Goal: Task Accomplishment & Management: Manage account settings

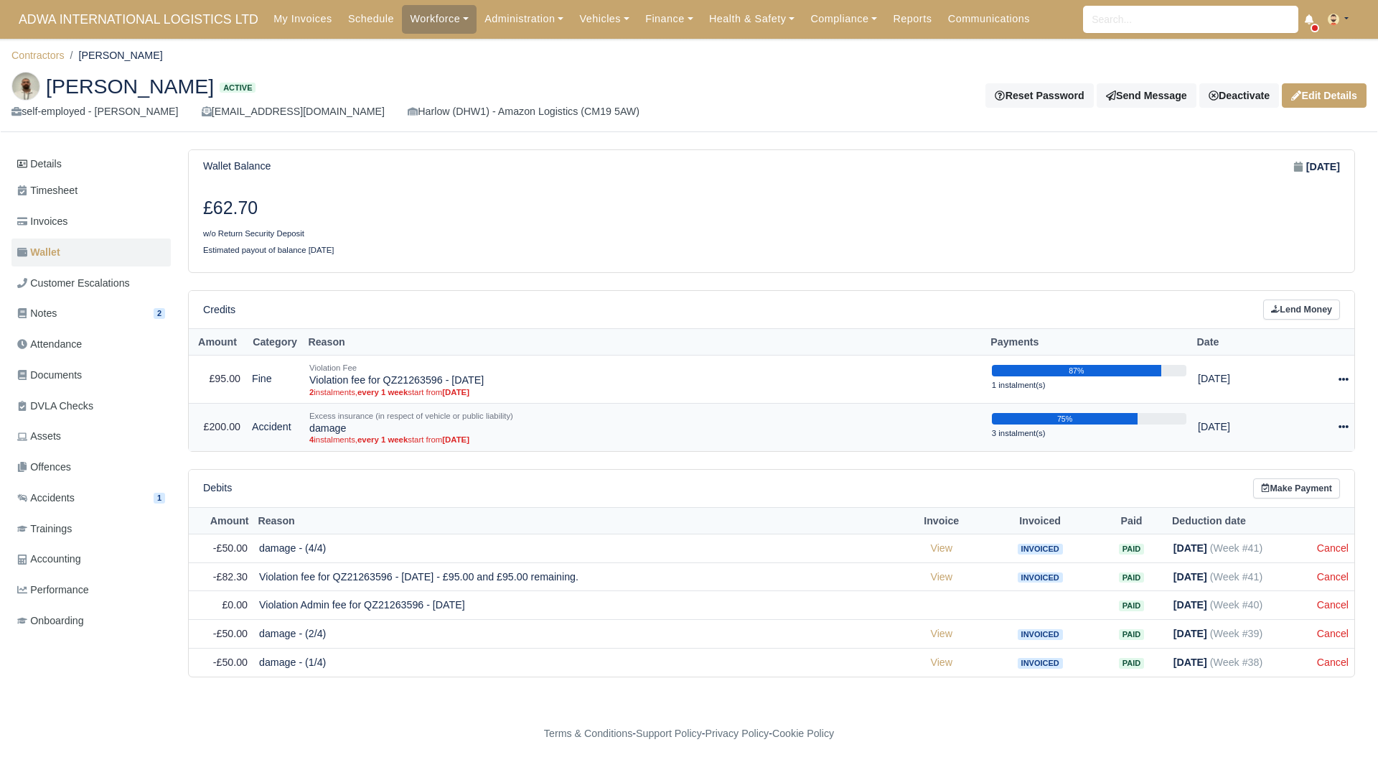
click at [1339, 428] on icon at bounding box center [1344, 426] width 10 height 10
click at [1289, 472] on button "Make Payment" at bounding box center [1285, 470] width 128 height 22
select select "5360"
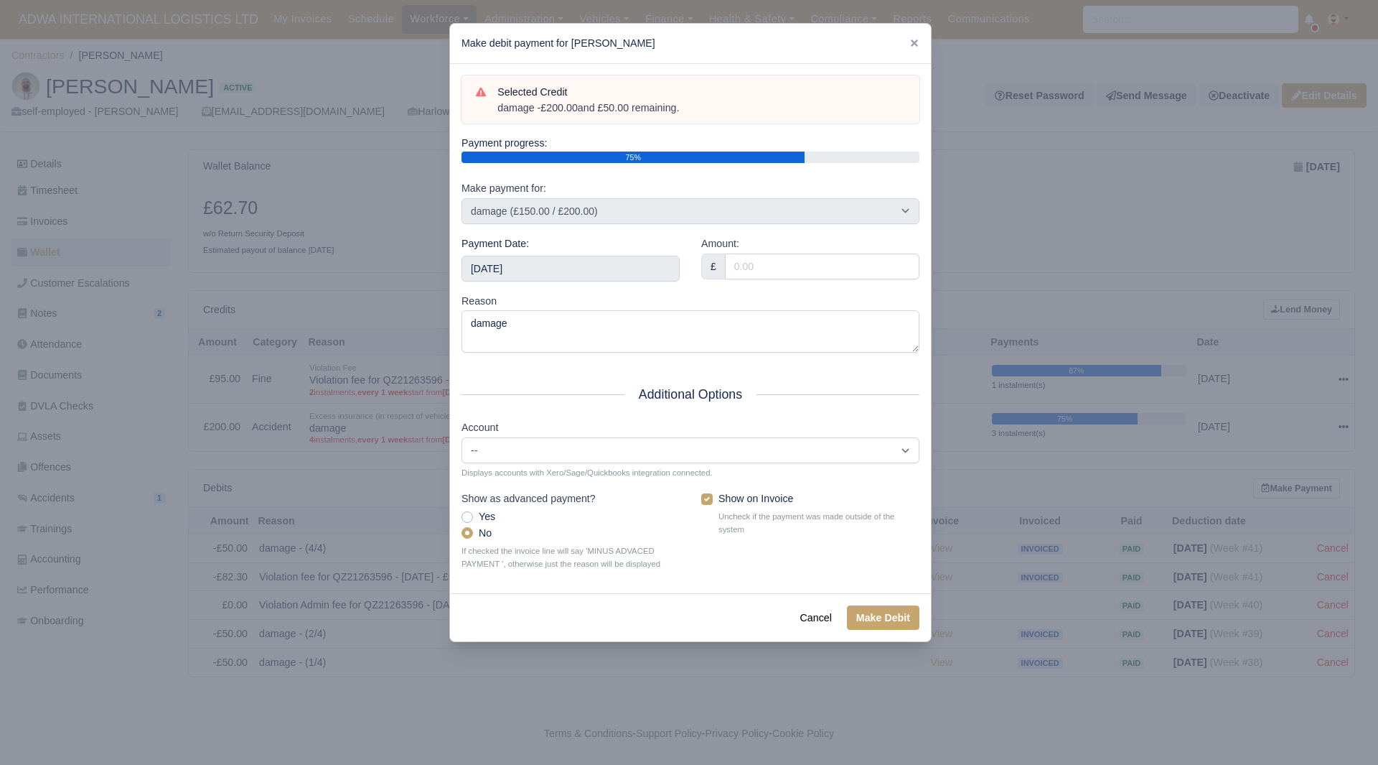
drag, startPoint x: 625, startPoint y: 118, endPoint x: 489, endPoint y: 121, distance: 135.7
click at [489, 121] on div "Selected Credit damage - £200.00 and £50.00 remaining." at bounding box center [691, 99] width 458 height 49
copy div "damage - £200.00 and £50.00 remaining."
drag, startPoint x: 572, startPoint y: 255, endPoint x: 583, endPoint y: 268, distance: 16.8
click at [572, 256] on input "2025-10-18" at bounding box center [571, 269] width 218 height 26
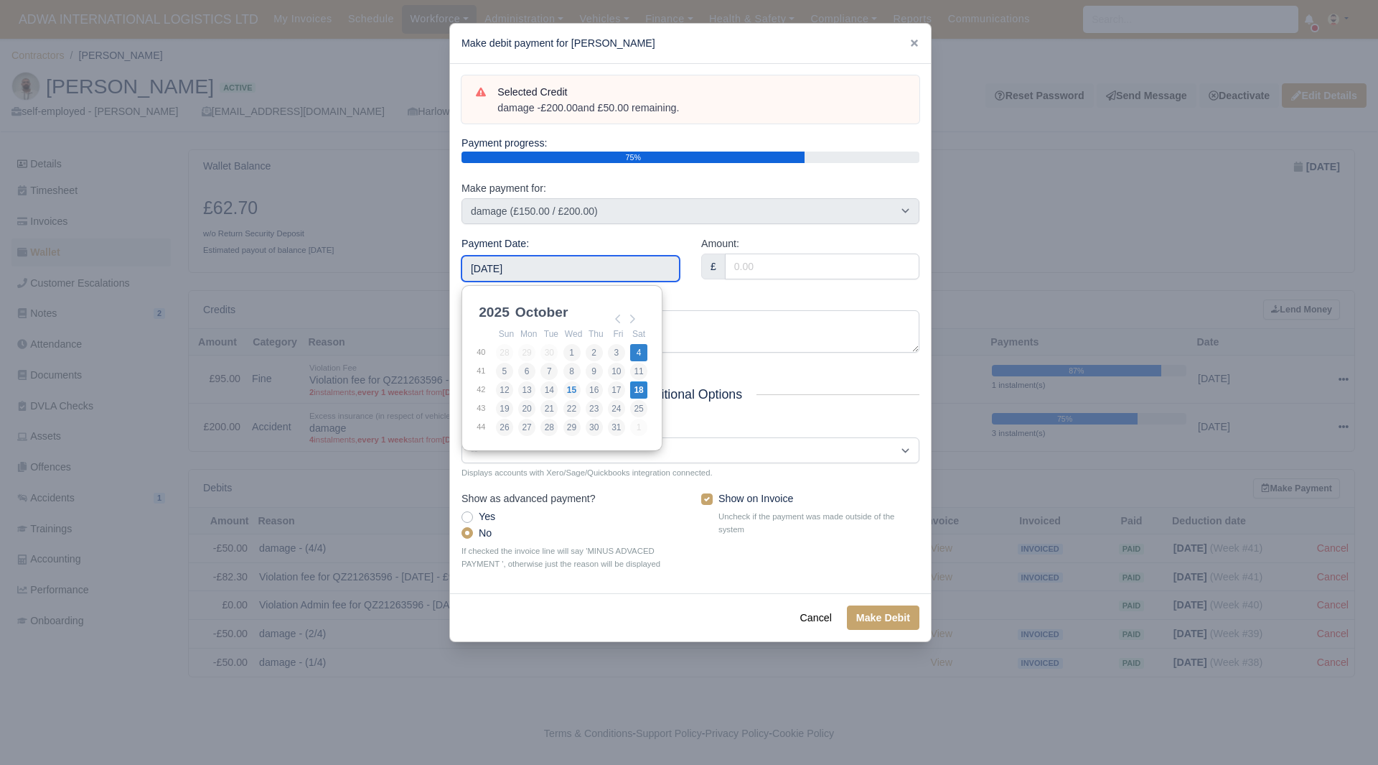
type input "2025-10-04"
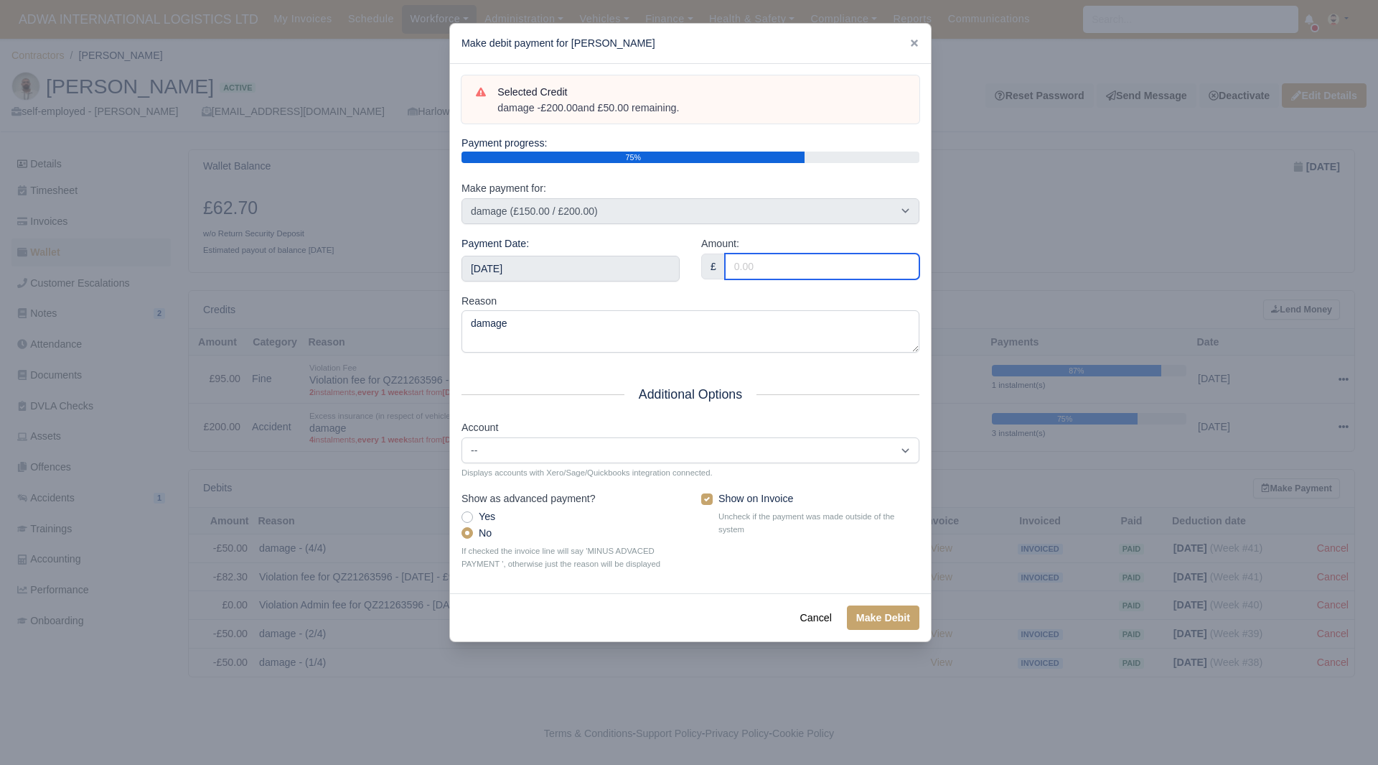
click at [805, 275] on input "Amount:" at bounding box center [822, 266] width 195 height 26
type input "50.00"
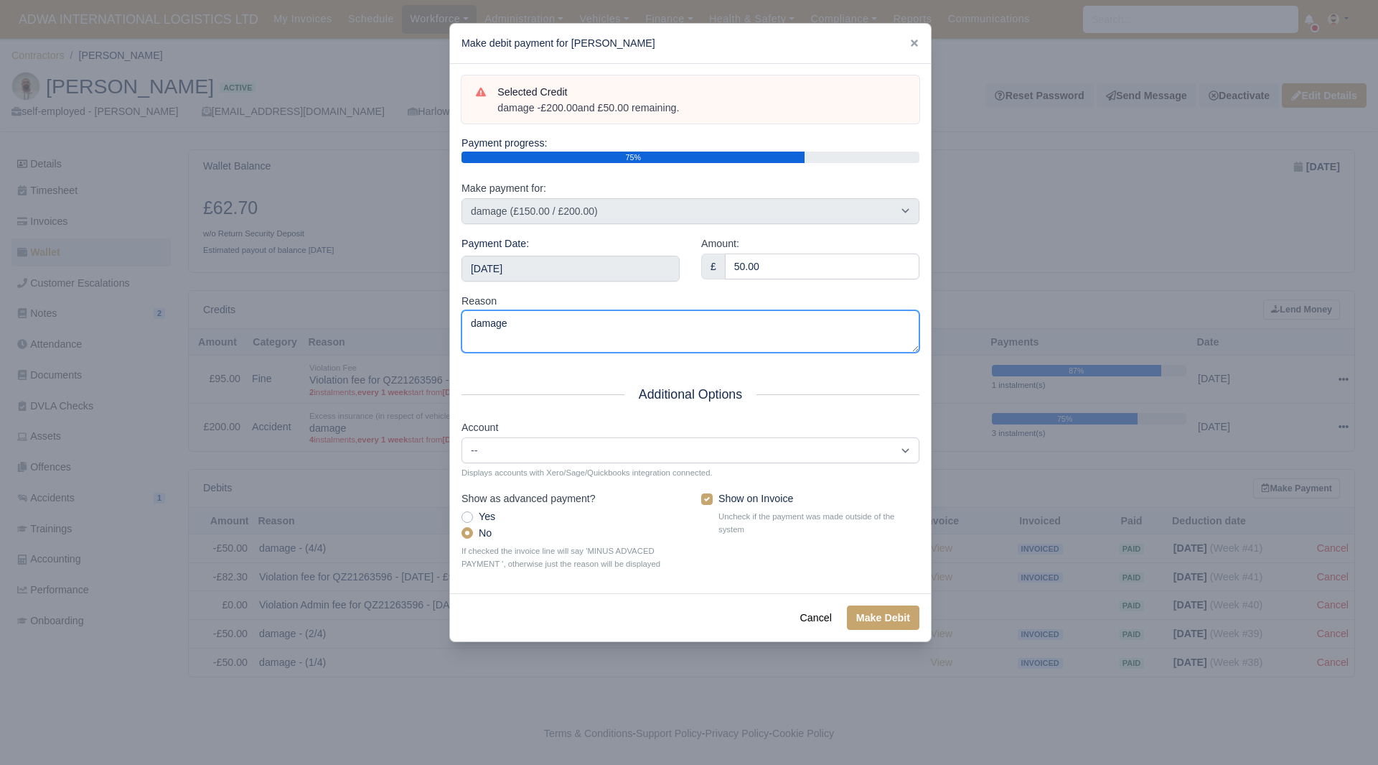
drag, startPoint x: 595, startPoint y: 327, endPoint x: 359, endPoint y: 331, distance: 236.2
click at [296, 330] on div "​ Make debit payment for Milad Alavinasab Selected Credit damage - £200.00 and …" at bounding box center [689, 382] width 1378 height 765
paste textarea "- £200.00 and £50.00 remaining."
type textarea "damage - £200.00 and £50.00 remaining."
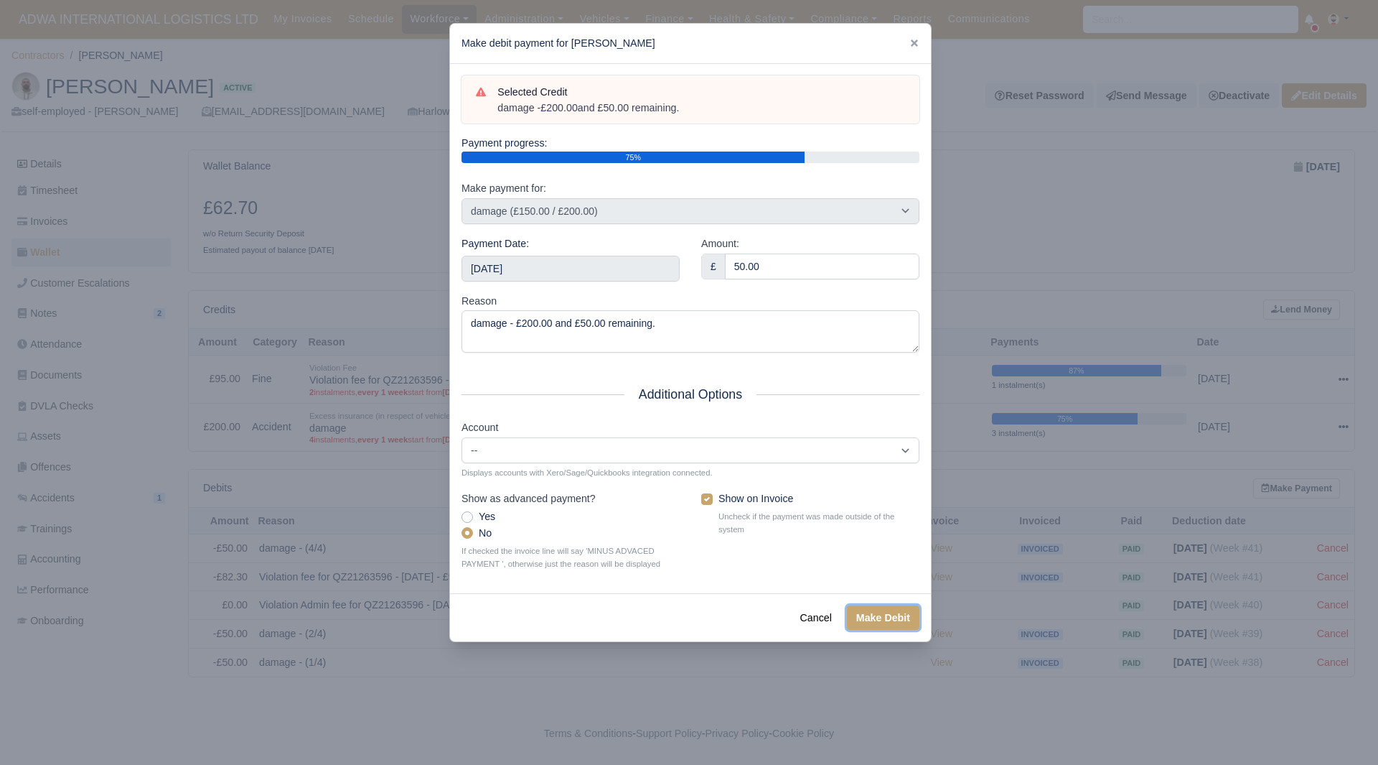
click at [896, 616] on button "Make Debit" at bounding box center [883, 617] width 73 height 24
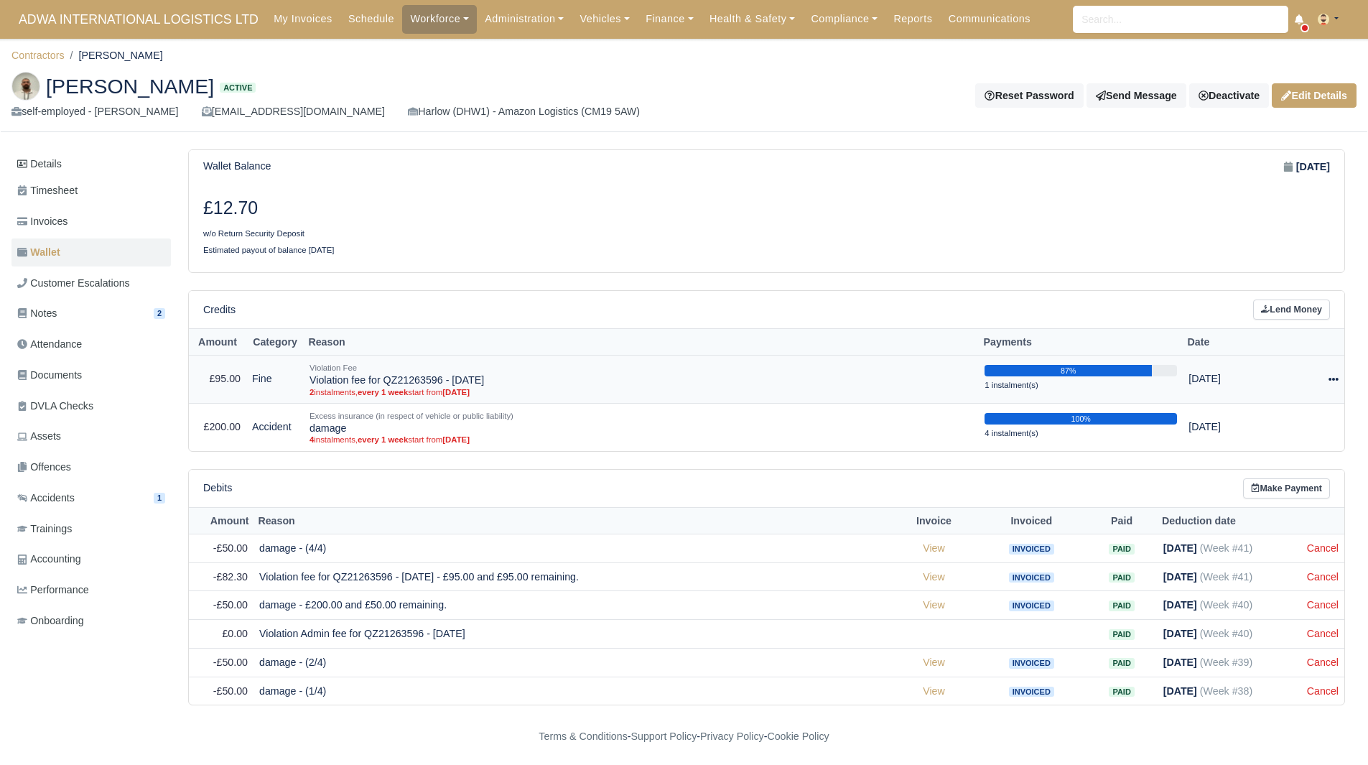
click at [1329, 378] on icon at bounding box center [1333, 379] width 10 height 3
click at [1243, 426] on button "Make Payment" at bounding box center [1274, 422] width 128 height 22
select select "5457"
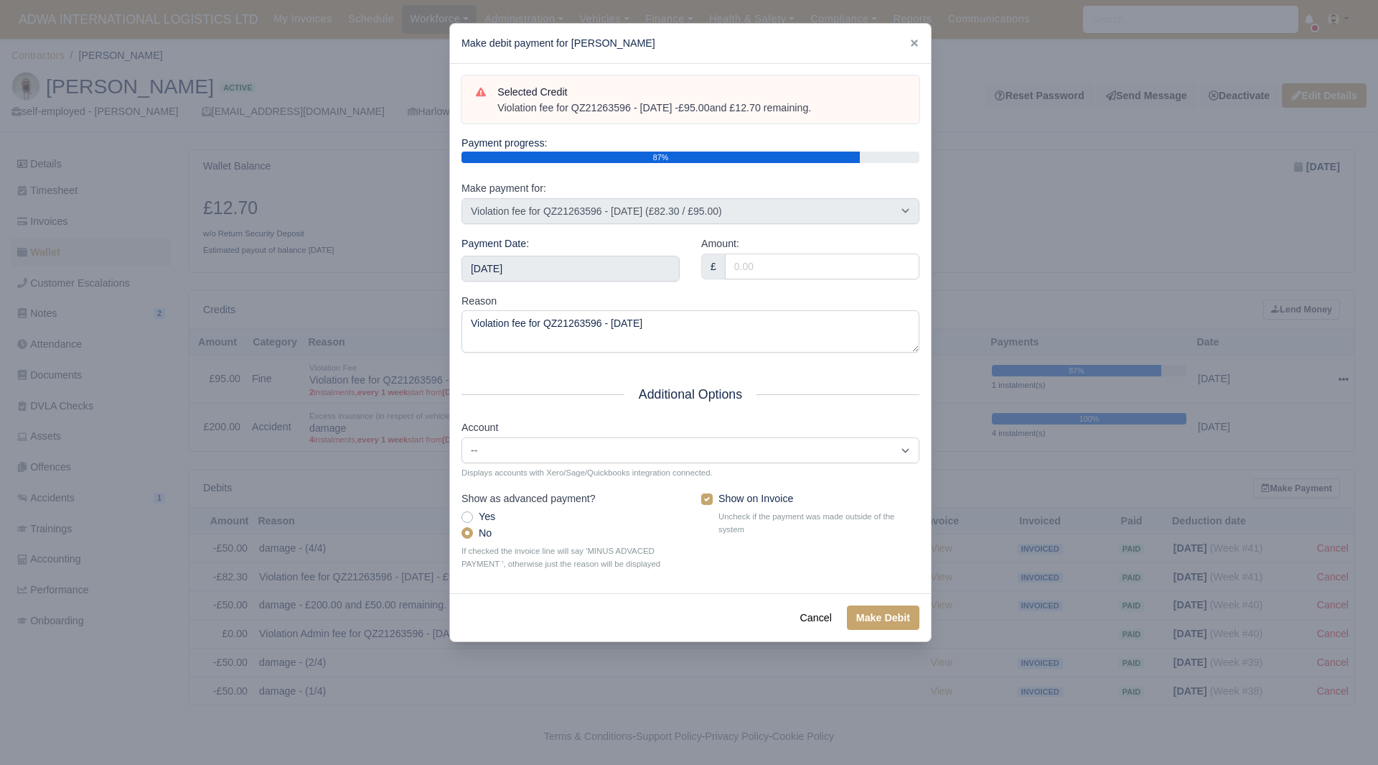
drag, startPoint x: 714, startPoint y: 118, endPoint x: 494, endPoint y: 120, distance: 220.4
click at [494, 120] on div "Selected Credit Violation fee for QZ21263596 - 19/09/2025 - £95.00 and £12.70 r…" at bounding box center [691, 99] width 458 height 49
copy div "Violation fee for QZ21263596 - 19/09/2025 - £95.00 and £12.70 remaining."
click at [574, 265] on input "[DATE]" at bounding box center [571, 269] width 218 height 26
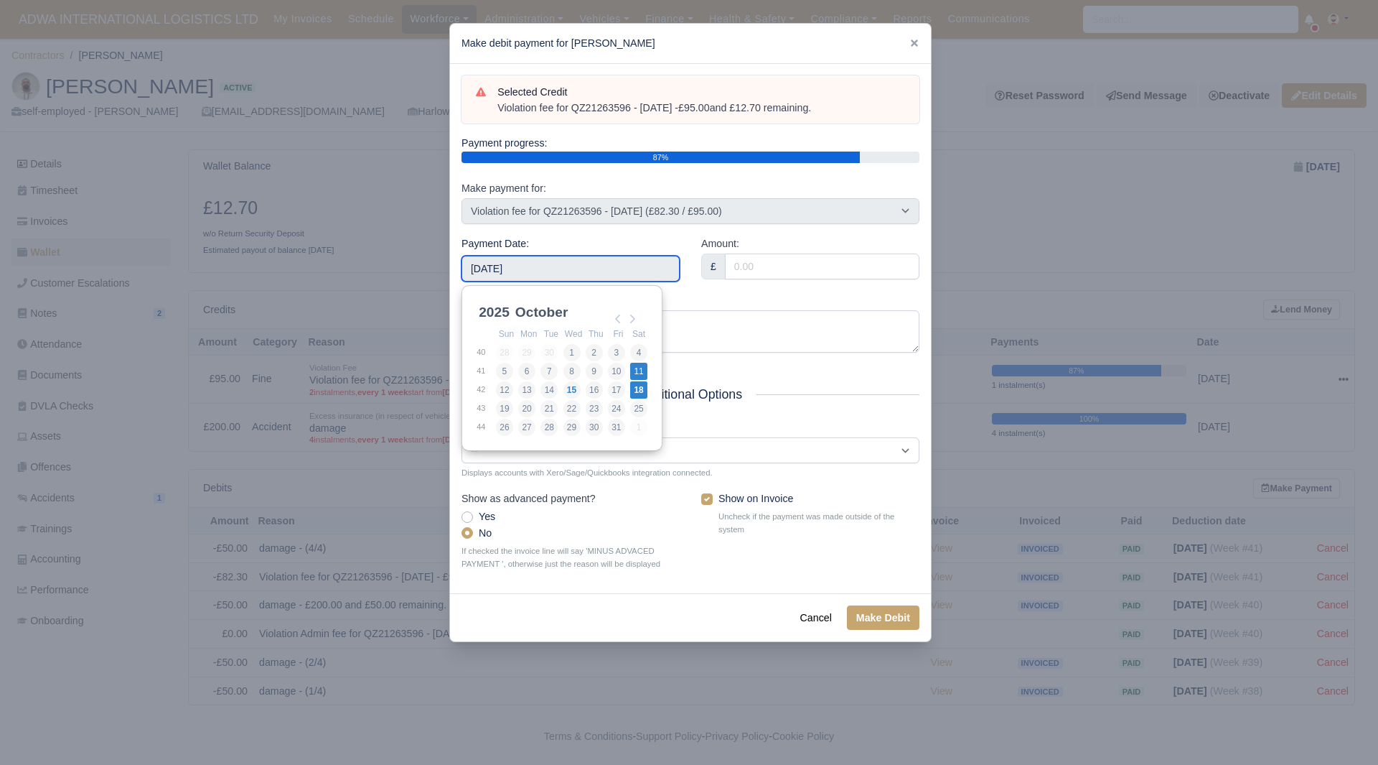
type input "2025-10-11"
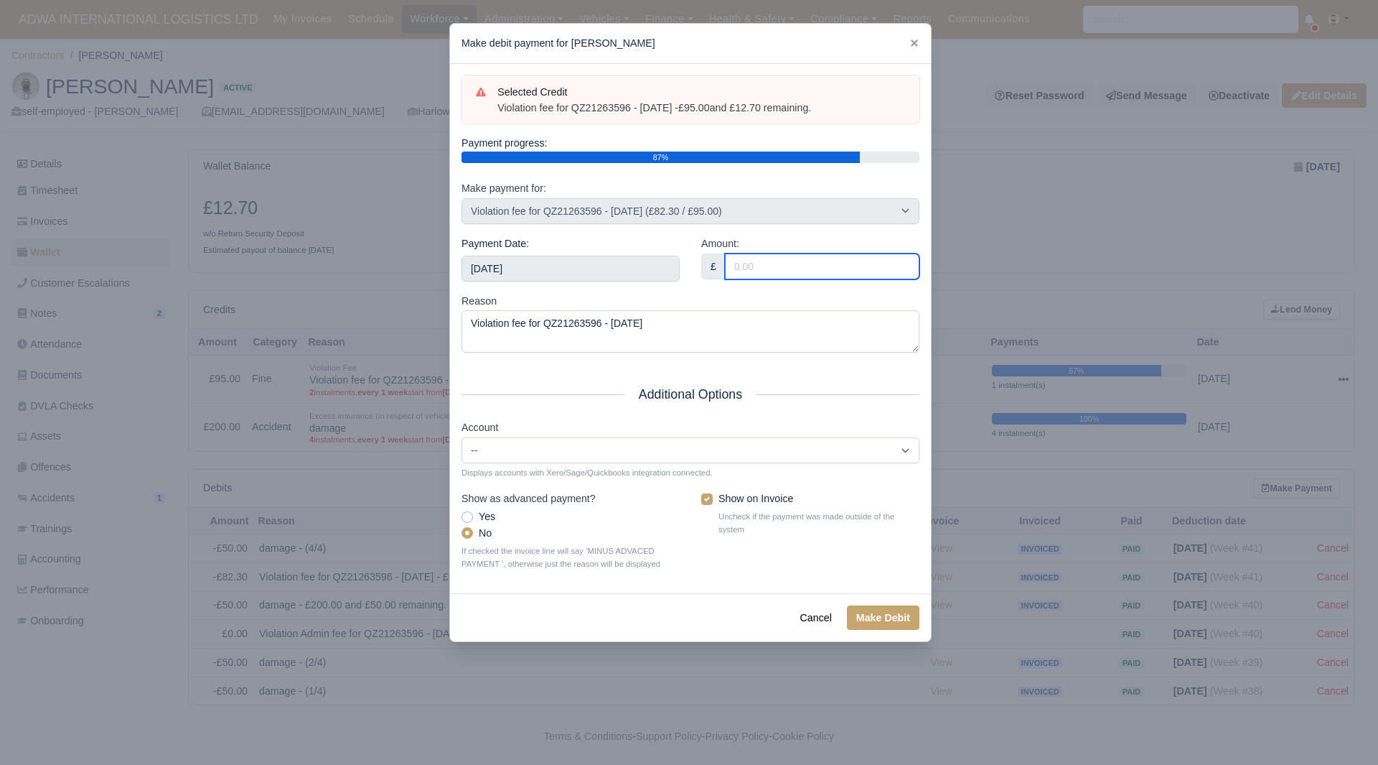
click at [762, 264] on input "Amount:" at bounding box center [822, 266] width 195 height 26
type input "12.70"
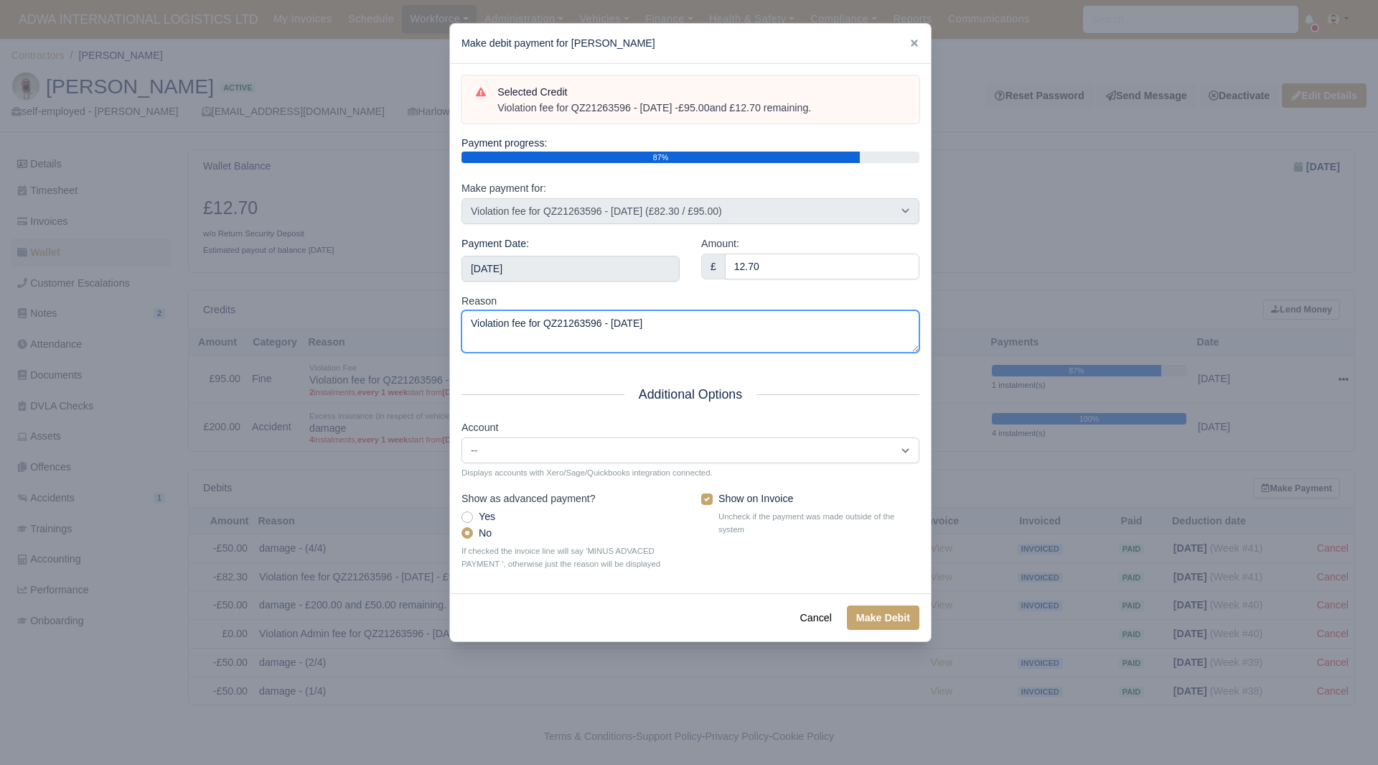
drag, startPoint x: 681, startPoint y: 333, endPoint x: 350, endPoint y: 332, distance: 330.9
click at [350, 332] on div "​ Make debit payment for Milad Alavinasab Selected Credit Violation fee for QZ2…" at bounding box center [689, 382] width 1378 height 765
paste textarea "- £95.00 and £12.70 remaining."
type textarea "Violation fee for QZ21263596 - 19/09/2025 - £95.00 and £12.70 remaining."
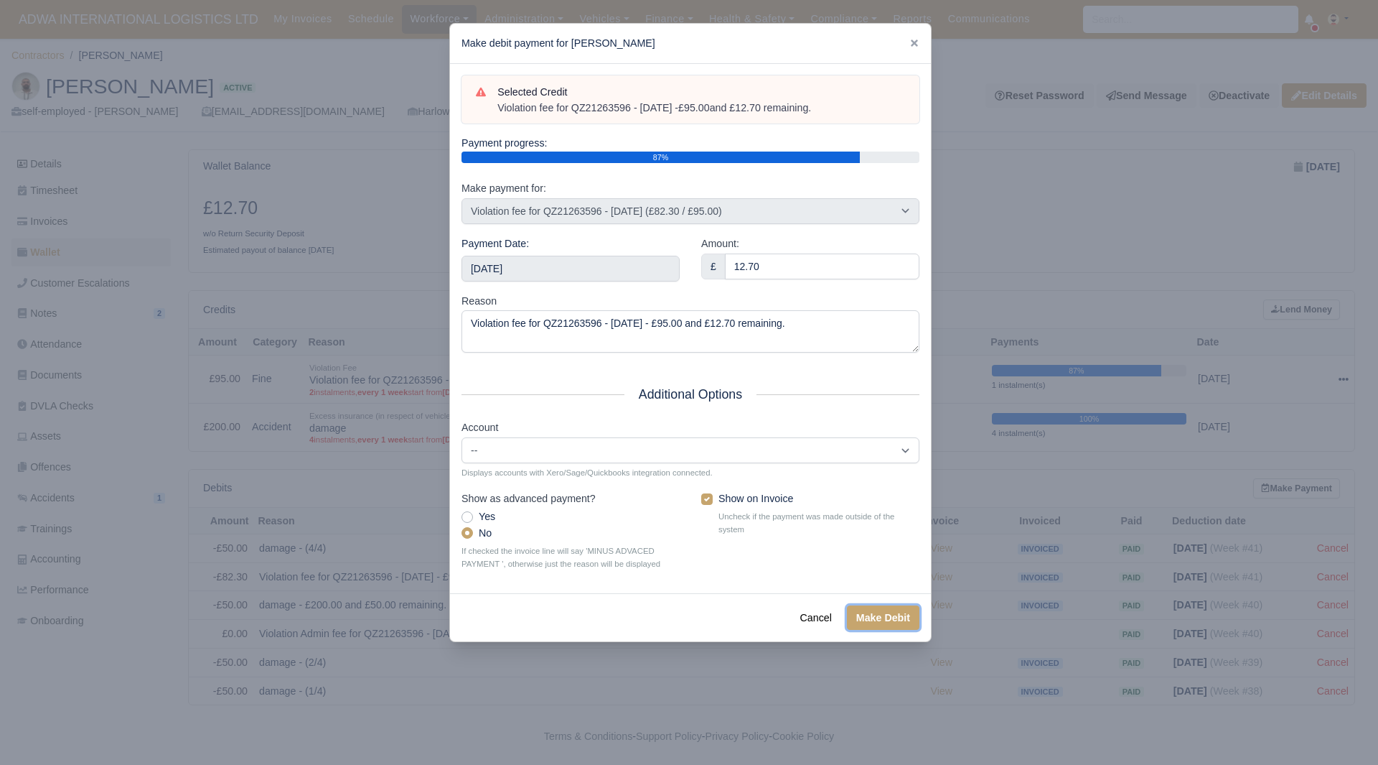
click at [891, 612] on button "Make Debit" at bounding box center [883, 617] width 73 height 24
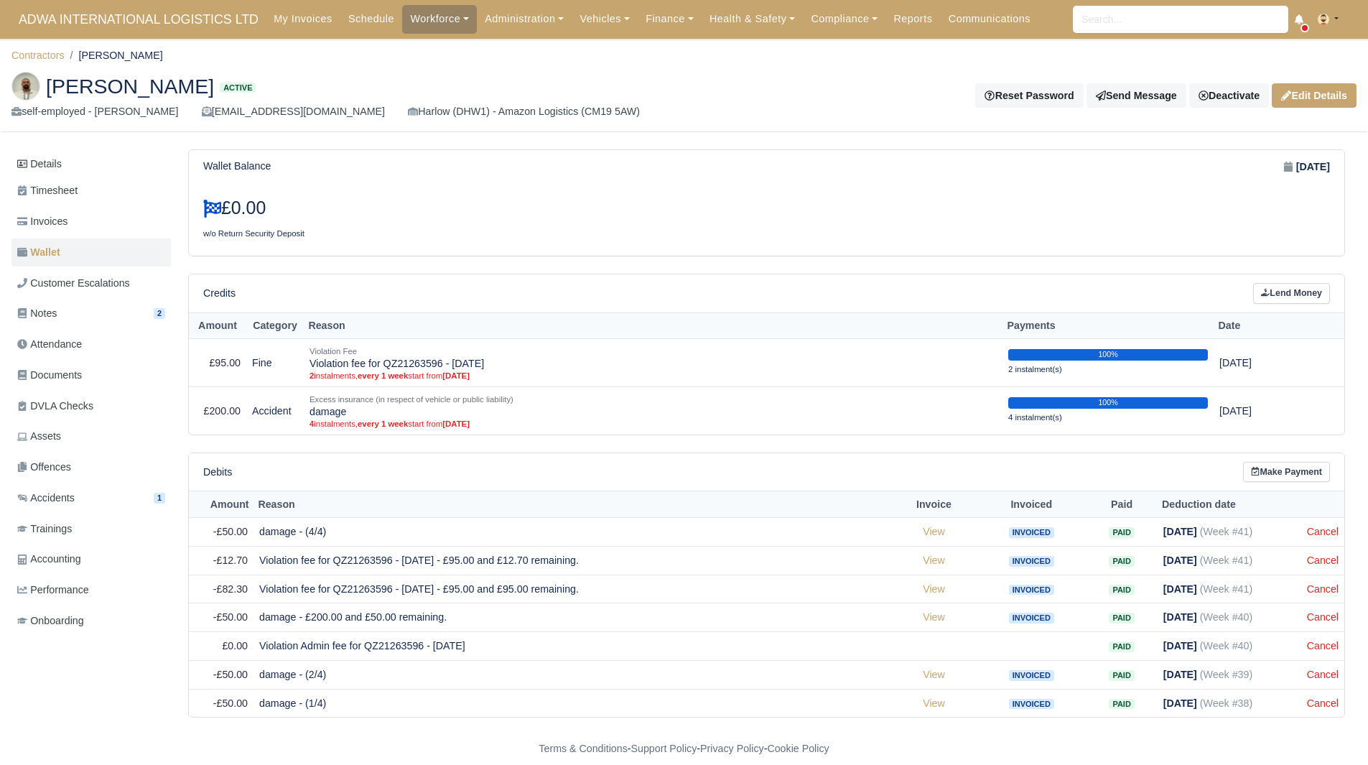
click at [893, 463] on div "Debits Make Payment" at bounding box center [766, 472] width 1126 height 21
click at [1228, 93] on link "Deactivate" at bounding box center [1229, 95] width 80 height 24
click at [1200, 161] on link "Off-board" at bounding box center [1205, 167] width 128 height 22
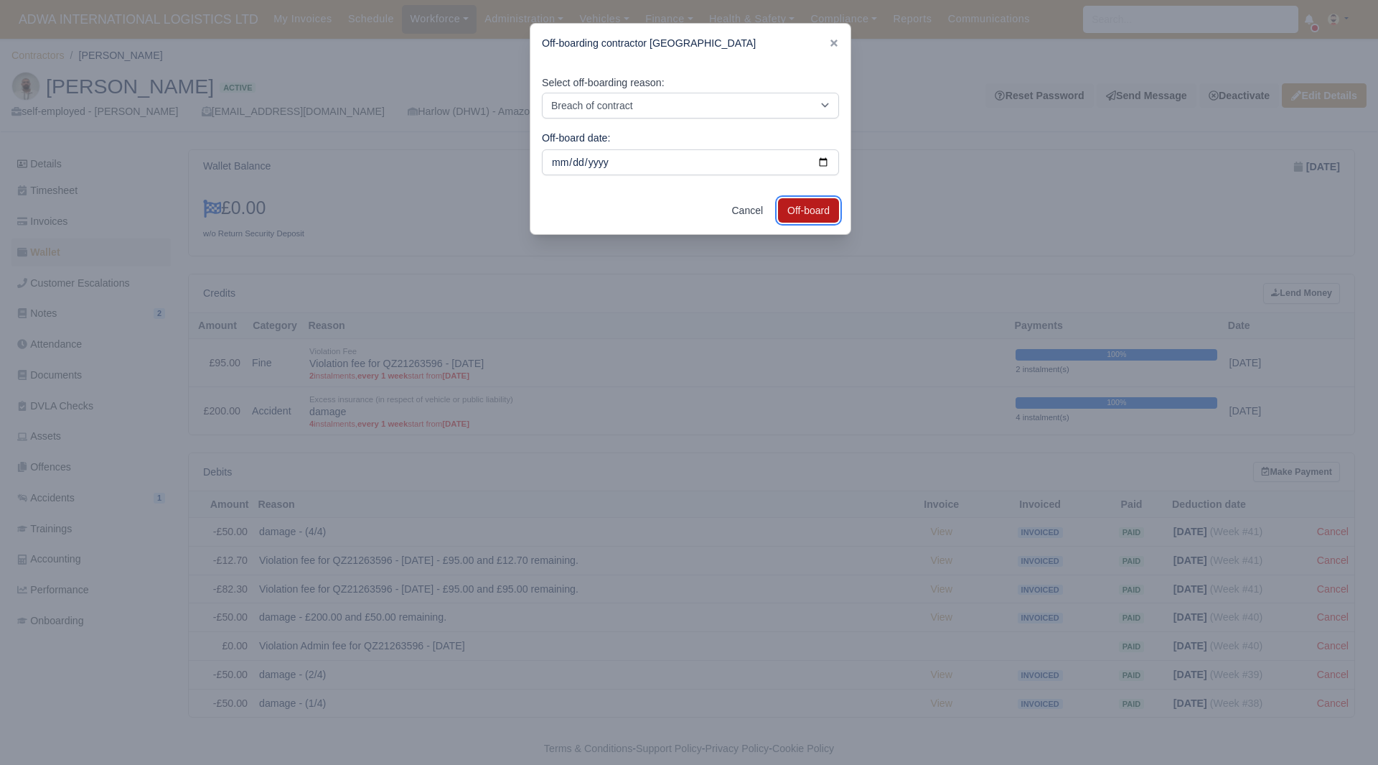
click at [800, 215] on button "Off-board" at bounding box center [808, 210] width 61 height 24
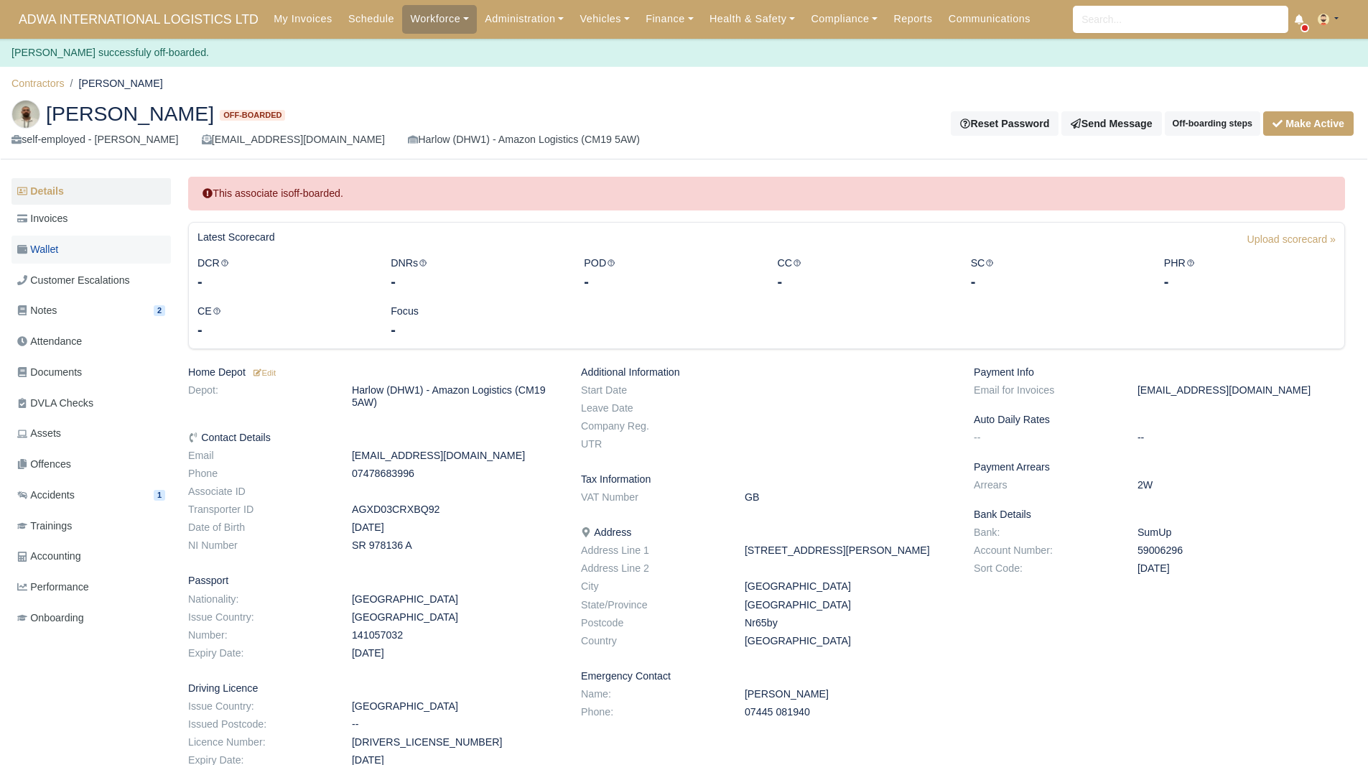
click at [73, 243] on link "Wallet" at bounding box center [90, 249] width 159 height 28
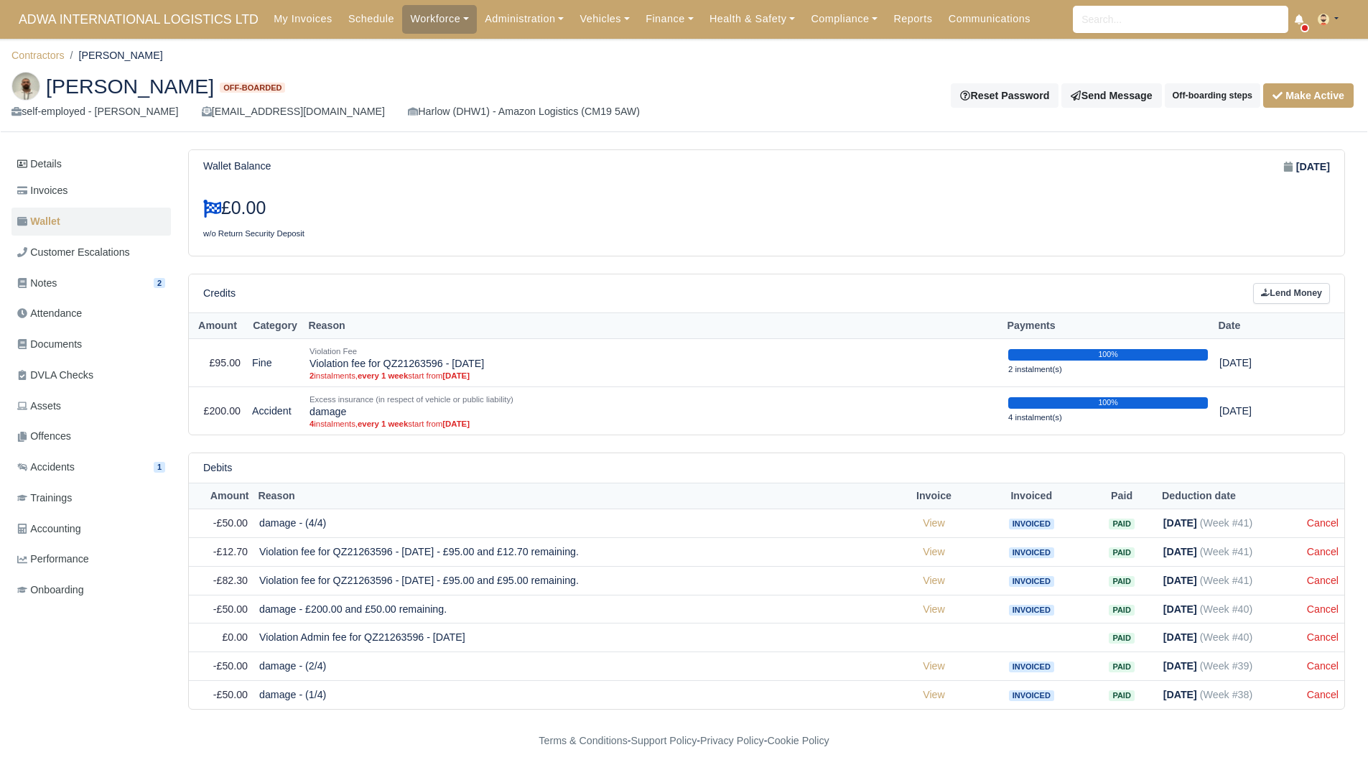
scroll to position [7, 0]
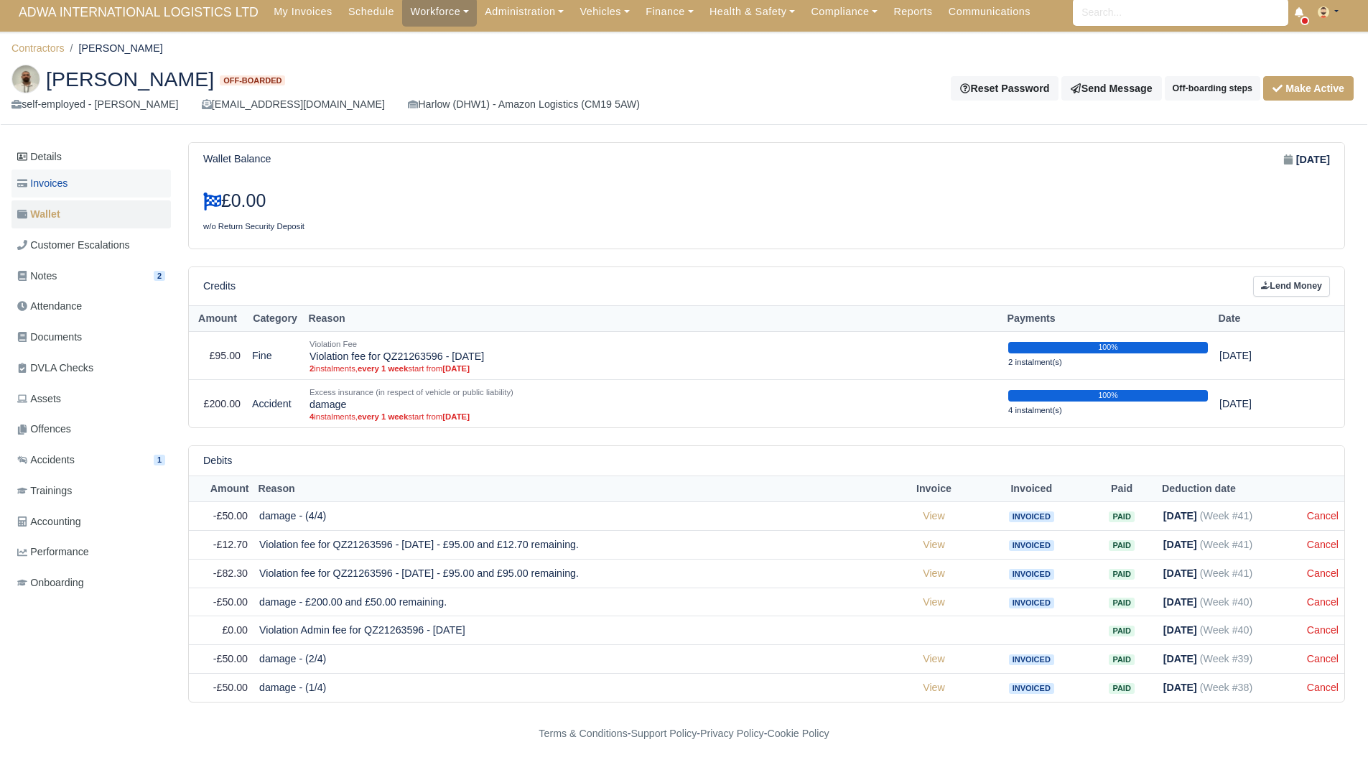
click at [67, 191] on span "Invoices" at bounding box center [42, 183] width 50 height 17
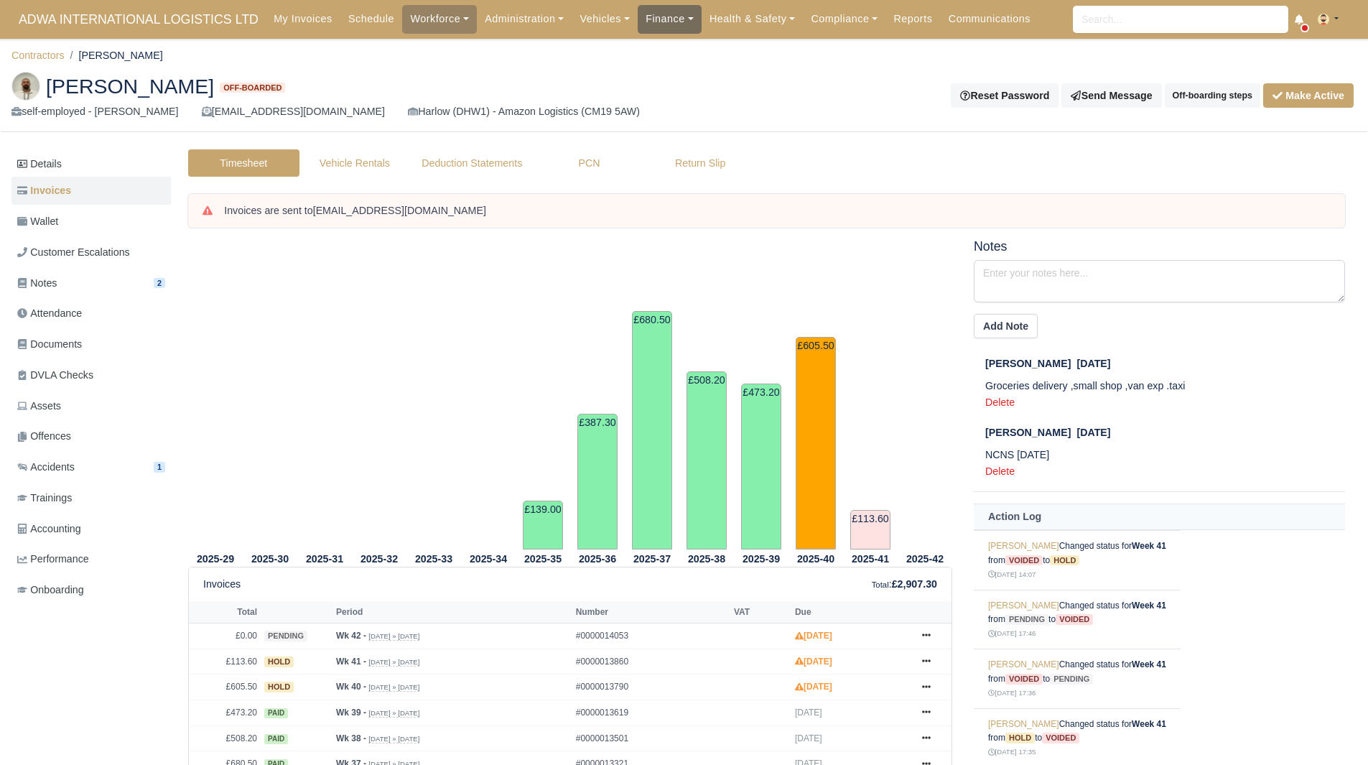
click at [637, 14] on link "Finance" at bounding box center [669, 19] width 64 height 28
click at [646, 41] on link "Invoices" at bounding box center [702, 51] width 116 height 30
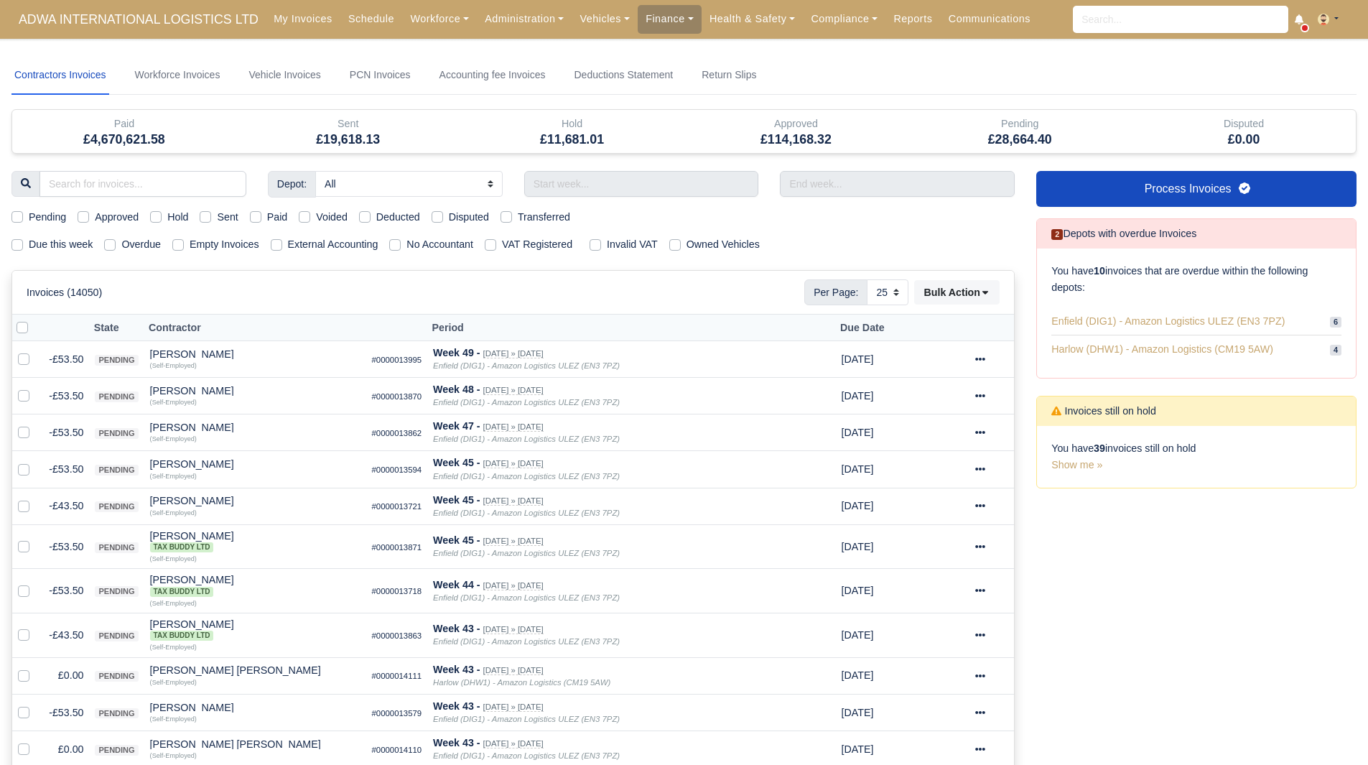
select select "25"
click at [45, 247] on label "Due this week" at bounding box center [61, 244] width 64 height 17
click at [23, 247] on input "Due this week" at bounding box center [16, 241] width 11 height 11
checkbox input "true"
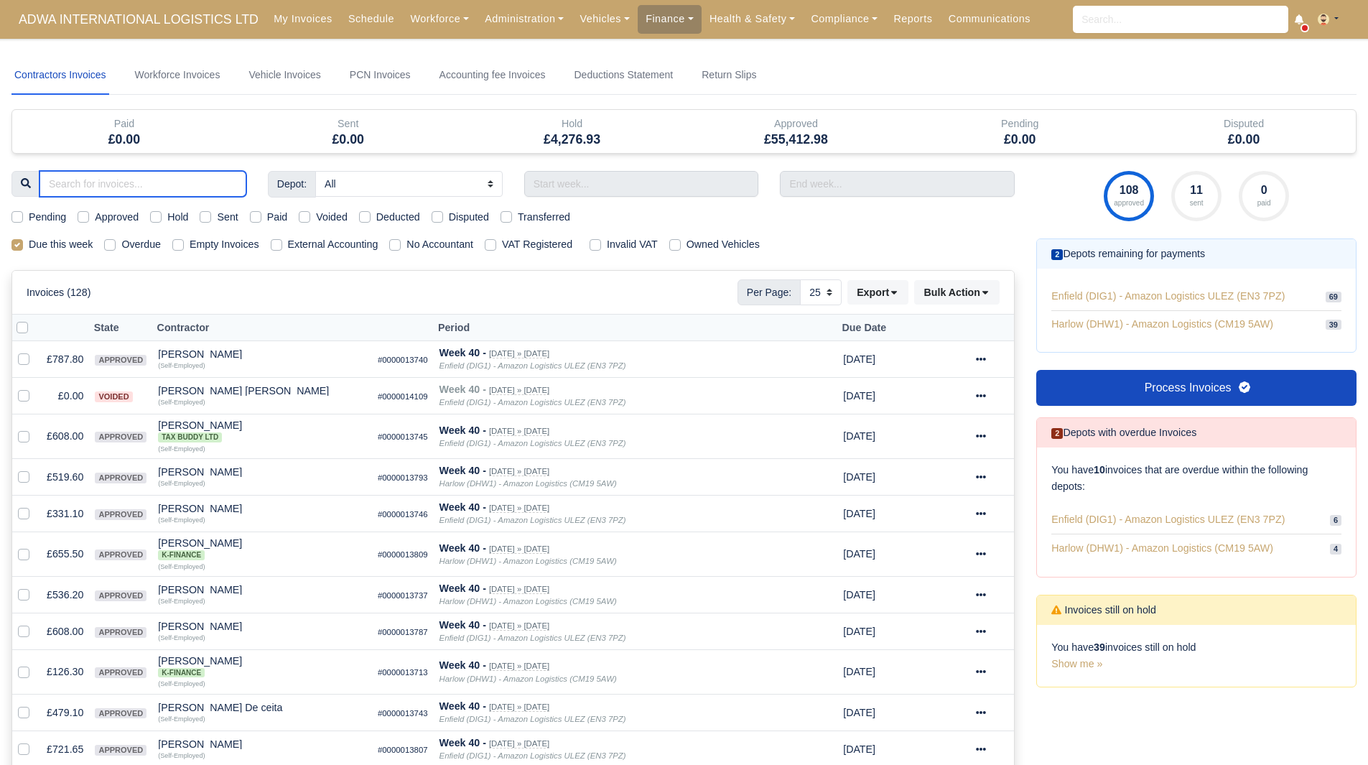
click at [149, 182] on input "search" at bounding box center [142, 184] width 207 height 26
type input "mur"
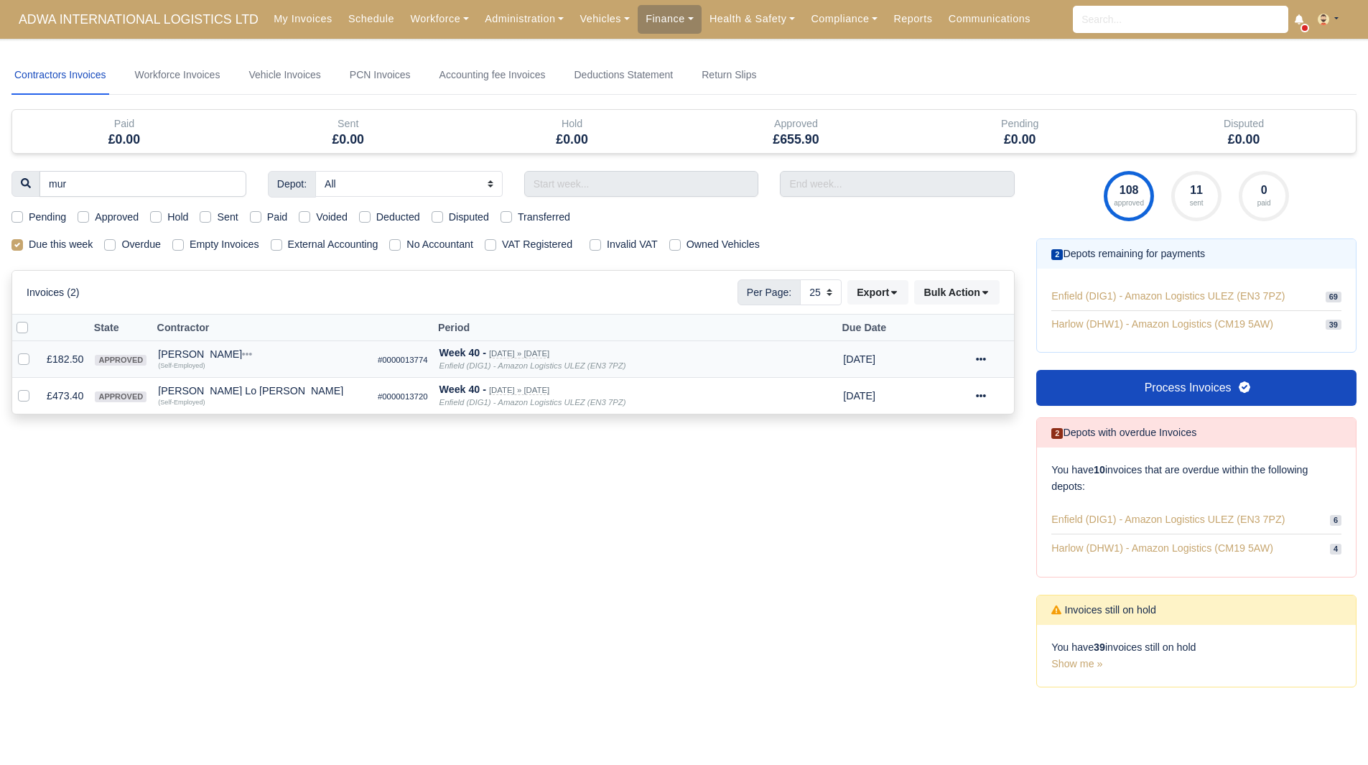
click at [206, 355] on div "[PERSON_NAME]" at bounding box center [262, 354] width 208 height 10
click at [274, 393] on button "Other Invoices" at bounding box center [340, 395] width 207 height 22
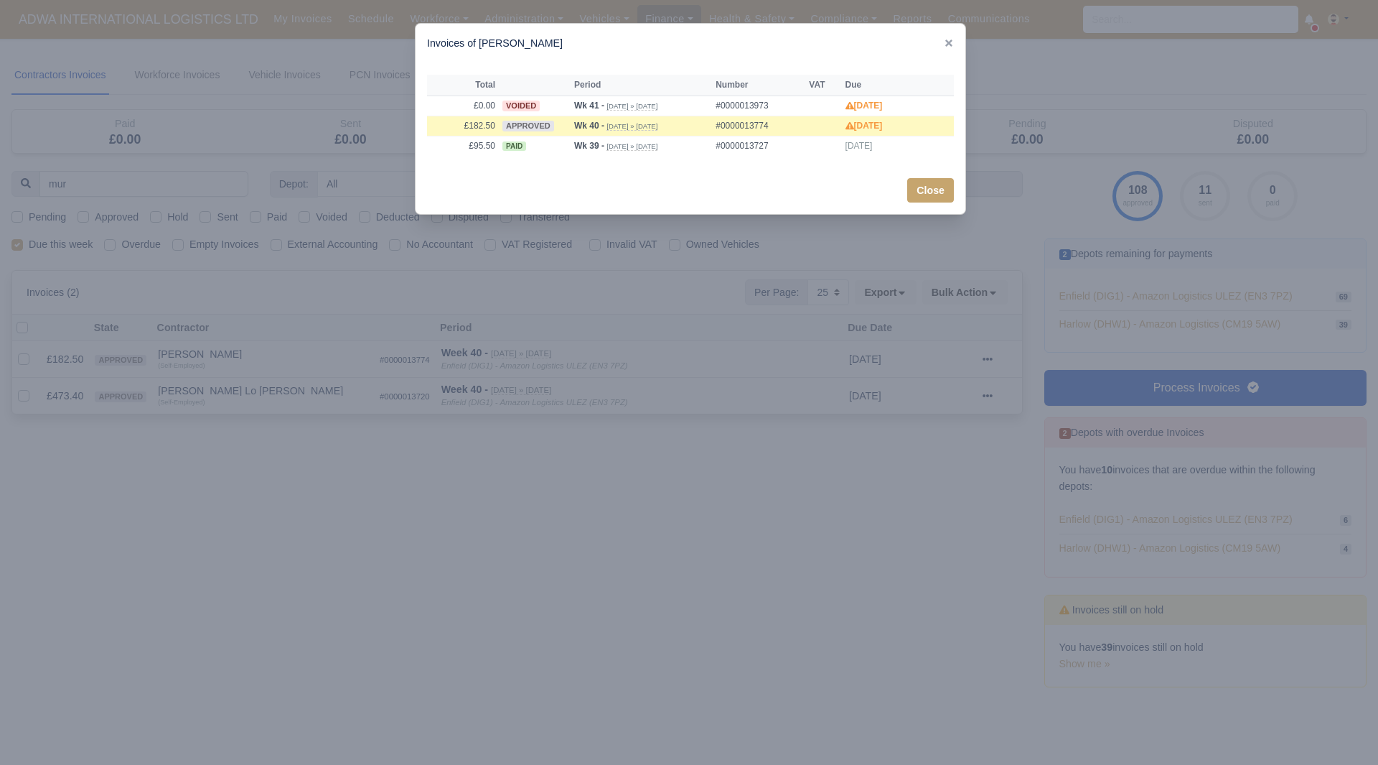
click at [271, 393] on div at bounding box center [689, 382] width 1378 height 765
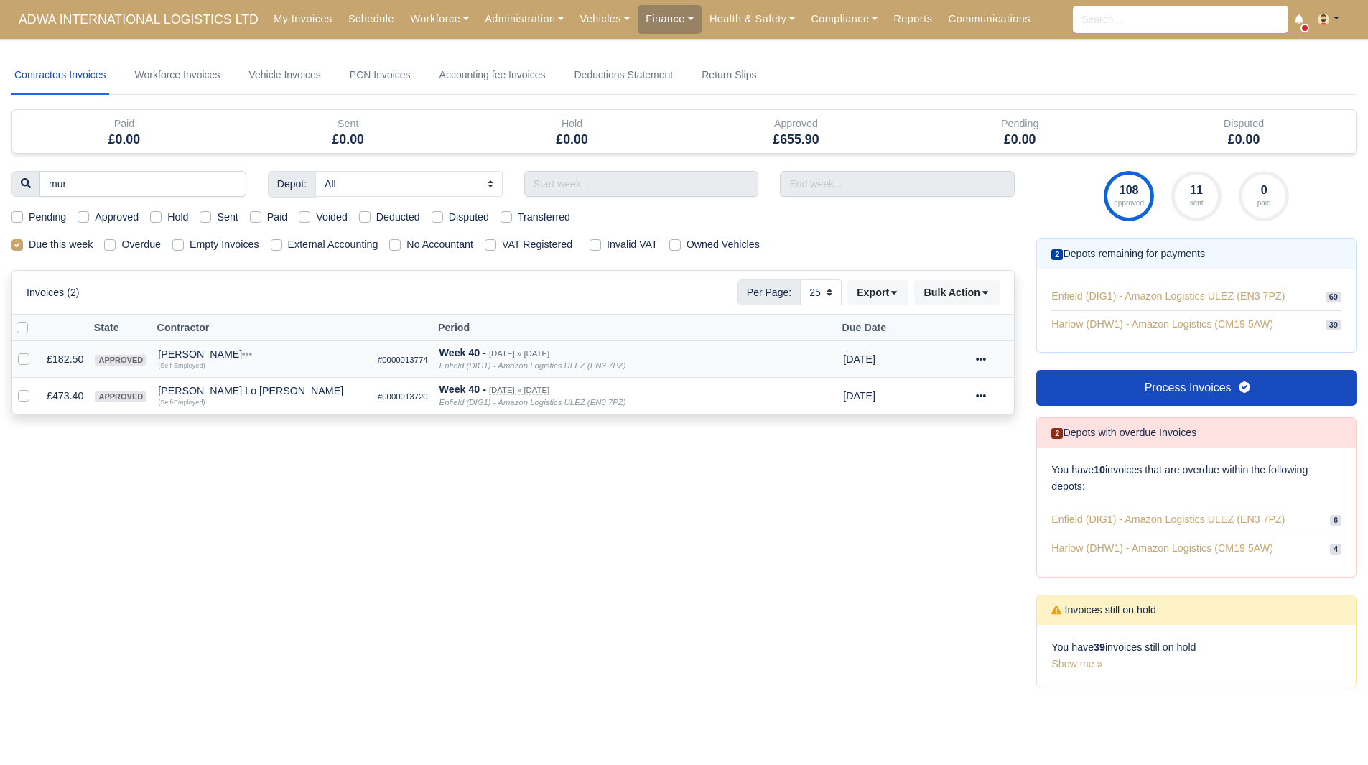
click at [207, 356] on div "[PERSON_NAME]" at bounding box center [262, 354] width 208 height 10
click at [261, 415] on button "Wallet" at bounding box center [340, 417] width 207 height 22
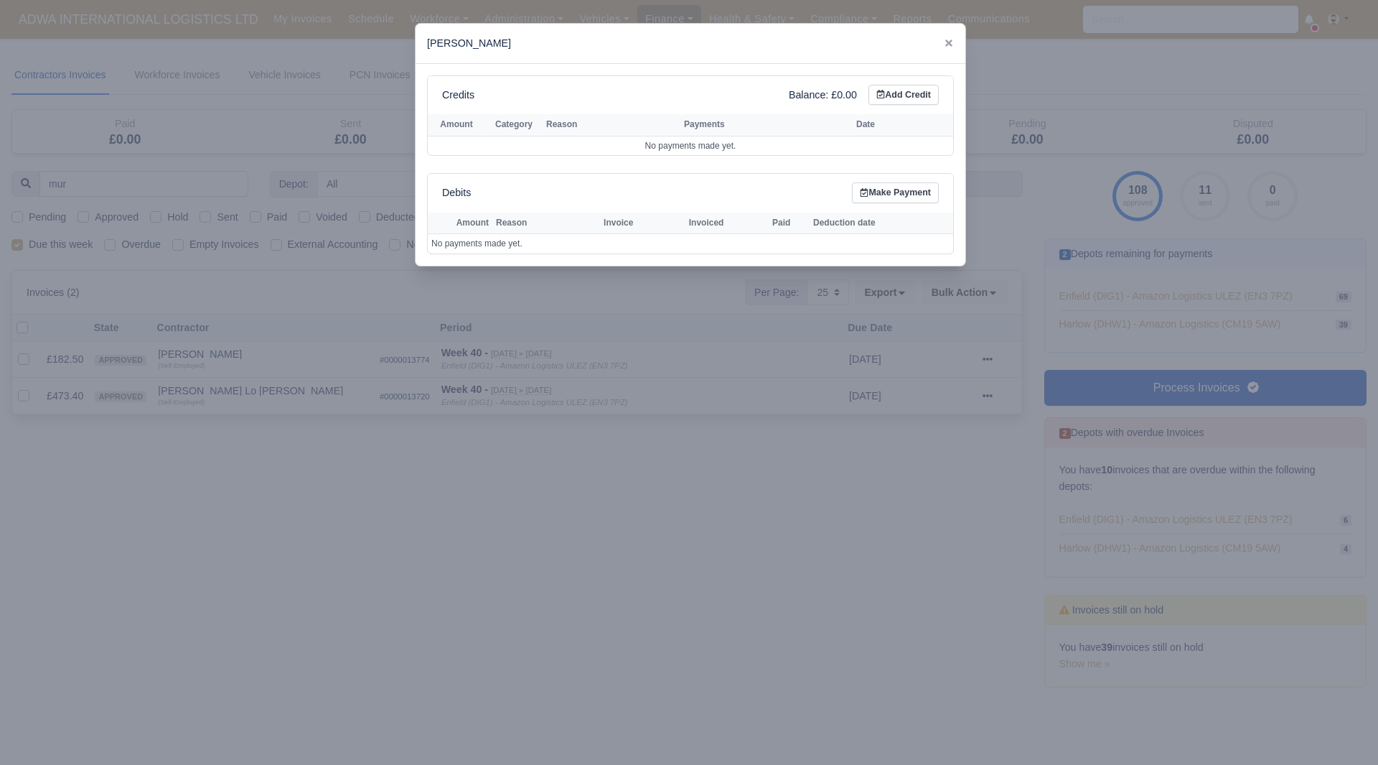
click at [262, 416] on div at bounding box center [689, 382] width 1378 height 765
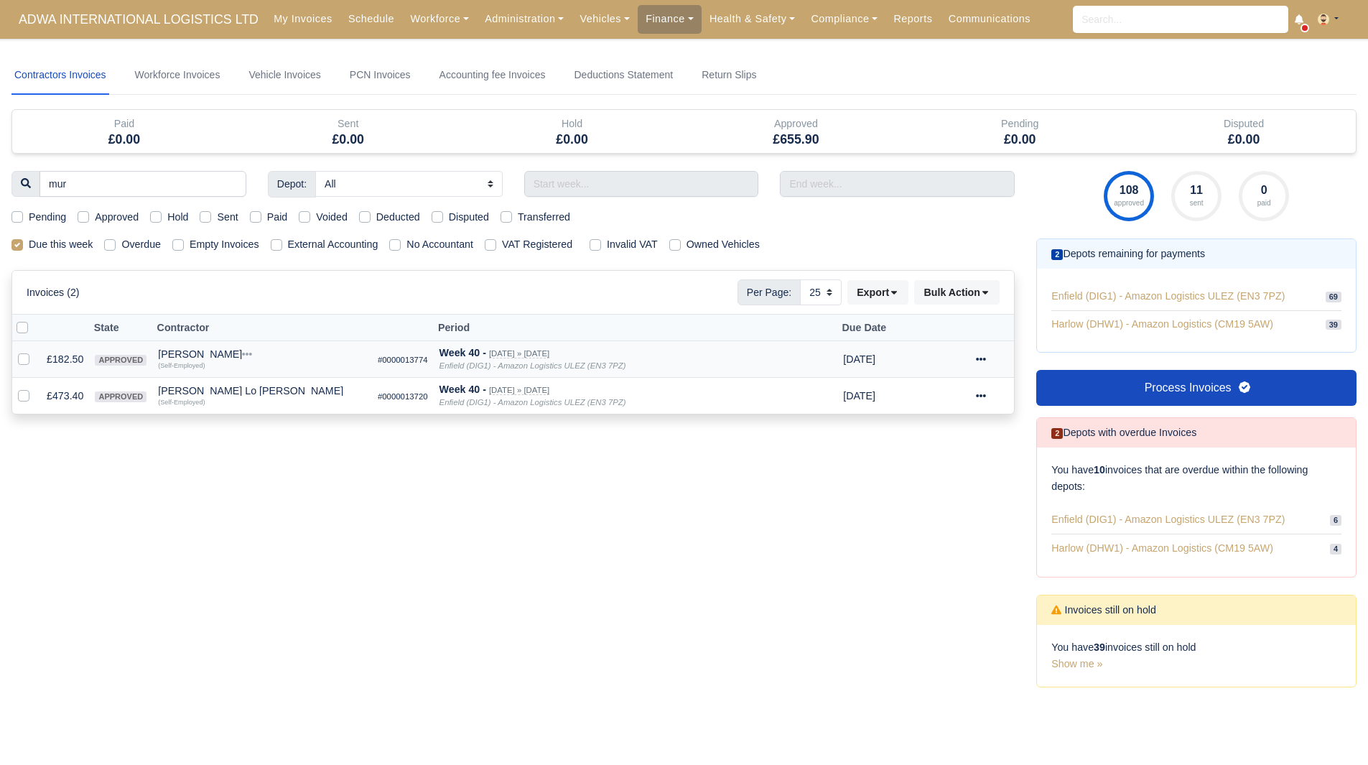
click at [222, 355] on div "[PERSON_NAME]" at bounding box center [262, 354] width 208 height 10
click at [285, 398] on button "Other Invoices" at bounding box center [340, 395] width 207 height 22
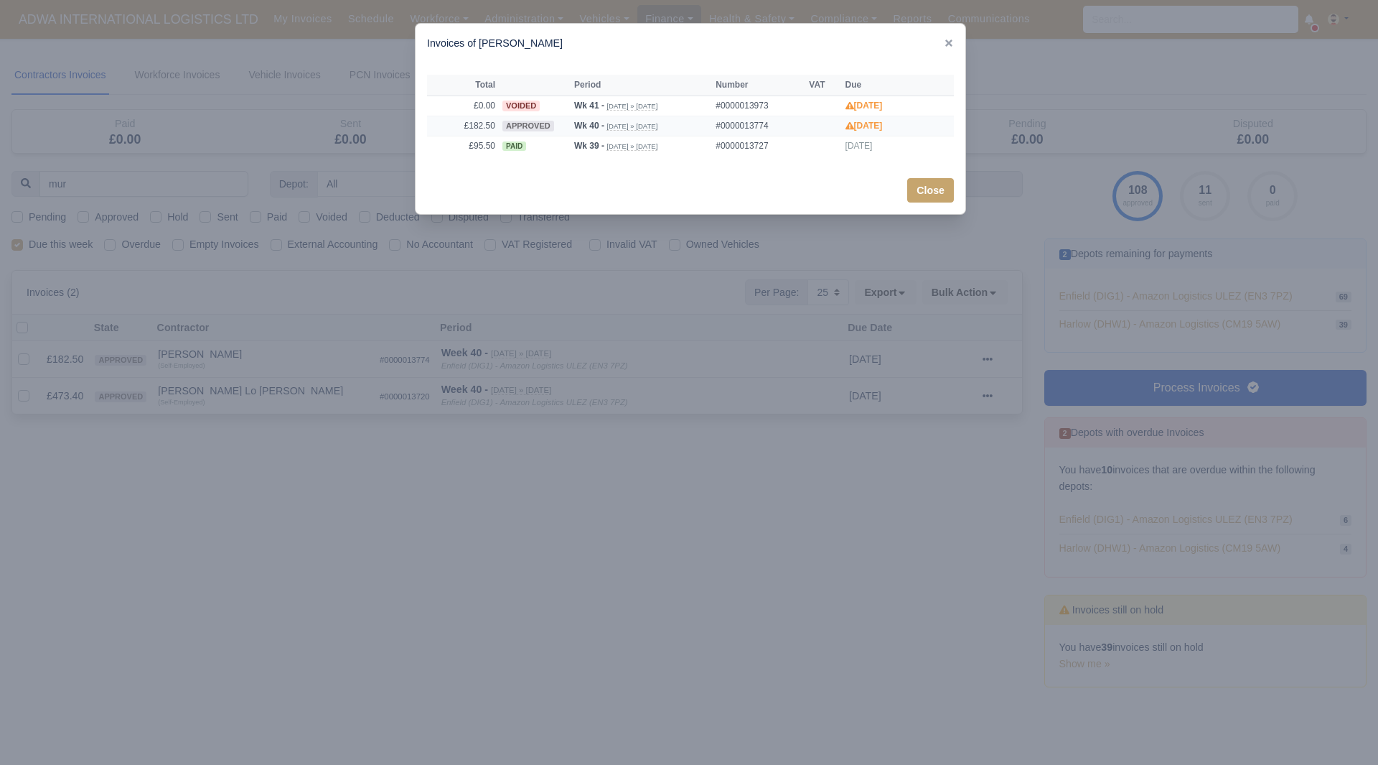
click at [483, 130] on td "£182.50" at bounding box center [463, 126] width 72 height 20
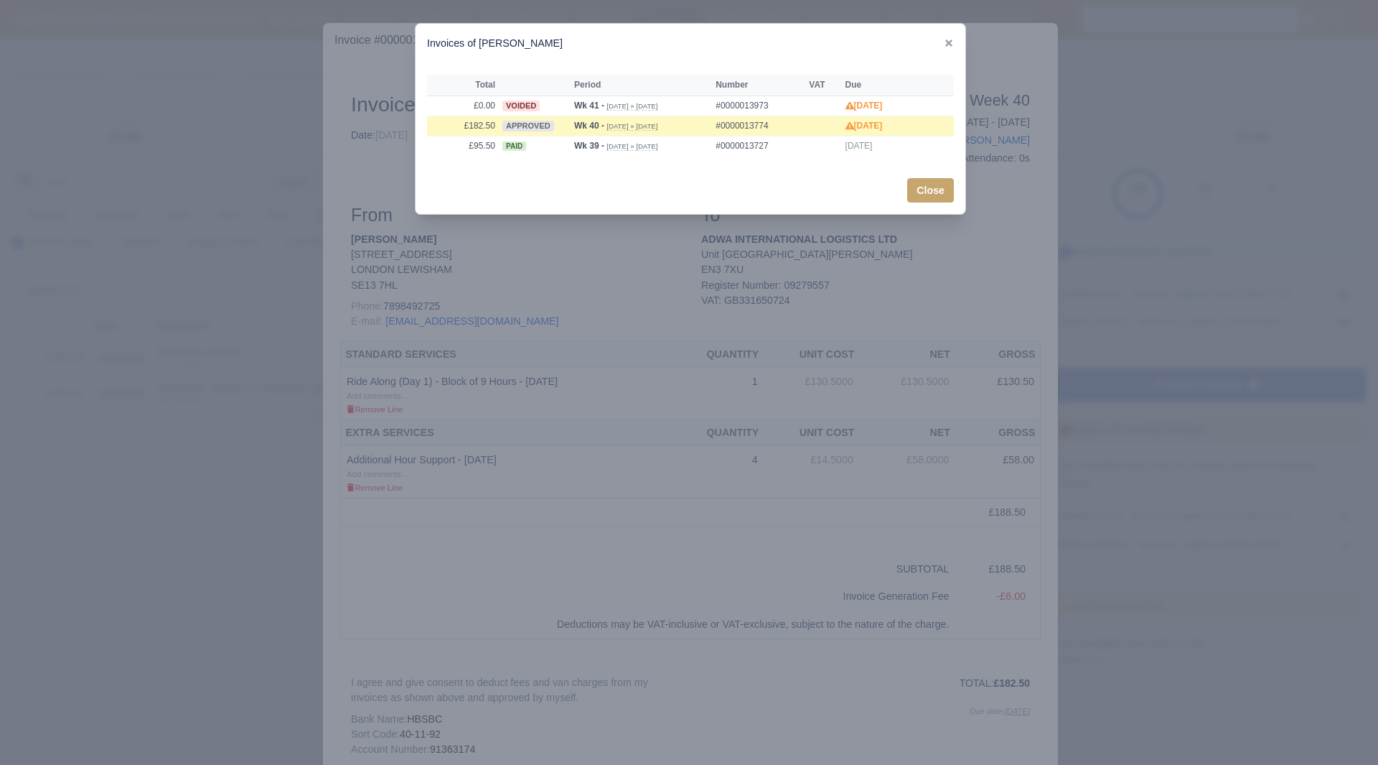
click at [285, 421] on div at bounding box center [689, 382] width 1378 height 765
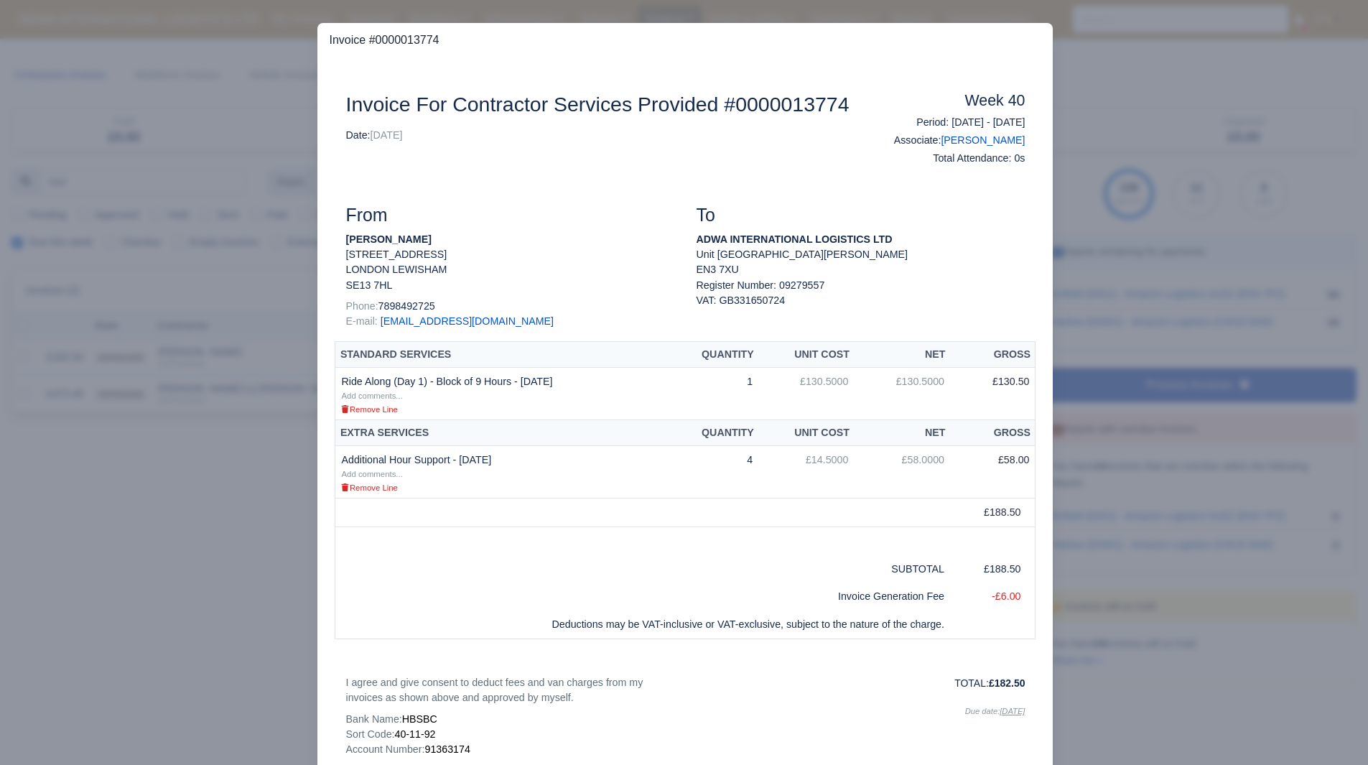
click at [1042, 447] on div "Document Invoice For Contractor Services Provided #0000013774 Date: 04/10/2025 …" at bounding box center [684, 466] width 735 height 818
click at [1087, 474] on div at bounding box center [684, 382] width 1368 height 765
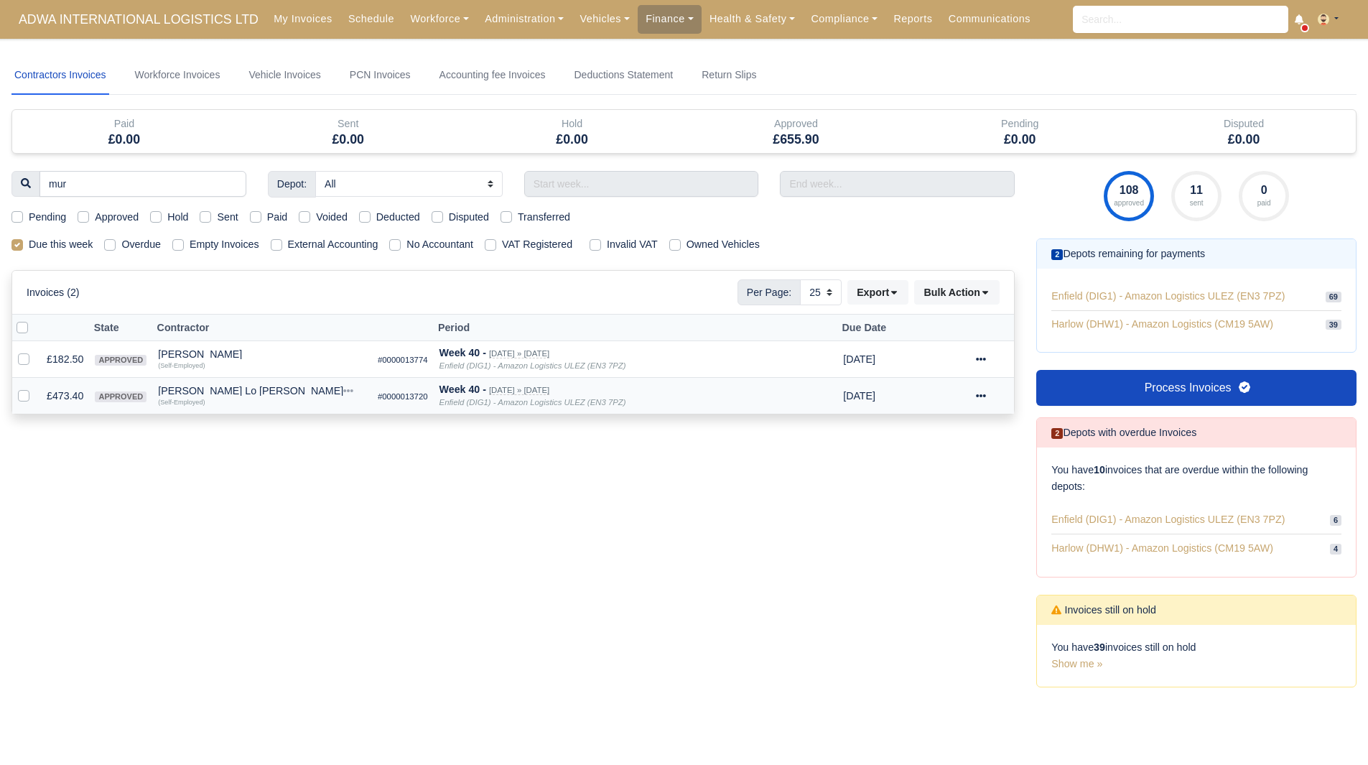
click at [178, 390] on div "[PERSON_NAME] Lo [PERSON_NAME]" at bounding box center [262, 390] width 208 height 10
click at [190, 441] on div "mur Depot: All Enfield (DIG1) - Amazon Logistics ULEZ (EN3 7PZ) Harlow (DHW1) -…" at bounding box center [513, 437] width 1024 height 533
drag, startPoint x: 100, startPoint y: 184, endPoint x: 27, endPoint y: 179, distance: 72.7
click at [27, 179] on div "mur" at bounding box center [128, 184] width 235 height 26
type input "nasr"
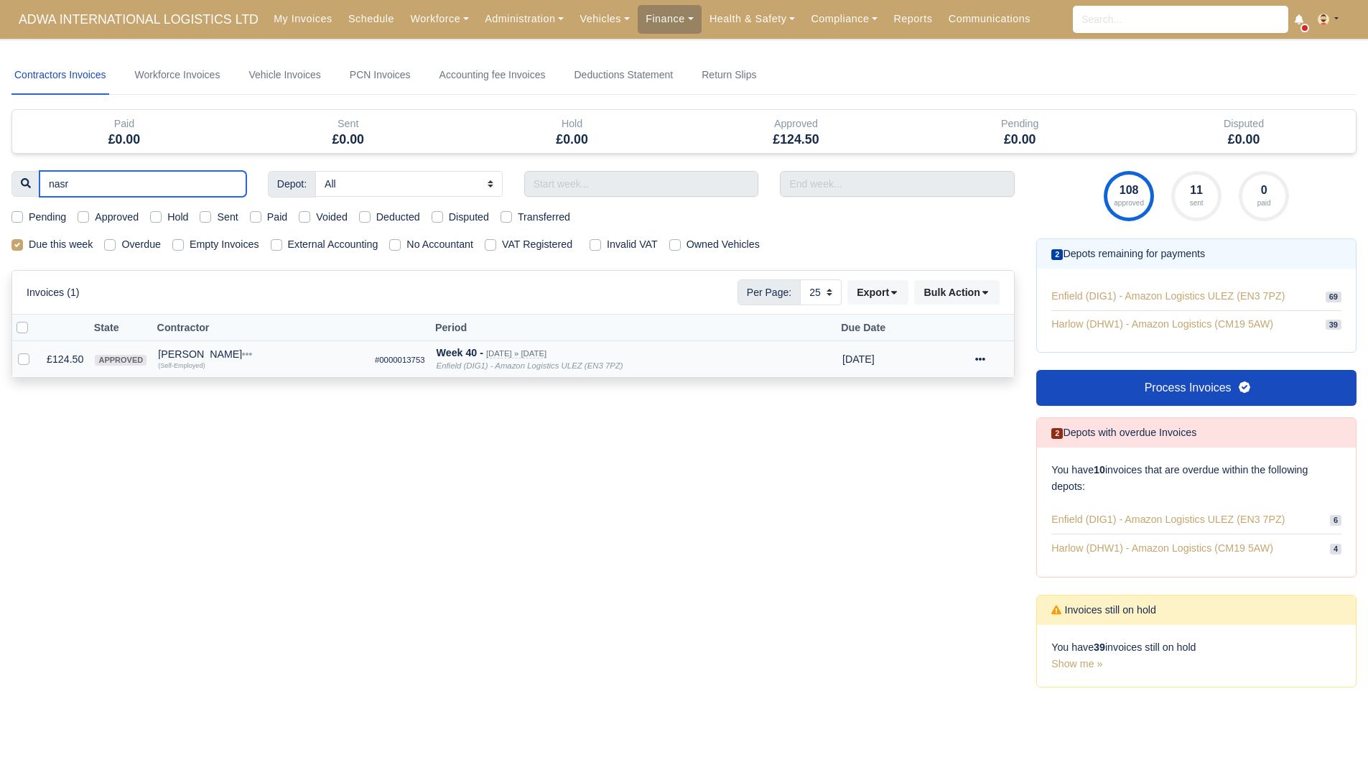
type input "nasr"
click at [60, 357] on td "£124.50" at bounding box center [65, 359] width 48 height 37
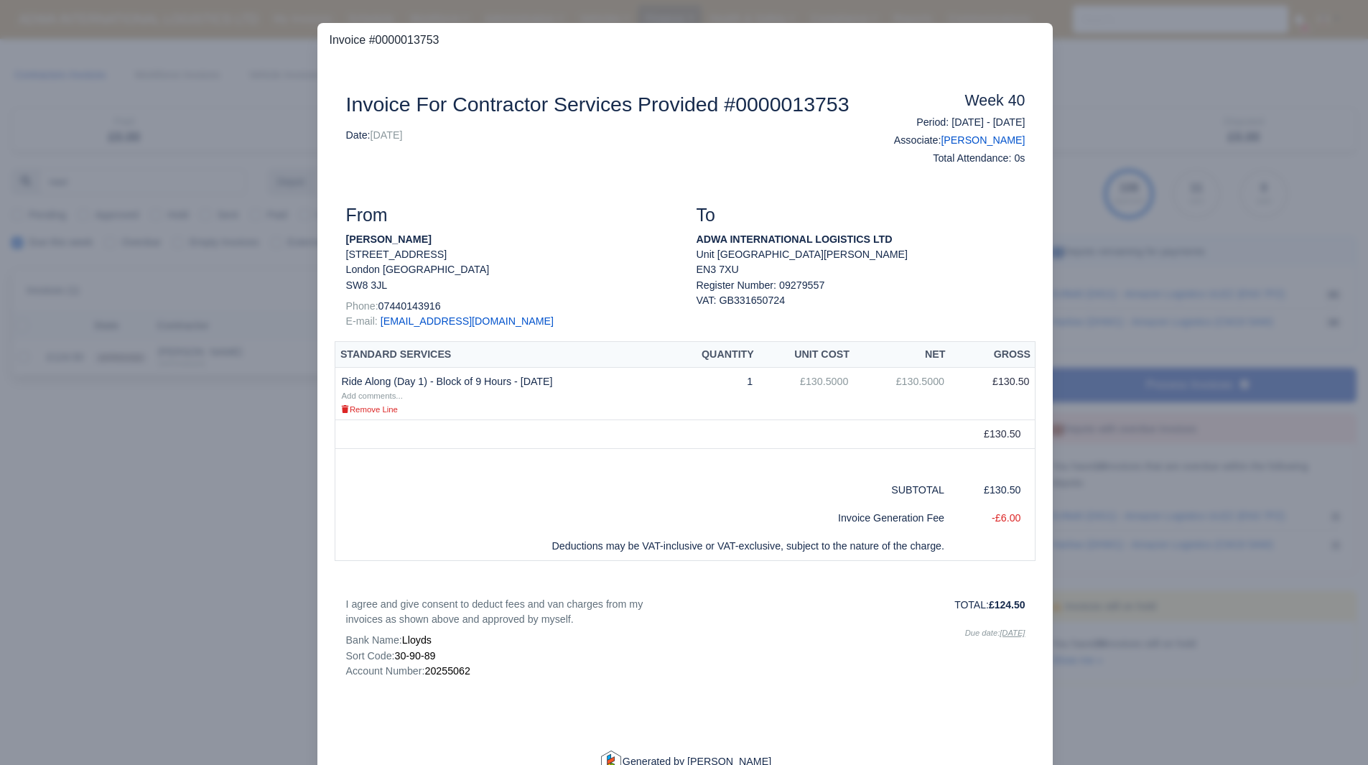
click at [212, 418] on div at bounding box center [684, 382] width 1368 height 765
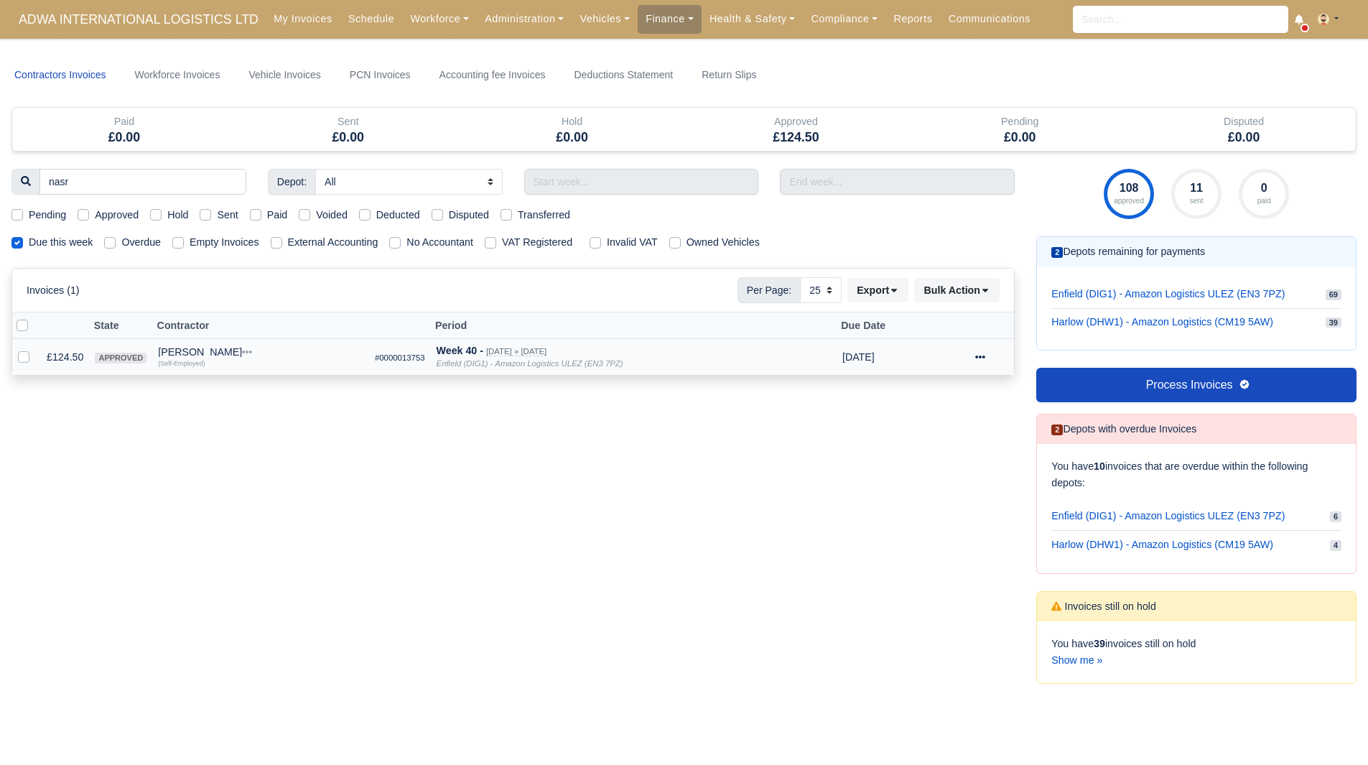
click at [192, 347] on td "Nasr Karkar Quick Actions Other Invoices Wallet (Self-Employed)" at bounding box center [260, 357] width 217 height 37
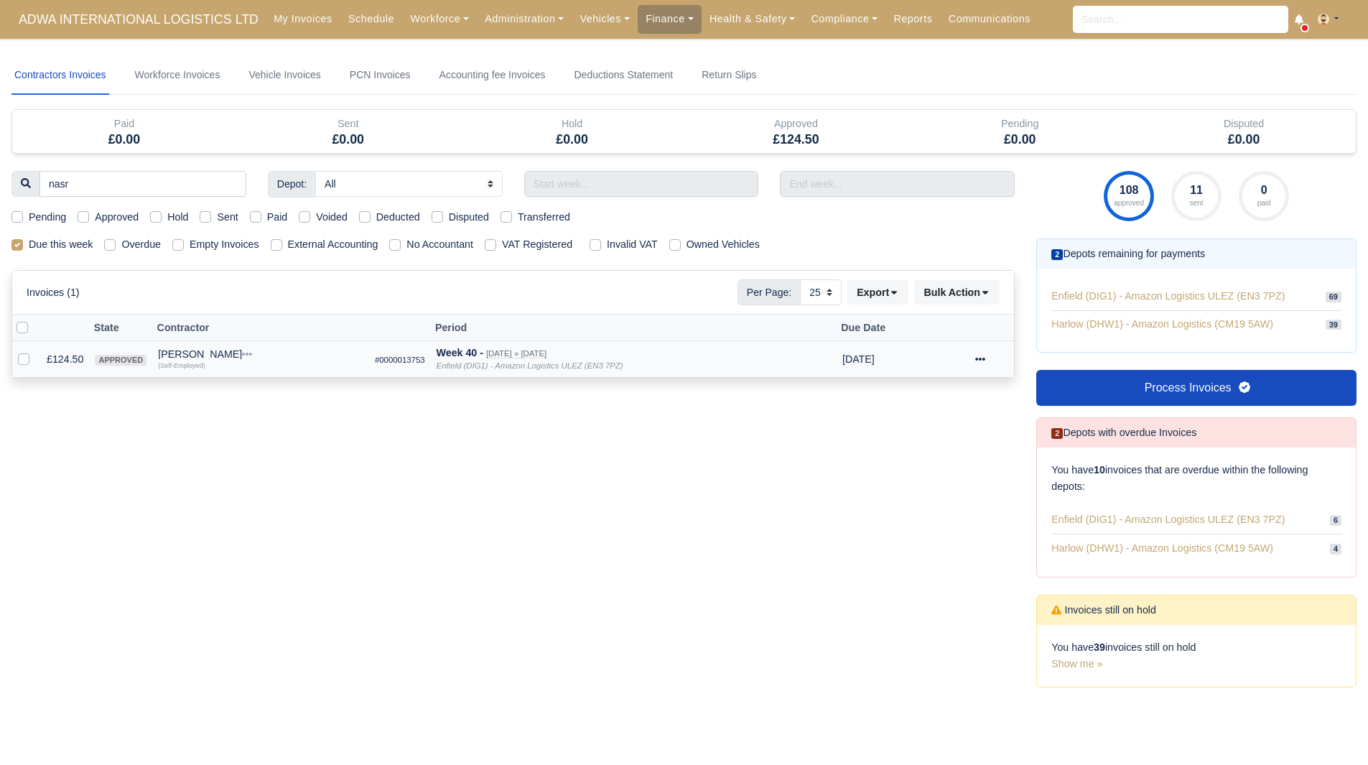
click at [190, 355] on div "Nasr Karkar" at bounding box center [260, 354] width 205 height 10
click at [238, 387] on button "Other Invoices" at bounding box center [289, 395] width 204 height 22
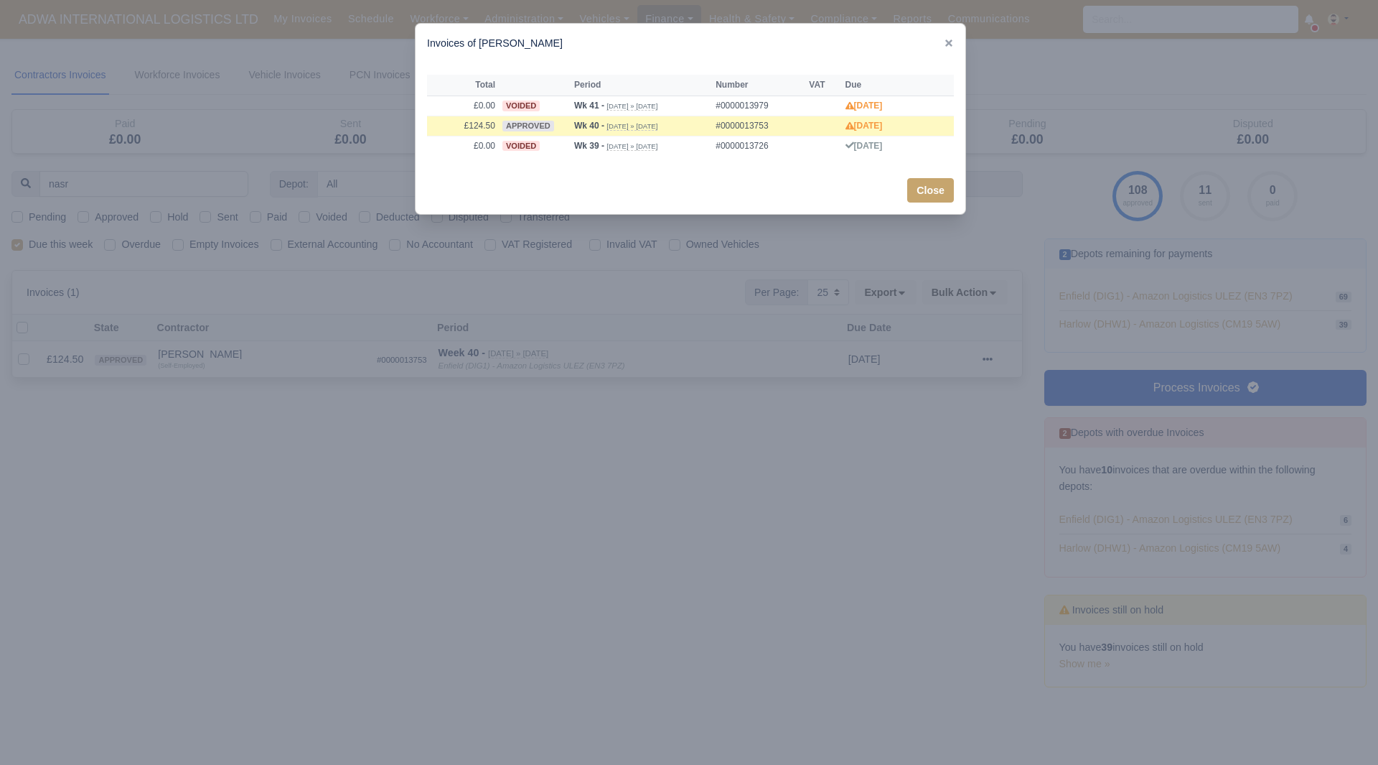
click at [238, 388] on div at bounding box center [689, 382] width 1378 height 765
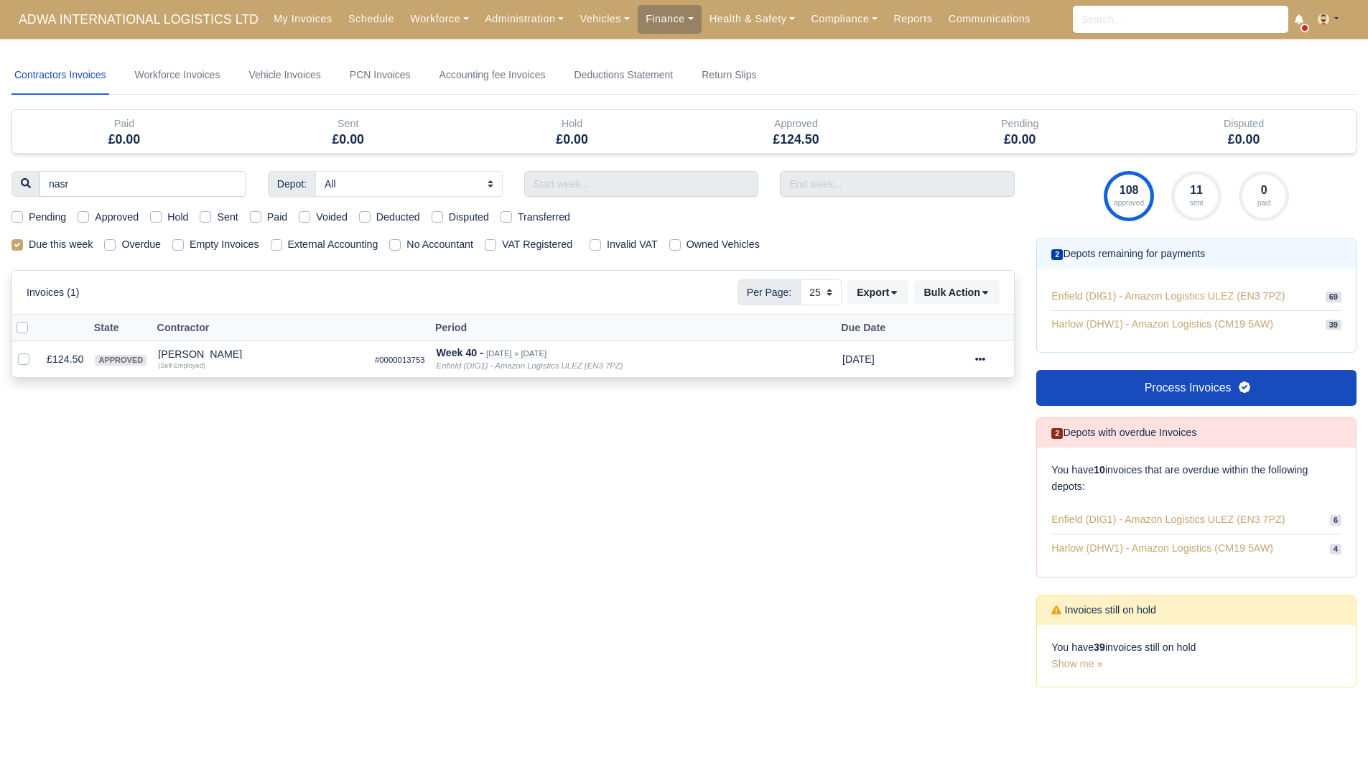
click at [57, 243] on label "Due this week" at bounding box center [61, 244] width 64 height 17
click at [23, 243] on input "Due this week" at bounding box center [16, 241] width 11 height 11
checkbox input "false"
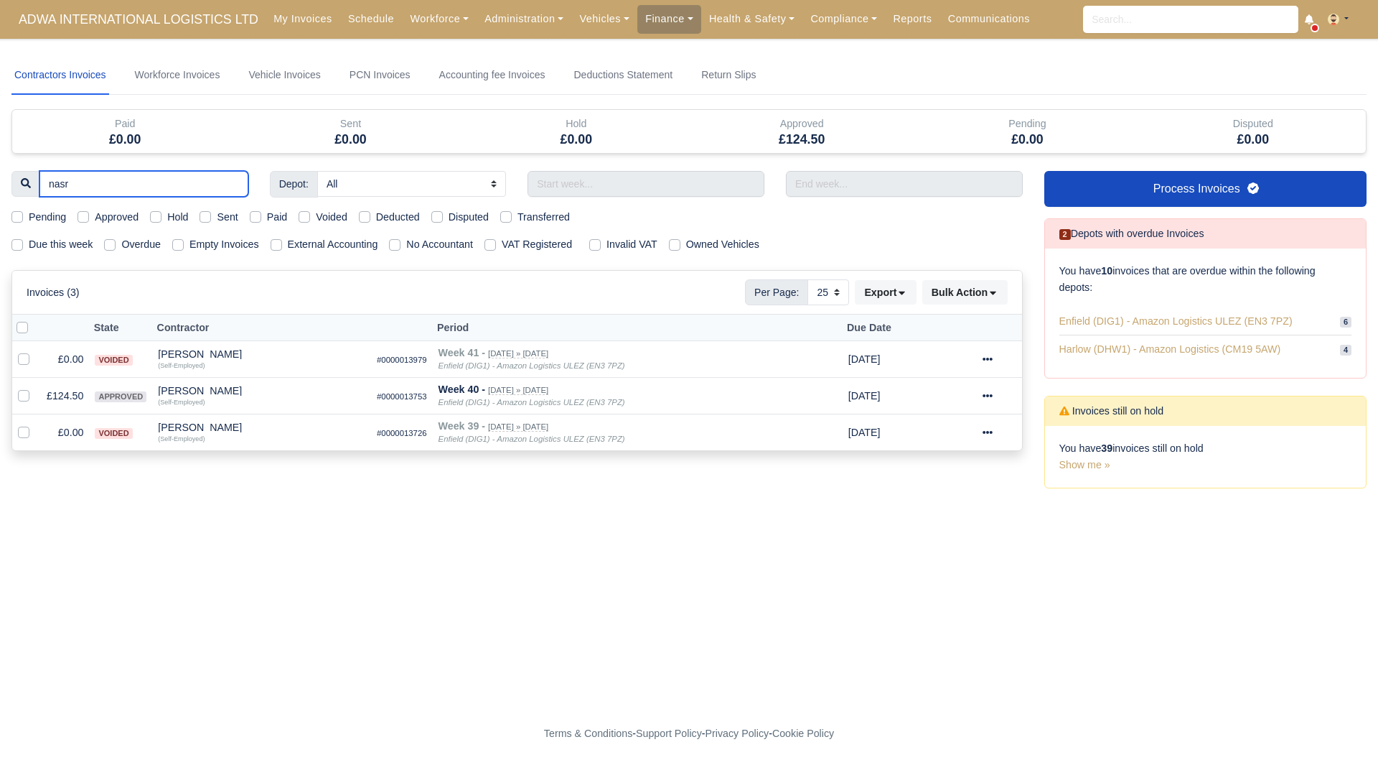
click at [231, 184] on input "nasr" at bounding box center [143, 184] width 209 height 26
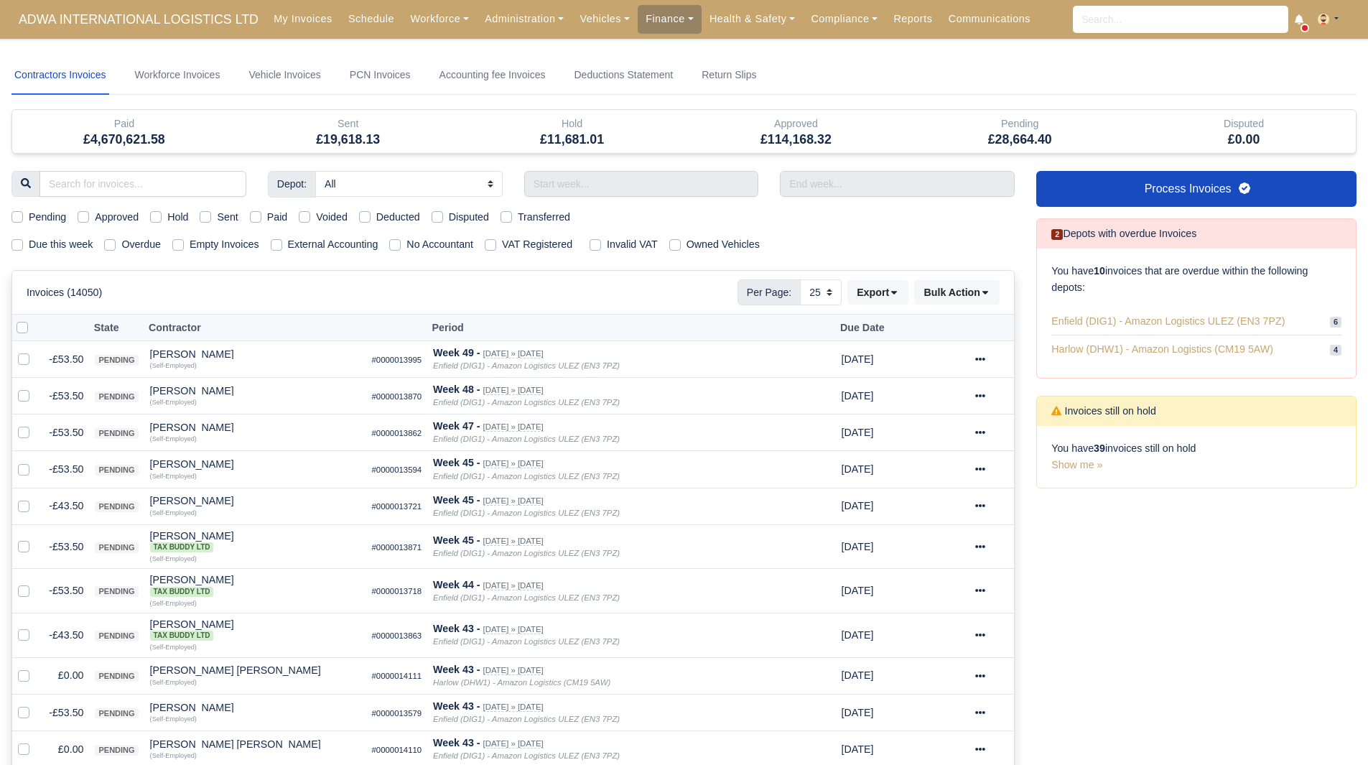
click at [32, 246] on label "Due this week" at bounding box center [61, 244] width 64 height 17
click at [23, 246] on input "Due this week" at bounding box center [16, 241] width 11 height 11
checkbox input "true"
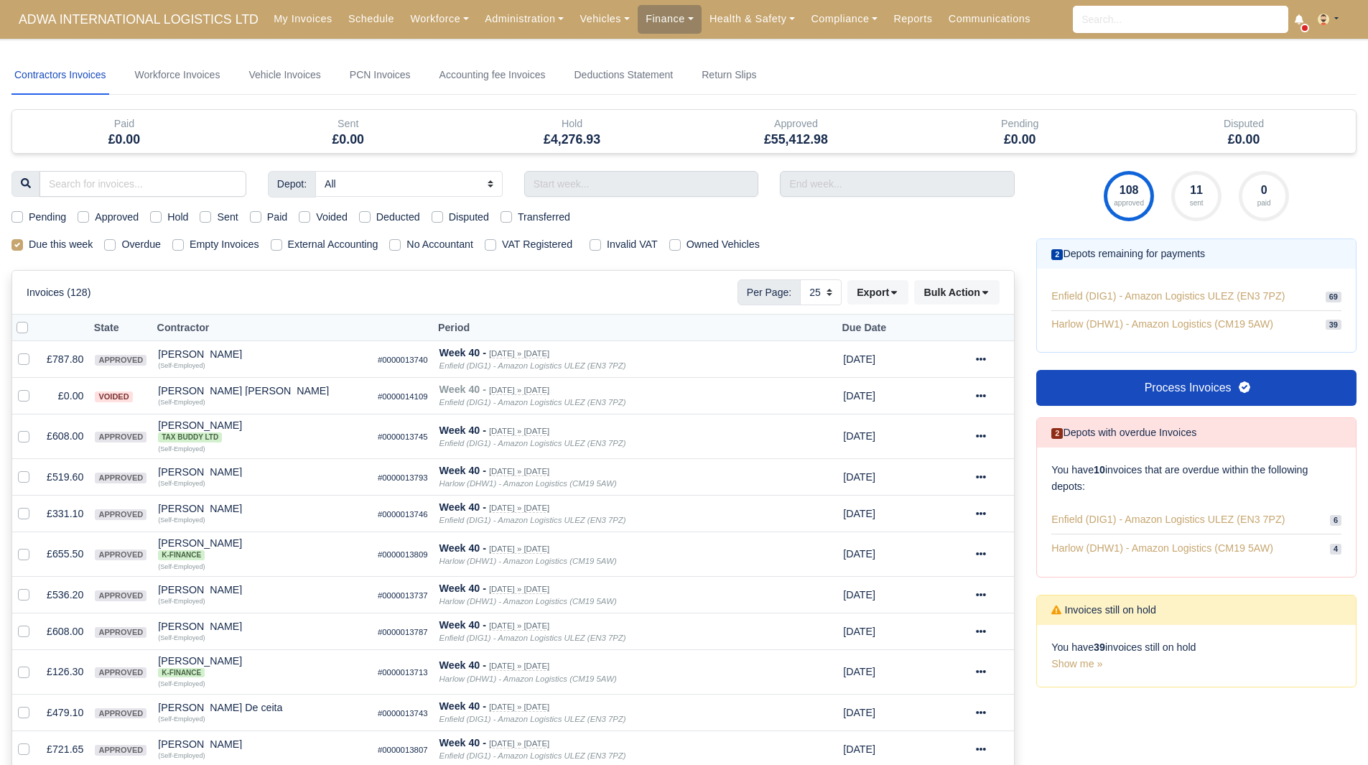
click at [1206, 364] on div "108 approved 11 sent 0 paid 2 Depots remaining for payments 69 39" at bounding box center [1196, 761] width 342 height 1180
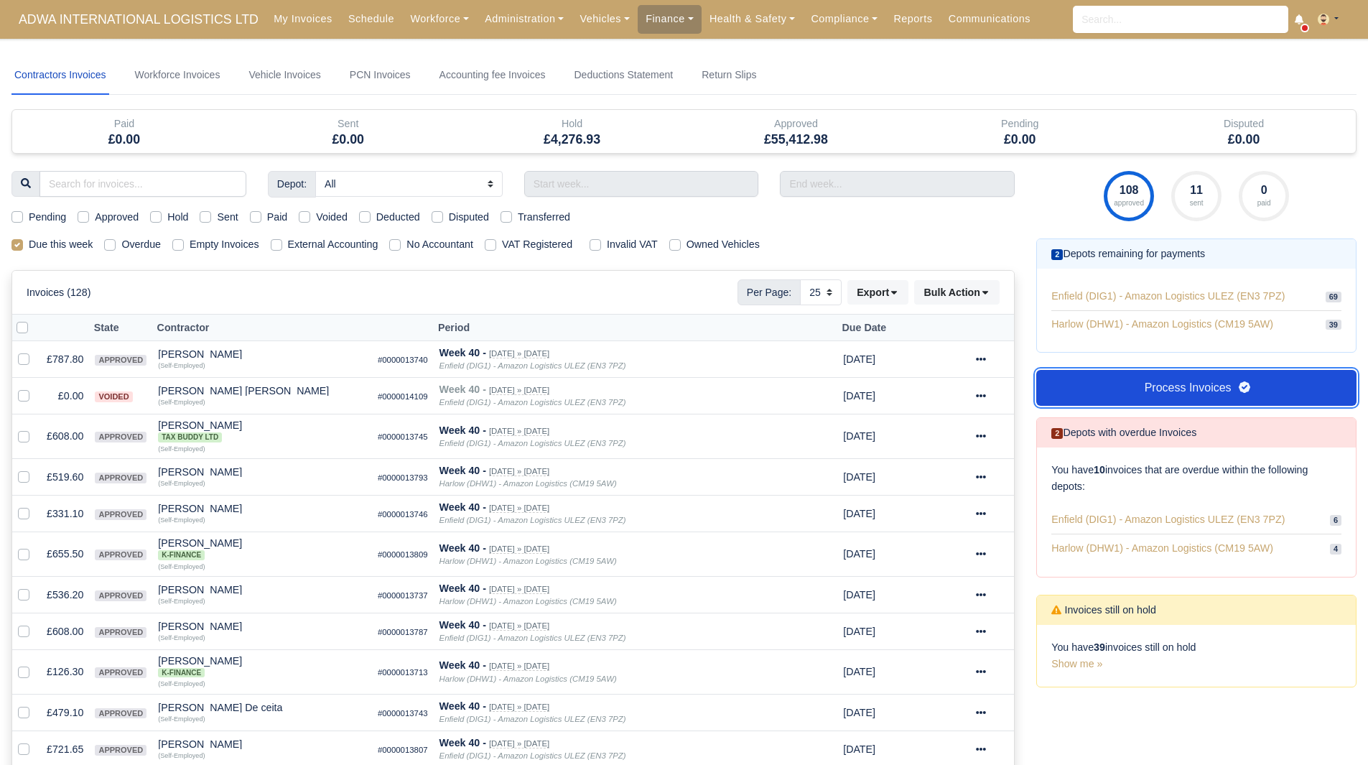
click at [1200, 379] on link "Process Invoices" at bounding box center [1196, 388] width 320 height 36
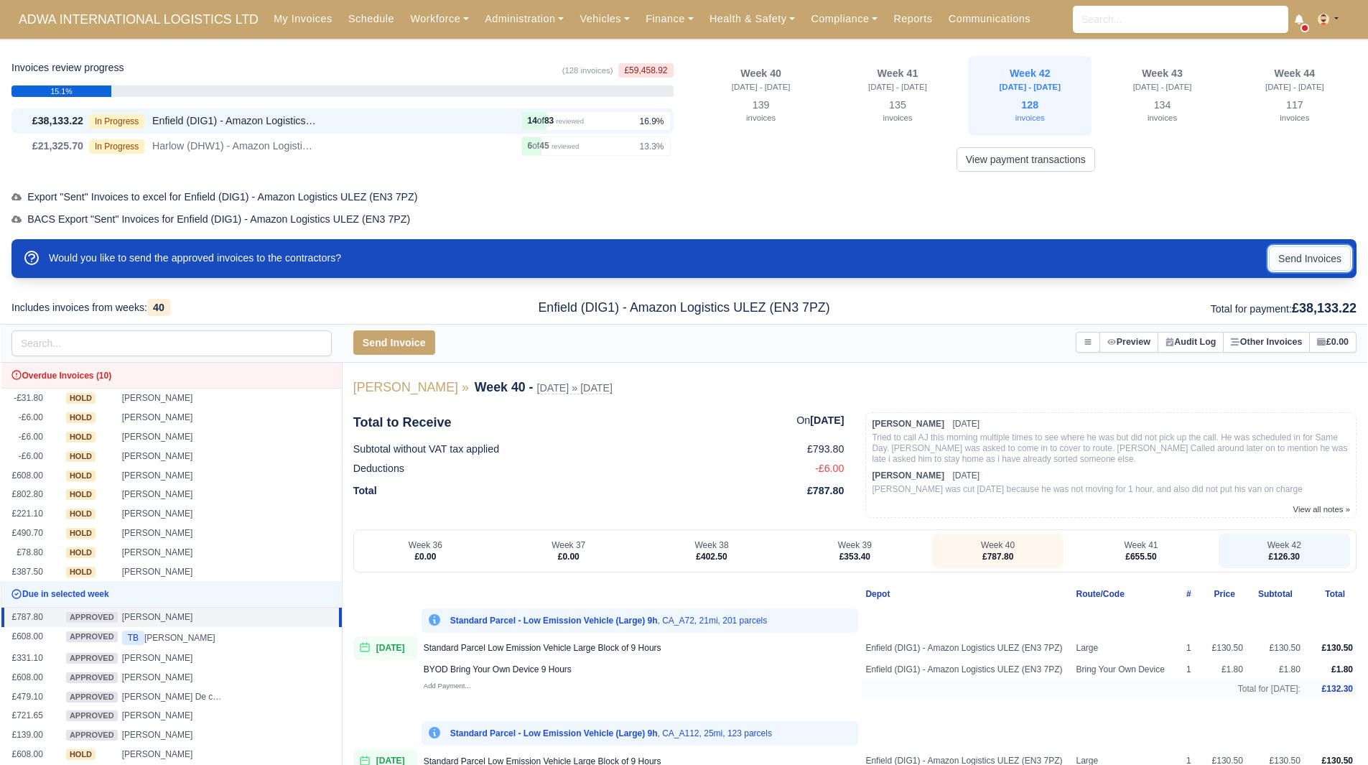
click at [1298, 270] on button "Send Invoices" at bounding box center [1309, 258] width 82 height 24
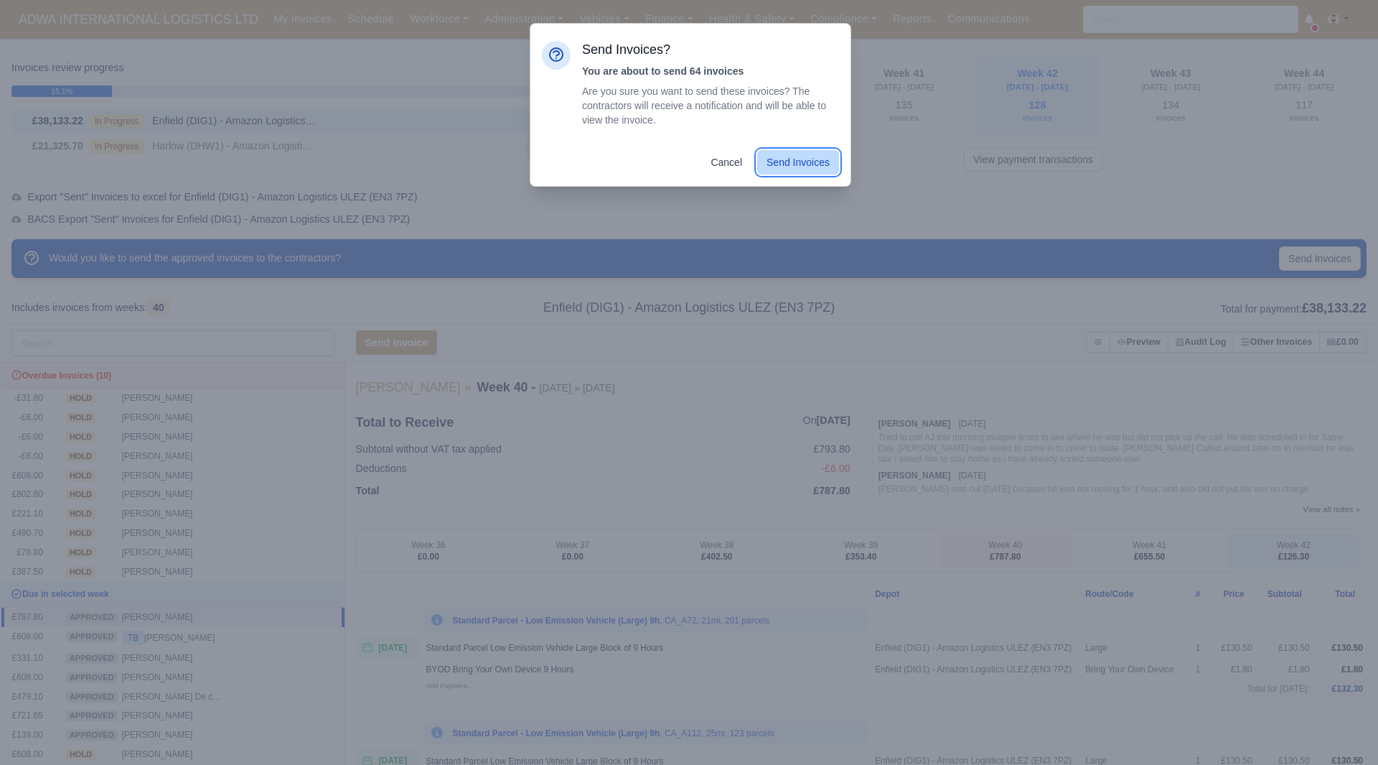
click at [805, 168] on button "Send Invoices" at bounding box center [798, 162] width 82 height 24
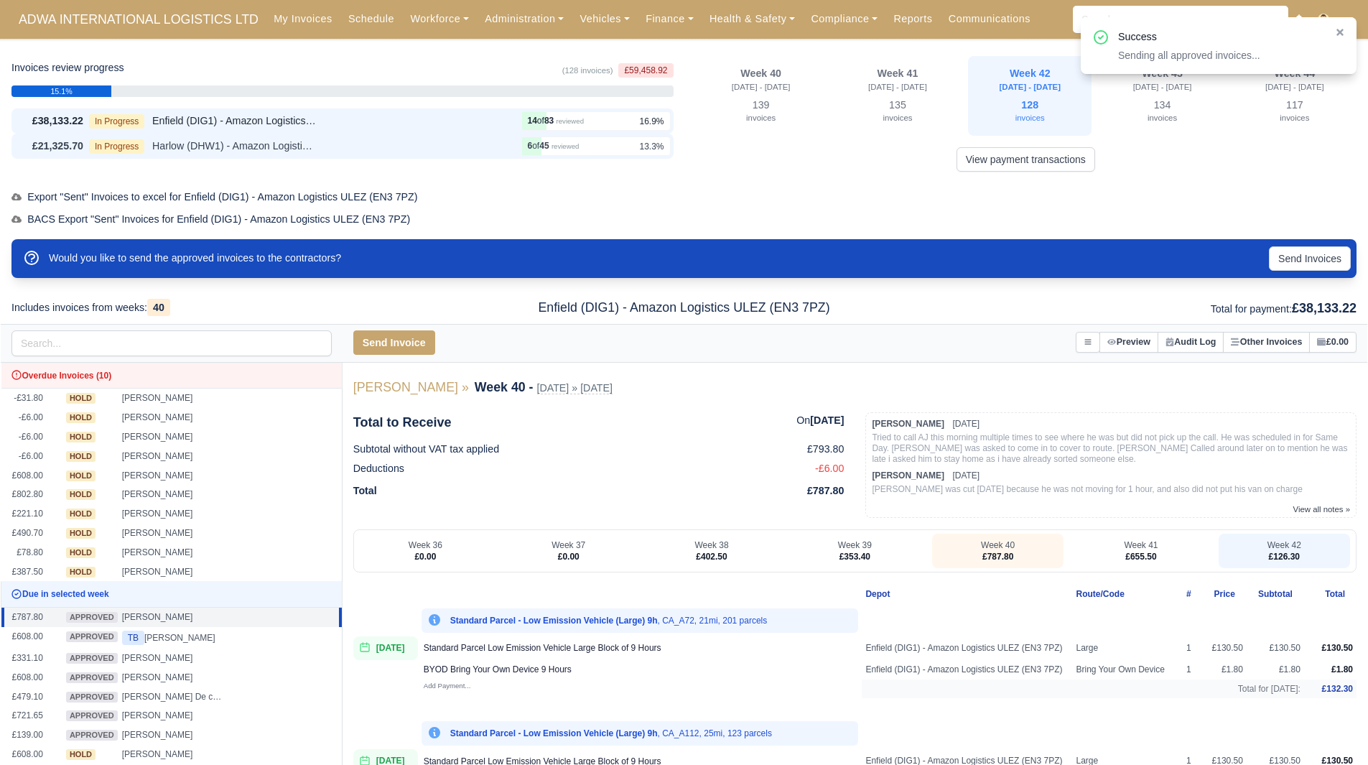
click at [339, 145] on div "In Progress Harlow (DHW1) - Amazon Logistics (CM19 5AW)" at bounding box center [302, 146] width 426 height 17
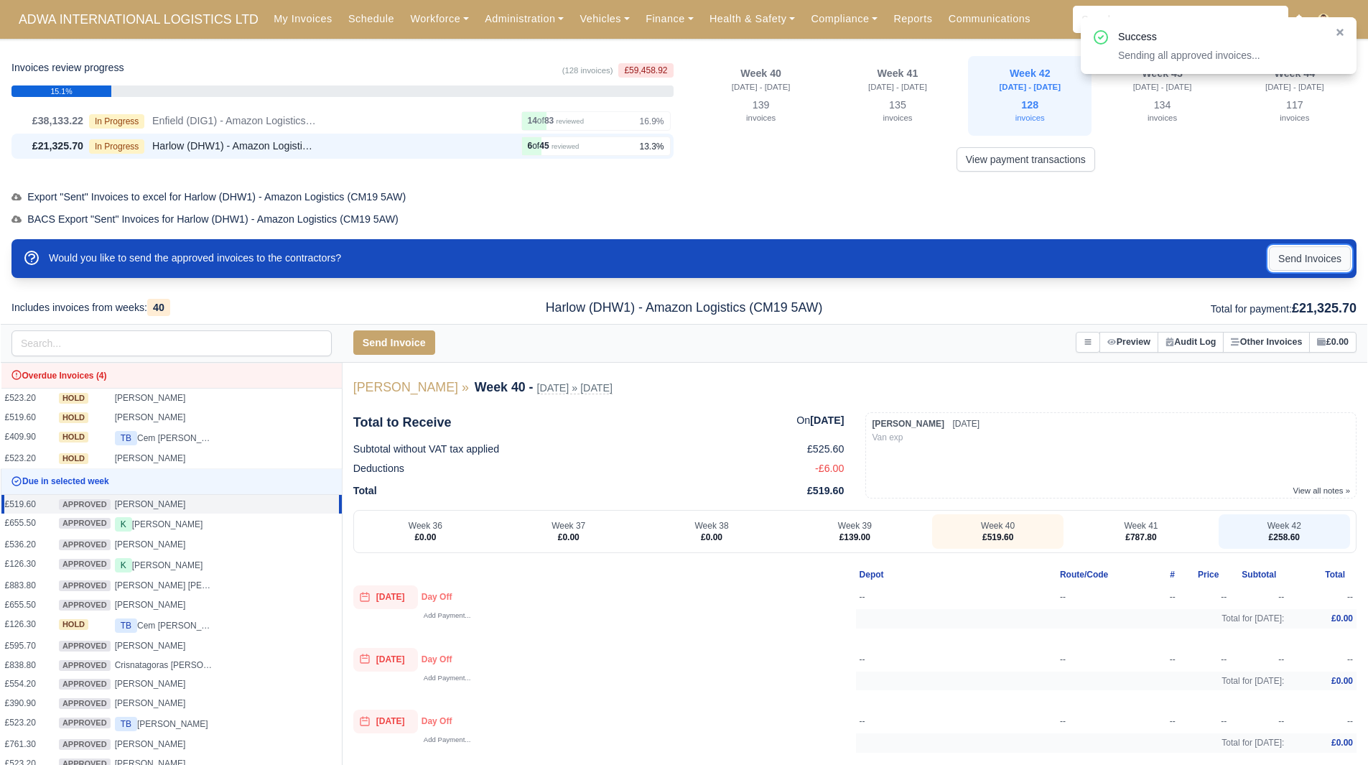
click at [1303, 251] on button "Send Invoices" at bounding box center [1309, 258] width 82 height 24
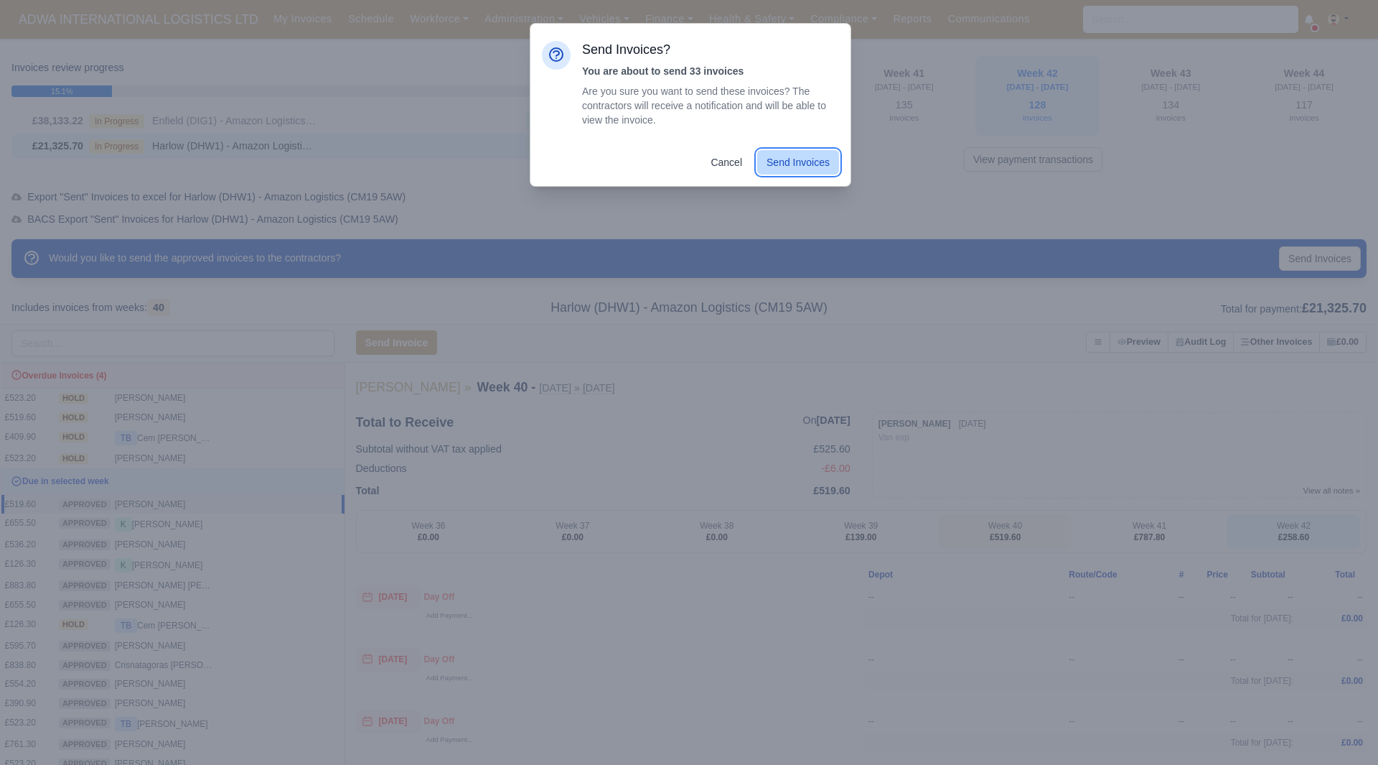
click at [818, 170] on button "Send Invoices" at bounding box center [798, 162] width 82 height 24
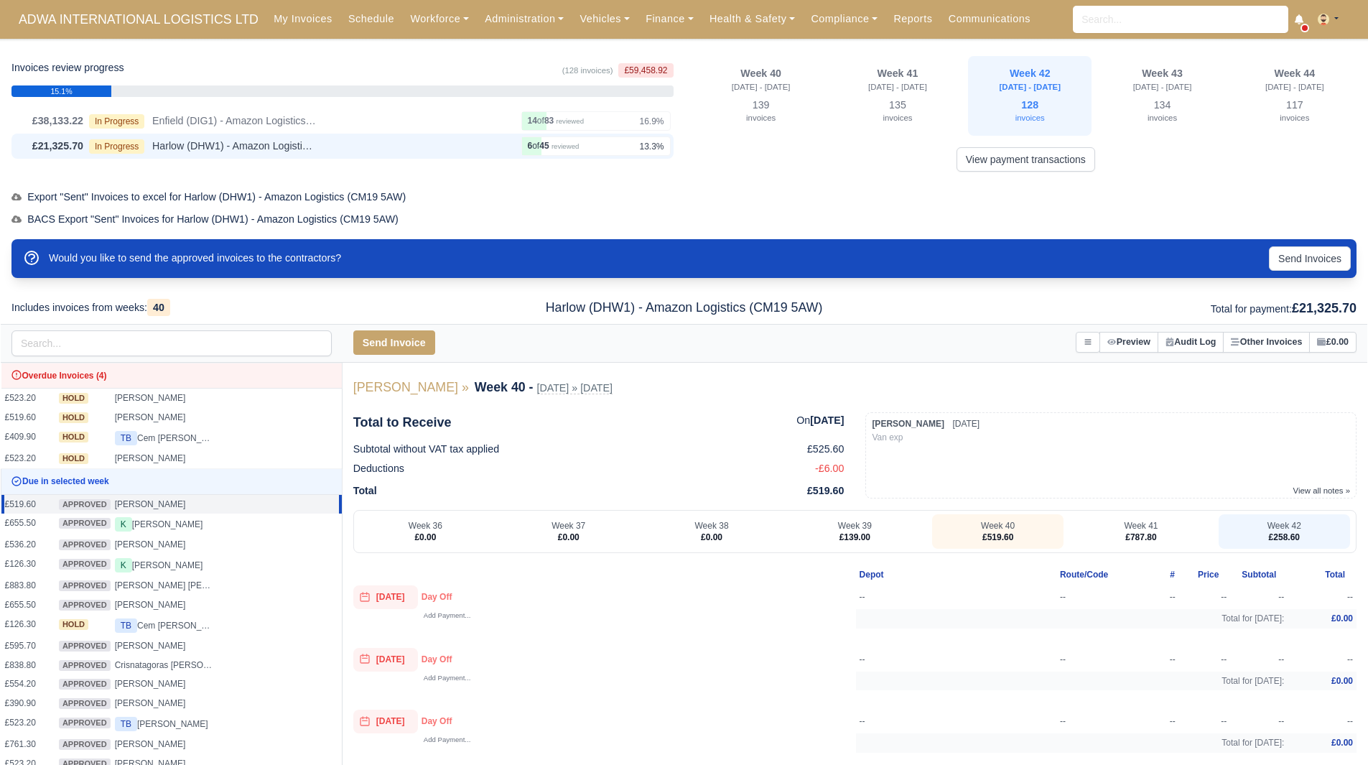
click at [367, 134] on div "£21,325.70 In Progress Harlow (DHW1) - Amazon Logistics (CM19 5AW) 6 45 reviewed" at bounding box center [342, 146] width 662 height 25
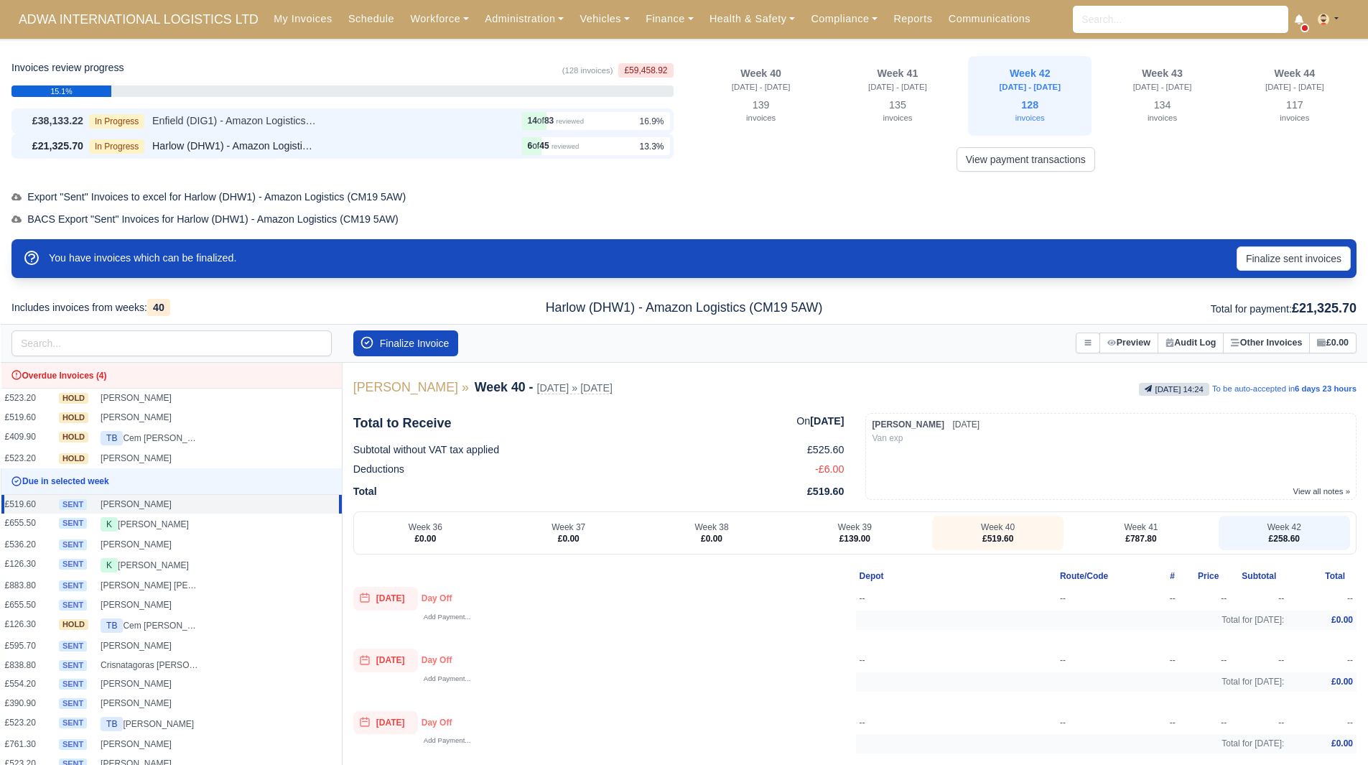
click at [454, 131] on div "£38,133.22 In Progress Enfield (DIG1) - Amazon Logistics ULEZ (EN3 7PZ) 14 83 r…" at bounding box center [342, 120] width 662 height 25
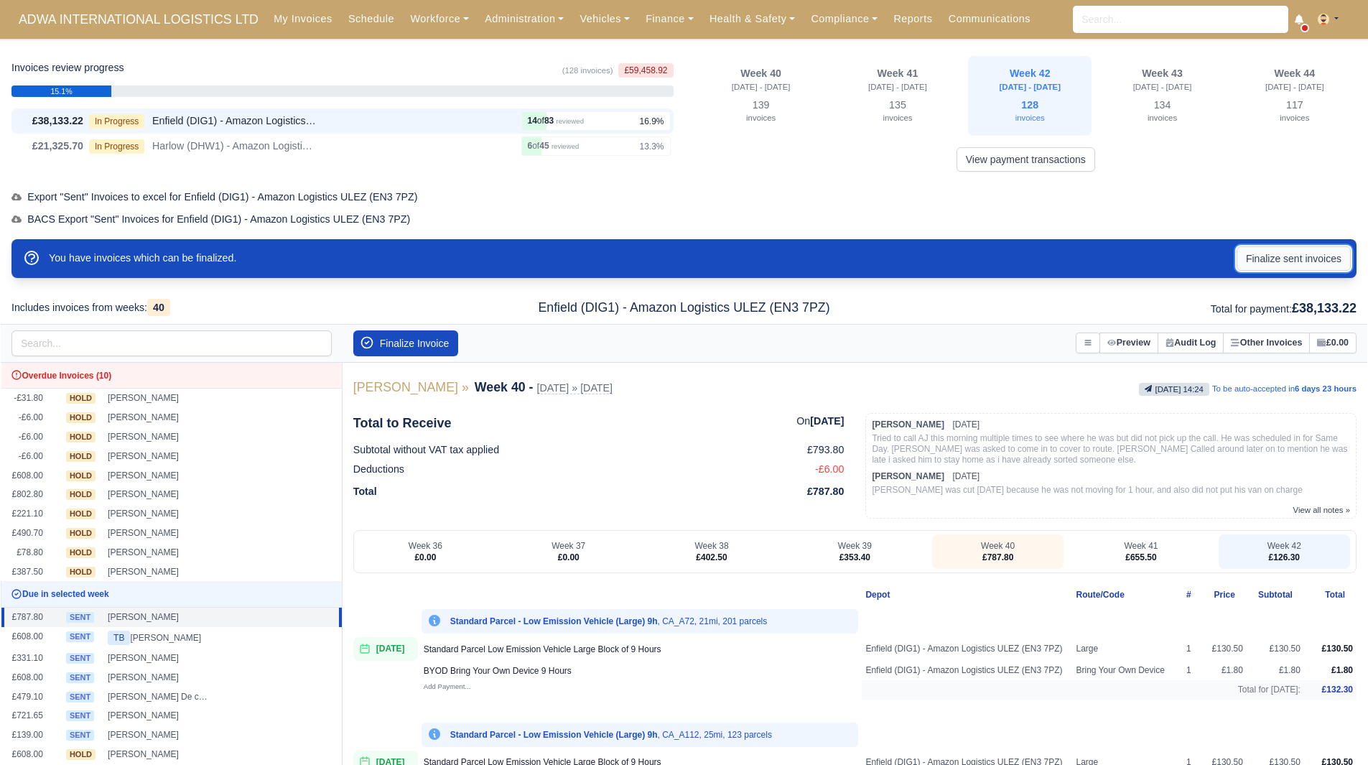
click at [1281, 254] on button "Finalize sent invoices" at bounding box center [1293, 258] width 114 height 24
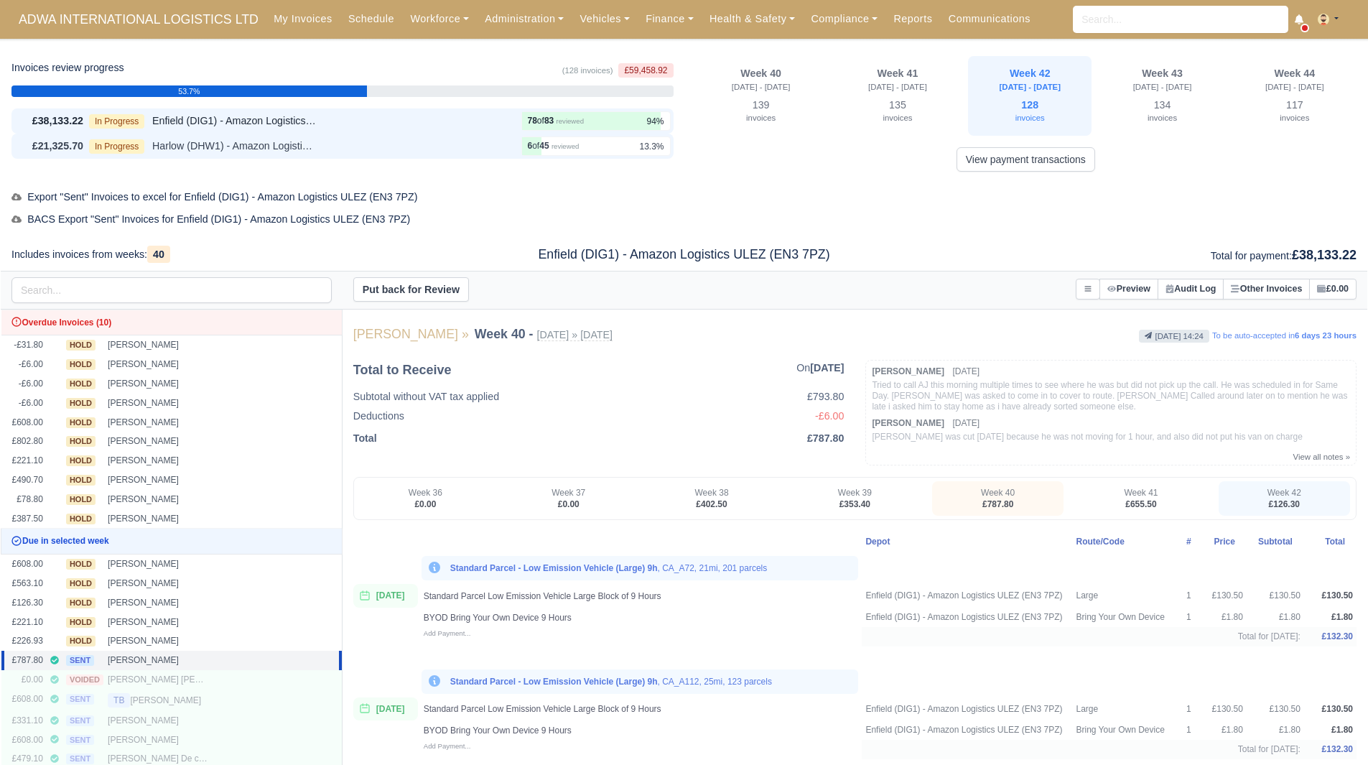
click at [441, 154] on div "In Progress Harlow (DHW1) - Amazon Logistics (CM19 5AW)" at bounding box center [302, 146] width 426 height 17
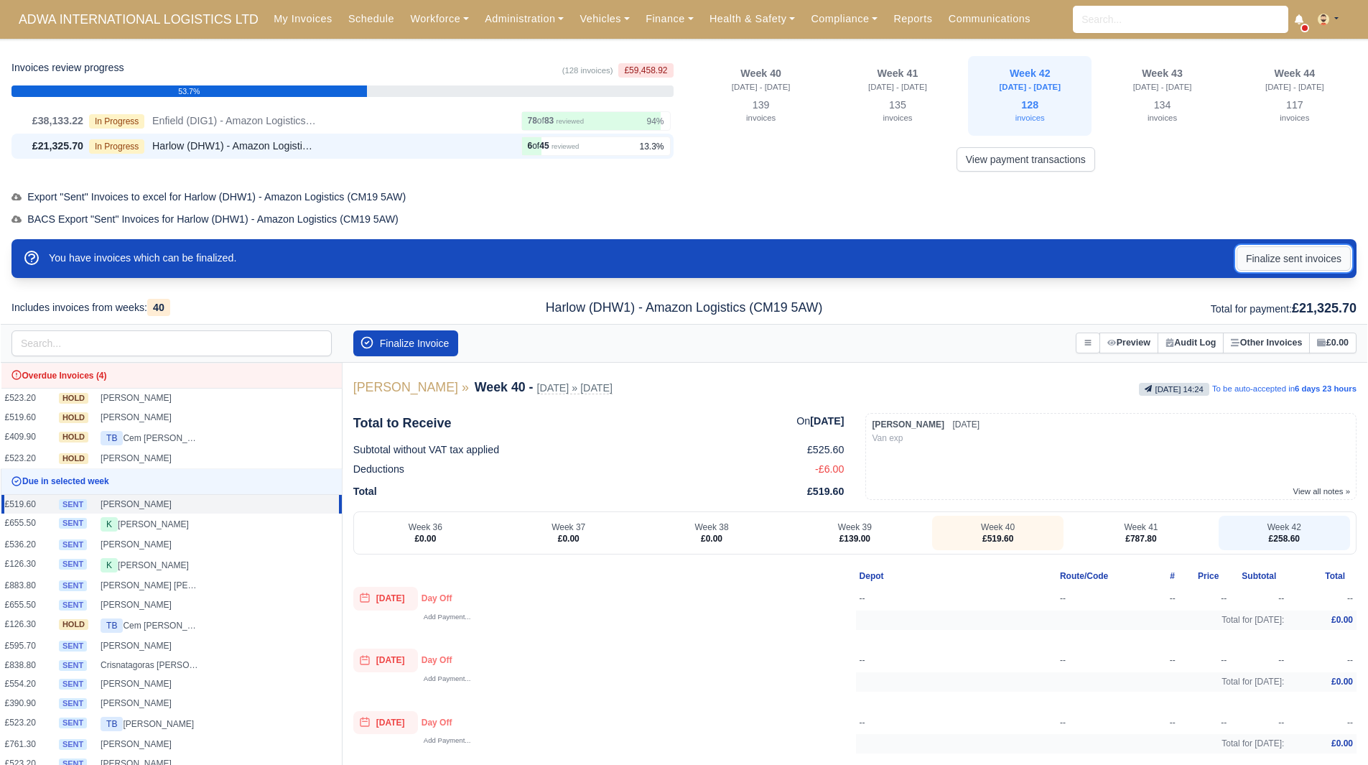
click at [1294, 262] on button "Finalize sent invoices" at bounding box center [1293, 258] width 114 height 24
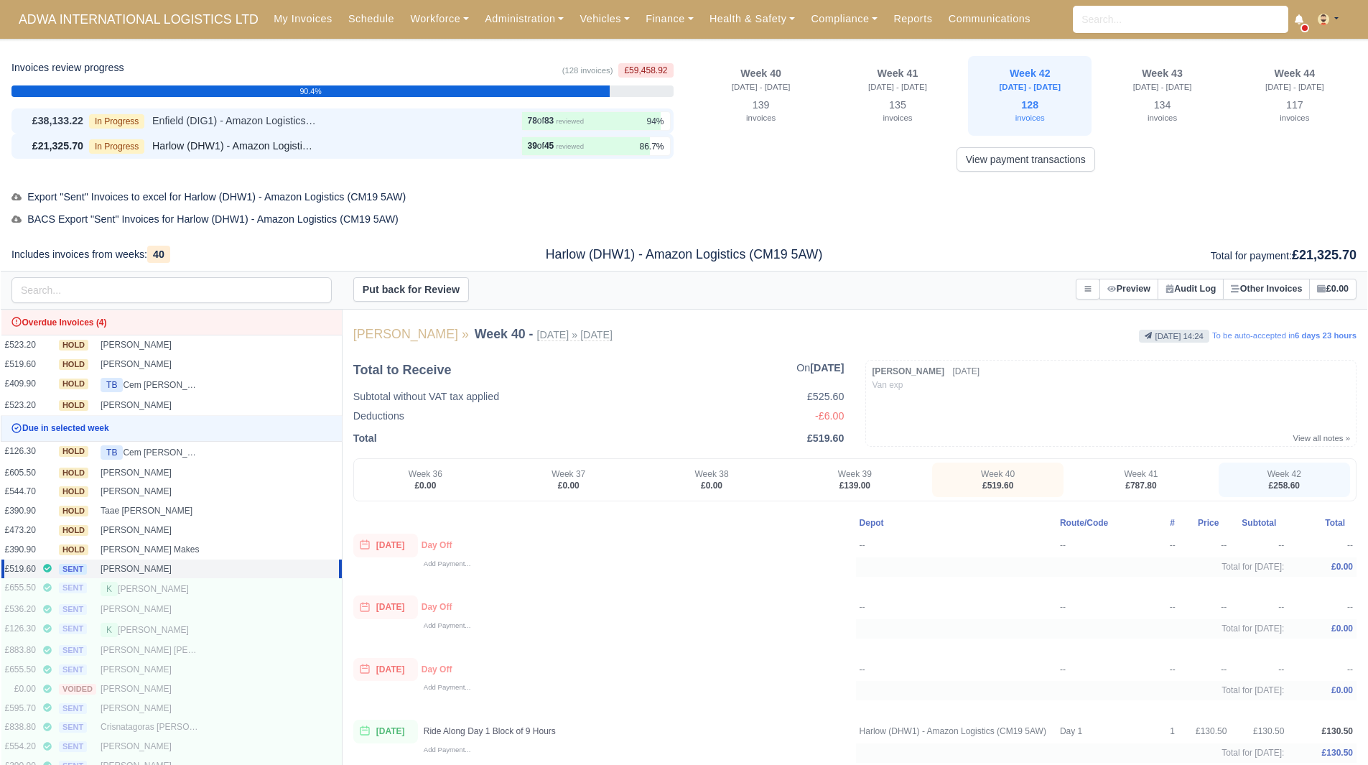
click at [451, 120] on div "In Progress Enfield (DIG1) - Amazon Logistics ULEZ (EN3 7PZ)" at bounding box center [302, 121] width 426 height 17
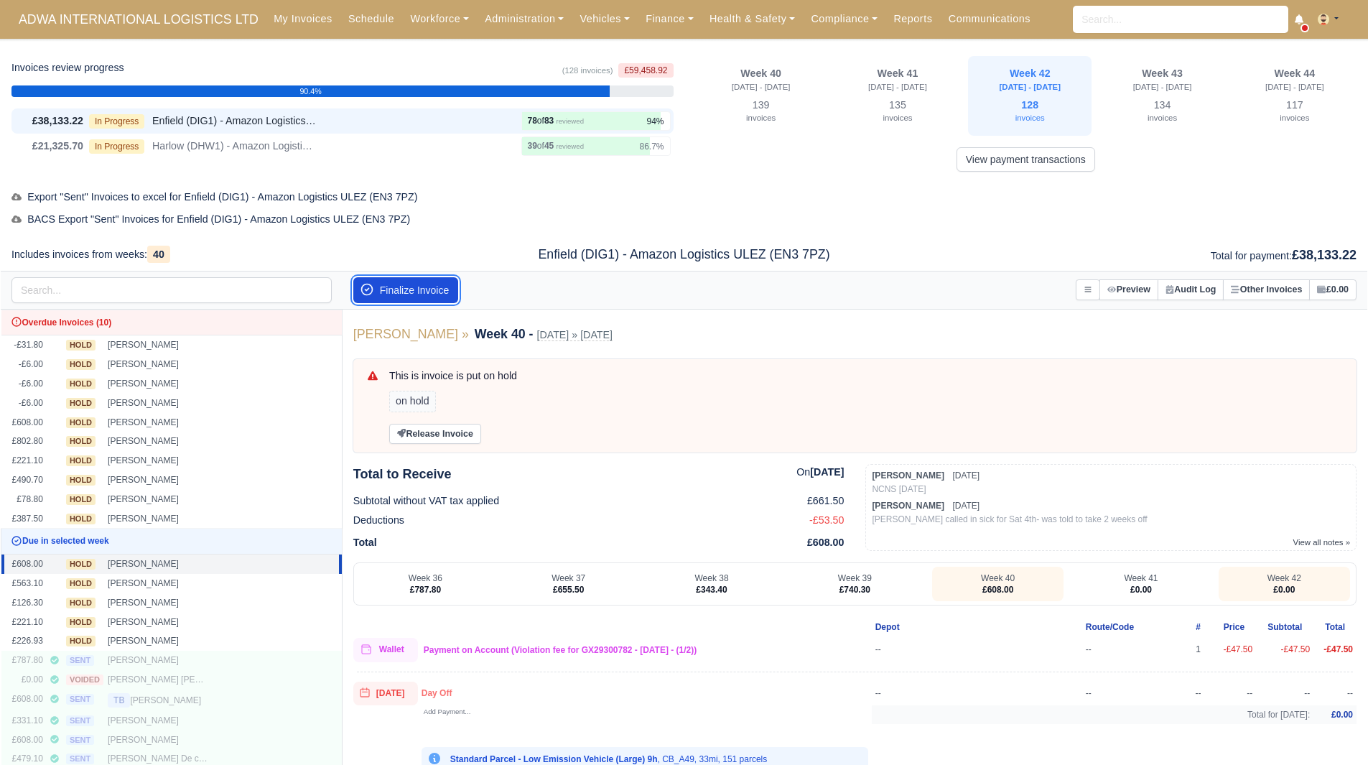
click at [416, 277] on button "Finalize Invoice" at bounding box center [406, 290] width 106 height 26
click at [421, 289] on button "Finalize Invoice" at bounding box center [406, 290] width 106 height 26
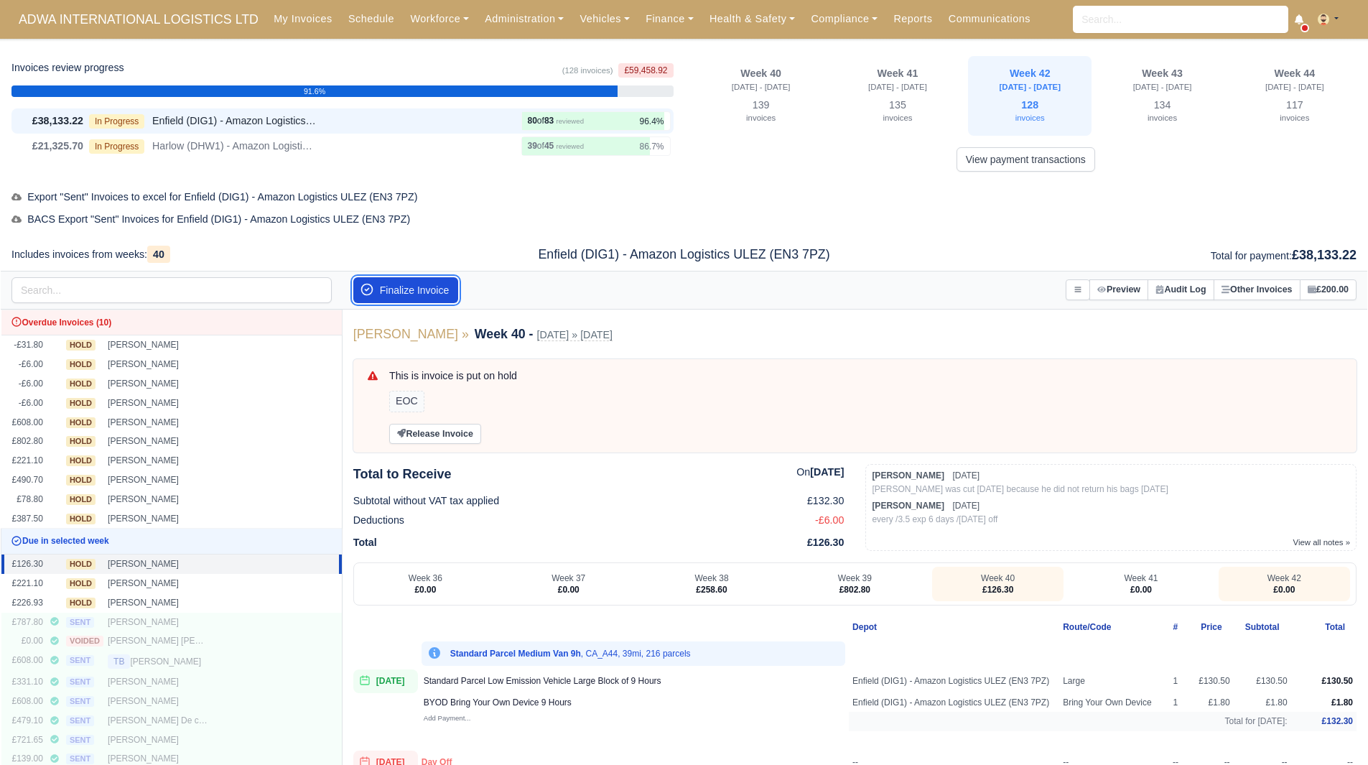
click at [421, 289] on button "Finalize Invoice" at bounding box center [406, 290] width 106 height 26
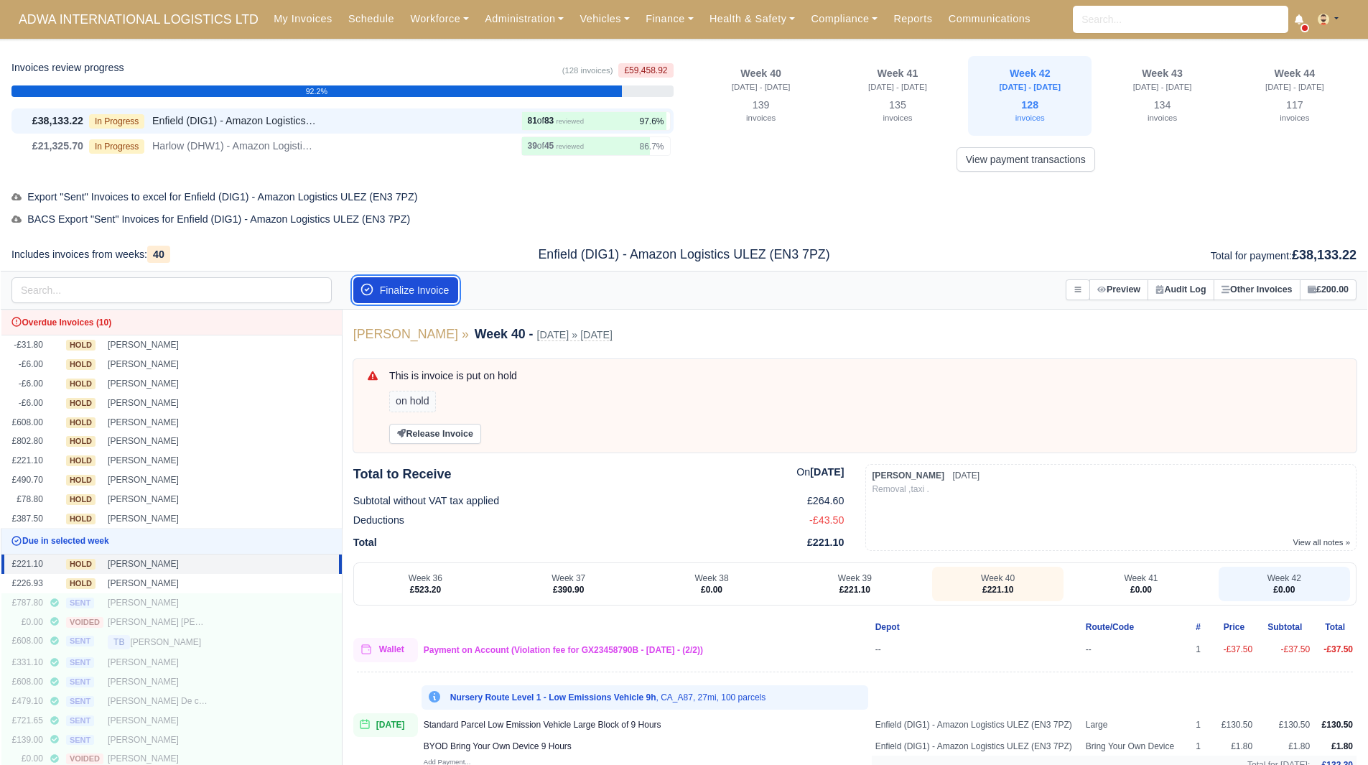
click at [421, 289] on button "Finalize Invoice" at bounding box center [406, 290] width 106 height 26
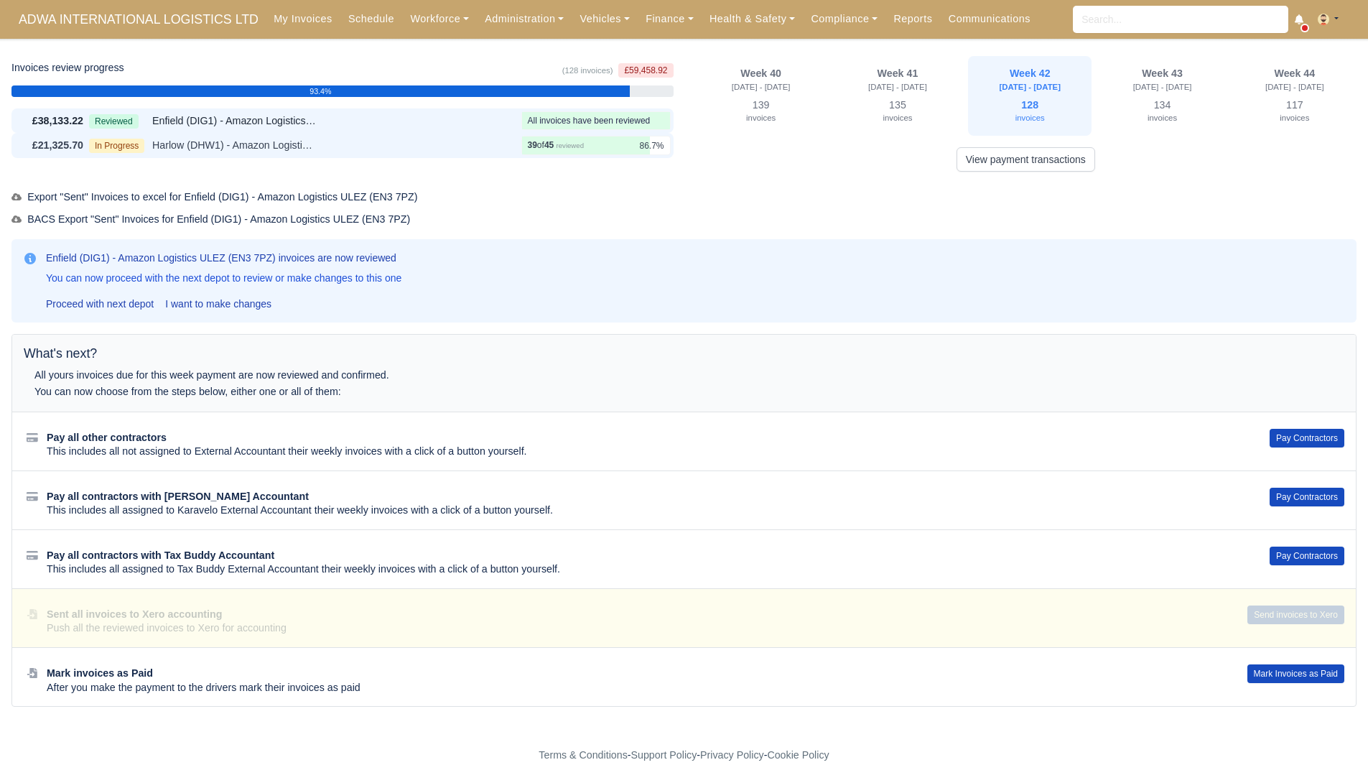
click at [443, 144] on div "In Progress Harlow (DHW1) - Amazon Logistics (CM19 5AW)" at bounding box center [302, 145] width 426 height 17
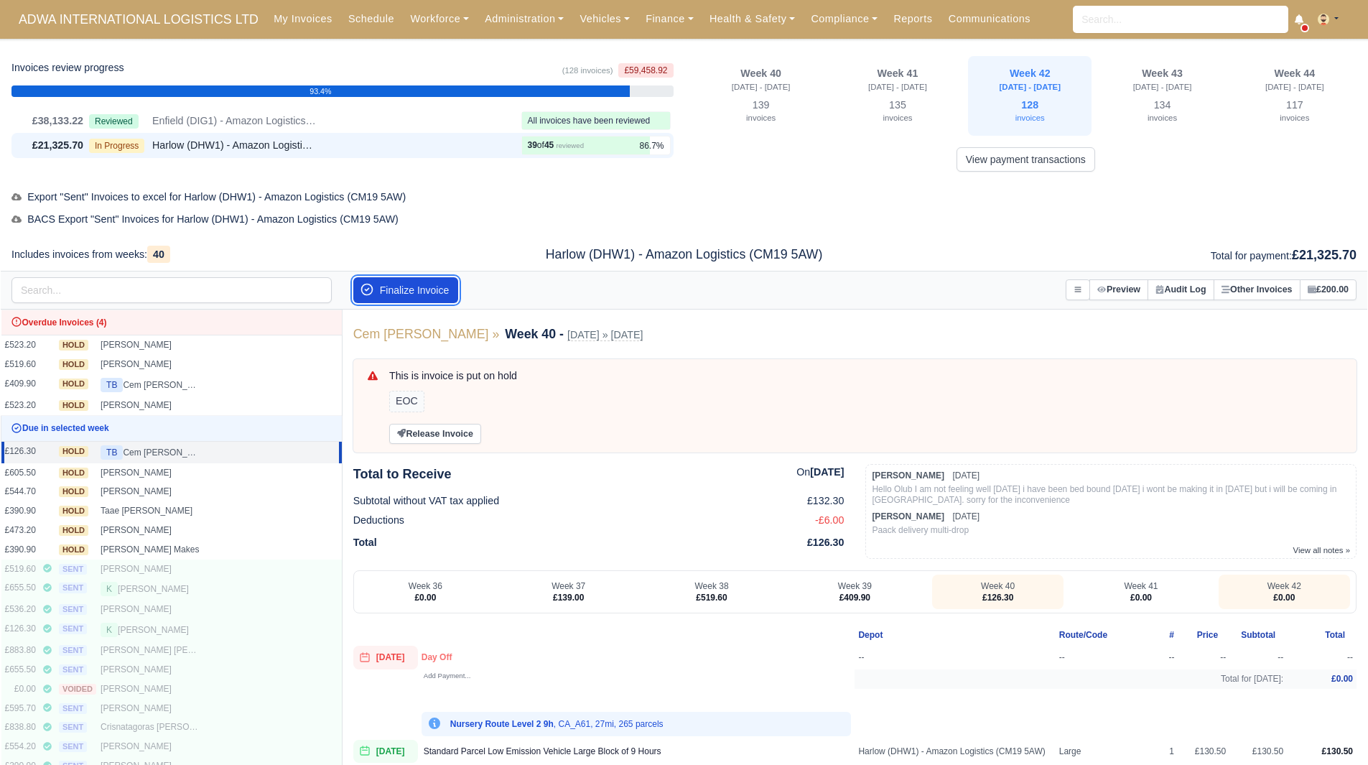
click at [427, 287] on button "Finalize Invoice" at bounding box center [406, 290] width 106 height 26
click at [413, 286] on button "Finalize Invoice" at bounding box center [406, 290] width 106 height 26
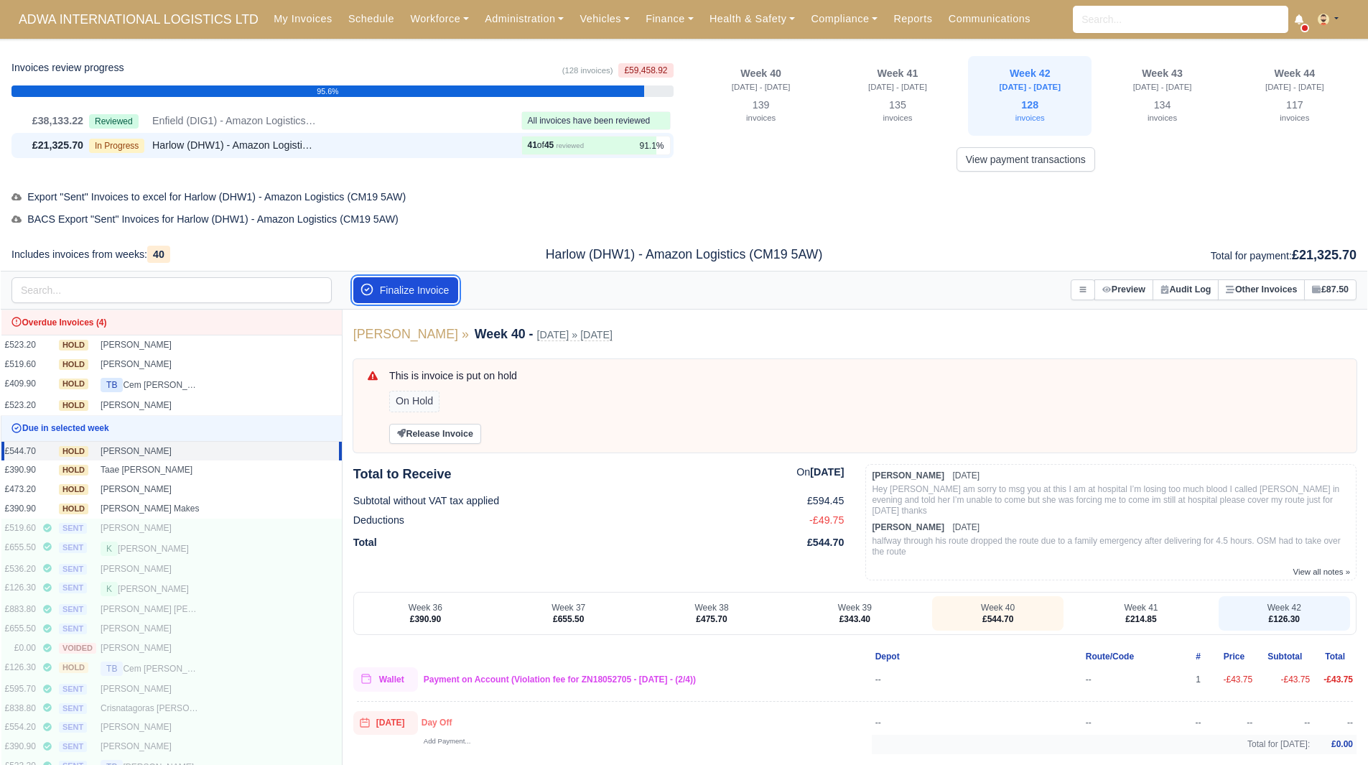
click at [413, 286] on button "Finalize Invoice" at bounding box center [406, 290] width 106 height 26
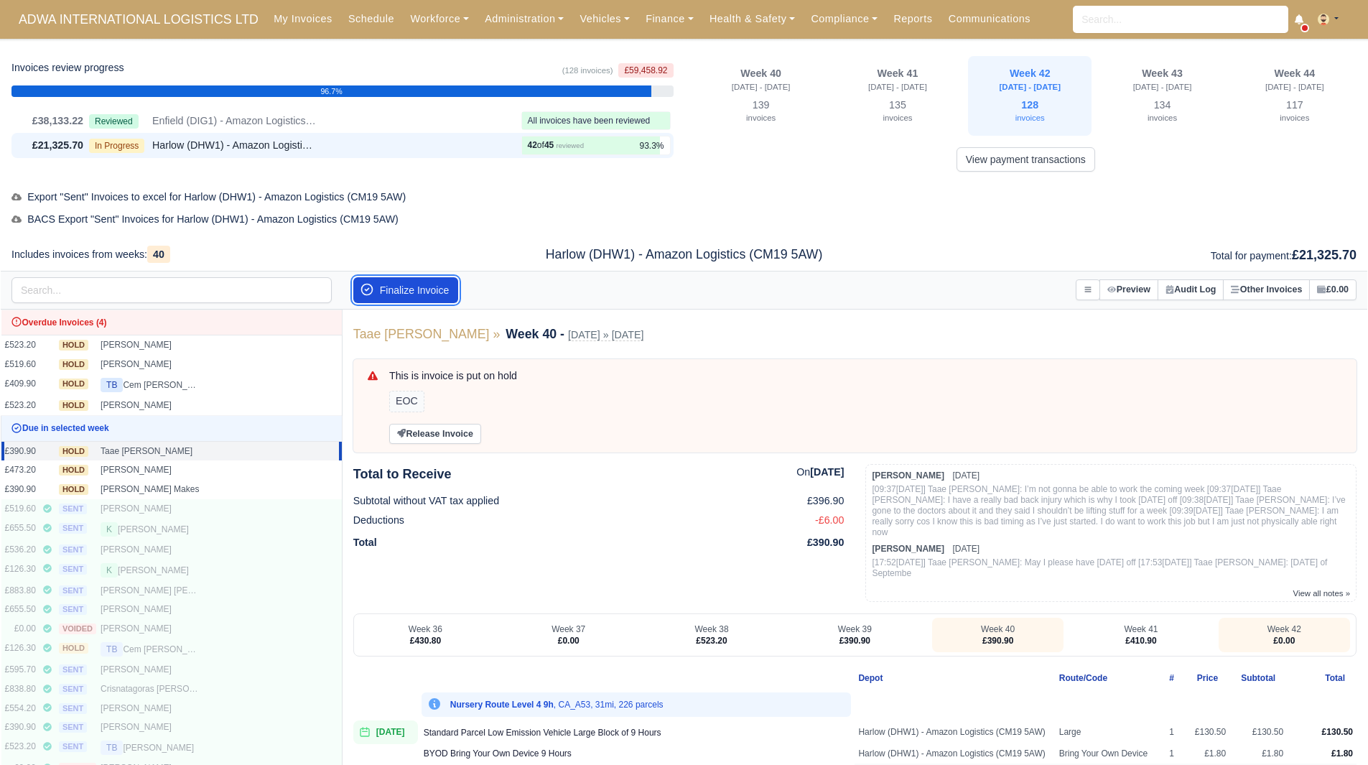
click at [413, 286] on button "Finalize Invoice" at bounding box center [406, 290] width 106 height 26
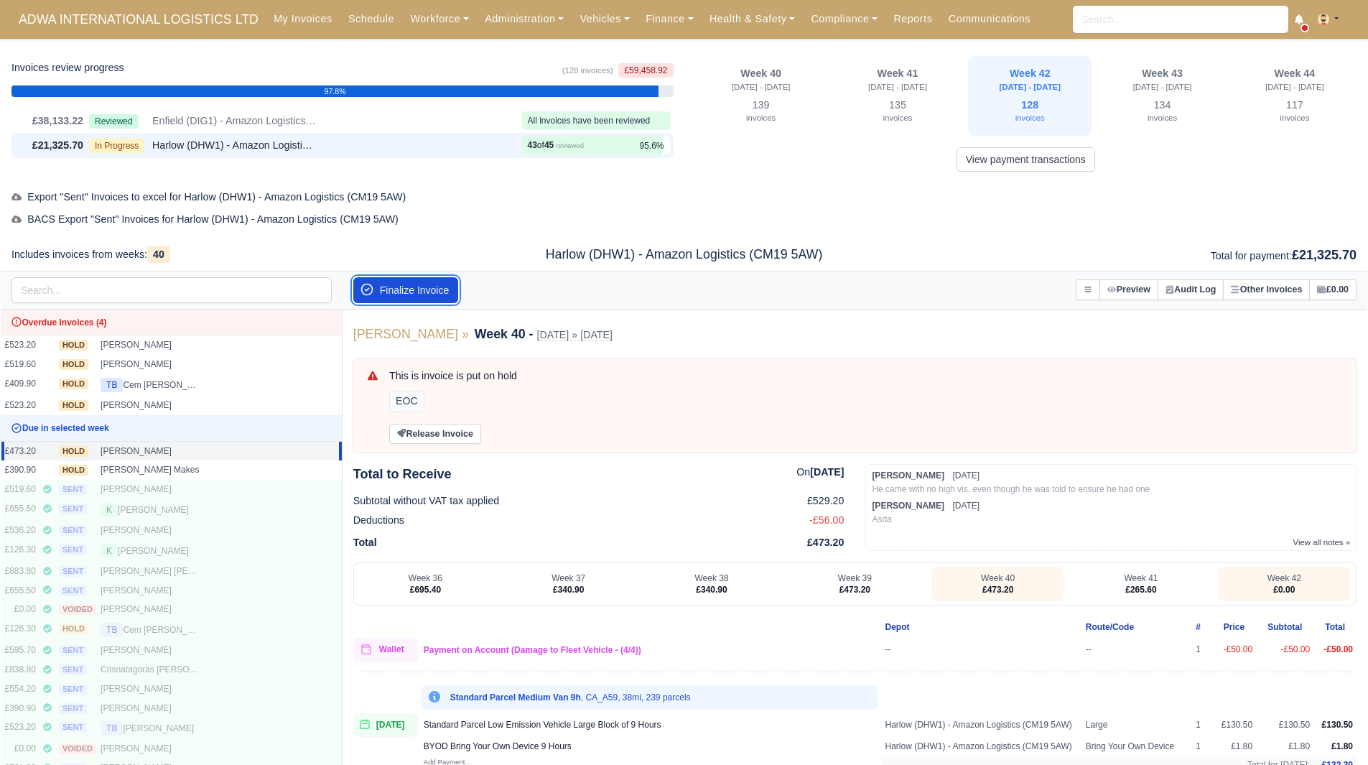
click at [412, 286] on button "Finalize Invoice" at bounding box center [406, 290] width 106 height 26
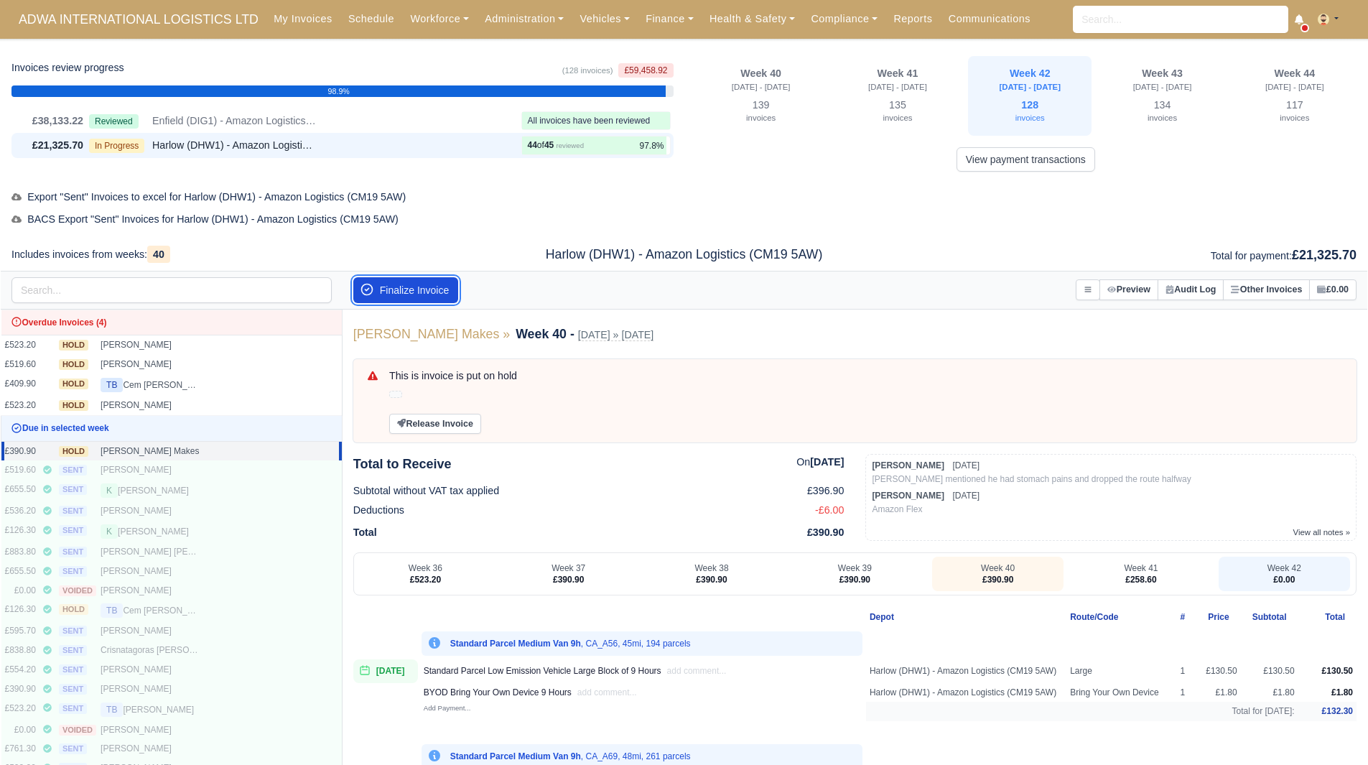
click at [412, 286] on button "Finalize Invoice" at bounding box center [406, 290] width 106 height 26
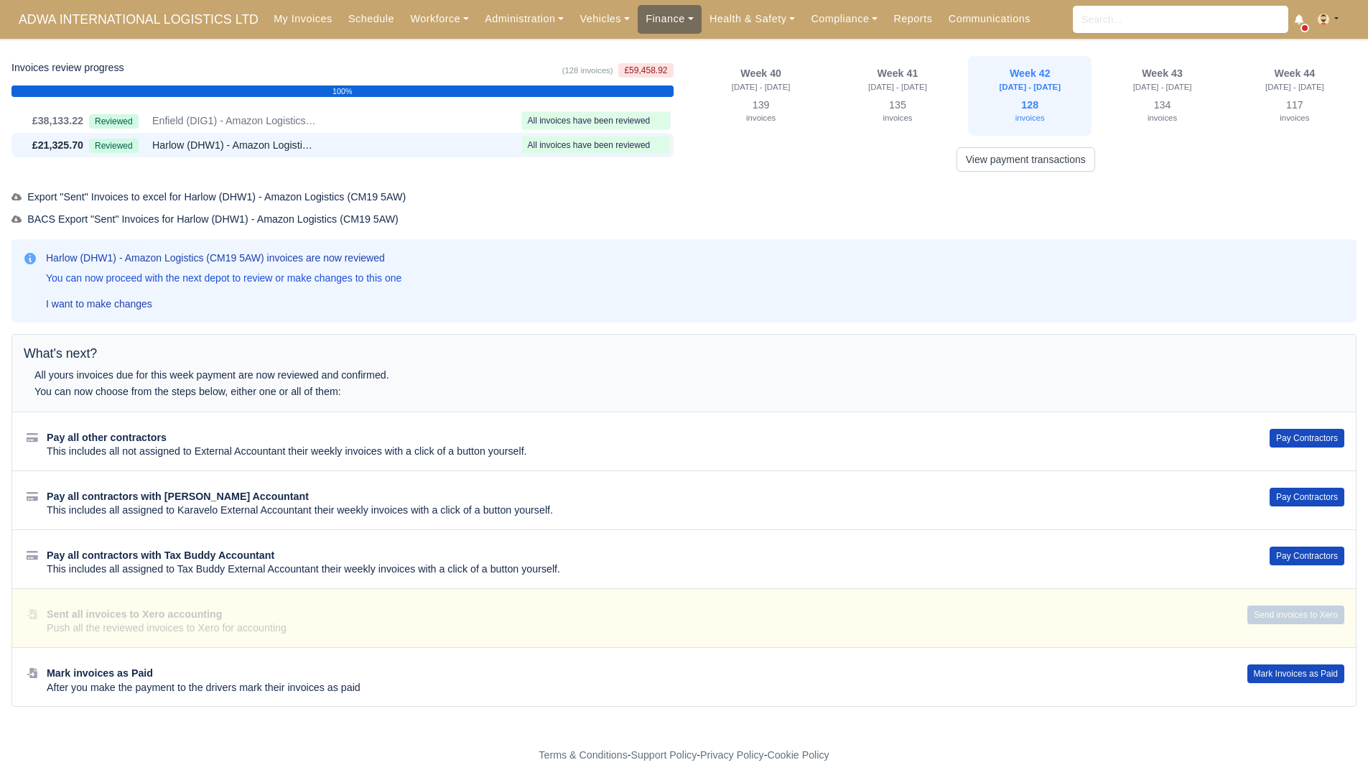
click at [637, 25] on link "Finance" at bounding box center [669, 19] width 64 height 28
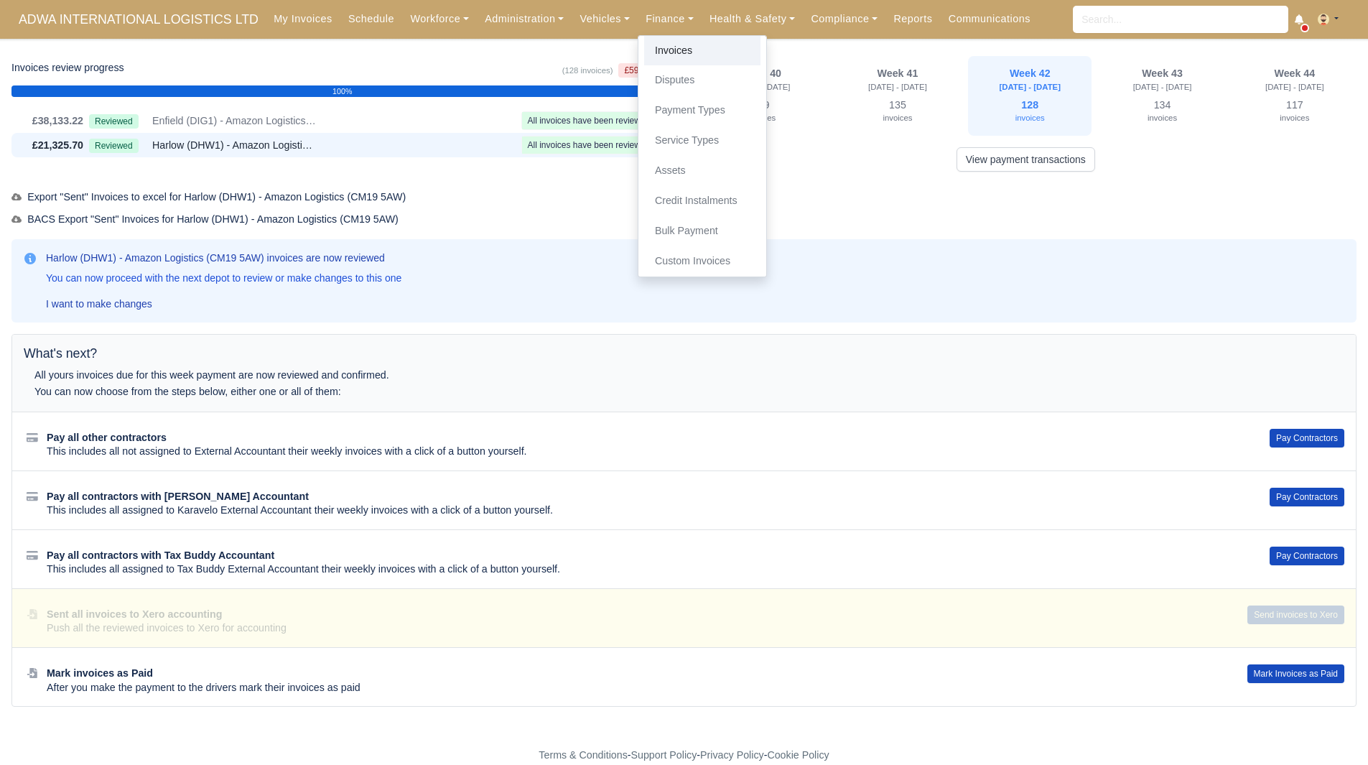
click at [651, 52] on link "Invoices" at bounding box center [702, 51] width 116 height 30
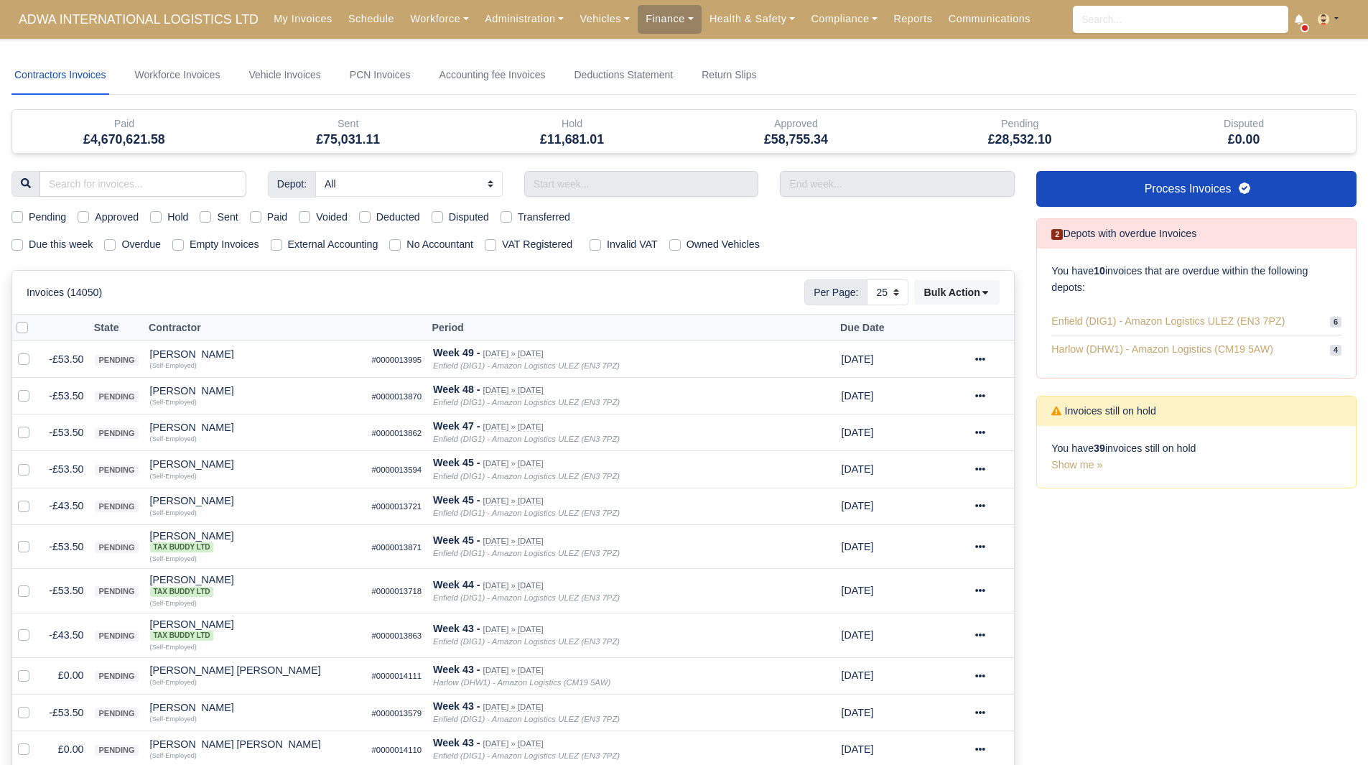
select select "25"
click at [33, 242] on label "Due this week" at bounding box center [61, 244] width 64 height 17
click at [23, 242] on input "Due this week" at bounding box center [16, 241] width 11 height 11
checkbox input "true"
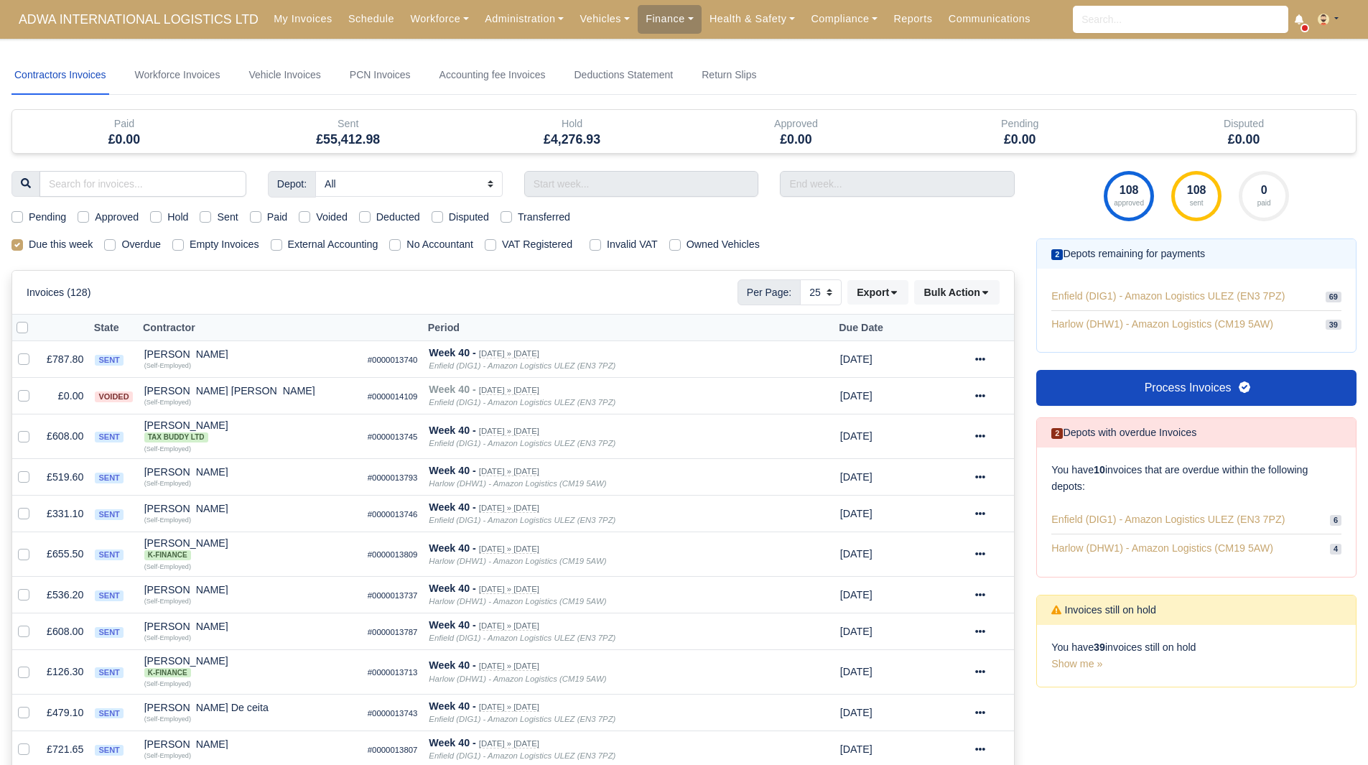
click at [167, 215] on label "Hold" at bounding box center [177, 217] width 21 height 17
click at [151, 215] on input "Hold" at bounding box center [155, 214] width 11 height 11
checkbox input "true"
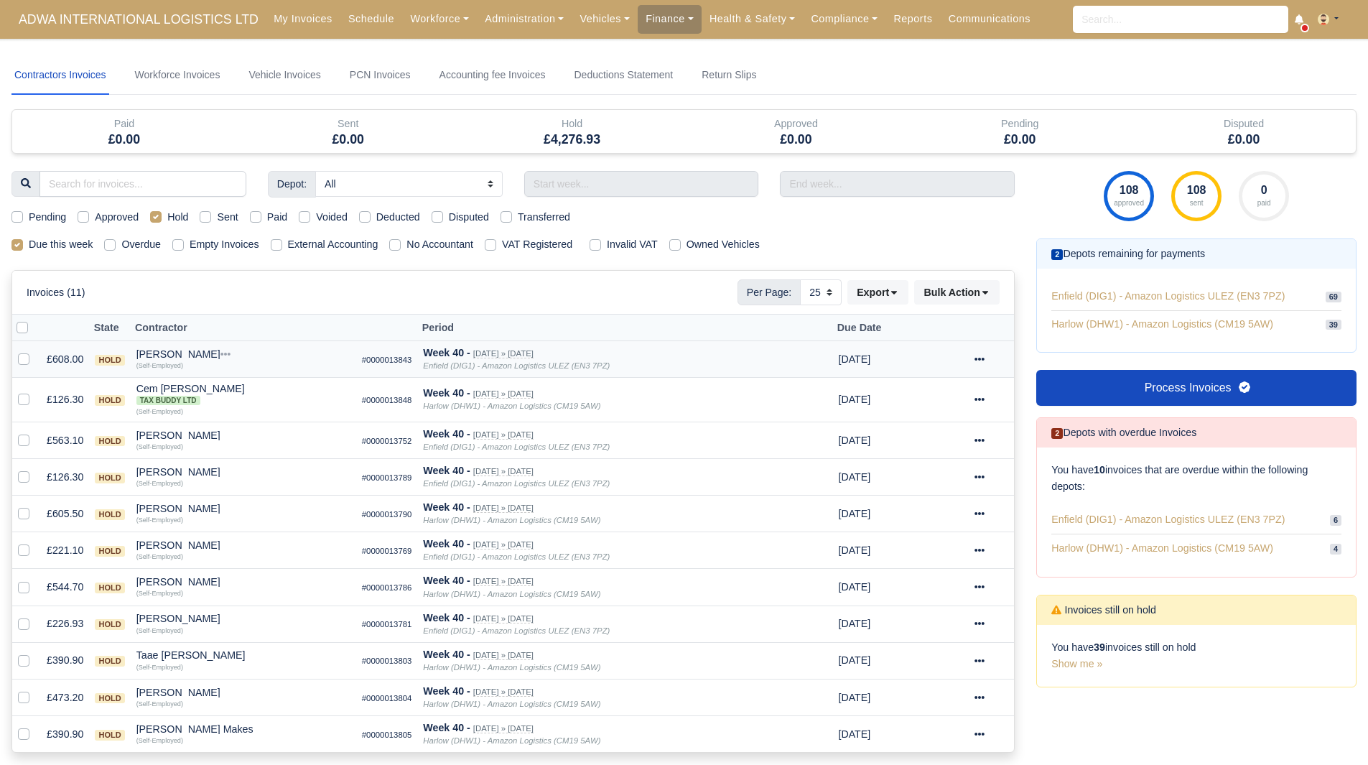
click at [174, 352] on div "[PERSON_NAME]" at bounding box center [243, 354] width 214 height 10
click at [266, 388] on button "Other Invoices" at bounding box center [326, 395] width 212 height 22
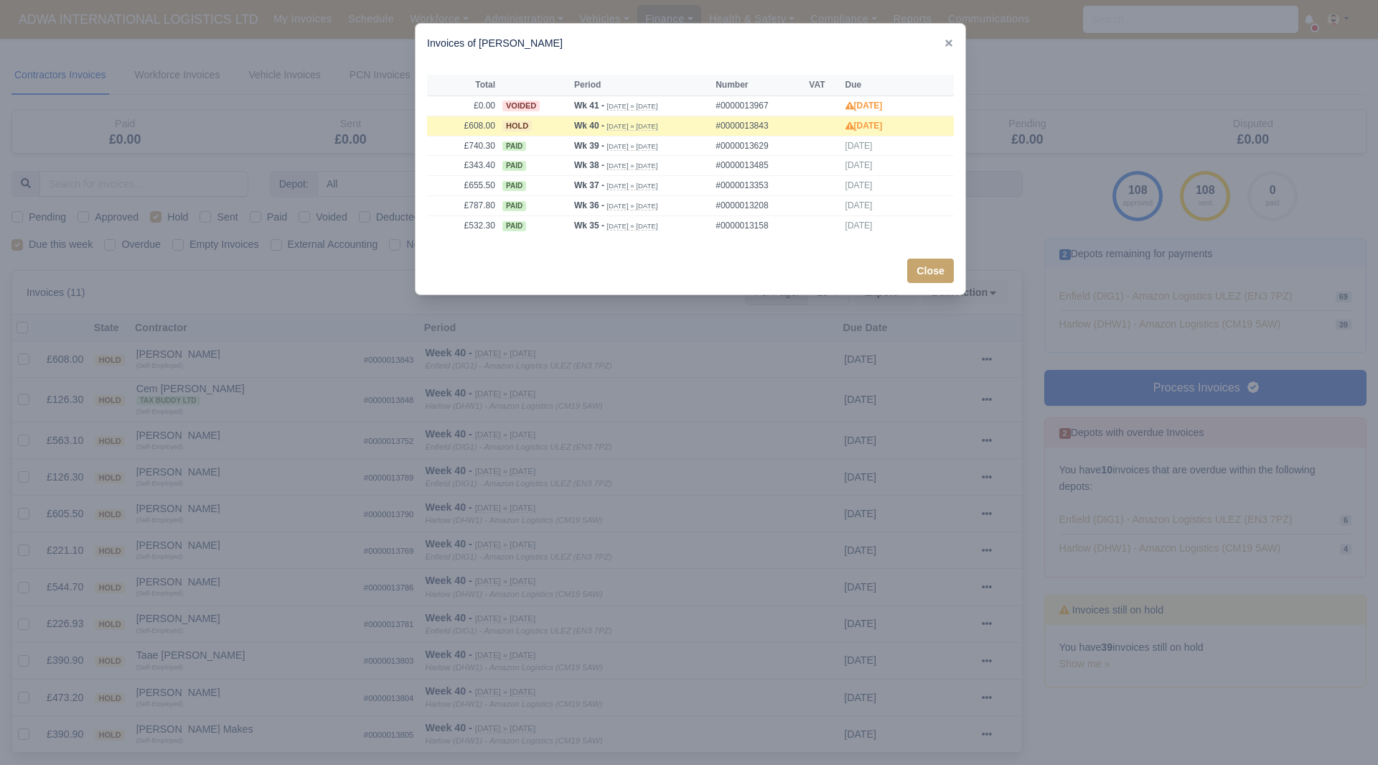
click at [247, 363] on div at bounding box center [689, 382] width 1378 height 765
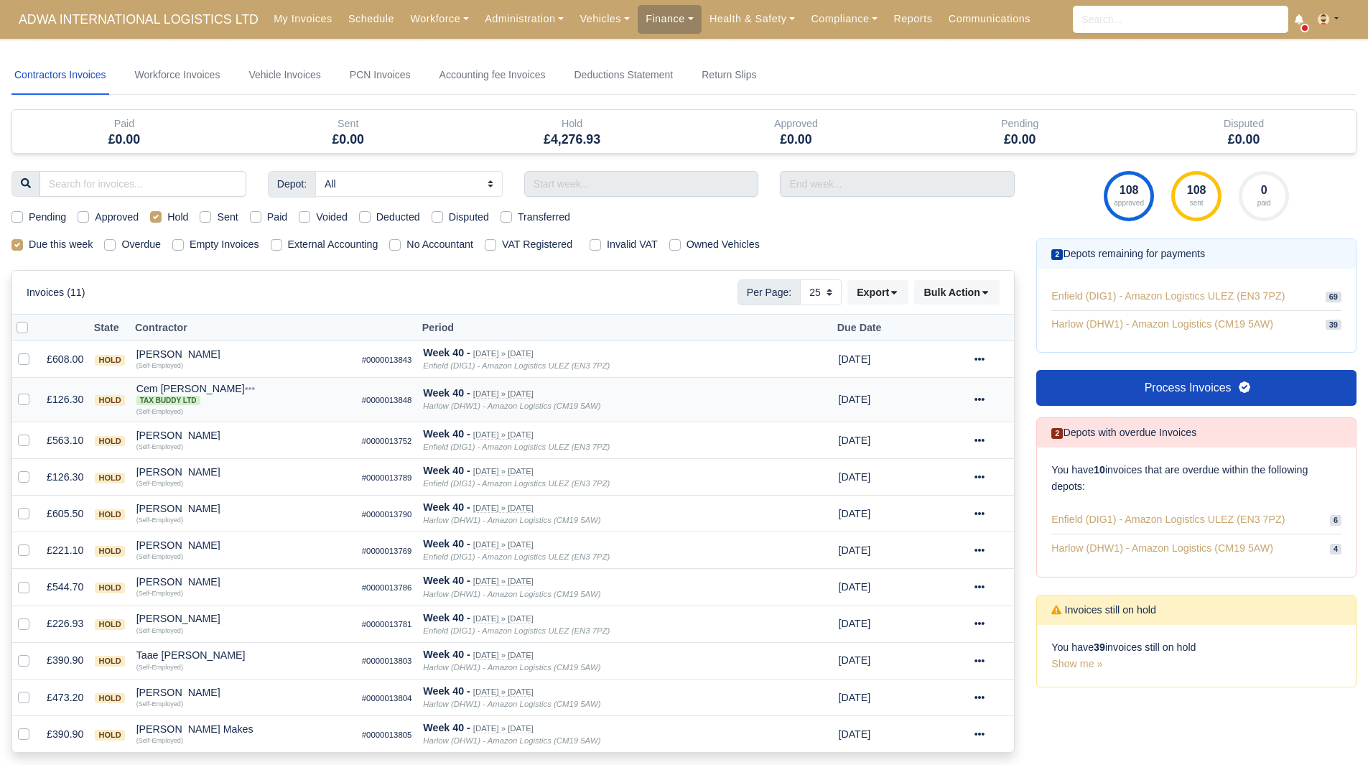
click at [245, 384] on icon at bounding box center [250, 388] width 10 height 10
click at [260, 431] on button "Other Invoices" at bounding box center [326, 440] width 212 height 22
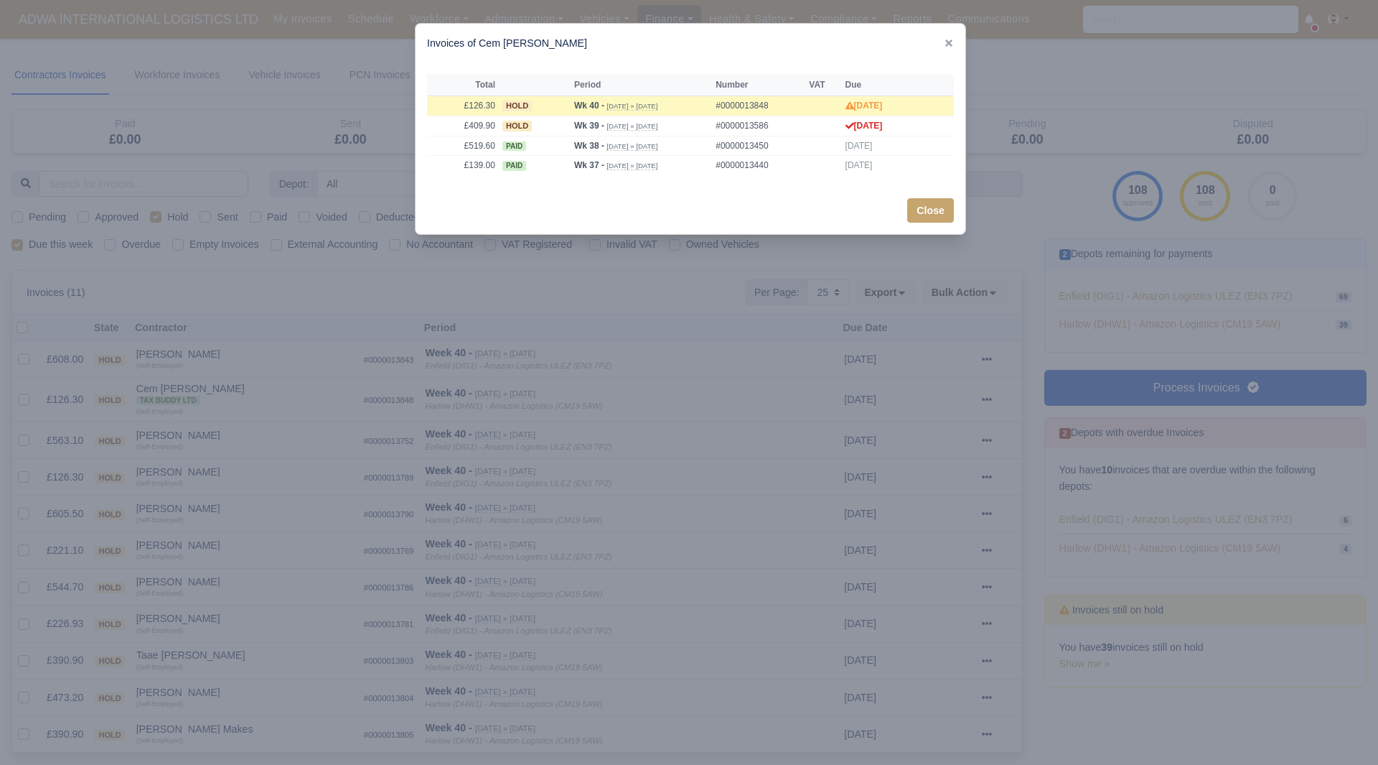
click at [232, 411] on div at bounding box center [689, 382] width 1378 height 765
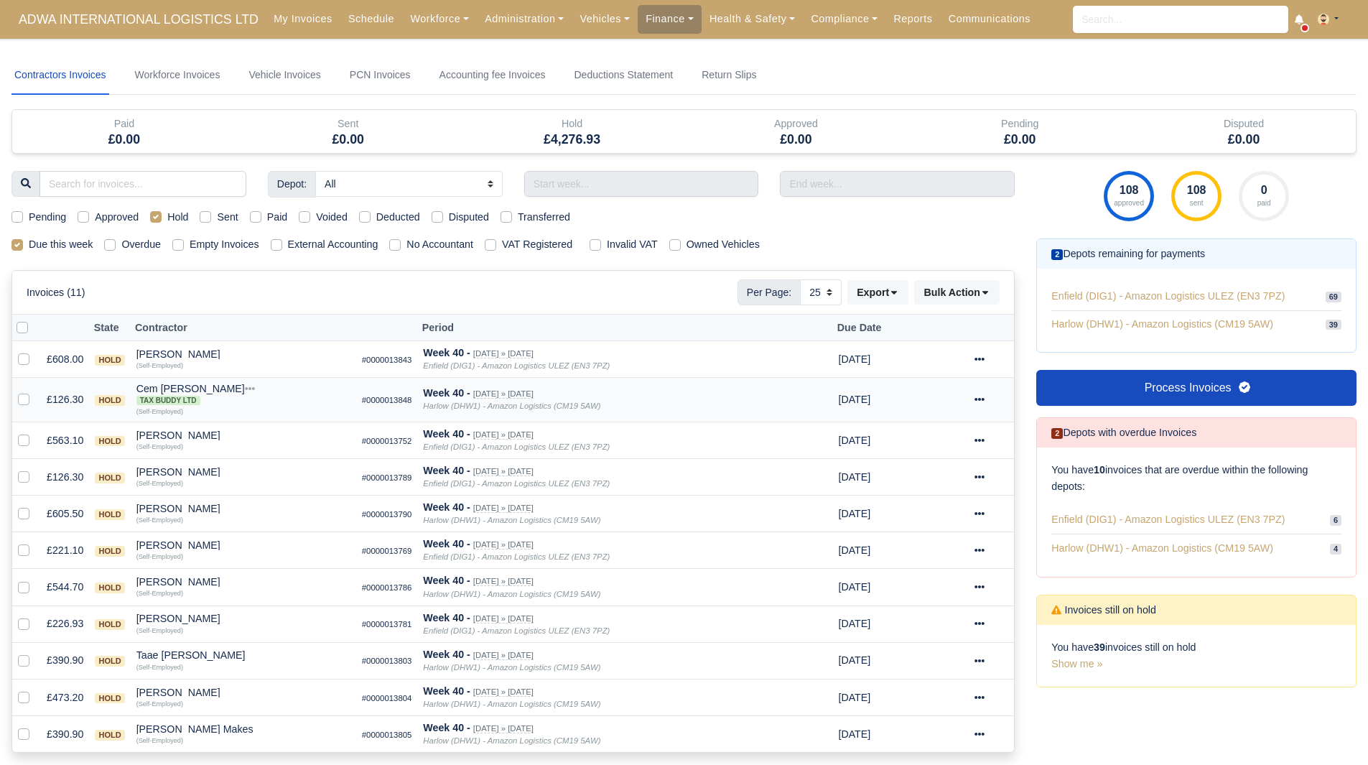
click at [173, 391] on div "Cem Tepe Tax Buddy Ltd" at bounding box center [243, 394] width 214 height 22
click at [253, 458] on button "Wallet" at bounding box center [326, 462] width 212 height 22
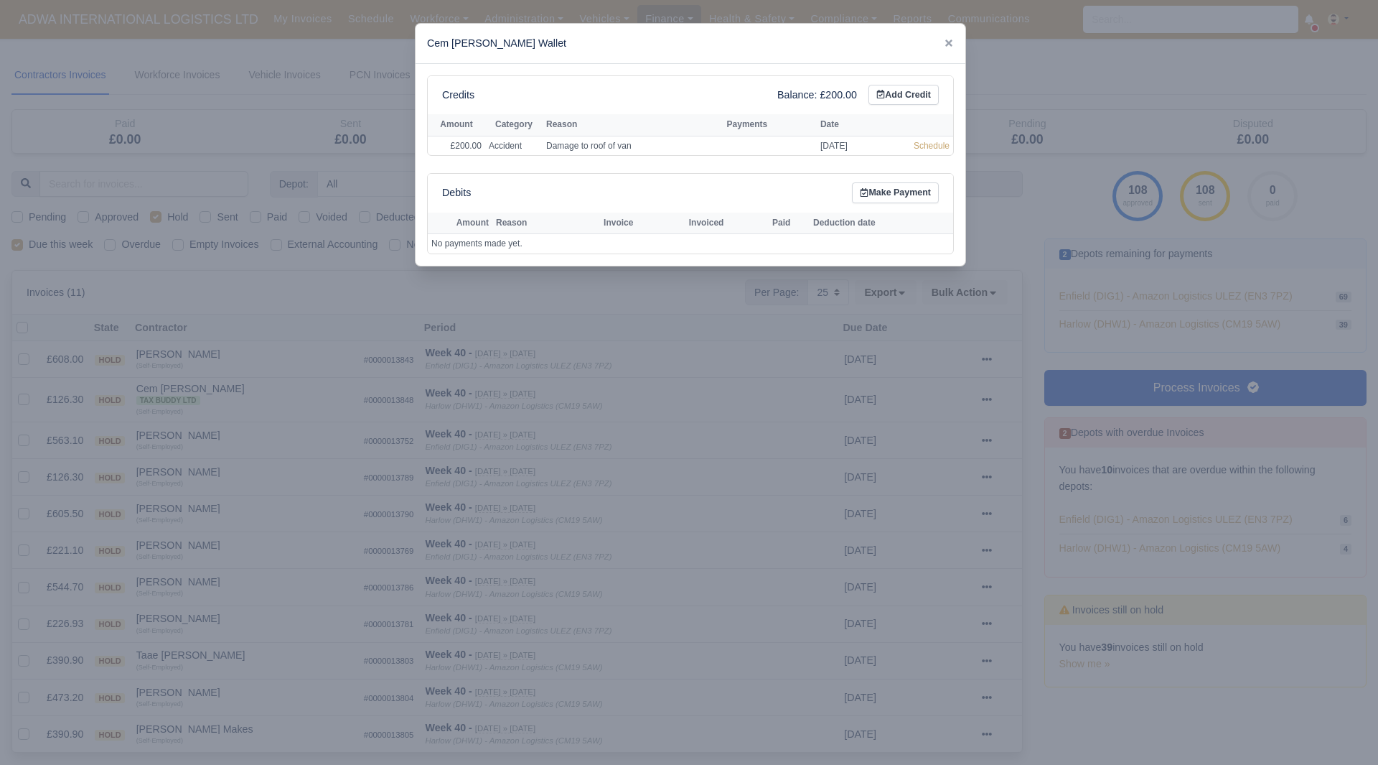
click at [244, 415] on div at bounding box center [689, 382] width 1378 height 765
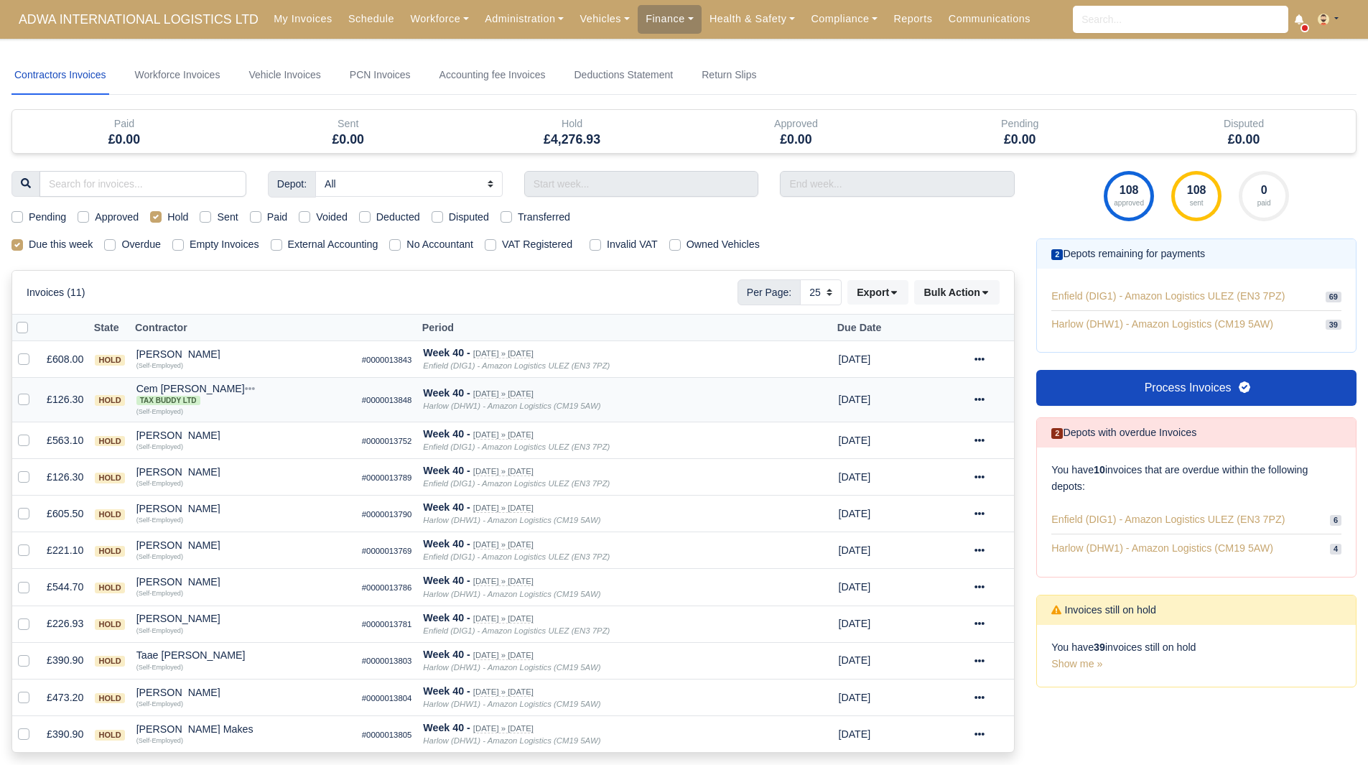
click at [245, 390] on icon at bounding box center [250, 388] width 10 height 3
click at [256, 429] on h6 "Quick Actions" at bounding box center [326, 418] width 212 height 22
click at [165, 389] on div "Cem Tepe Tax Buddy Ltd" at bounding box center [243, 394] width 214 height 22
click at [291, 441] on button "Other Invoices" at bounding box center [326, 440] width 212 height 22
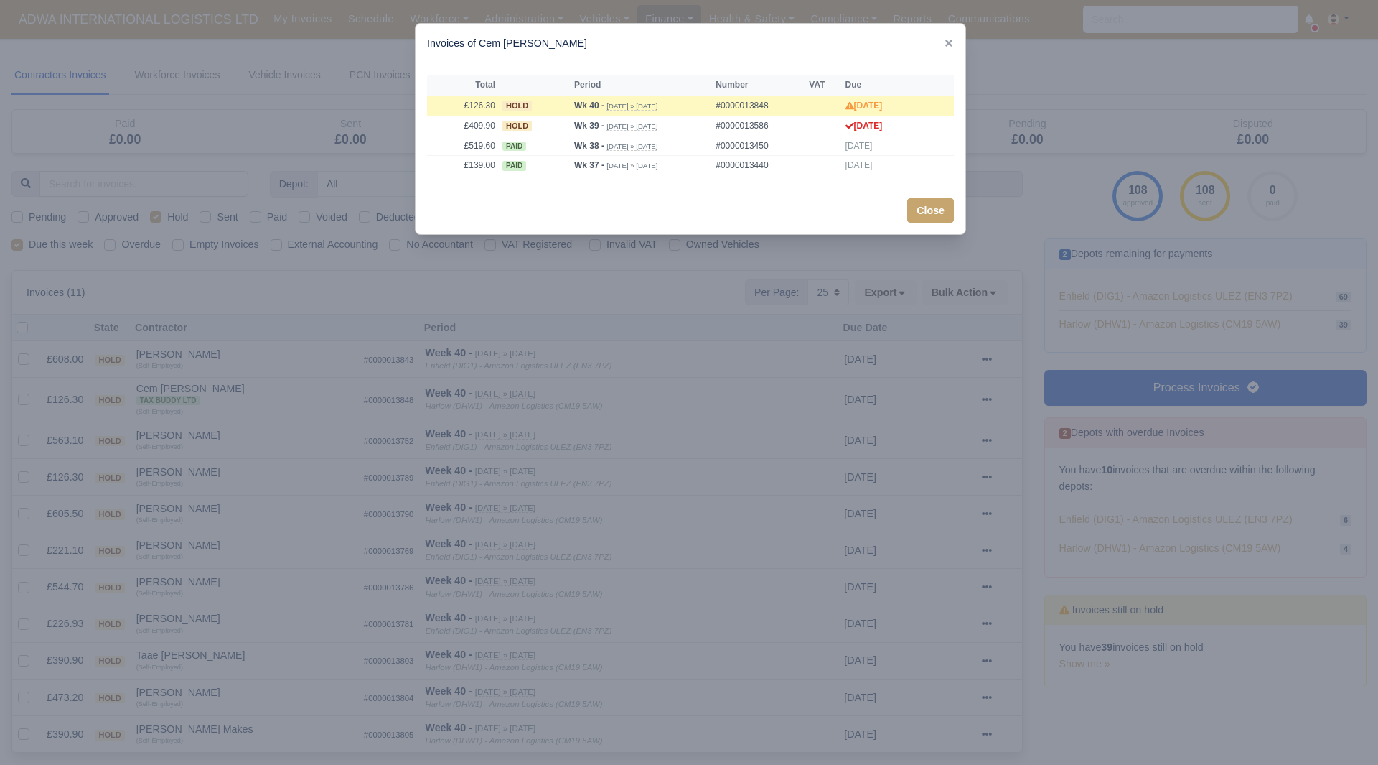
click at [289, 413] on div at bounding box center [689, 382] width 1378 height 765
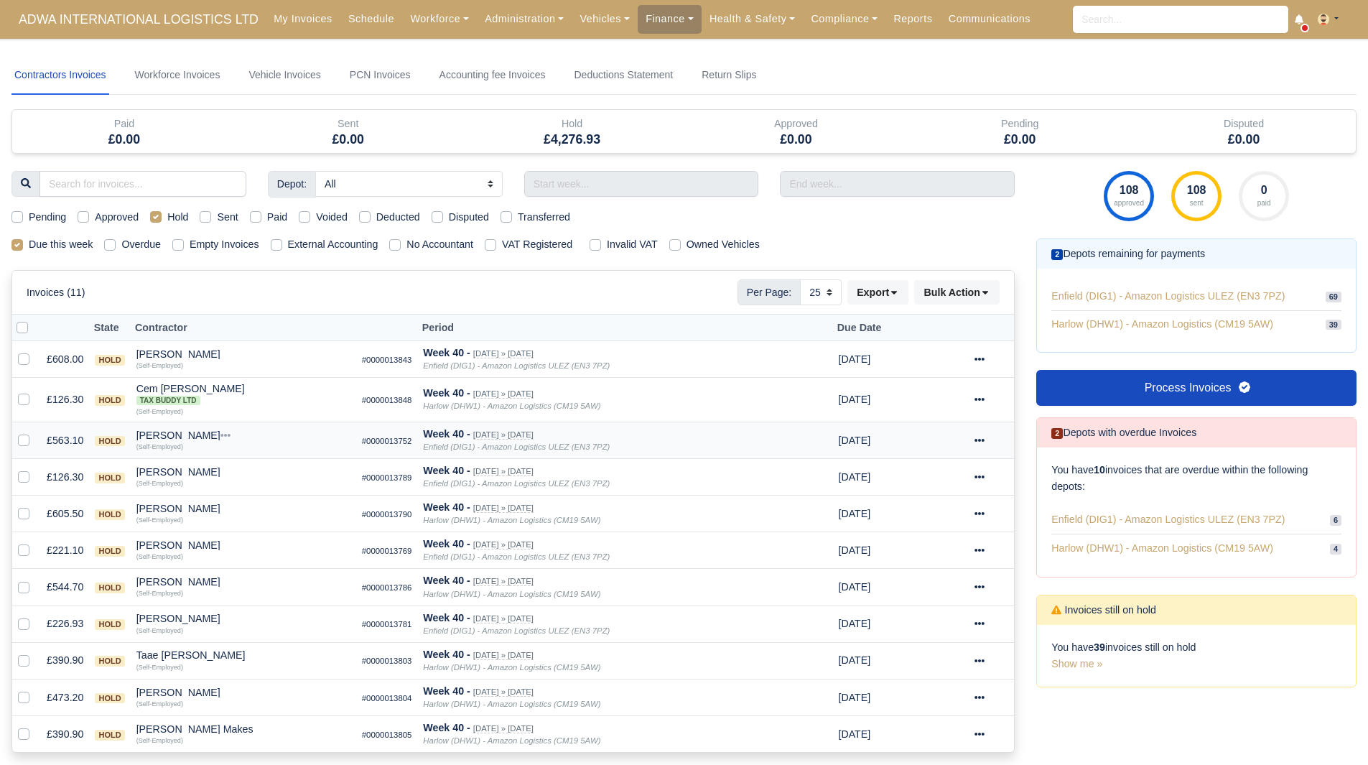
click at [172, 432] on div "Erhan Tekagac" at bounding box center [243, 435] width 214 height 10
click at [260, 473] on button "Other Invoices" at bounding box center [326, 475] width 212 height 22
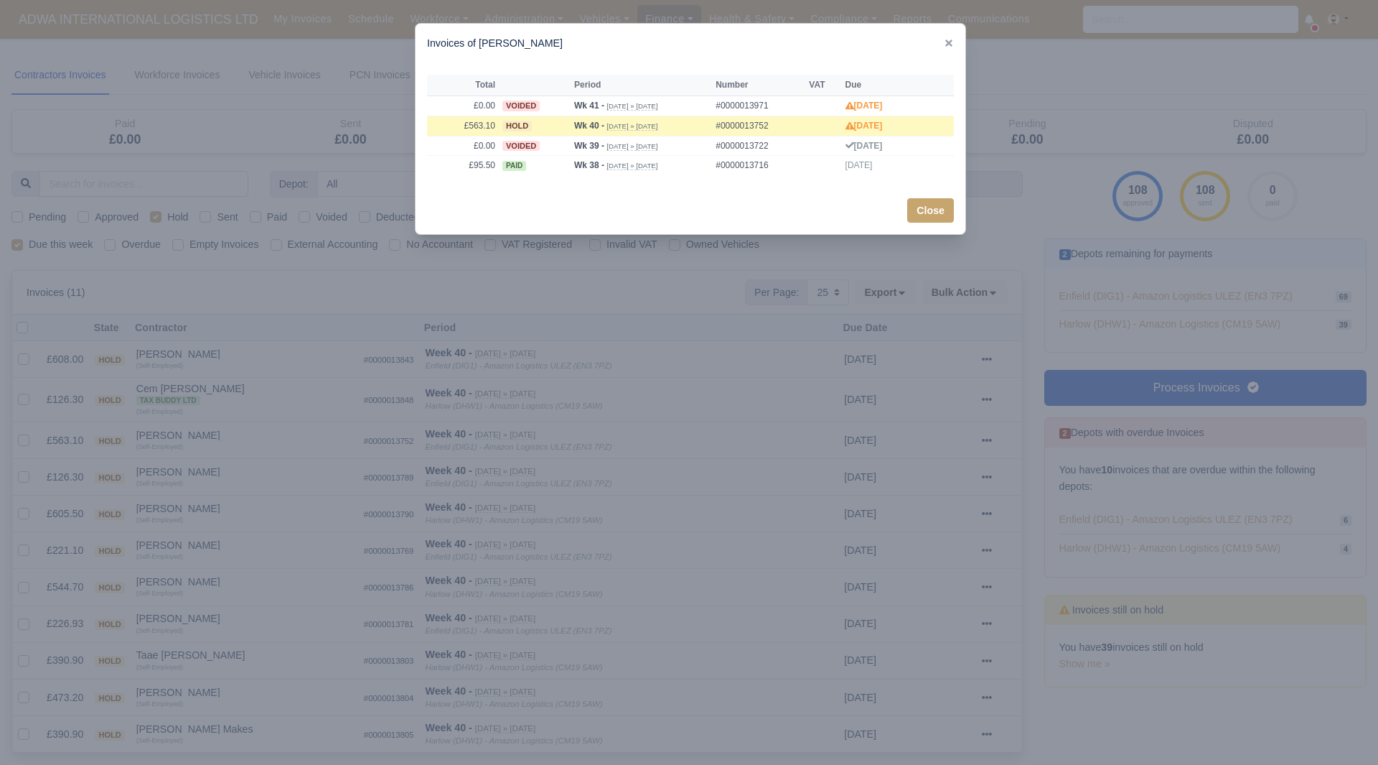
drag, startPoint x: 258, startPoint y: 469, endPoint x: 221, endPoint y: 464, distance: 37.7
click at [258, 469] on div at bounding box center [689, 382] width 1378 height 765
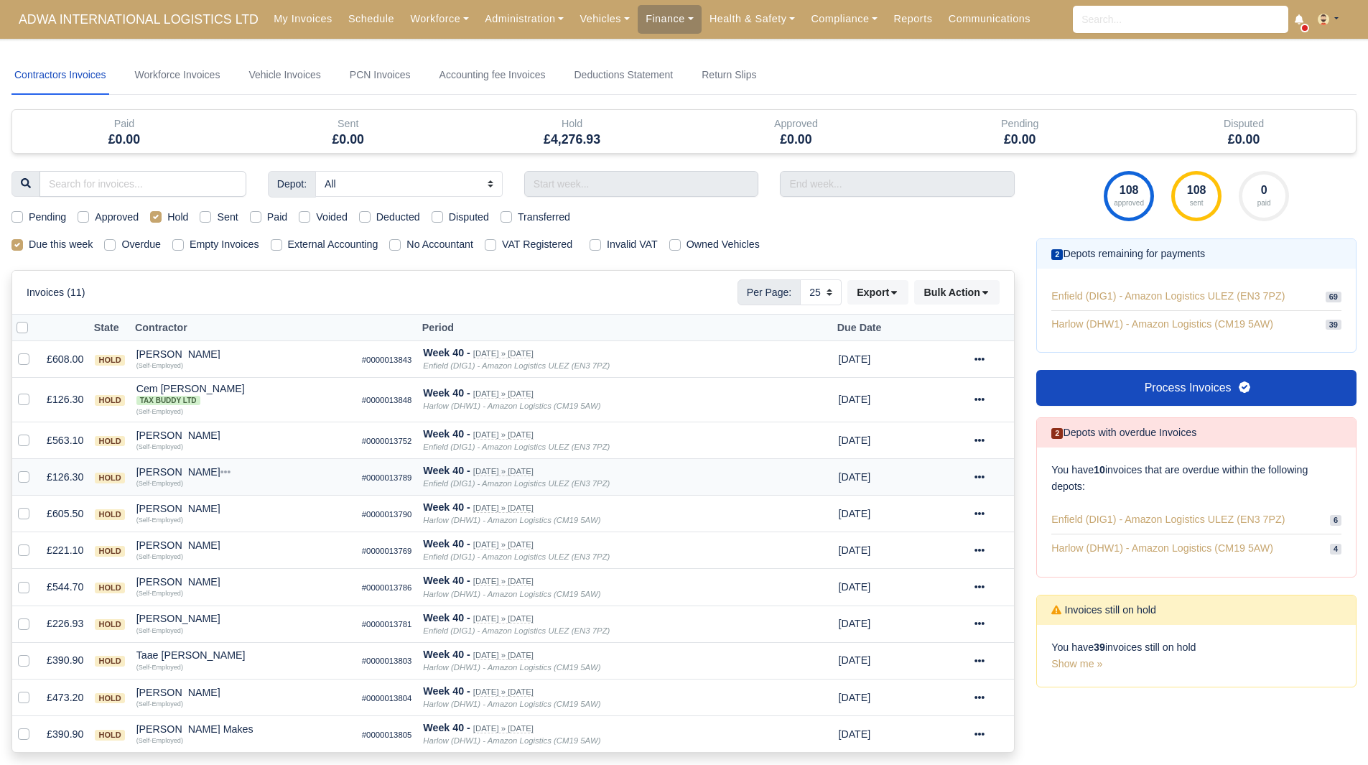
click at [180, 472] on div "Hassan Sardar" at bounding box center [243, 472] width 214 height 10
click at [258, 512] on button "Other Invoices" at bounding box center [326, 513] width 212 height 22
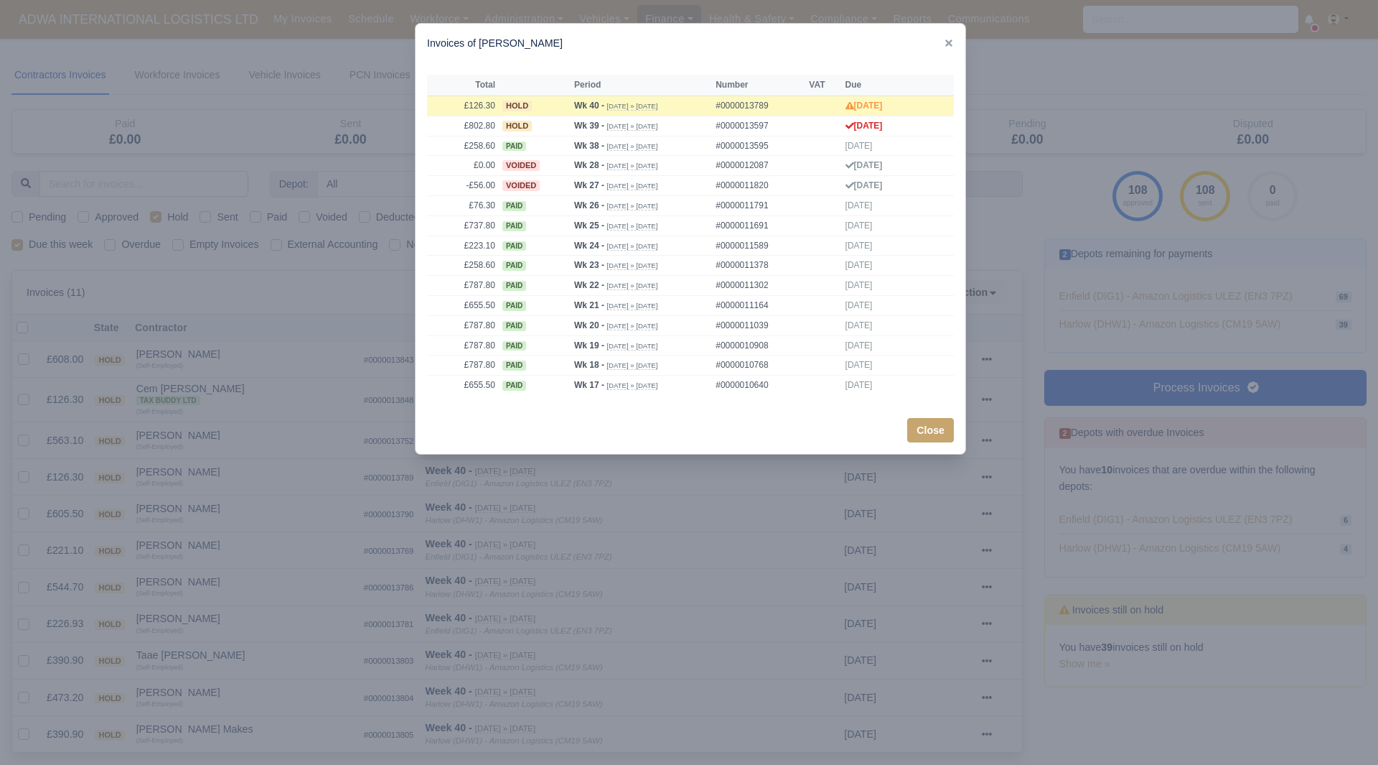
drag, startPoint x: 252, startPoint y: 503, endPoint x: 228, endPoint y: 497, distance: 24.2
click at [252, 502] on div at bounding box center [689, 382] width 1378 height 765
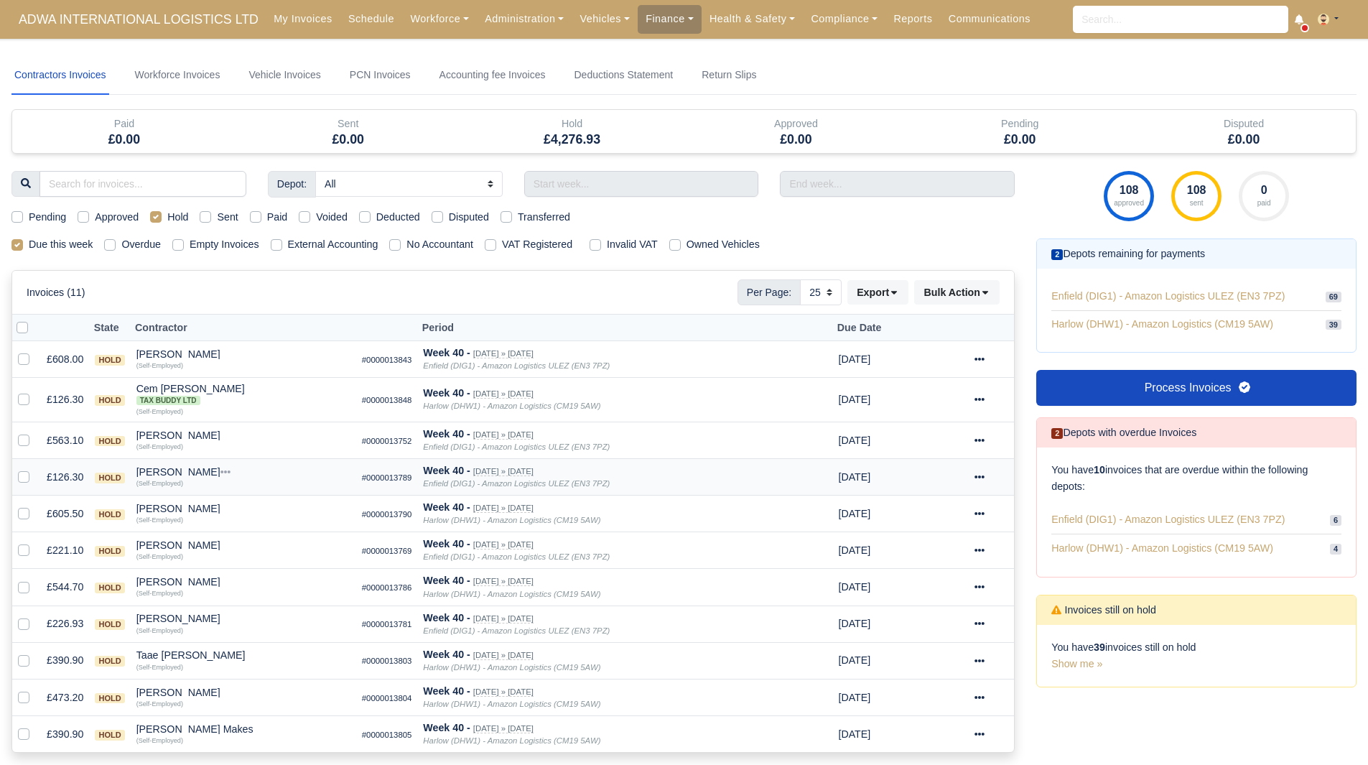
click at [179, 472] on div "Hassan Sardar" at bounding box center [243, 472] width 214 height 10
click at [254, 535] on button "Wallet" at bounding box center [326, 534] width 212 height 22
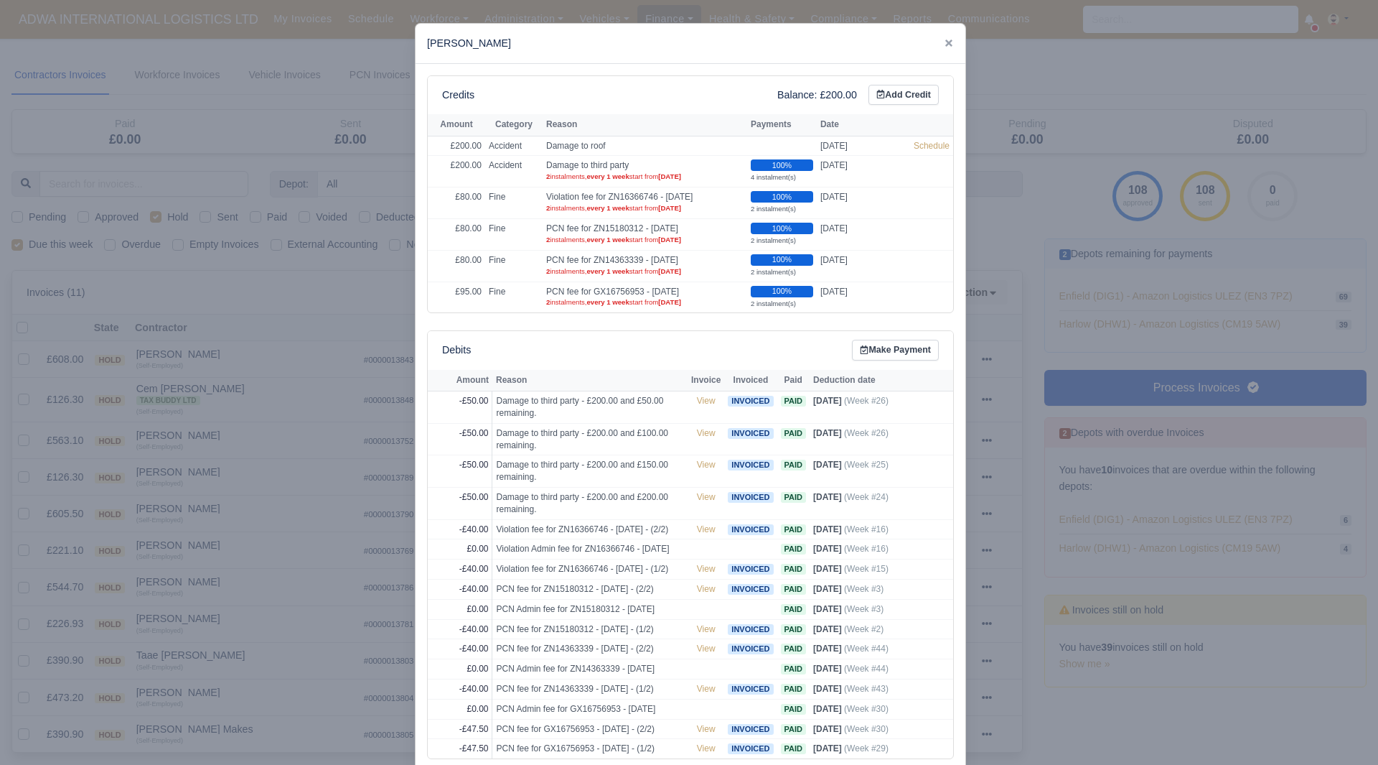
click at [254, 512] on div at bounding box center [689, 382] width 1378 height 765
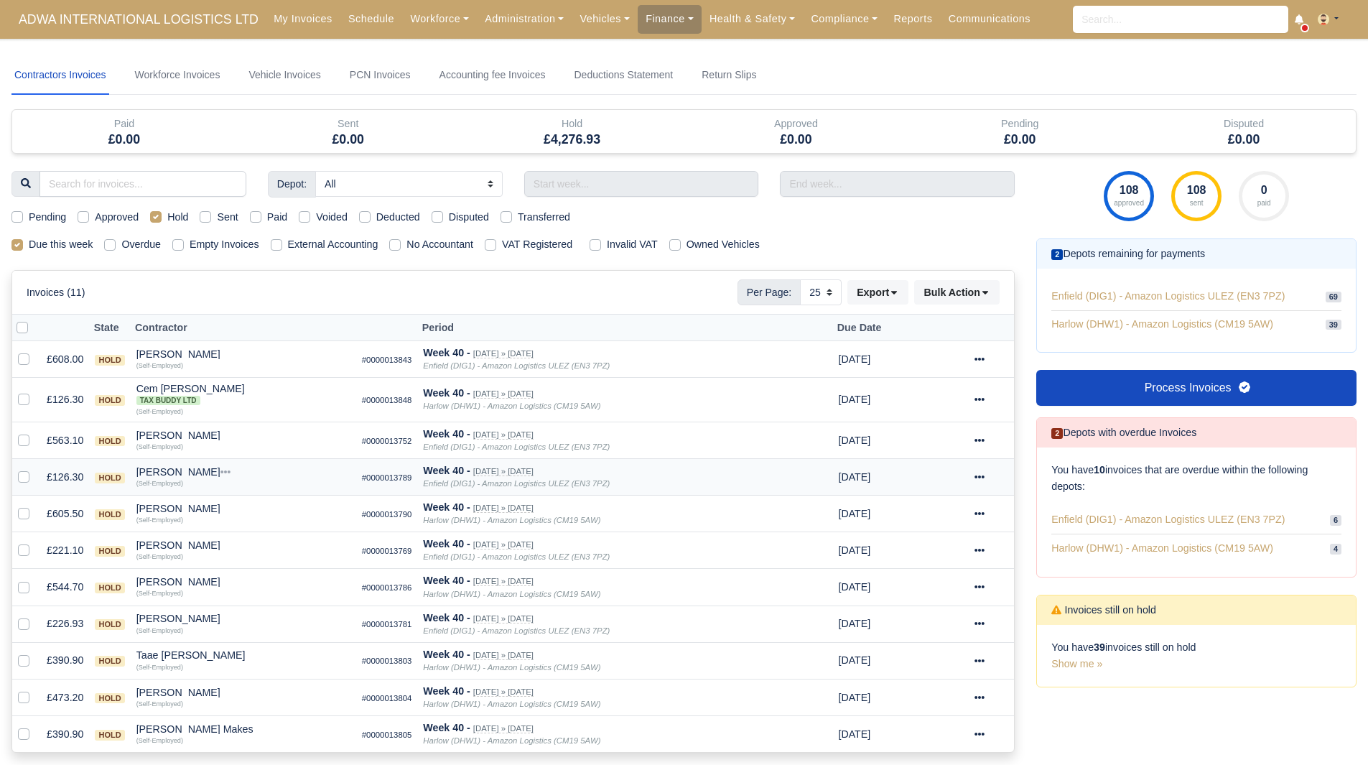
click at [992, 478] on div at bounding box center [991, 477] width 34 height 17
click at [341, 294] on div "Invoices (11) Per Page: 10 25 50 Export Data export: Export BACS 18 Download In…" at bounding box center [513, 292] width 973 height 26
click at [571, 21] on link "Vehicles" at bounding box center [604, 19] width 66 height 28
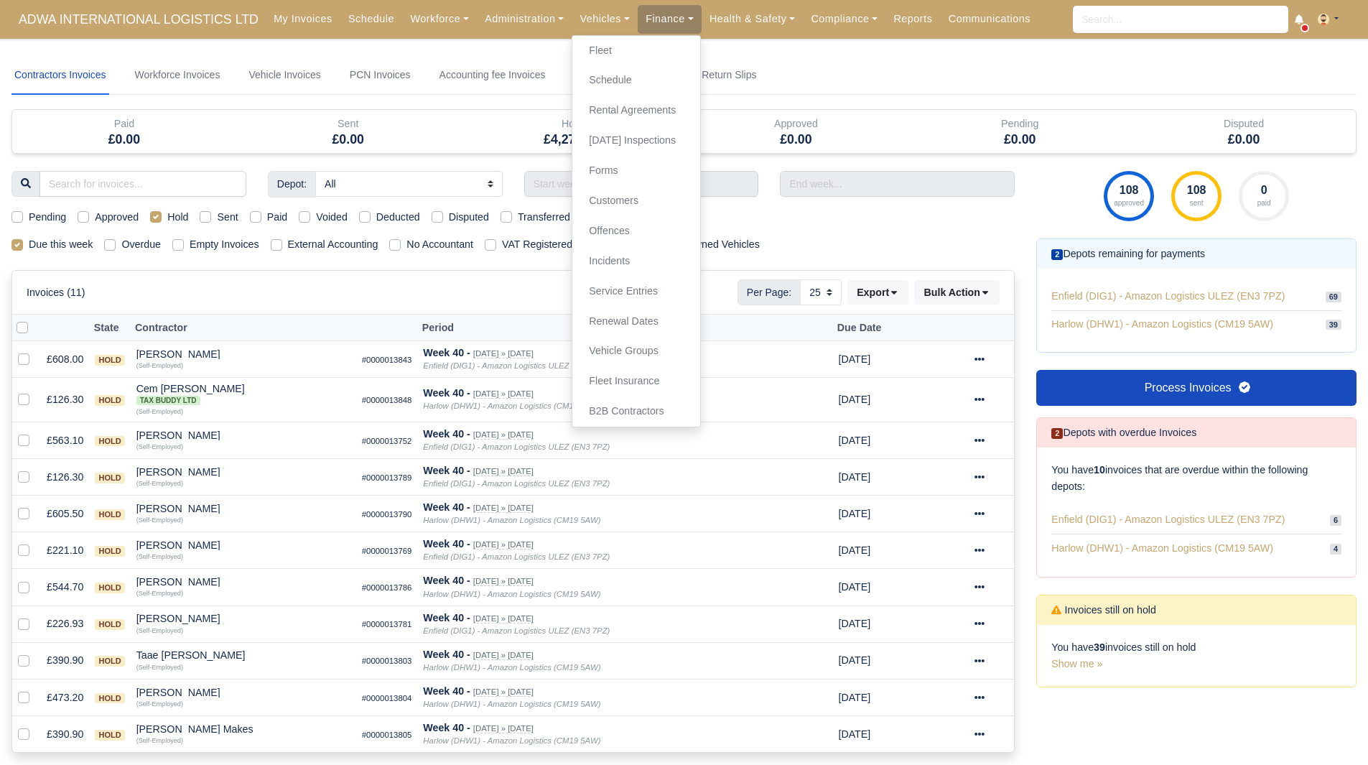
click at [462, 46] on body "ADWA INTERNATIONAL LOGISTICS LTD My Invoices Schedule Workforce Manpower Expiri…" at bounding box center [684, 382] width 1368 height 765
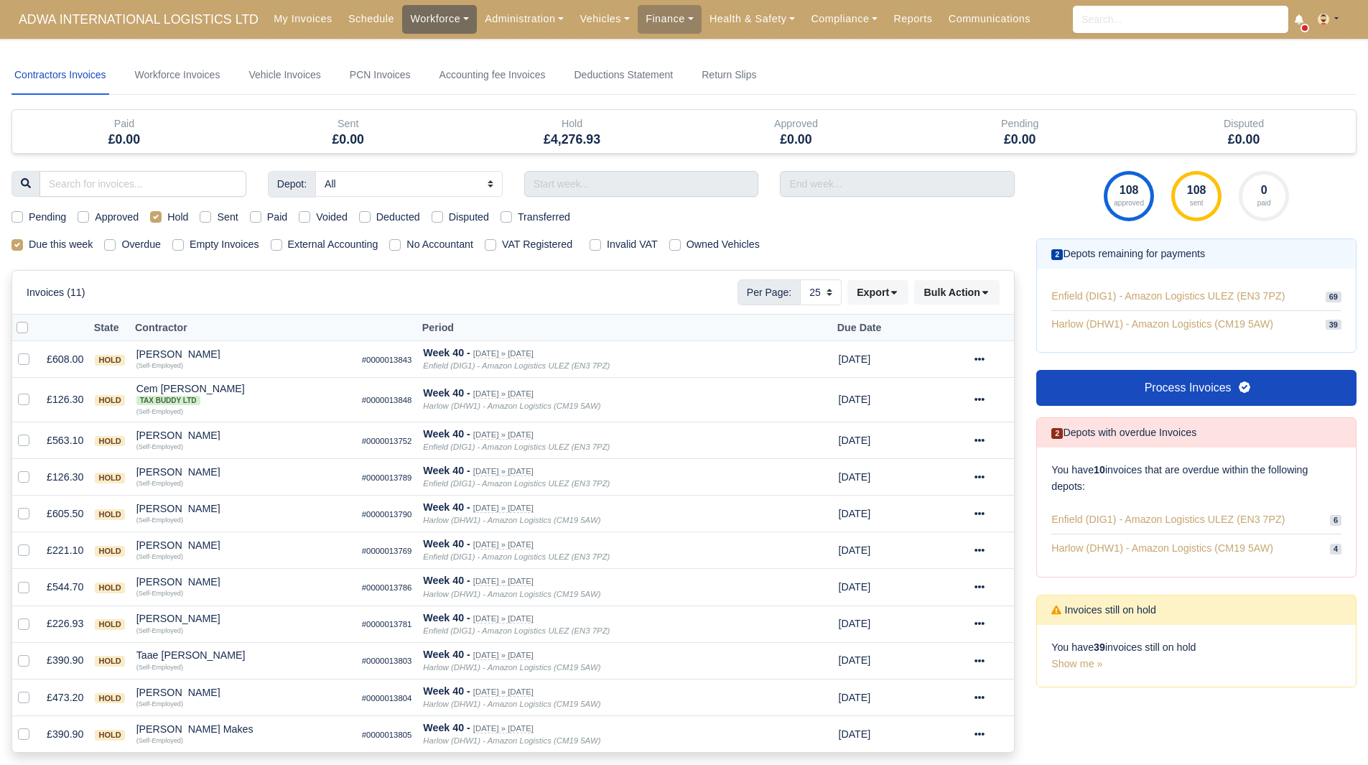
click at [426, 24] on link "Workforce" at bounding box center [439, 19] width 75 height 28
click at [313, 305] on div "Invoices (11) Per Page: 10 25 50 Export Data export: Export BACS 18 Download In…" at bounding box center [513, 292] width 973 height 26
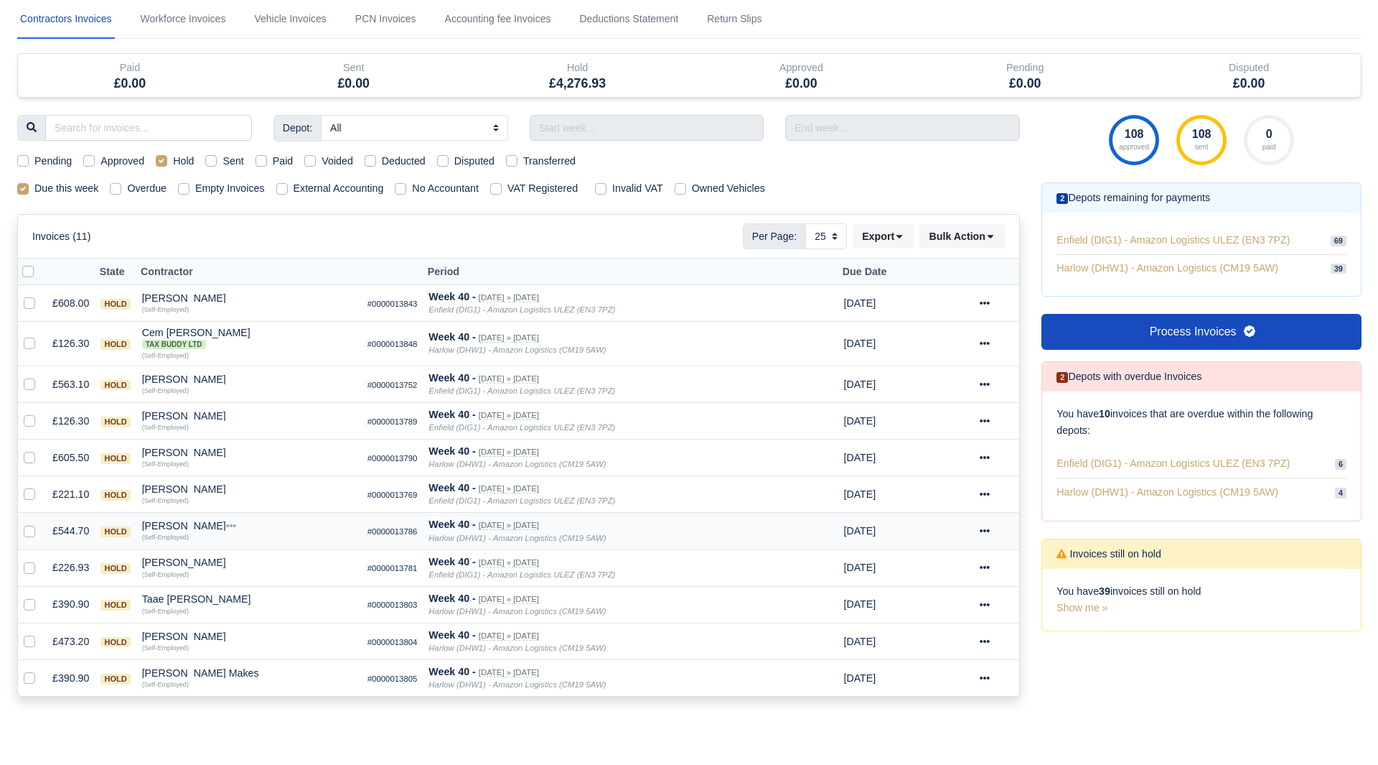
scroll to position [144, 0]
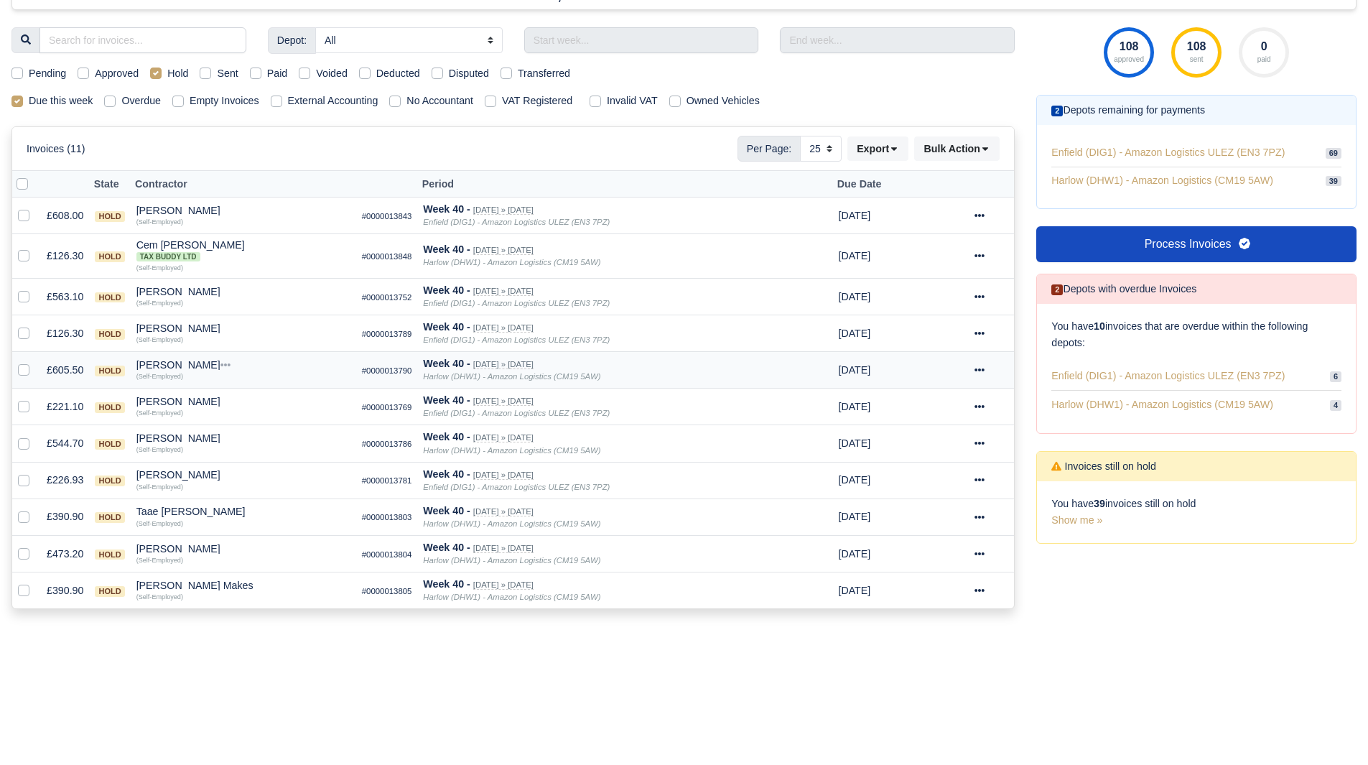
click at [181, 364] on div "Milad Alavinasab" at bounding box center [243, 365] width 214 height 10
click at [258, 404] on button "Other Invoices" at bounding box center [326, 406] width 212 height 22
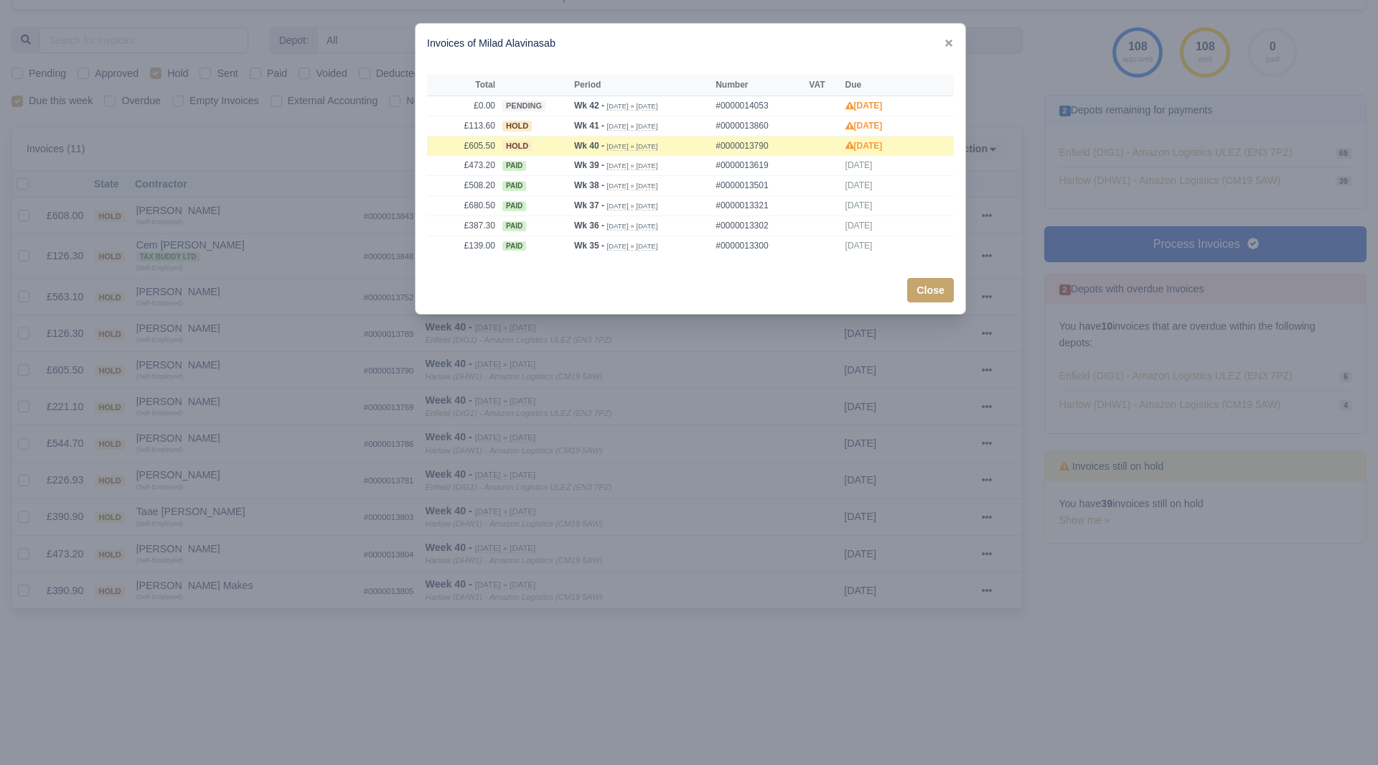
click at [256, 401] on div at bounding box center [689, 382] width 1378 height 765
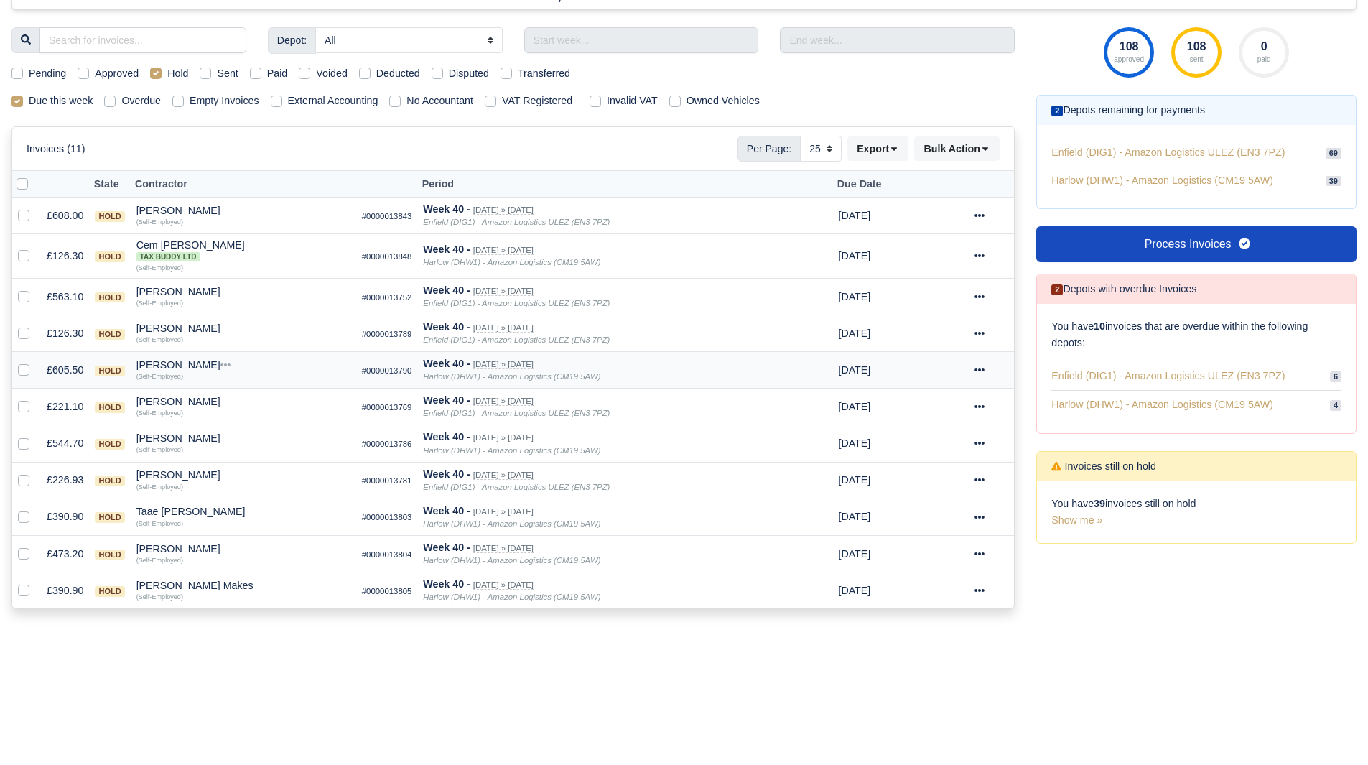
click at [171, 363] on div "Milad Alavinasab" at bounding box center [243, 365] width 214 height 10
click at [248, 424] on button "Wallet" at bounding box center [326, 427] width 212 height 22
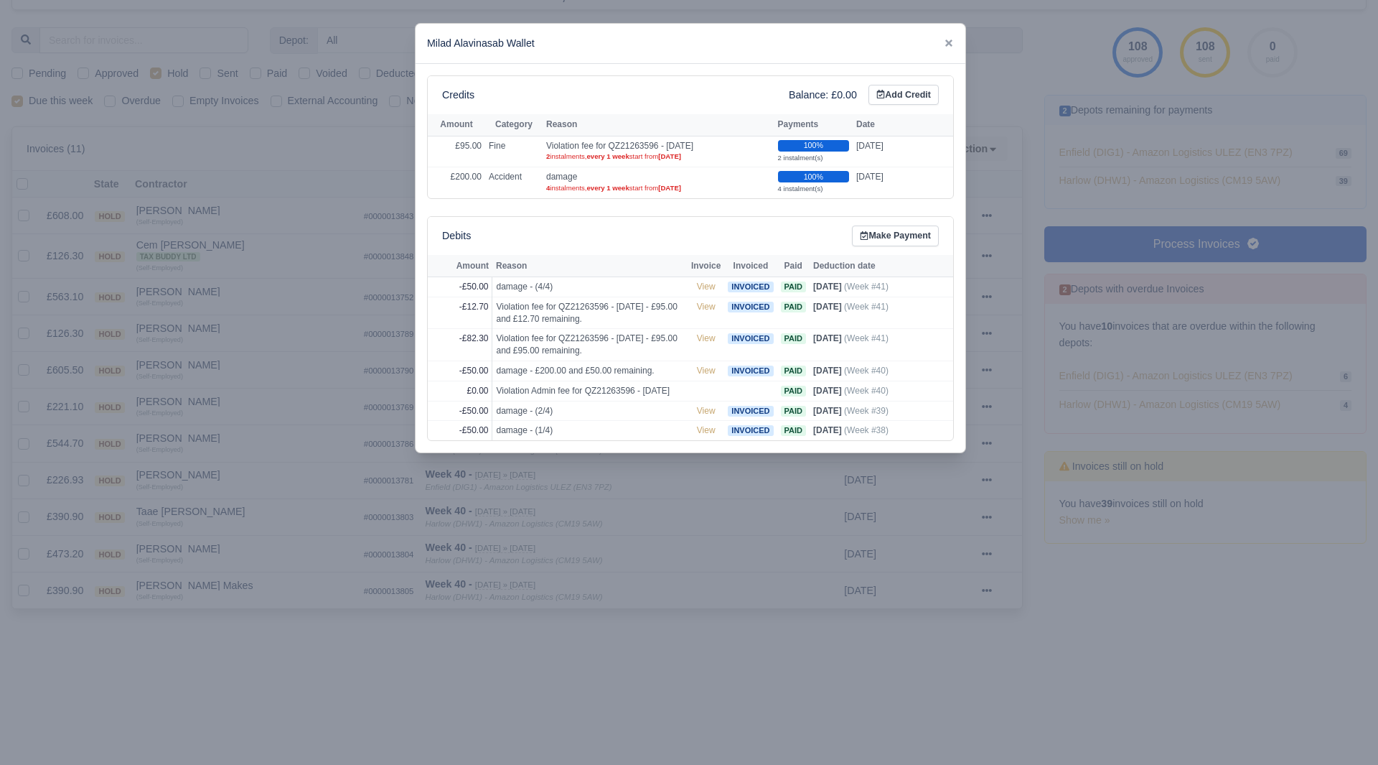
click at [248, 401] on div at bounding box center [689, 382] width 1378 height 765
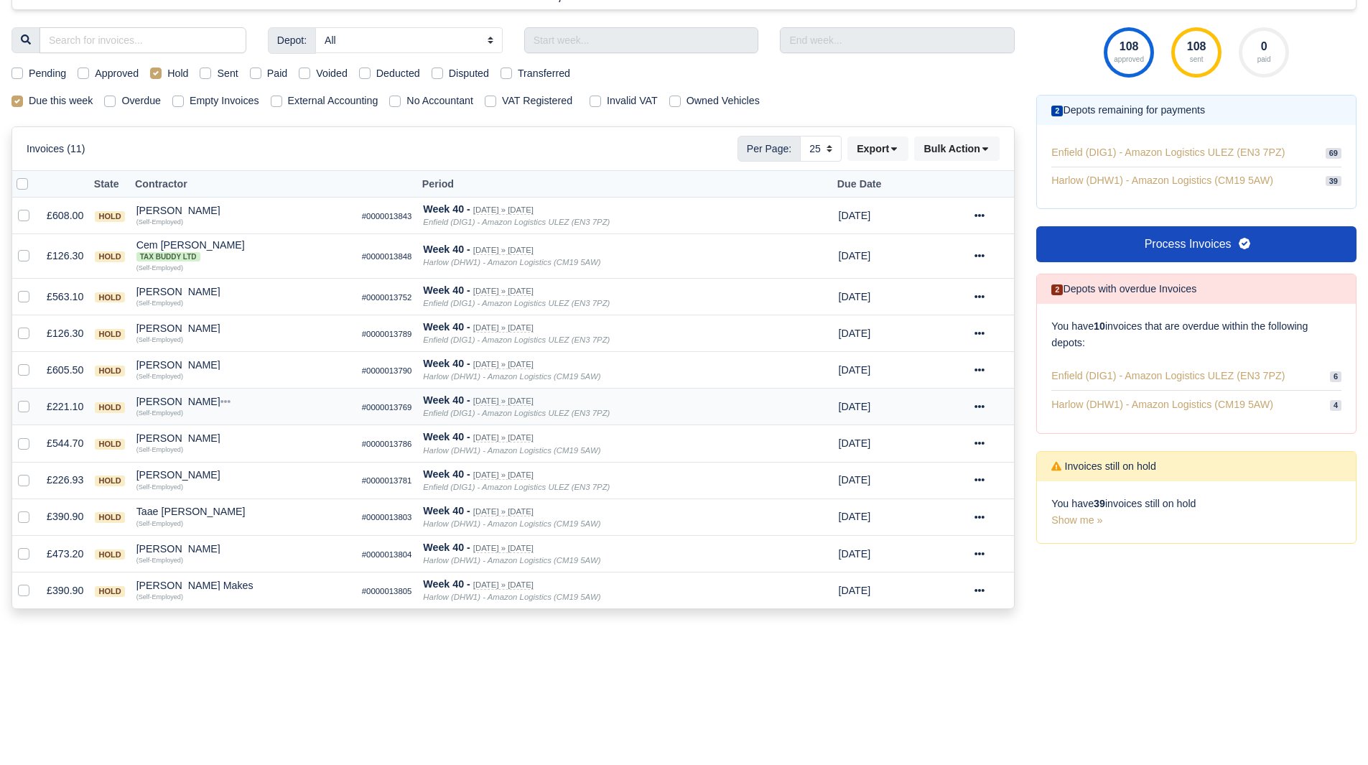
click at [182, 397] on div "Mohammed Mouktar" at bounding box center [243, 401] width 214 height 10
click at [258, 433] on button "Other Invoices" at bounding box center [326, 442] width 212 height 22
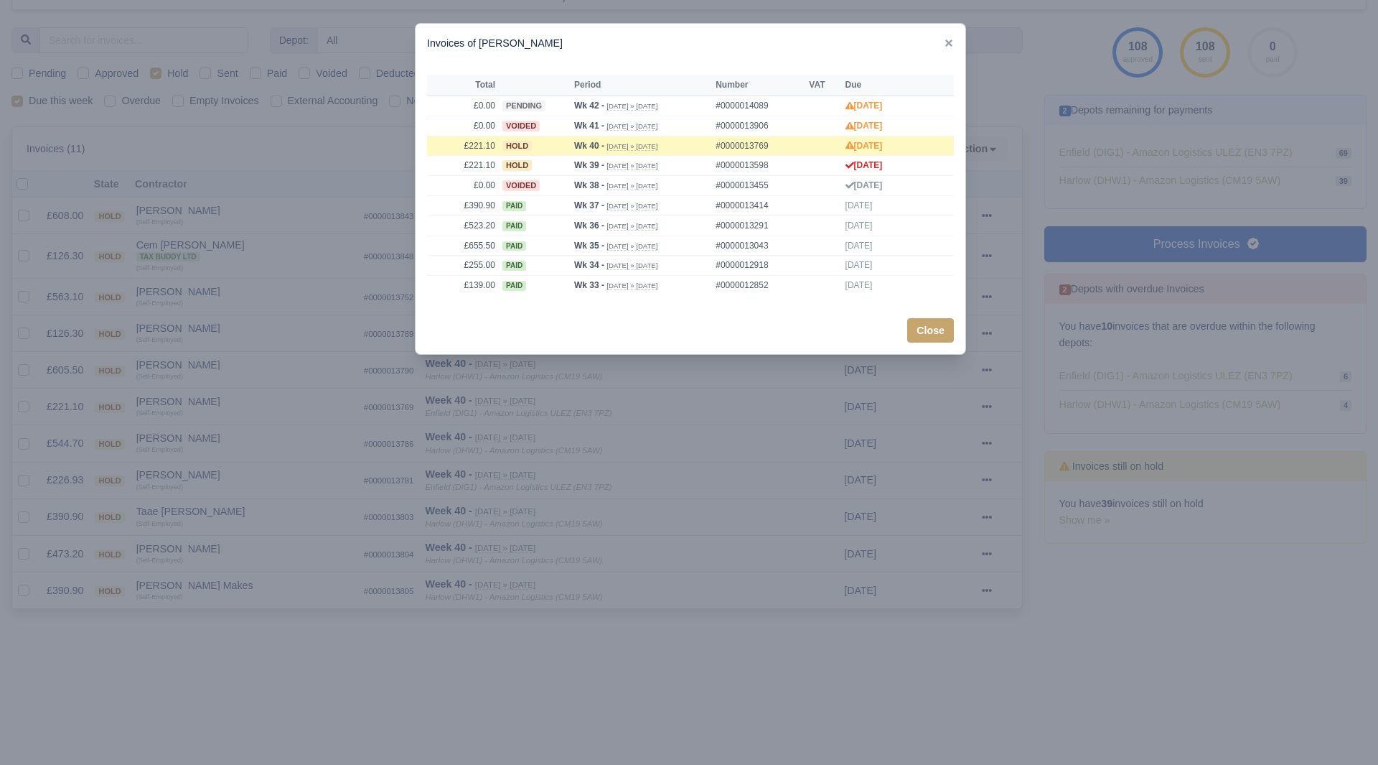
click at [256, 431] on div at bounding box center [689, 382] width 1378 height 765
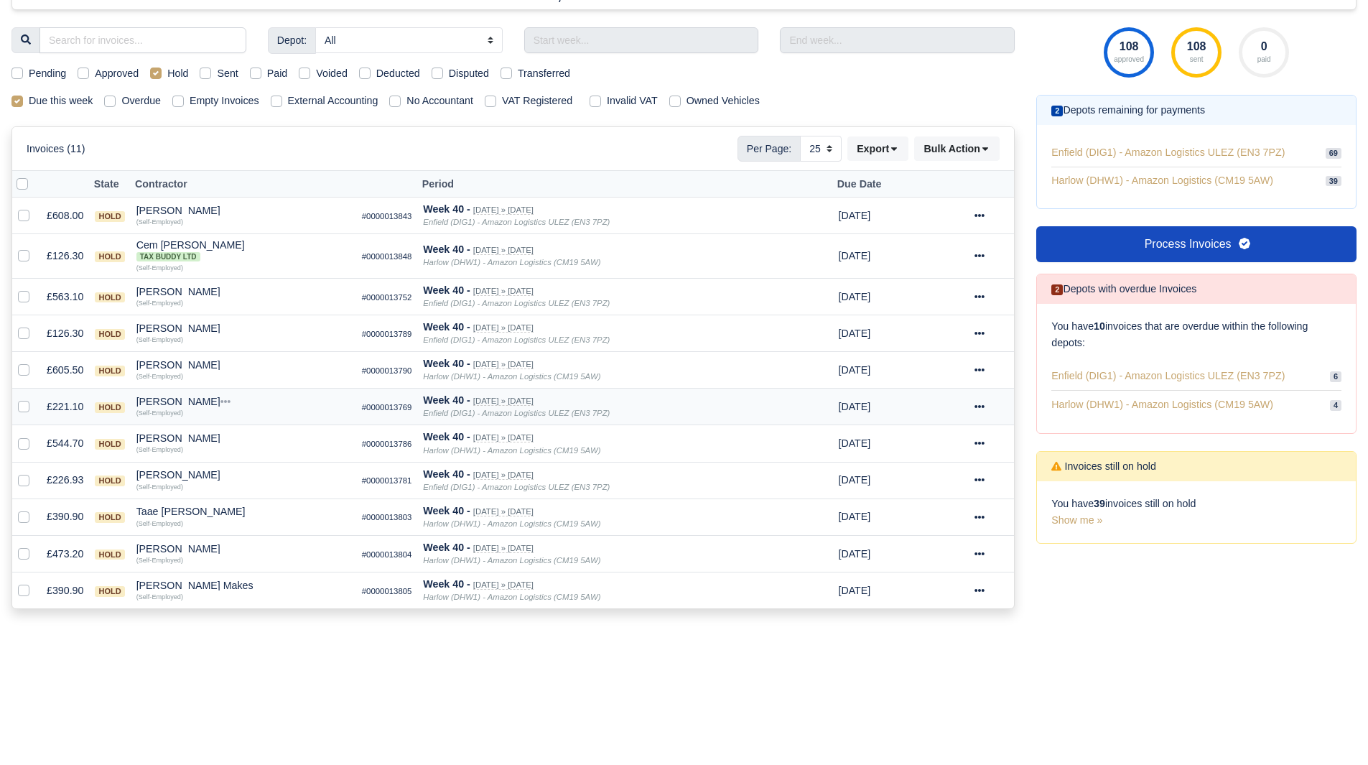
click at [196, 399] on div "Mohammed Mouktar" at bounding box center [243, 401] width 214 height 10
click at [250, 456] on button "Wallet" at bounding box center [326, 464] width 212 height 22
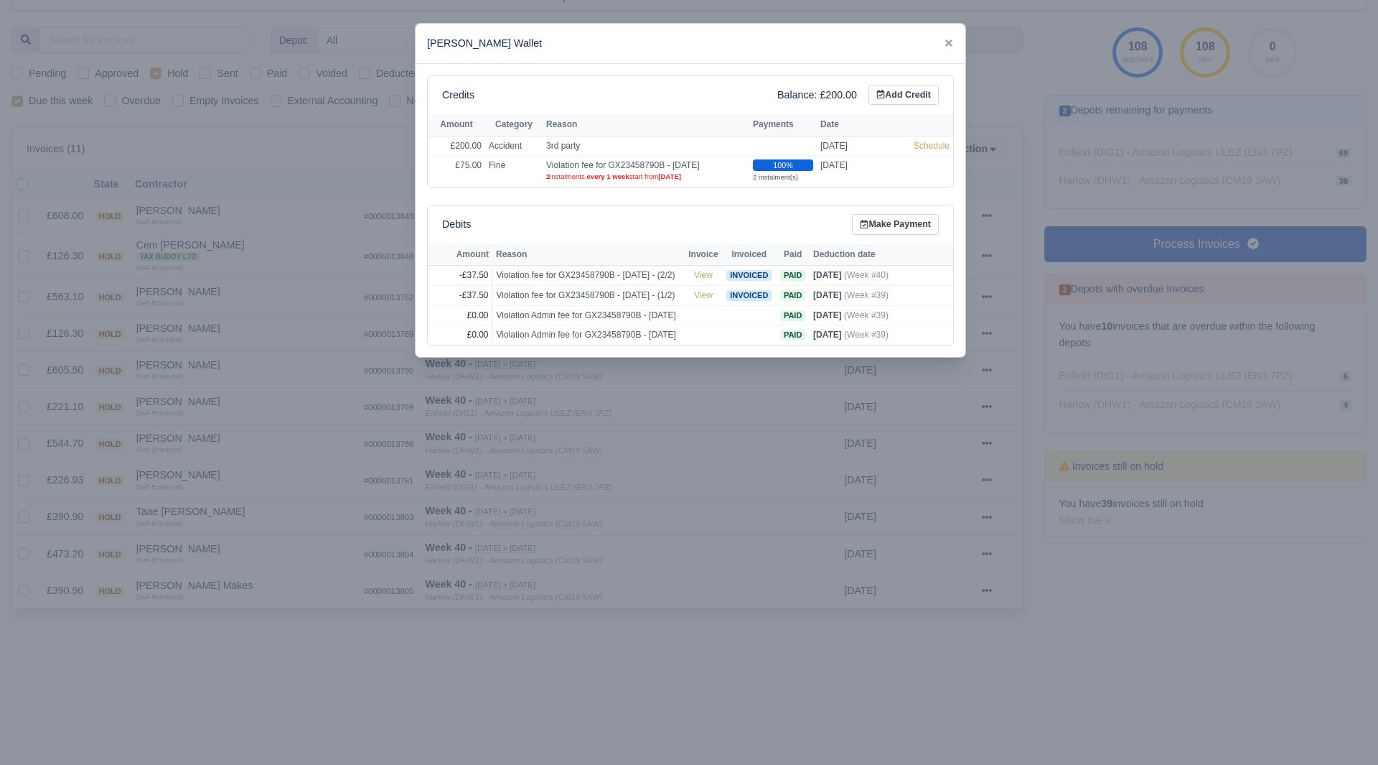
click at [243, 418] on div at bounding box center [689, 382] width 1378 height 765
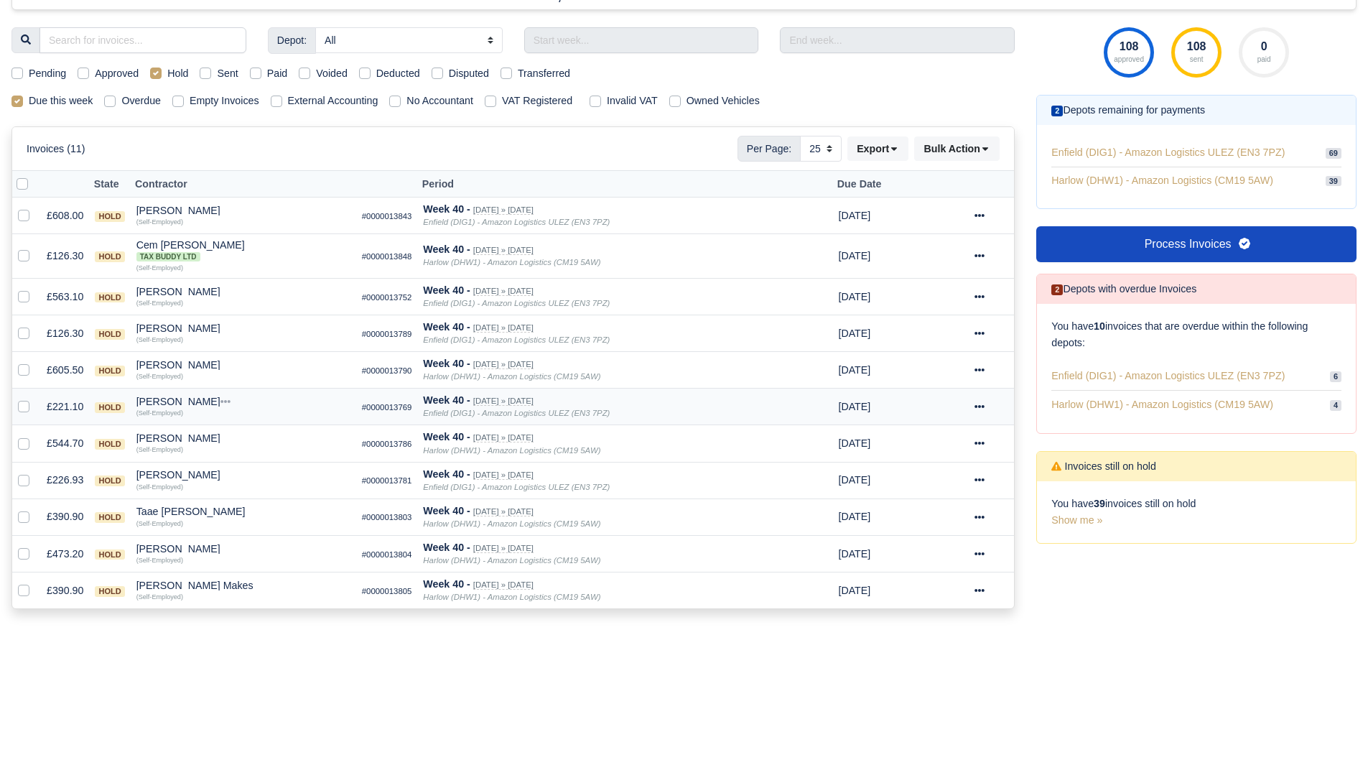
click at [212, 404] on div "Mohammed Mouktar" at bounding box center [243, 401] width 214 height 10
click at [255, 441] on button "Other Invoices" at bounding box center [326, 442] width 212 height 22
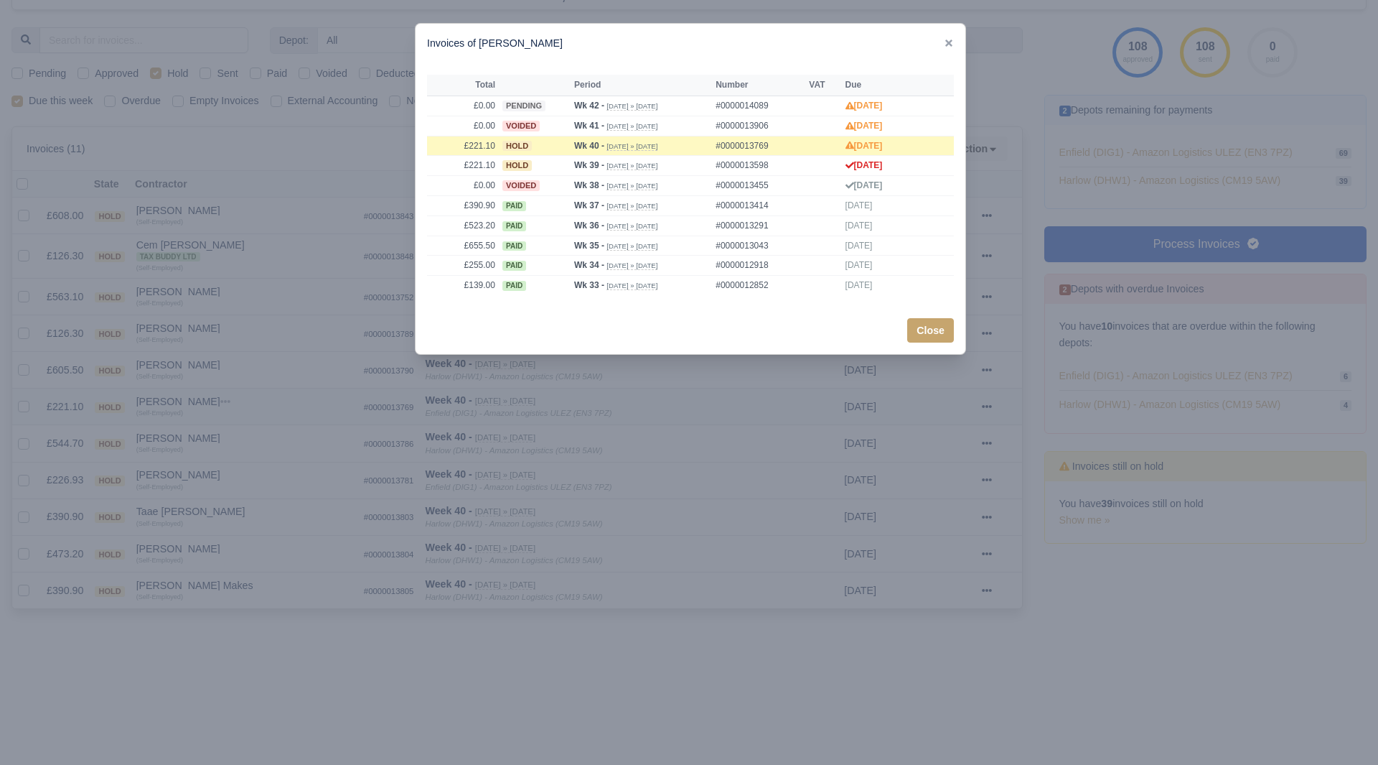
click at [255, 441] on div at bounding box center [689, 382] width 1378 height 765
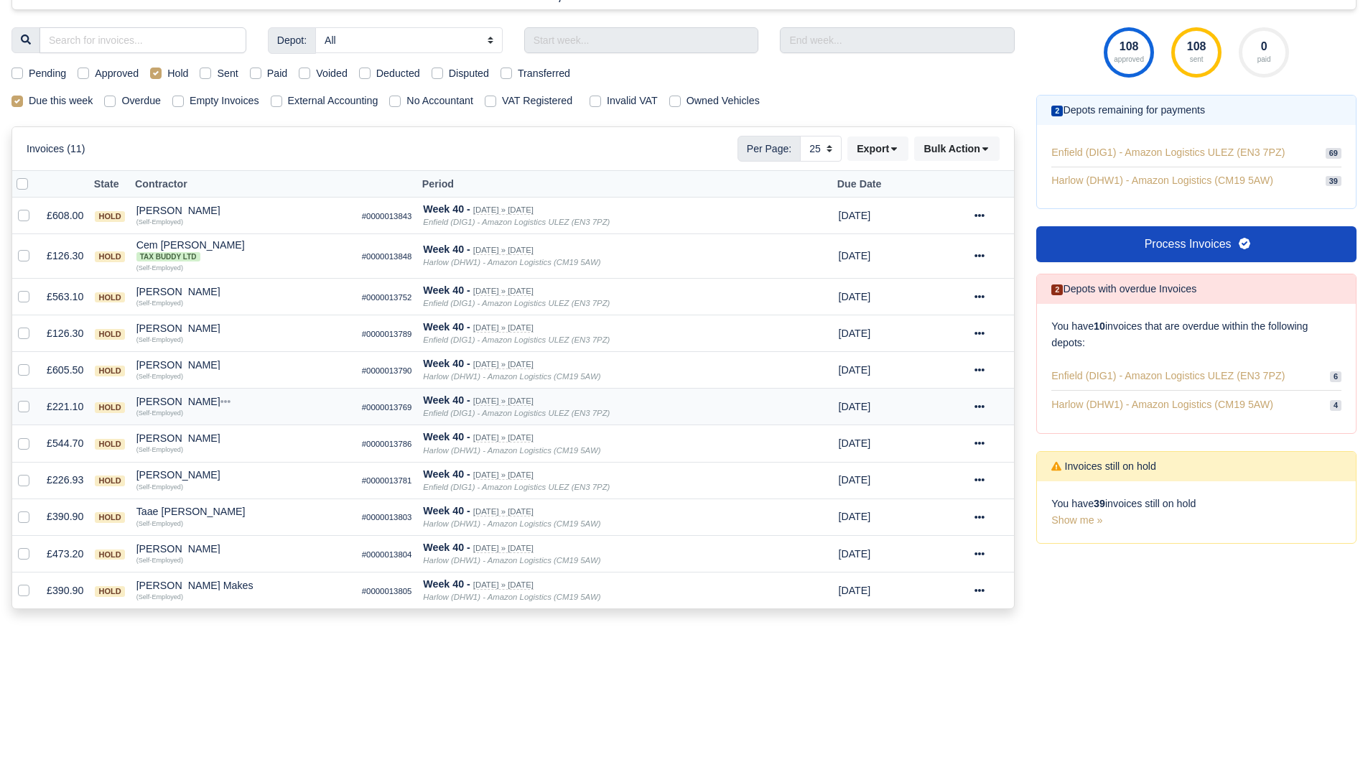
click at [190, 406] on div "Mohammed Mouktar" at bounding box center [243, 401] width 214 height 10
click at [259, 463] on button "Wallet" at bounding box center [326, 464] width 212 height 22
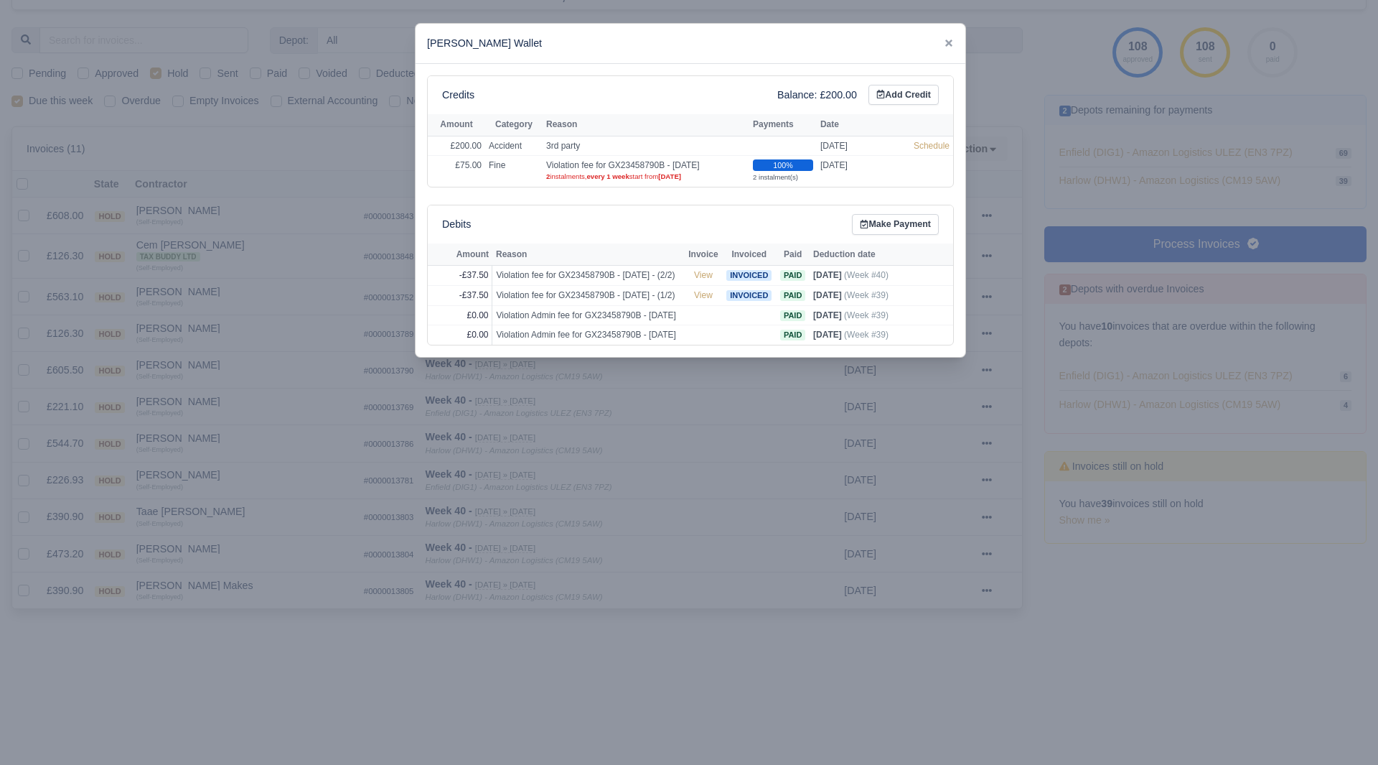
click at [282, 353] on div at bounding box center [689, 382] width 1378 height 765
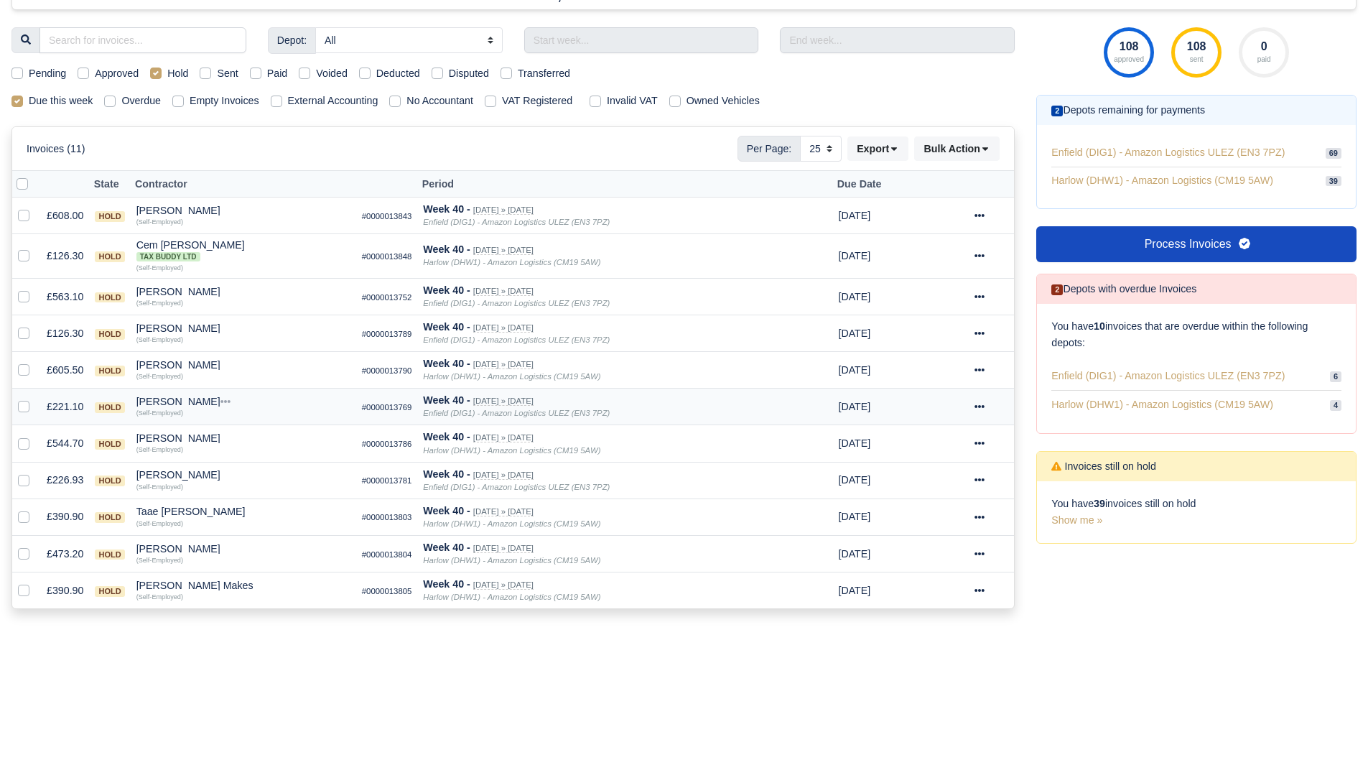
click at [197, 404] on div "Mohammed Mouktar" at bounding box center [243, 401] width 214 height 10
click at [238, 428] on h6 "Quick Actions" at bounding box center [326, 420] width 212 height 22
click at [222, 412] on div "(Self-Employed)" at bounding box center [243, 411] width 214 height 10
click at [222, 406] on div "Mohammed Mouktar" at bounding box center [243, 401] width 214 height 10
click at [251, 429] on h6 "Quick Actions" at bounding box center [326, 420] width 212 height 22
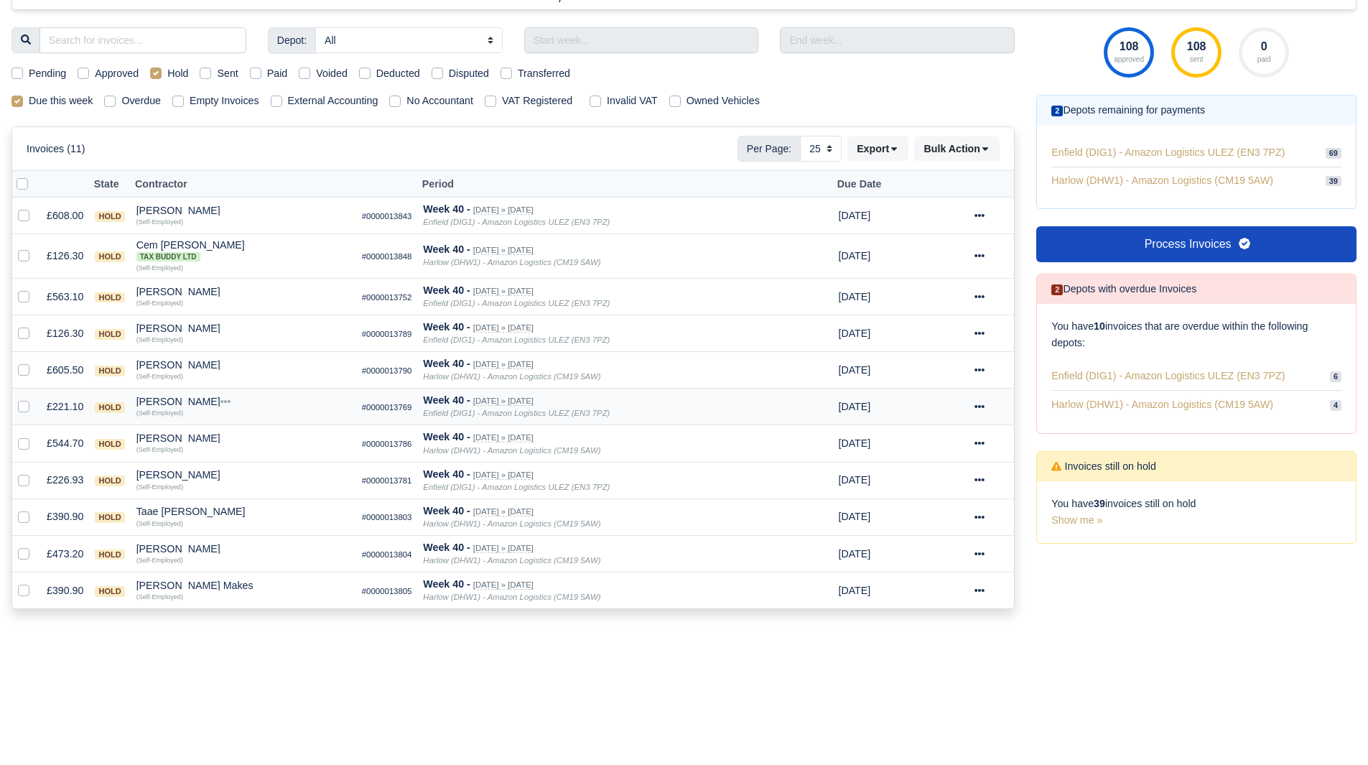
click at [212, 403] on div "Mohammed Mouktar" at bounding box center [243, 401] width 214 height 10
drag, startPoint x: 241, startPoint y: 431, endPoint x: 250, endPoint y: 436, distance: 10.4
click at [246, 434] on div "Quick Actions Other Invoices Wallet" at bounding box center [327, 444] width 214 height 73
click at [212, 408] on div "(Self-Employed)" at bounding box center [243, 411] width 214 height 10
click at [218, 405] on div "Mohammed Mouktar" at bounding box center [243, 401] width 214 height 10
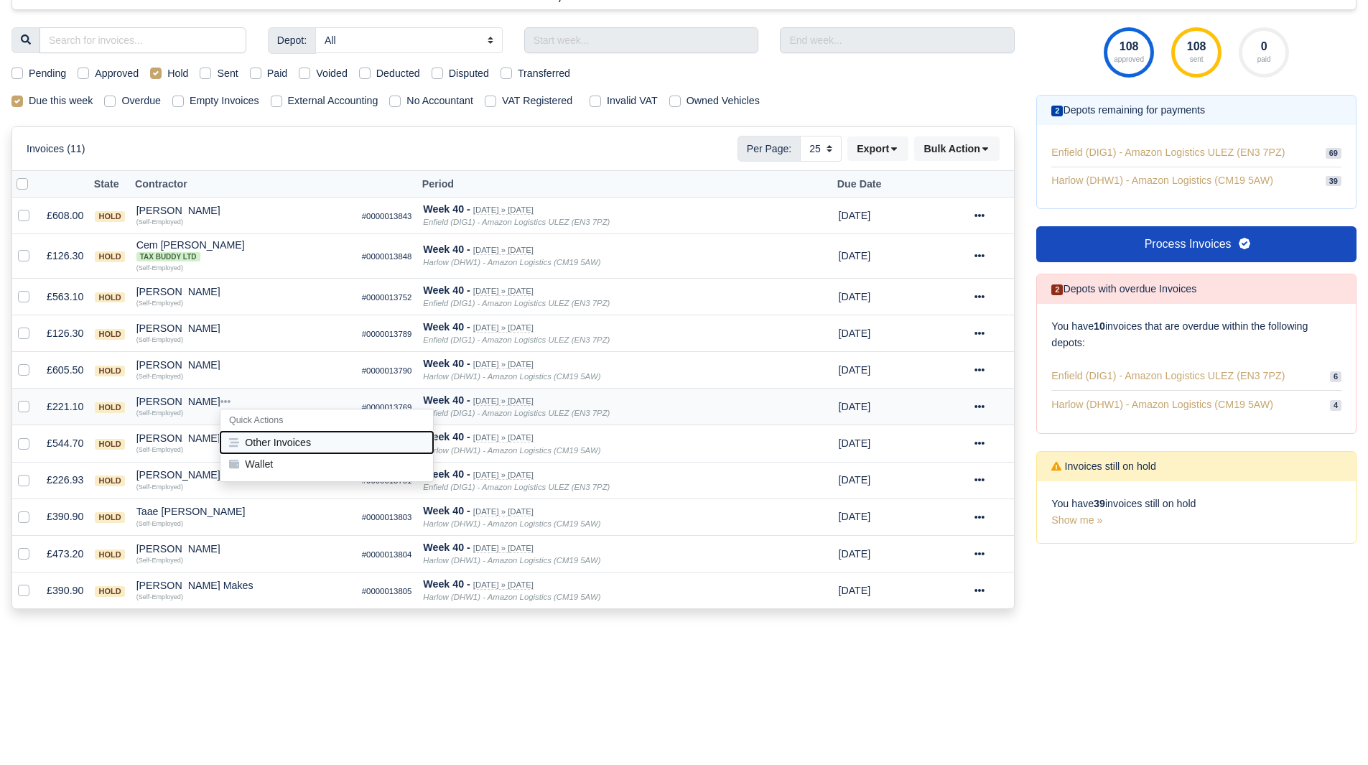
click at [262, 437] on button "Other Invoices" at bounding box center [326, 442] width 212 height 22
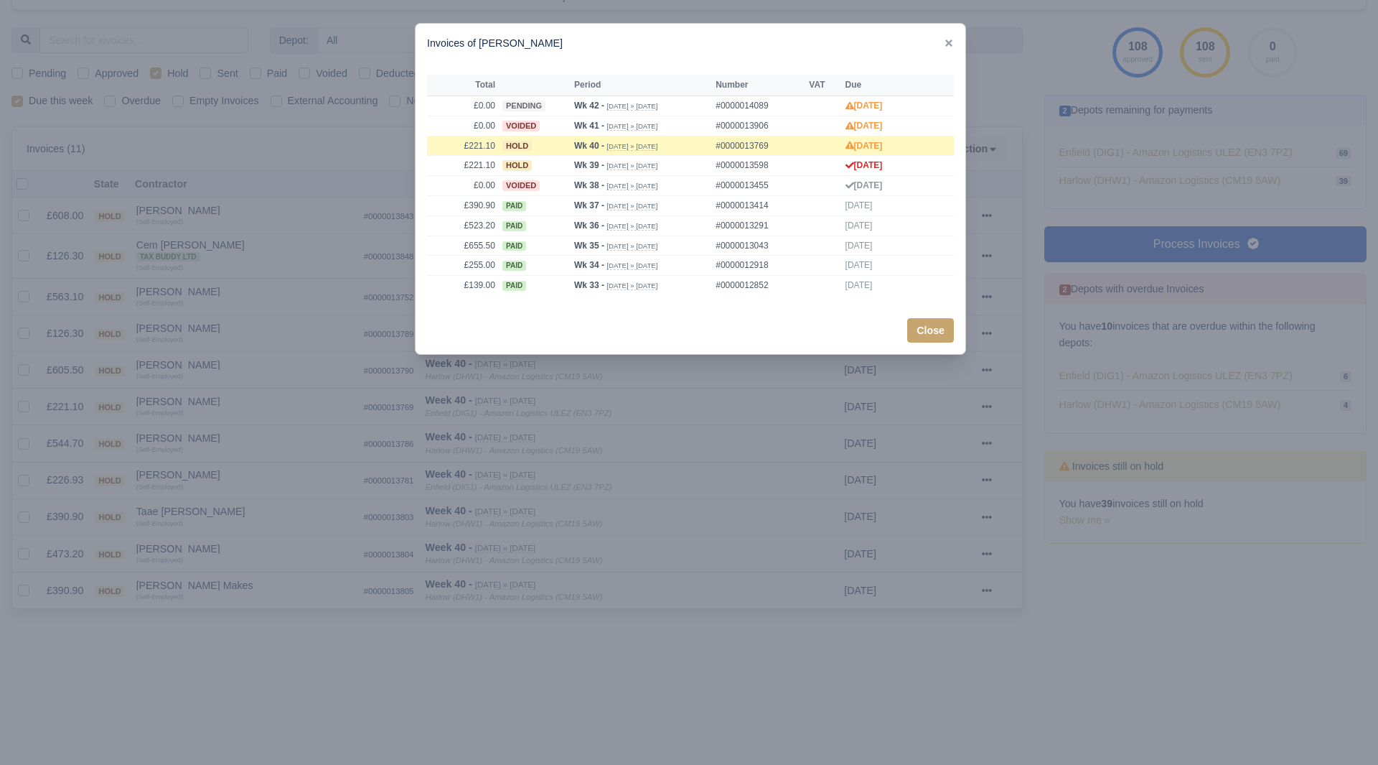
click at [247, 426] on div at bounding box center [689, 382] width 1378 height 765
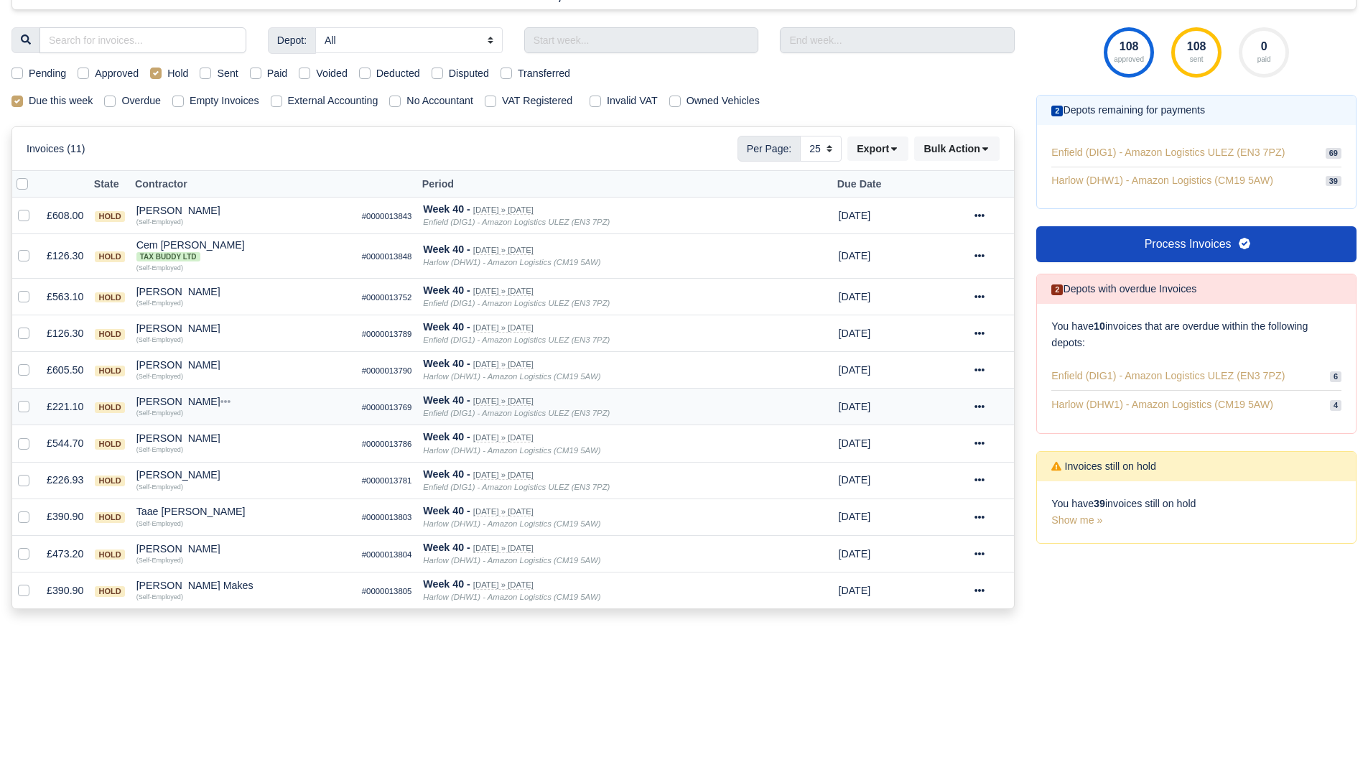
click at [200, 404] on div "Mohammed Mouktar" at bounding box center [243, 401] width 214 height 10
click at [278, 459] on button "Wallet" at bounding box center [326, 464] width 212 height 22
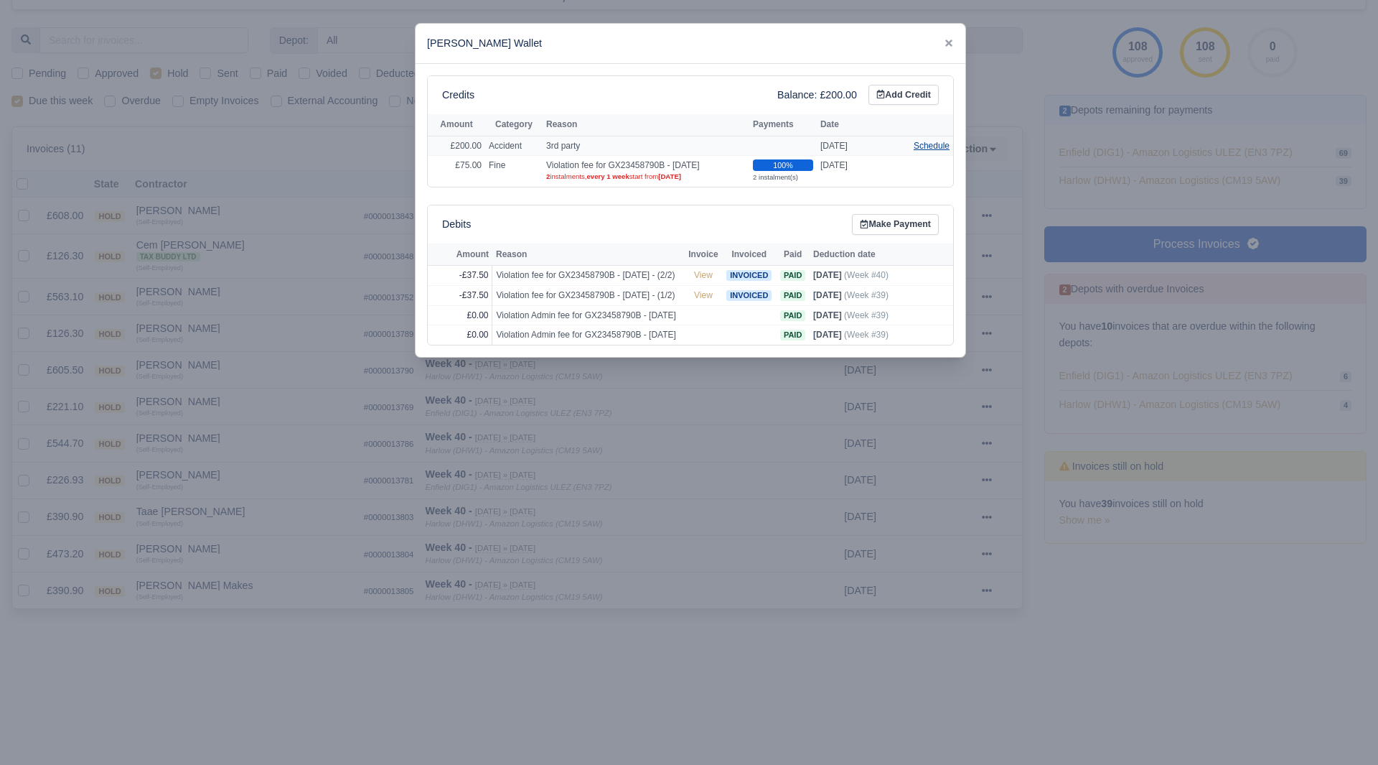
click at [935, 149] on link "Schedule" at bounding box center [932, 146] width 36 height 10
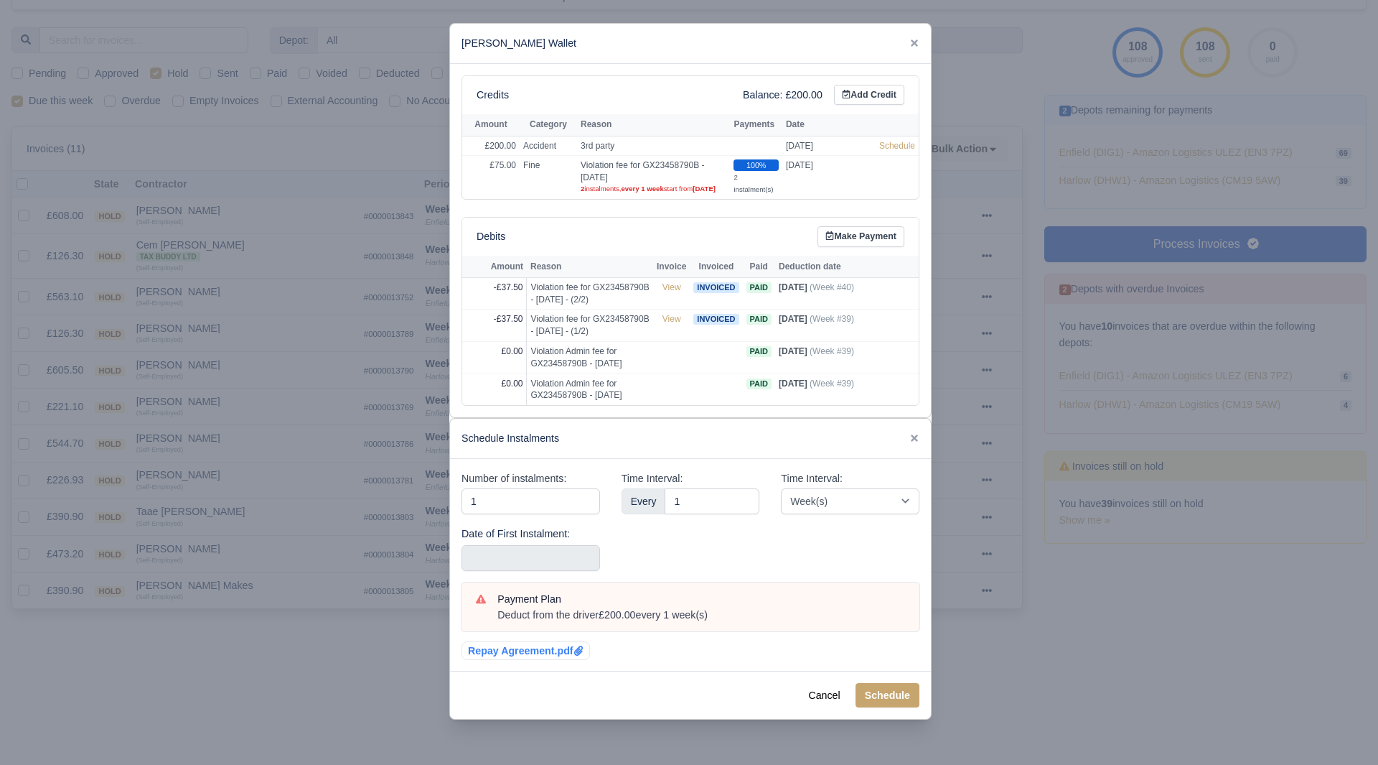
click at [564, 553] on div "Date of First Instalment:" at bounding box center [531, 548] width 139 height 46
click at [565, 559] on input "text" at bounding box center [531, 558] width 139 height 26
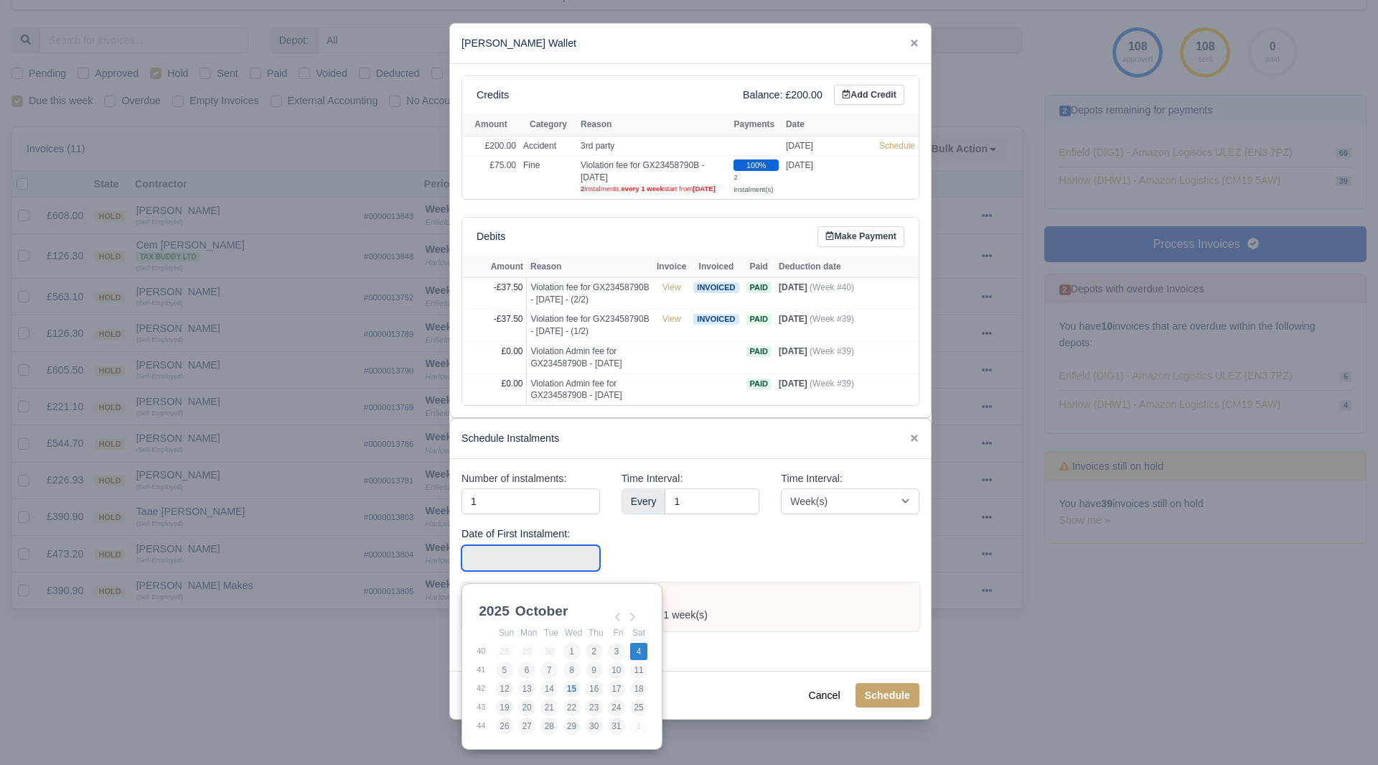
type input "2025-10-04"
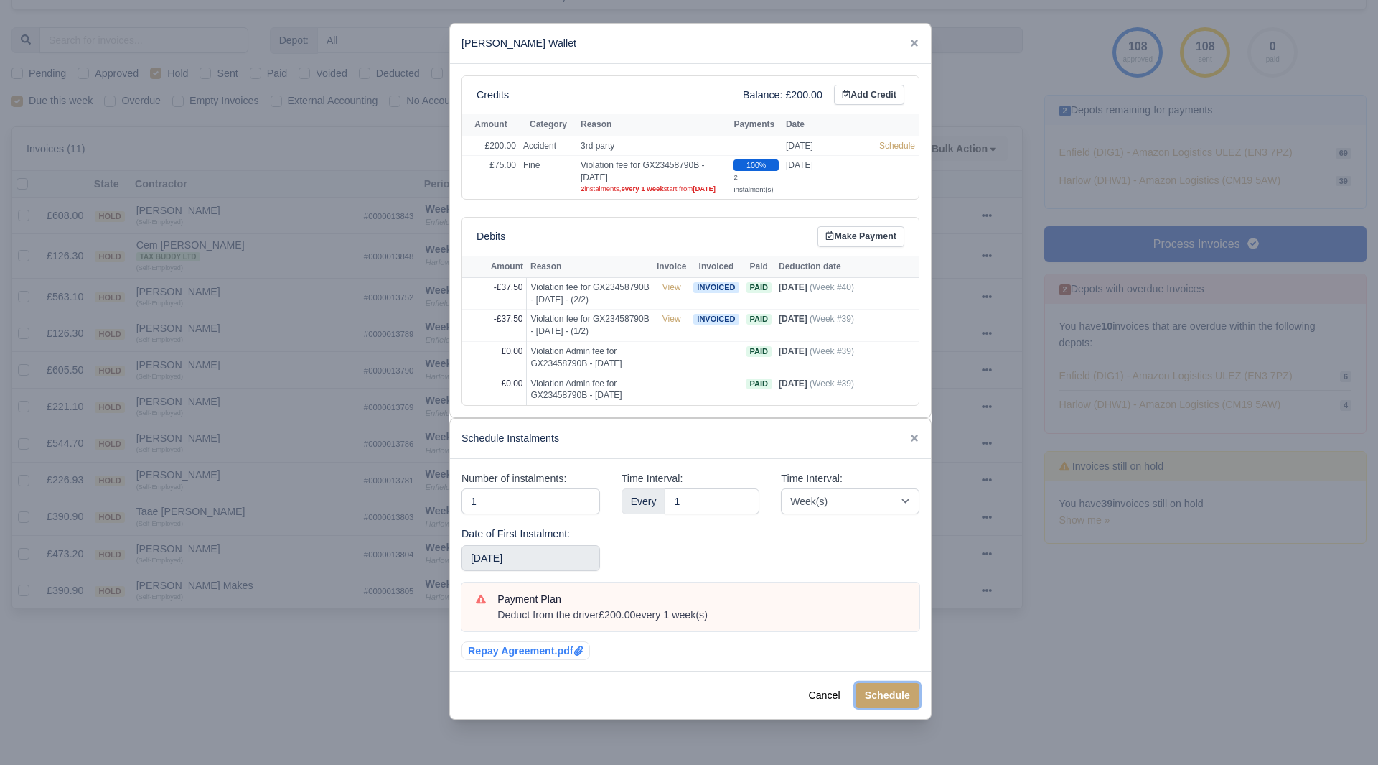
click at [910, 700] on button "Schedule" at bounding box center [888, 695] width 64 height 24
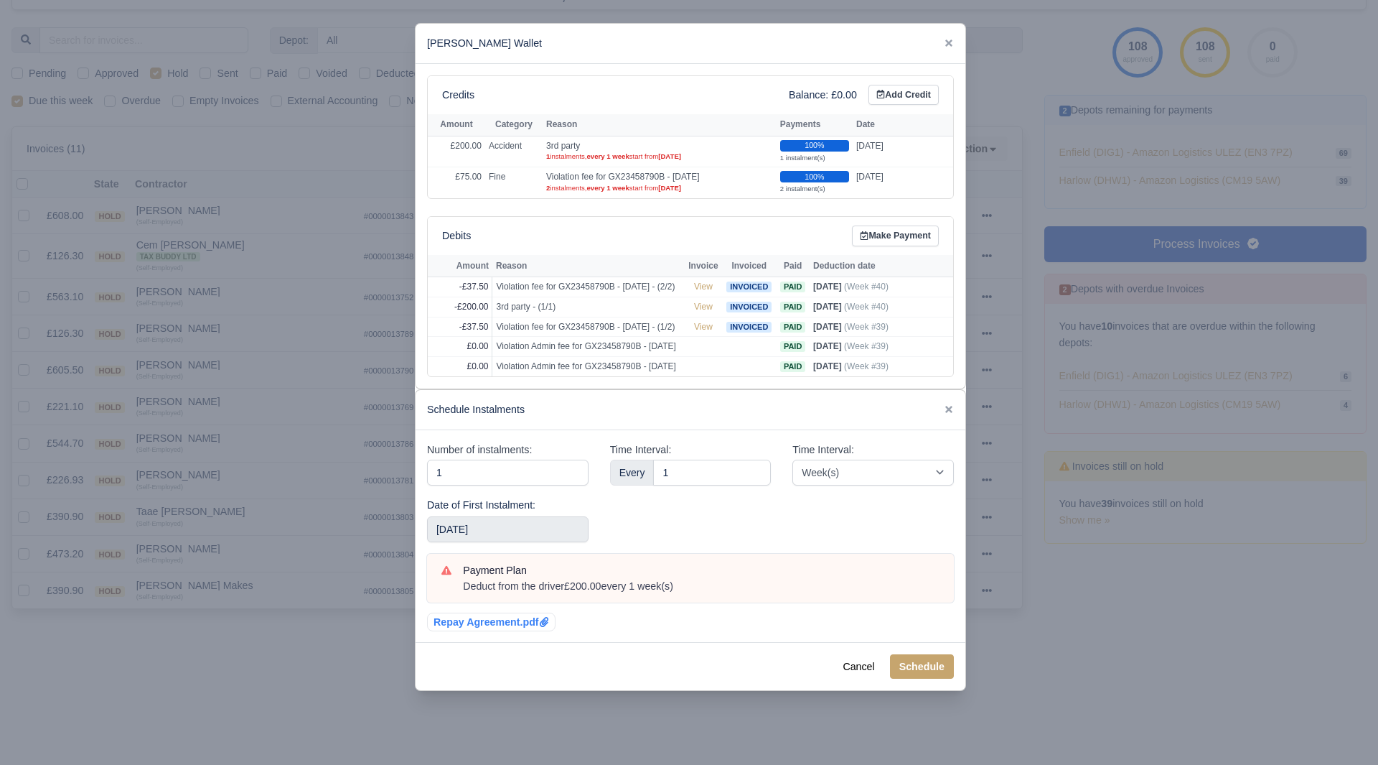
click at [376, 458] on div at bounding box center [689, 382] width 1378 height 765
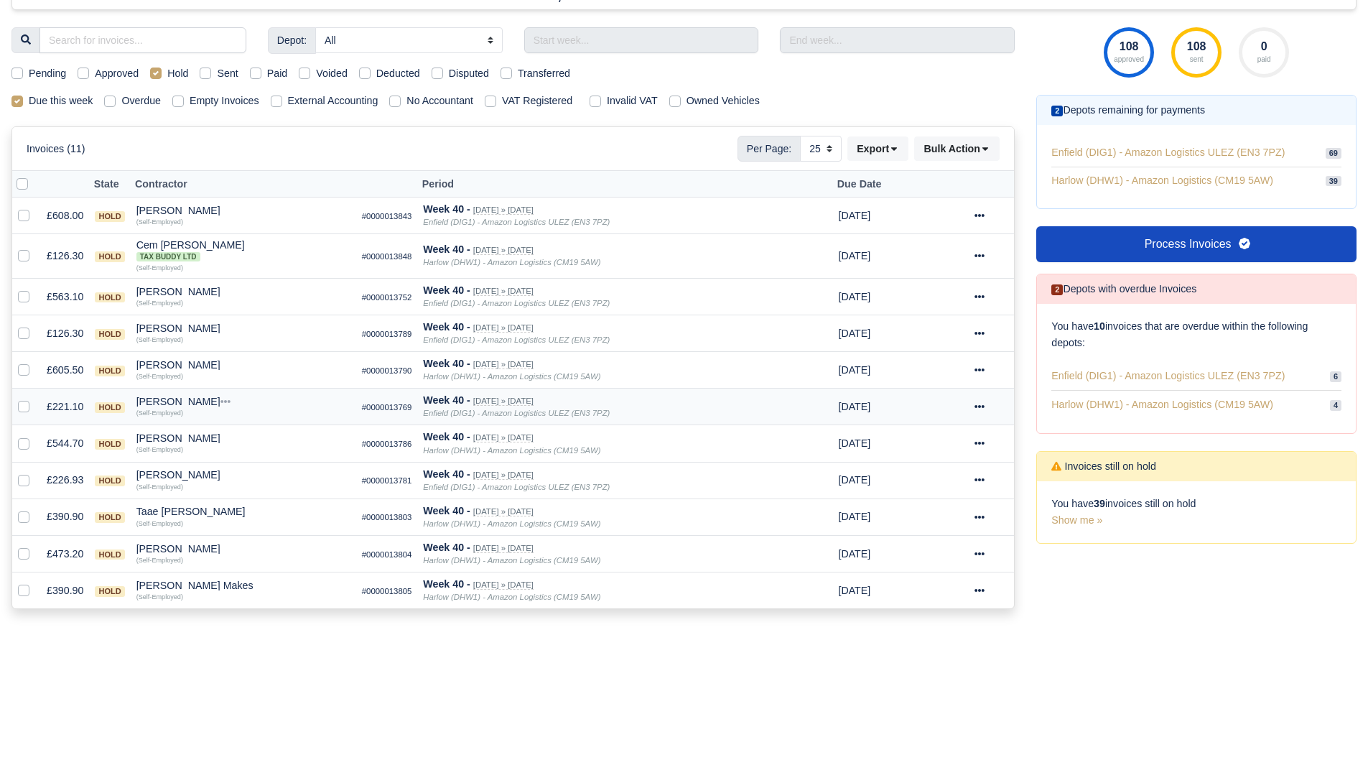
click at [191, 400] on div "Mohammed Mouktar" at bounding box center [243, 401] width 214 height 10
click at [182, 435] on div "Naseer Abul Baseer" at bounding box center [243, 438] width 214 height 10
click at [259, 473] on button "Other Invoices" at bounding box center [326, 479] width 212 height 22
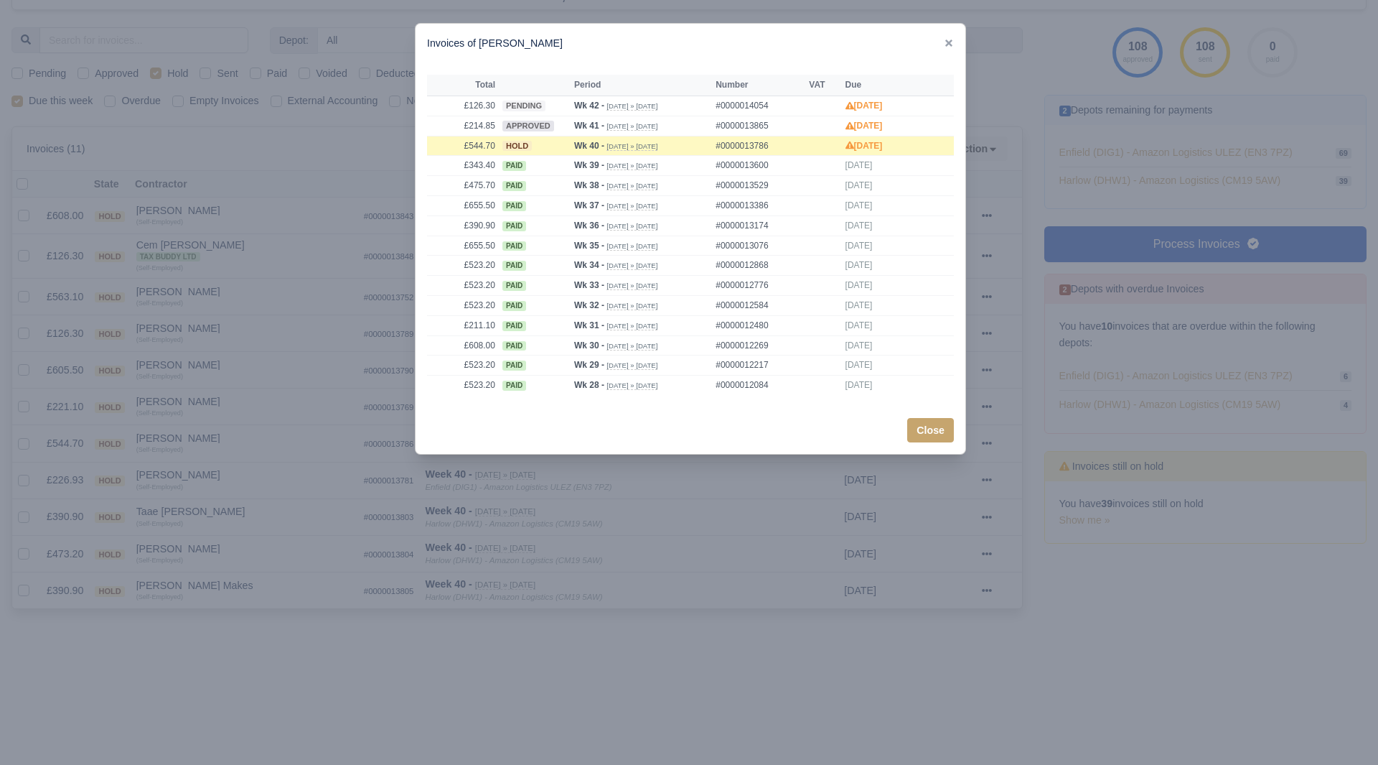
click at [253, 465] on div at bounding box center [689, 382] width 1378 height 765
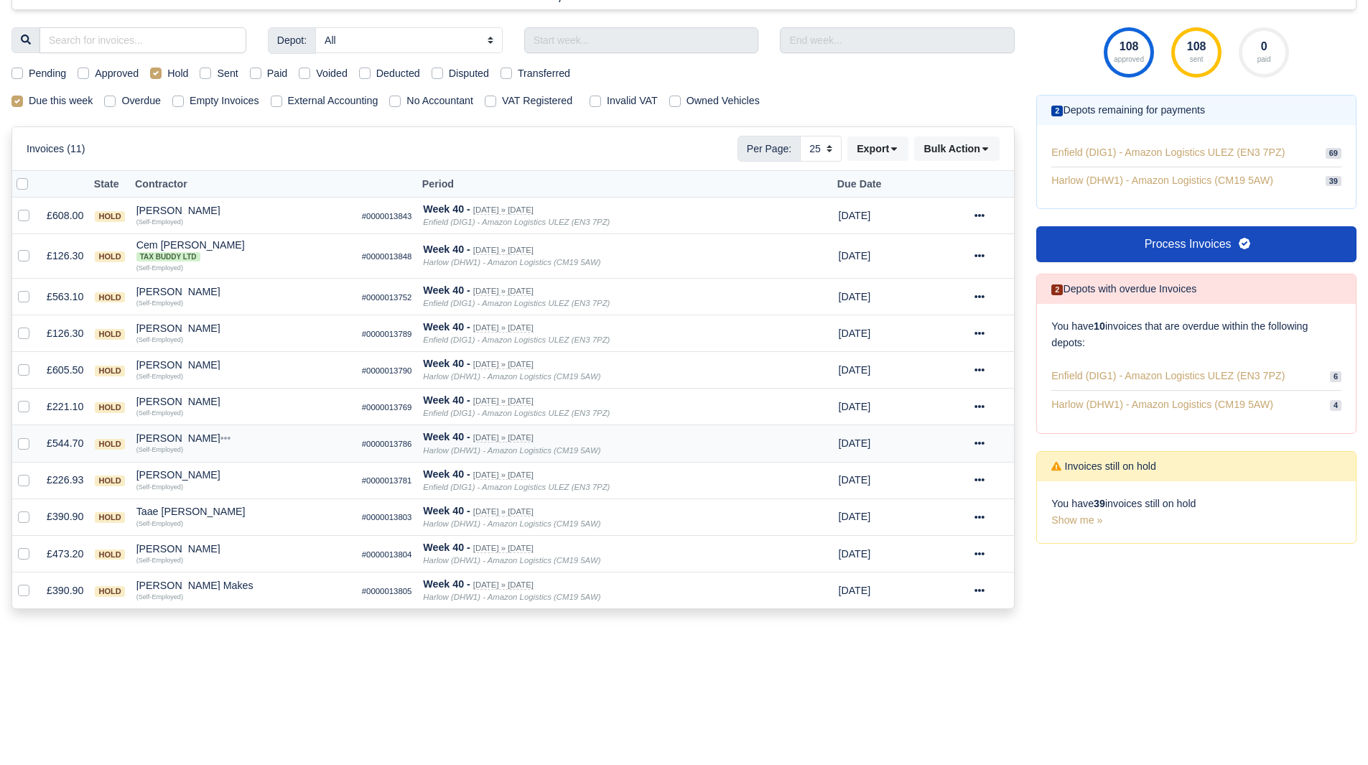
click at [186, 437] on div "Naseer Abul Baseer" at bounding box center [243, 438] width 214 height 10
click at [247, 500] on button "Wallet" at bounding box center [326, 501] width 212 height 22
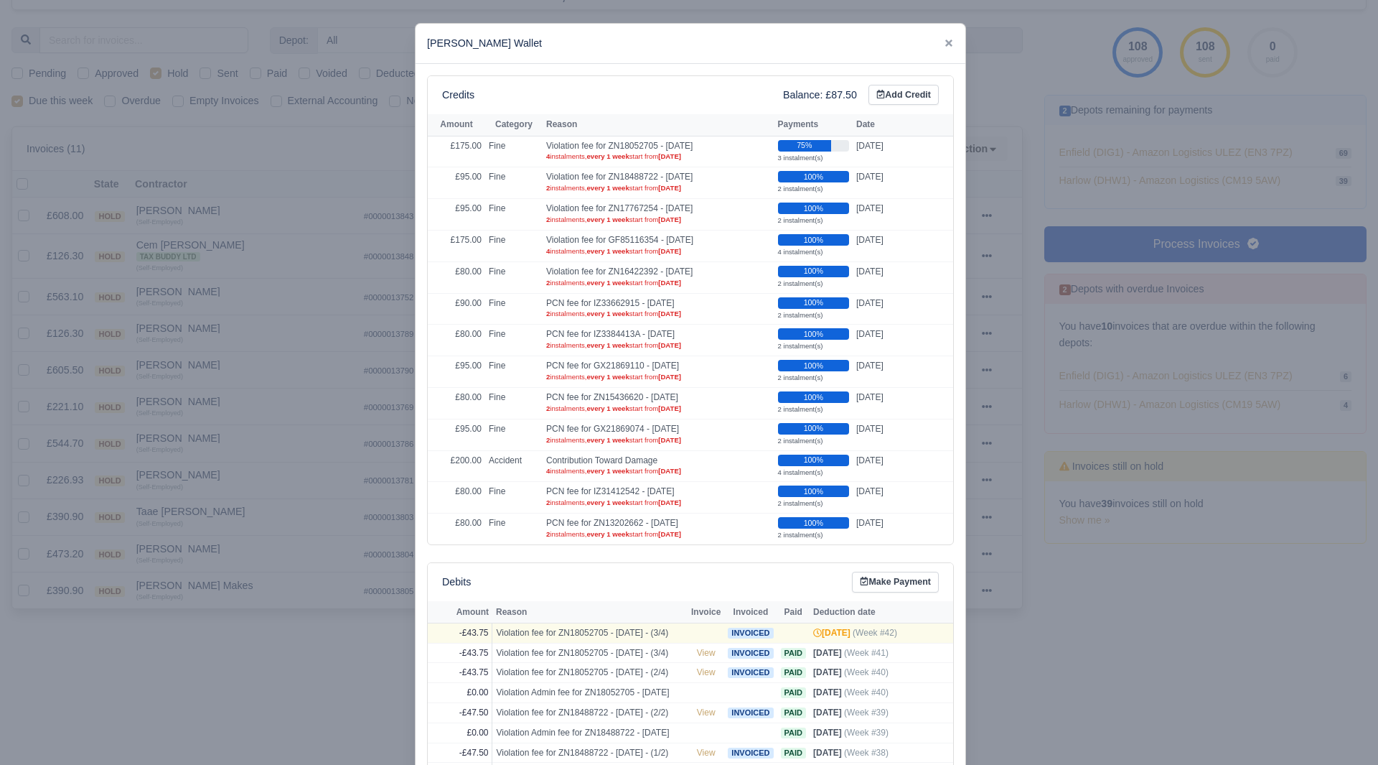
click at [247, 498] on div at bounding box center [689, 382] width 1378 height 765
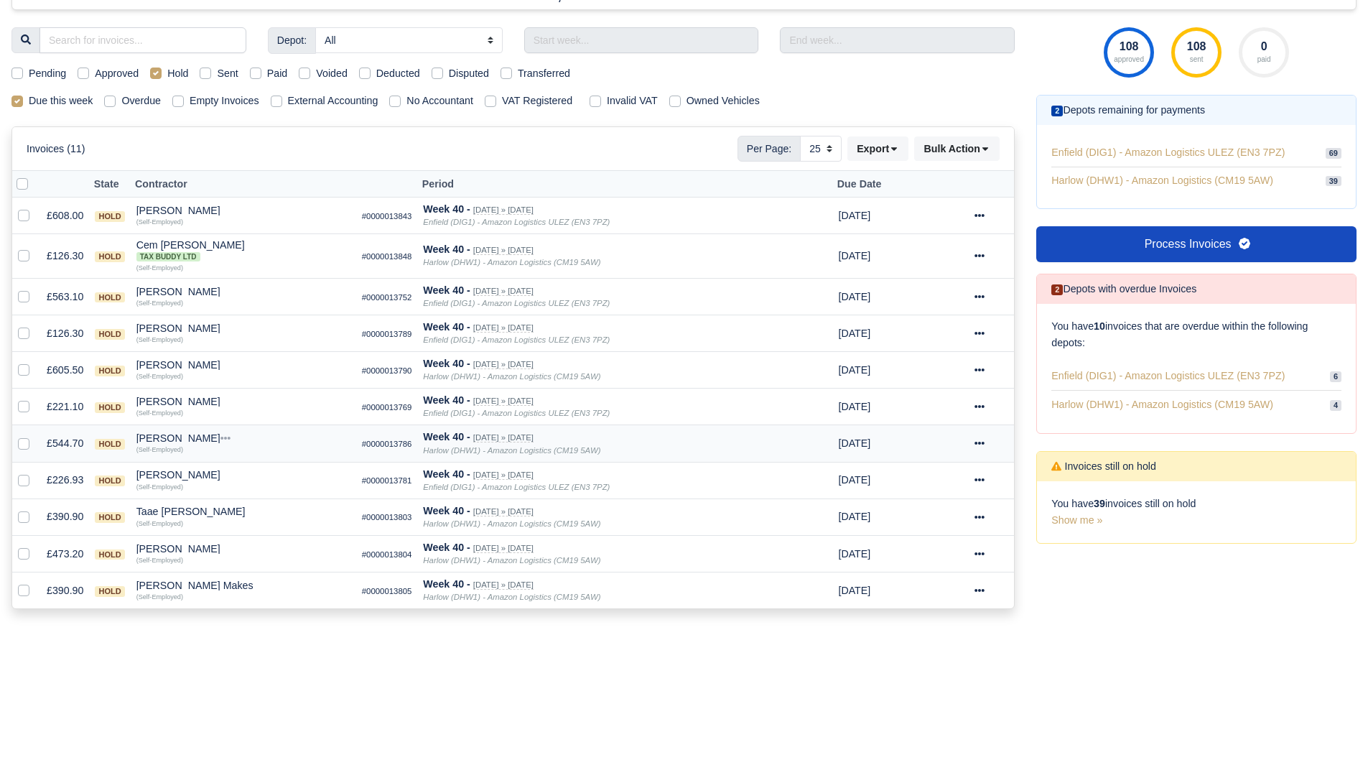
click at [215, 439] on div "Naseer Abul Baseer" at bounding box center [243, 438] width 214 height 10
click at [258, 472] on button "Other Invoices" at bounding box center [326, 479] width 212 height 22
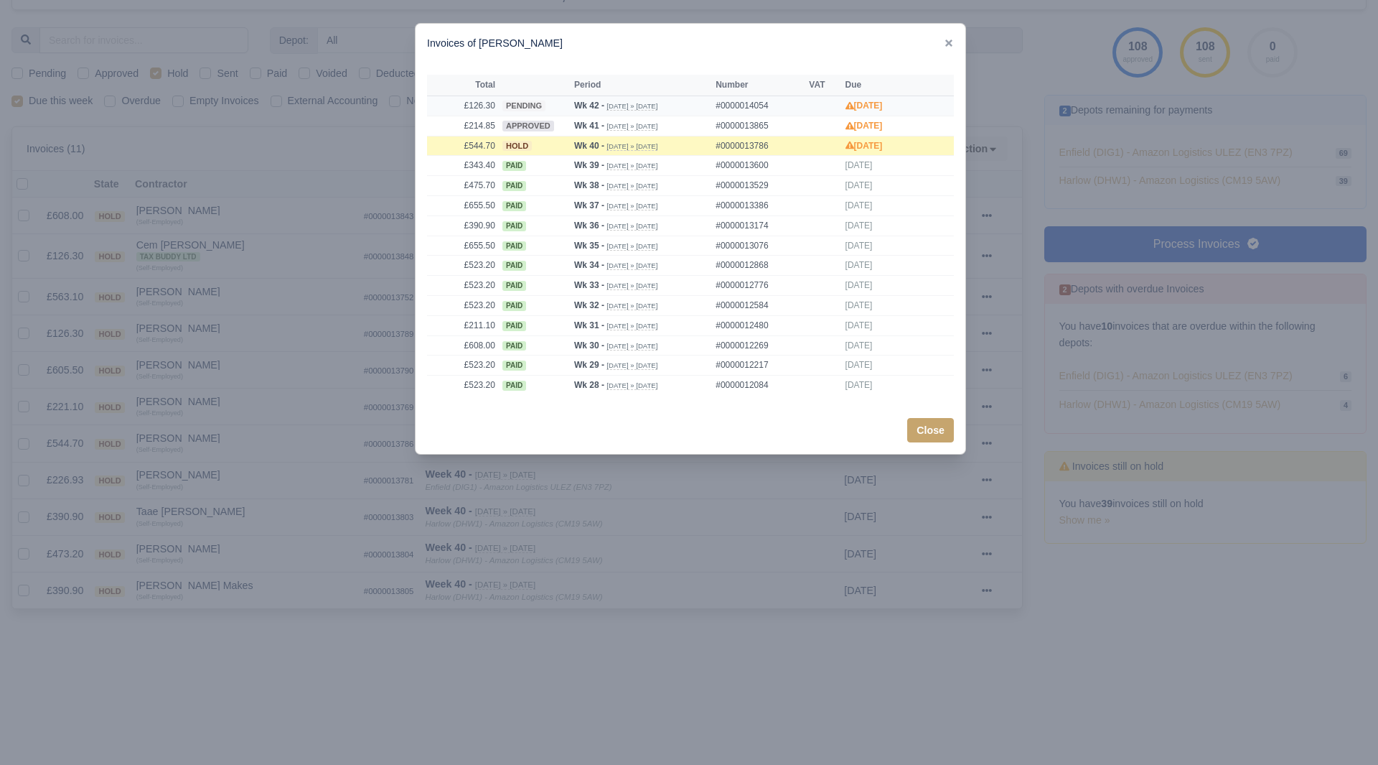
click at [480, 100] on td "£126.30" at bounding box center [463, 105] width 72 height 20
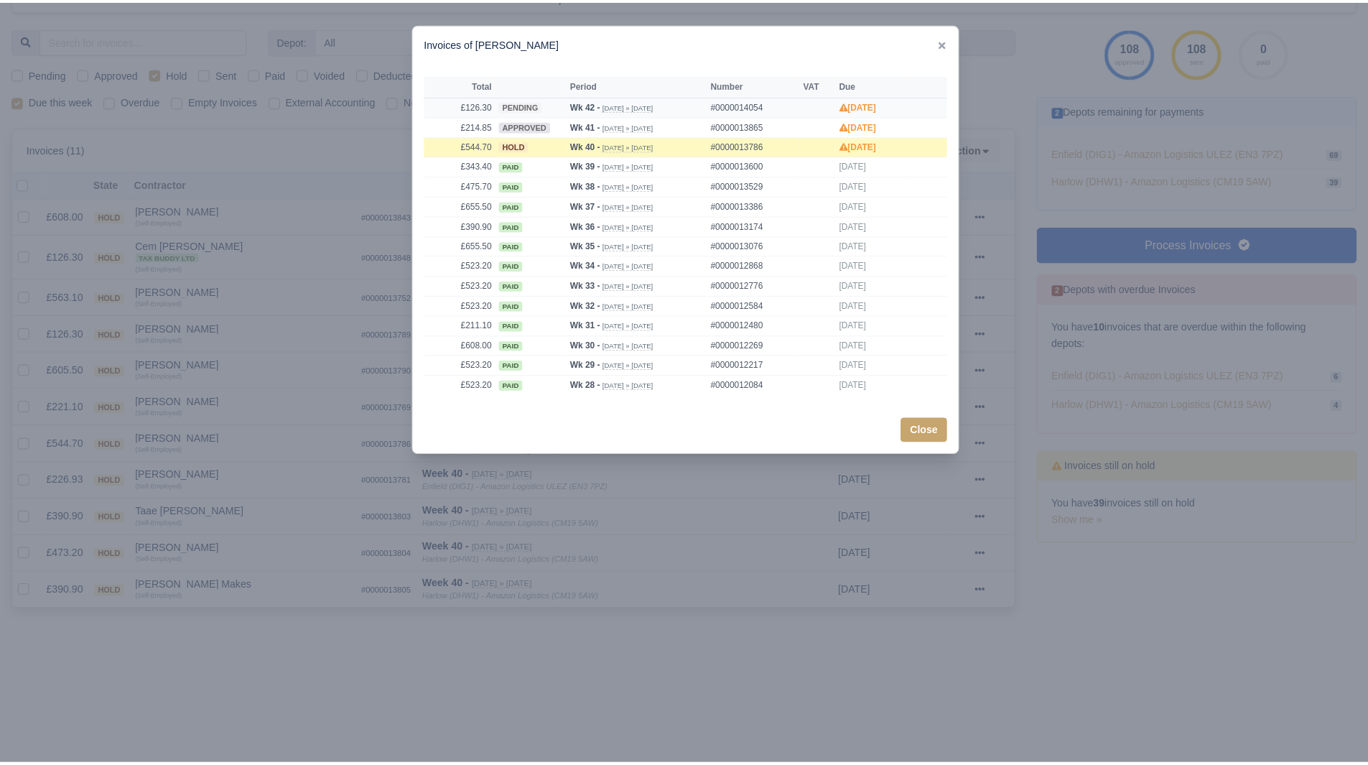
scroll to position [141, 0]
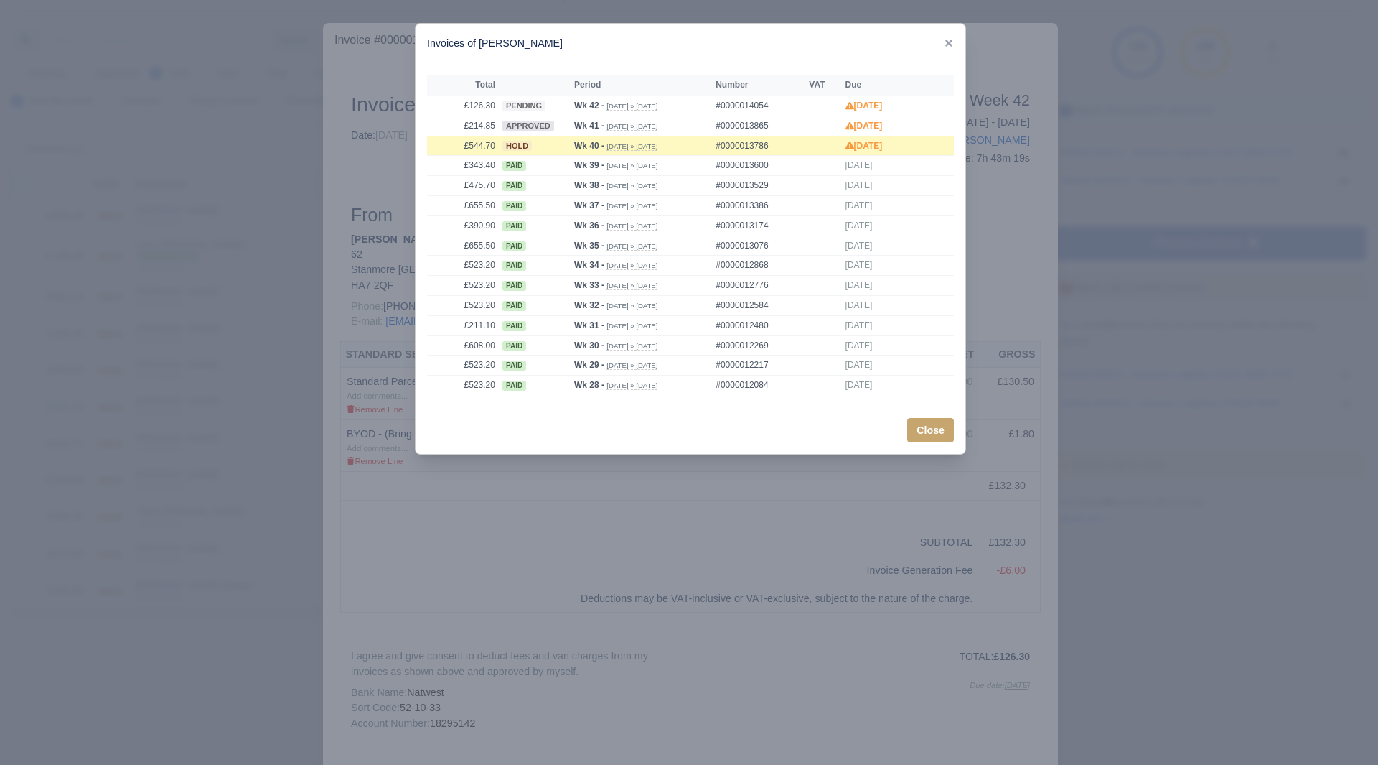
click at [973, 592] on div at bounding box center [689, 382] width 1378 height 765
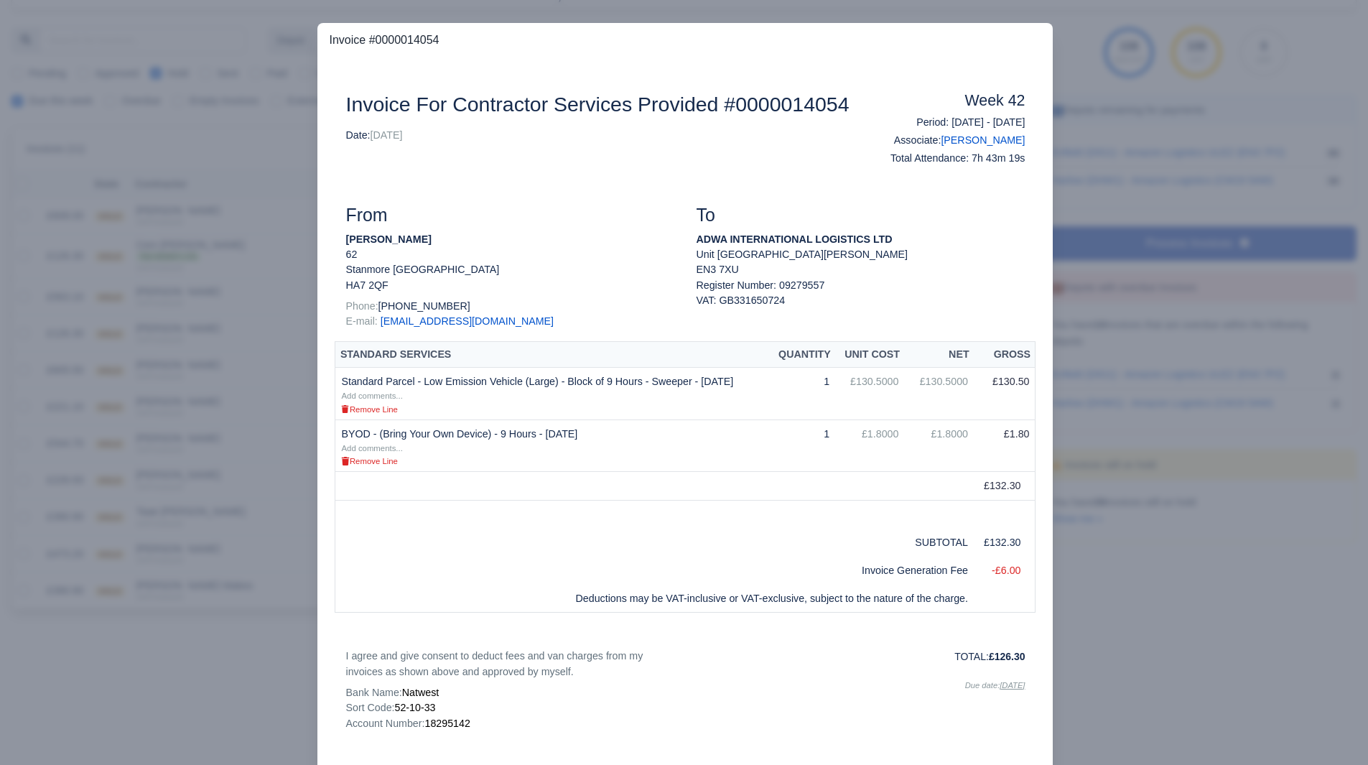
click at [177, 406] on div at bounding box center [684, 382] width 1368 height 765
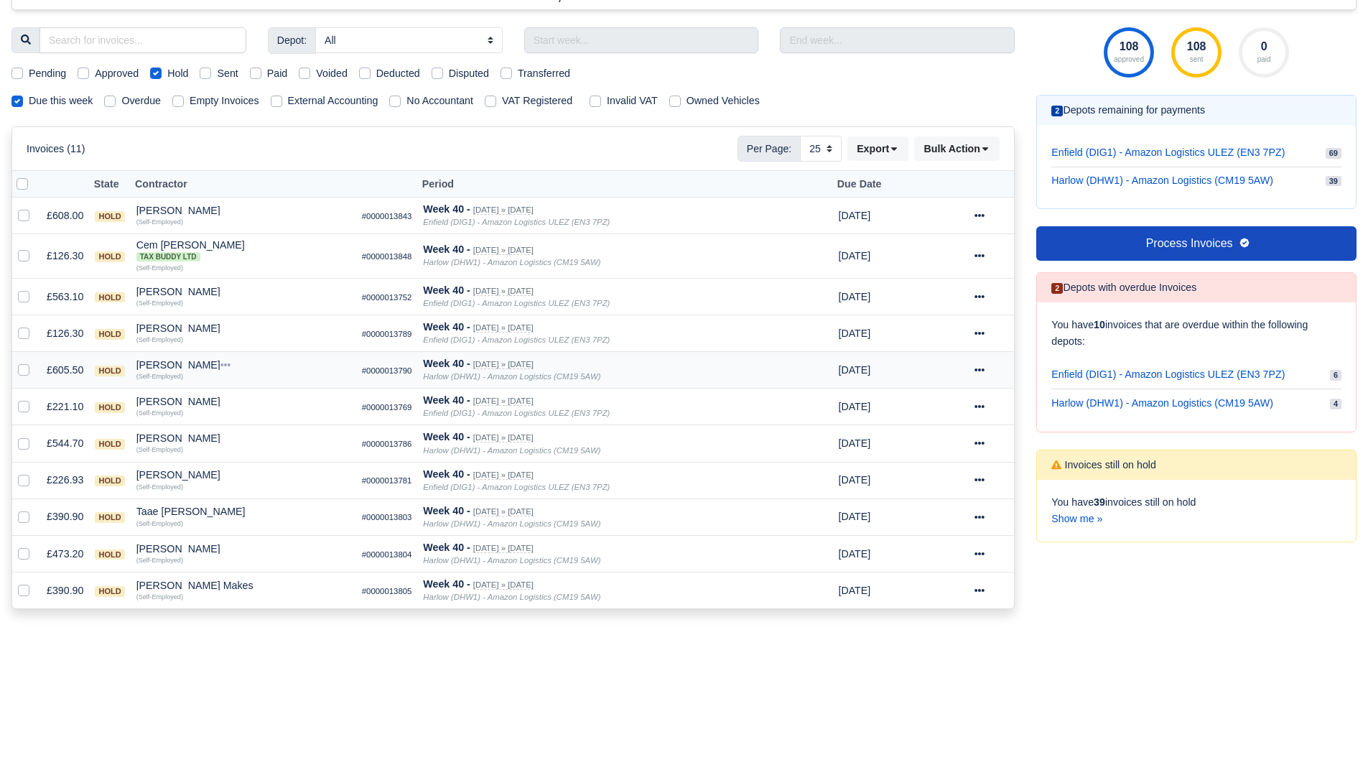
scroll to position [144, 0]
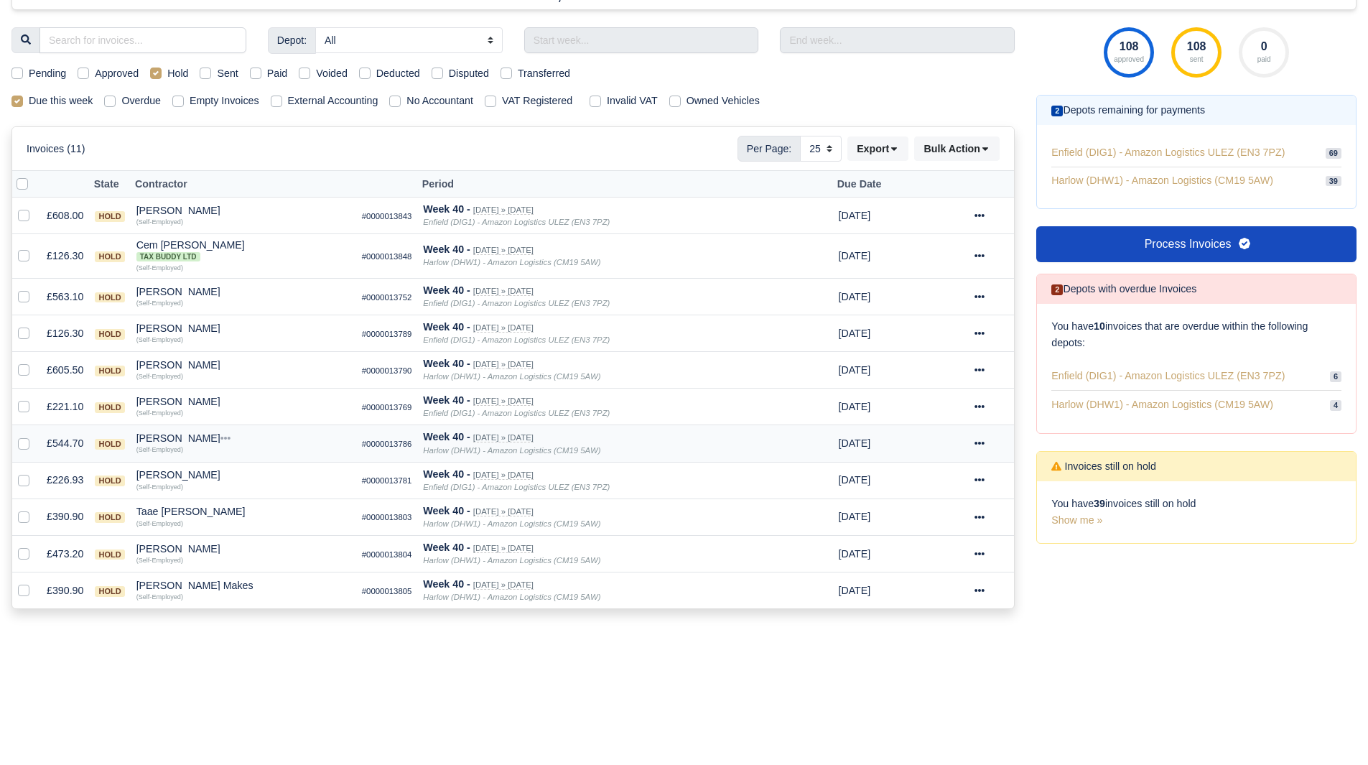
click at [211, 439] on div "Naseer Abul Baseer" at bounding box center [243, 438] width 214 height 10
click at [266, 475] on button "Other Invoices" at bounding box center [326, 479] width 212 height 22
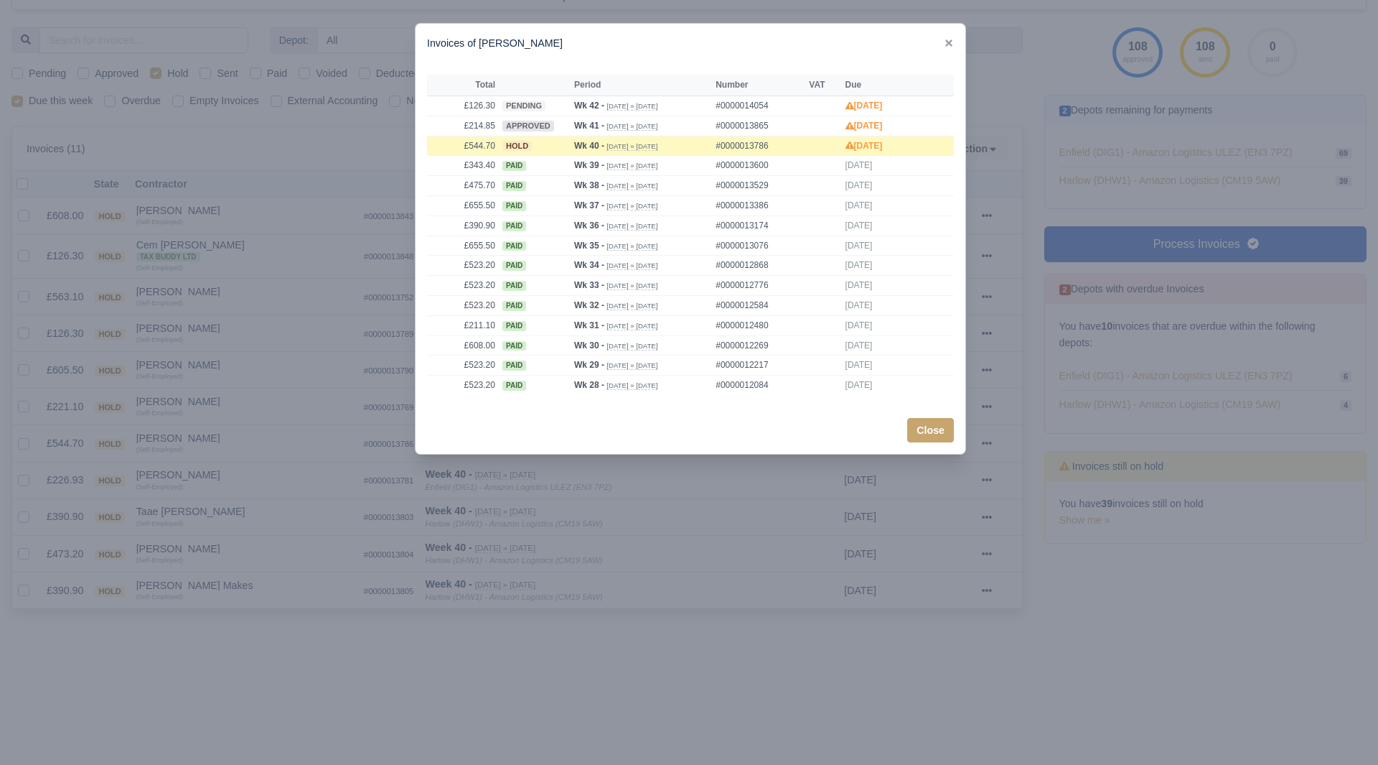
click at [266, 475] on div at bounding box center [689, 382] width 1378 height 765
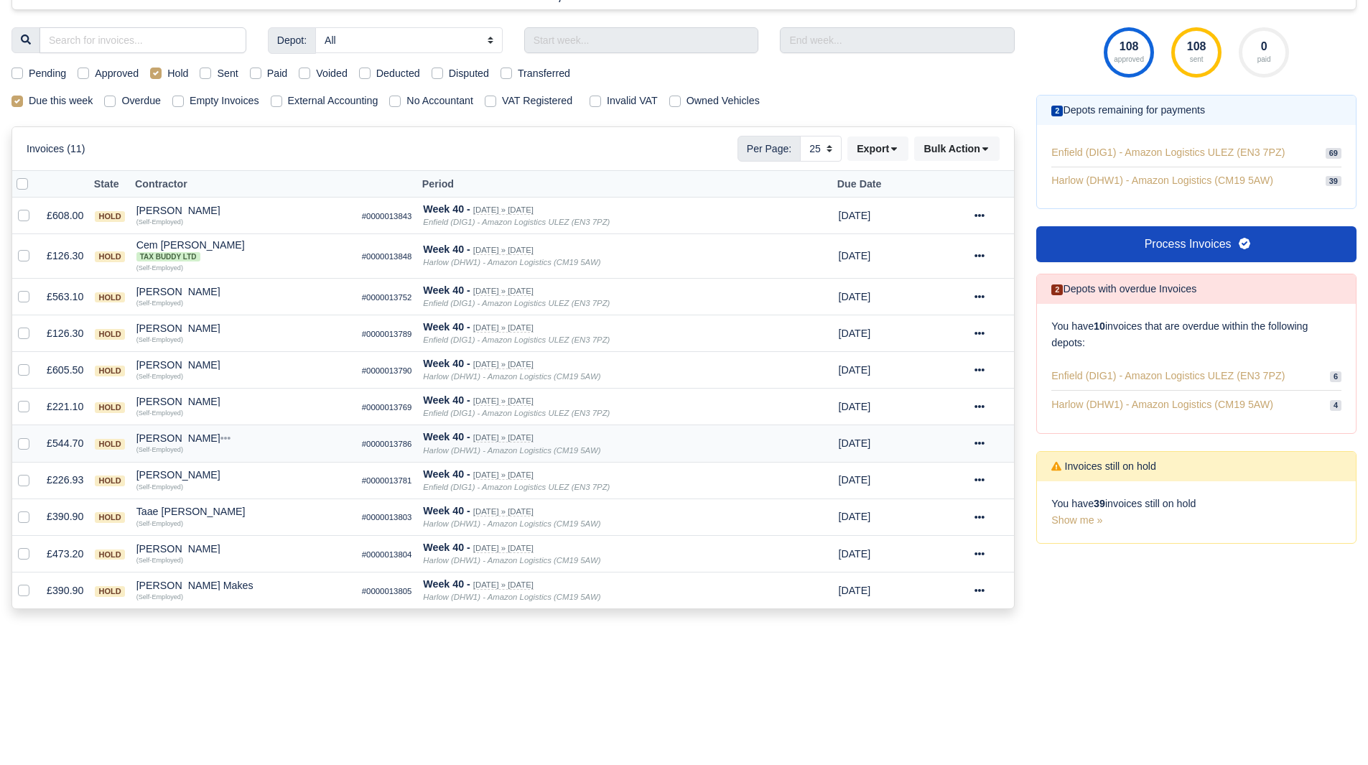
click at [194, 440] on div "Naseer Abul Baseer" at bounding box center [243, 438] width 214 height 10
click at [241, 498] on button "Wallet" at bounding box center [326, 501] width 212 height 22
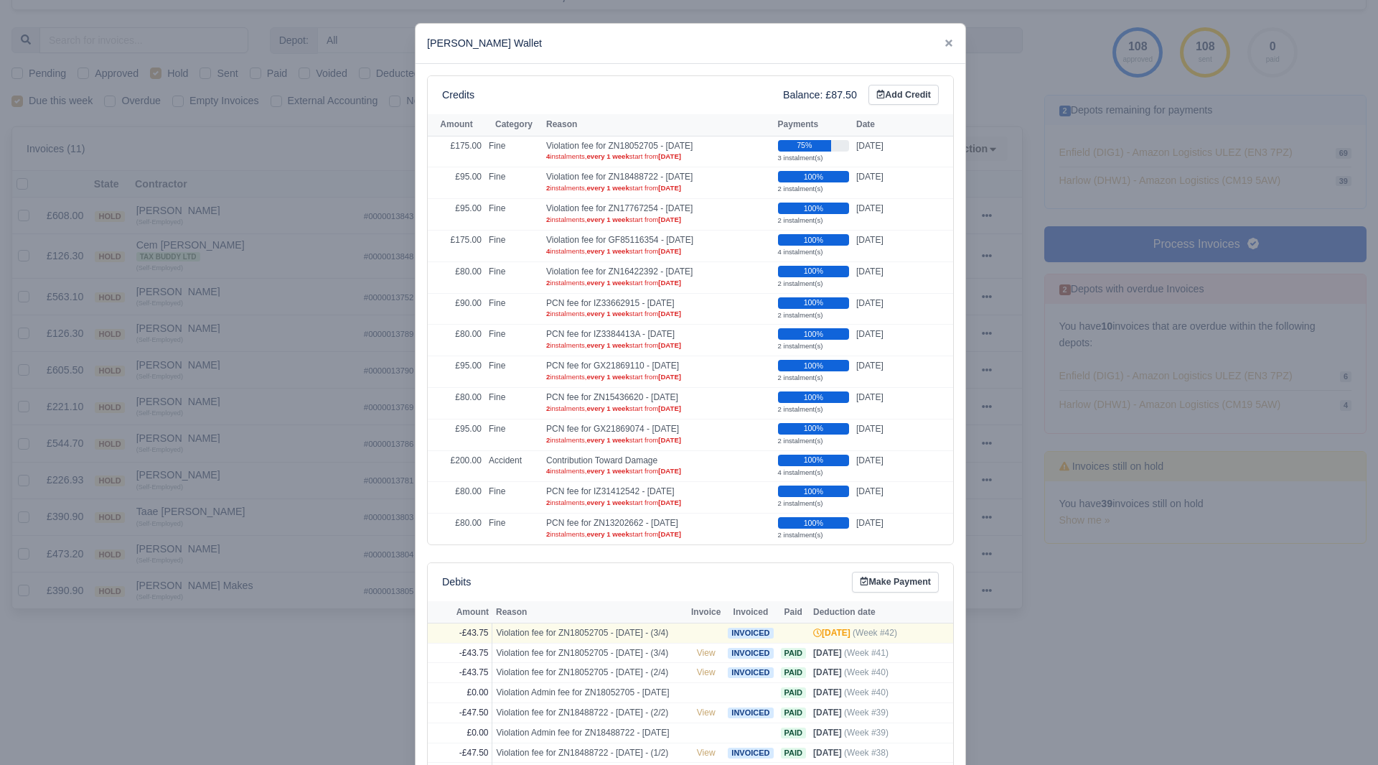
click at [233, 484] on div at bounding box center [689, 382] width 1378 height 765
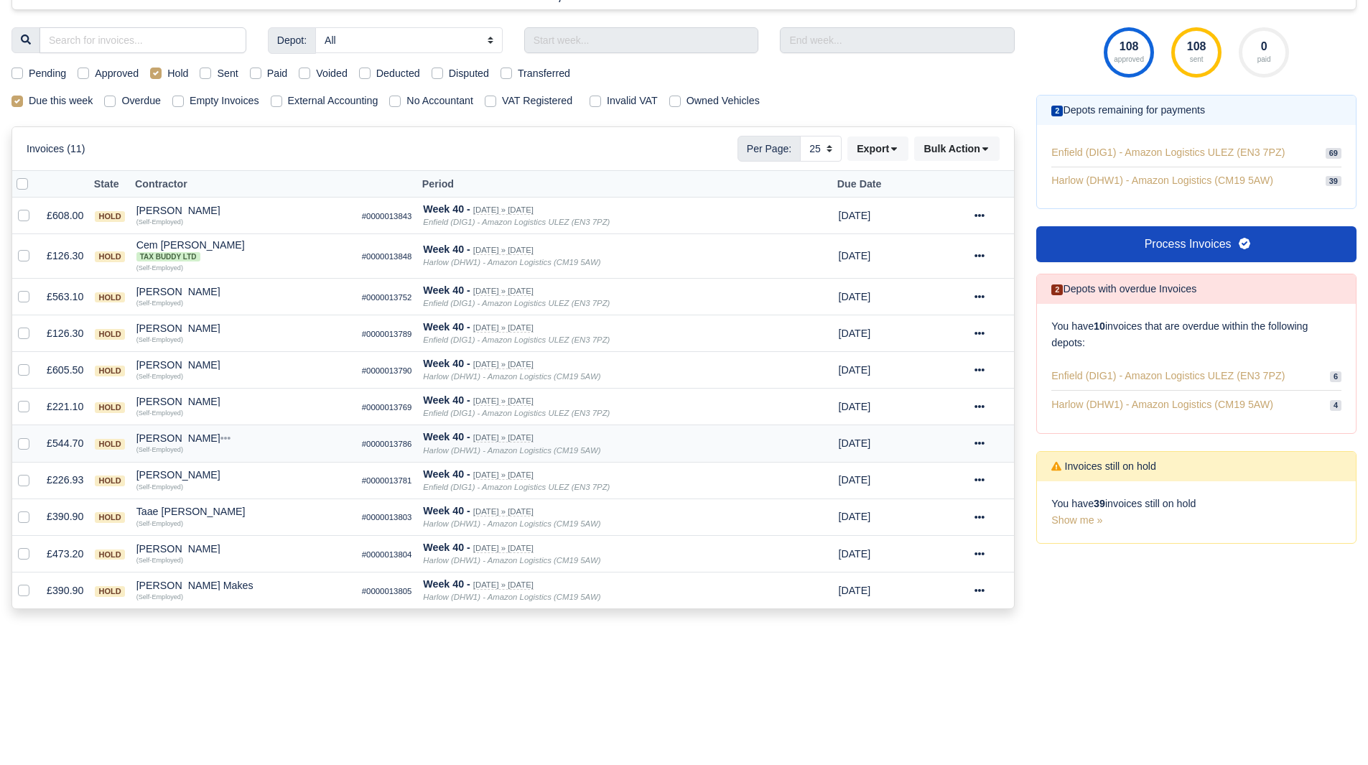
click at [979, 446] on icon at bounding box center [979, 443] width 10 height 10
click at [167, 439] on div "Naseer Abul Baseer" at bounding box center [243, 438] width 214 height 10
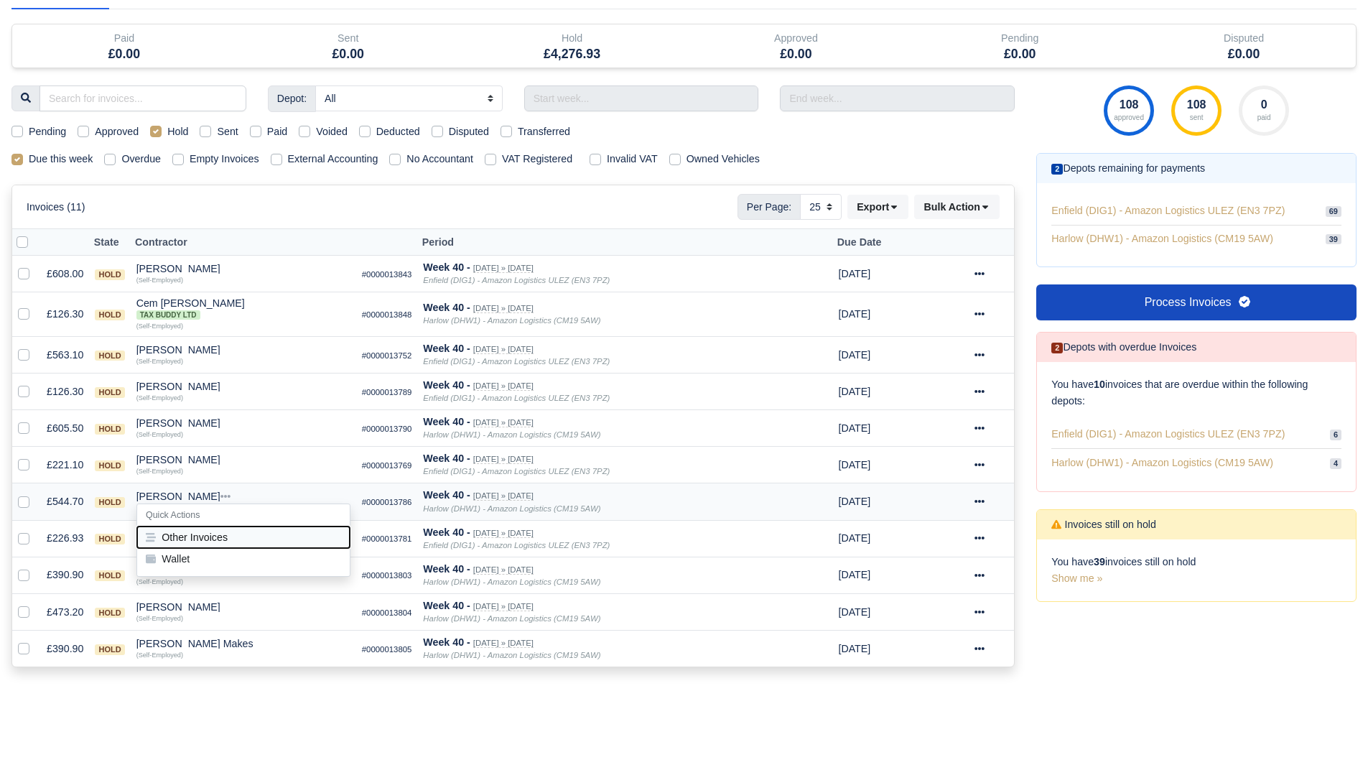
scroll to position [88, 0]
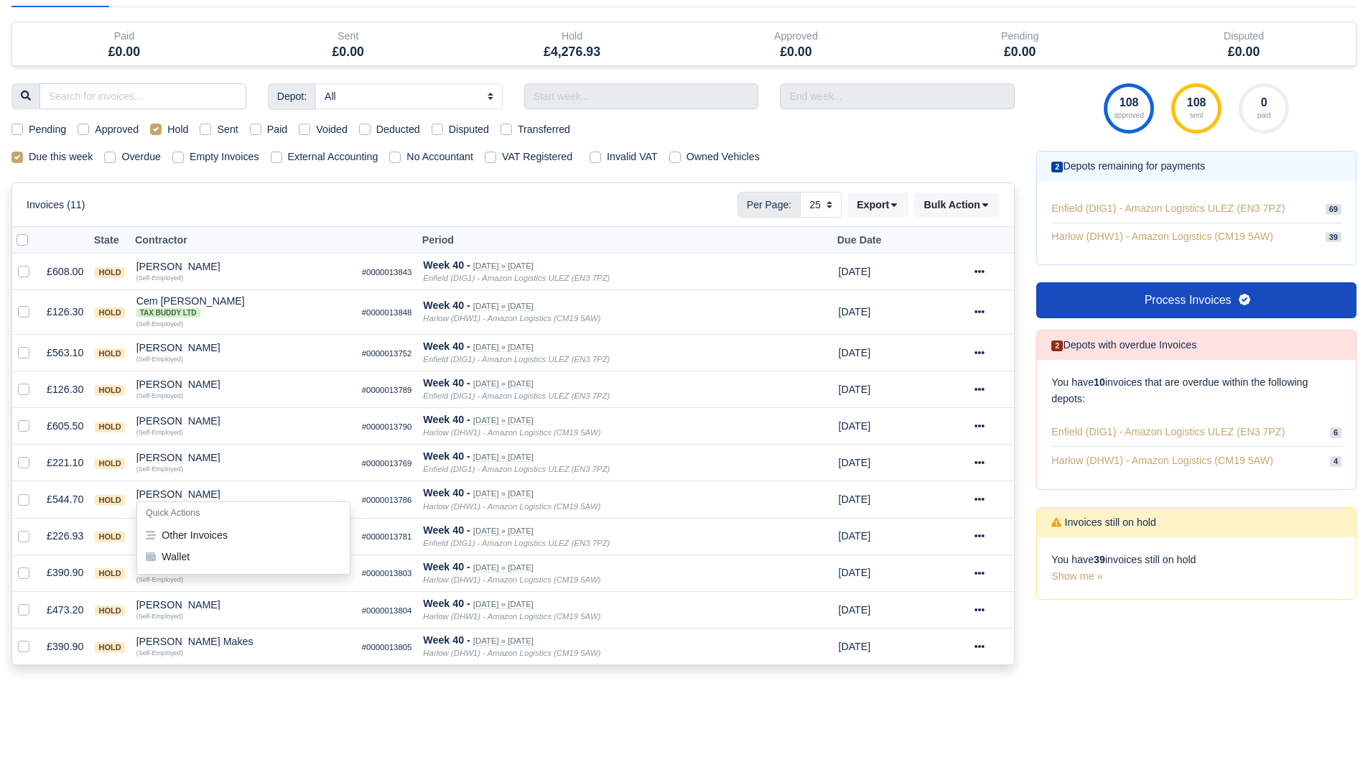
click at [571, 211] on div "Invoices (11) Per Page: 10 25 50 Export Data export: Export BACS 18 Download In…" at bounding box center [513, 205] width 973 height 26
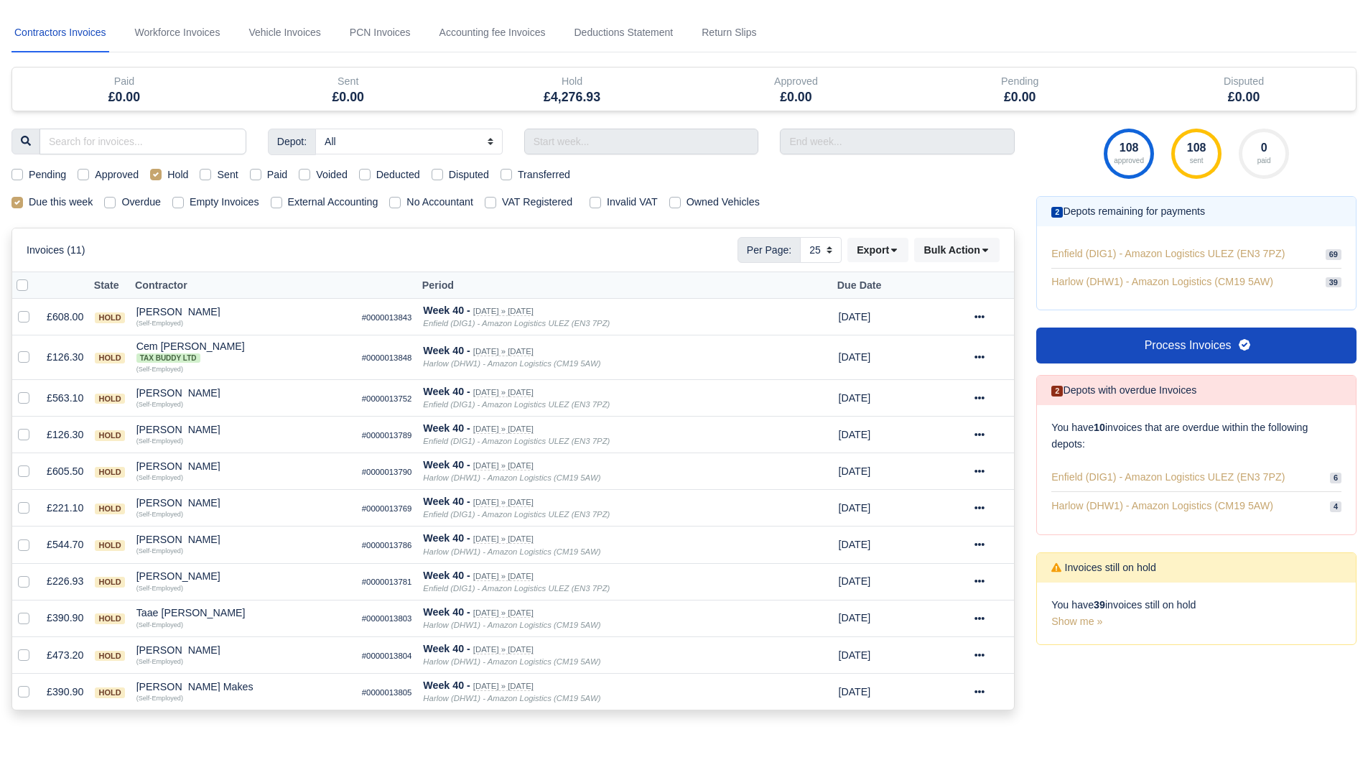
scroll to position [0, 0]
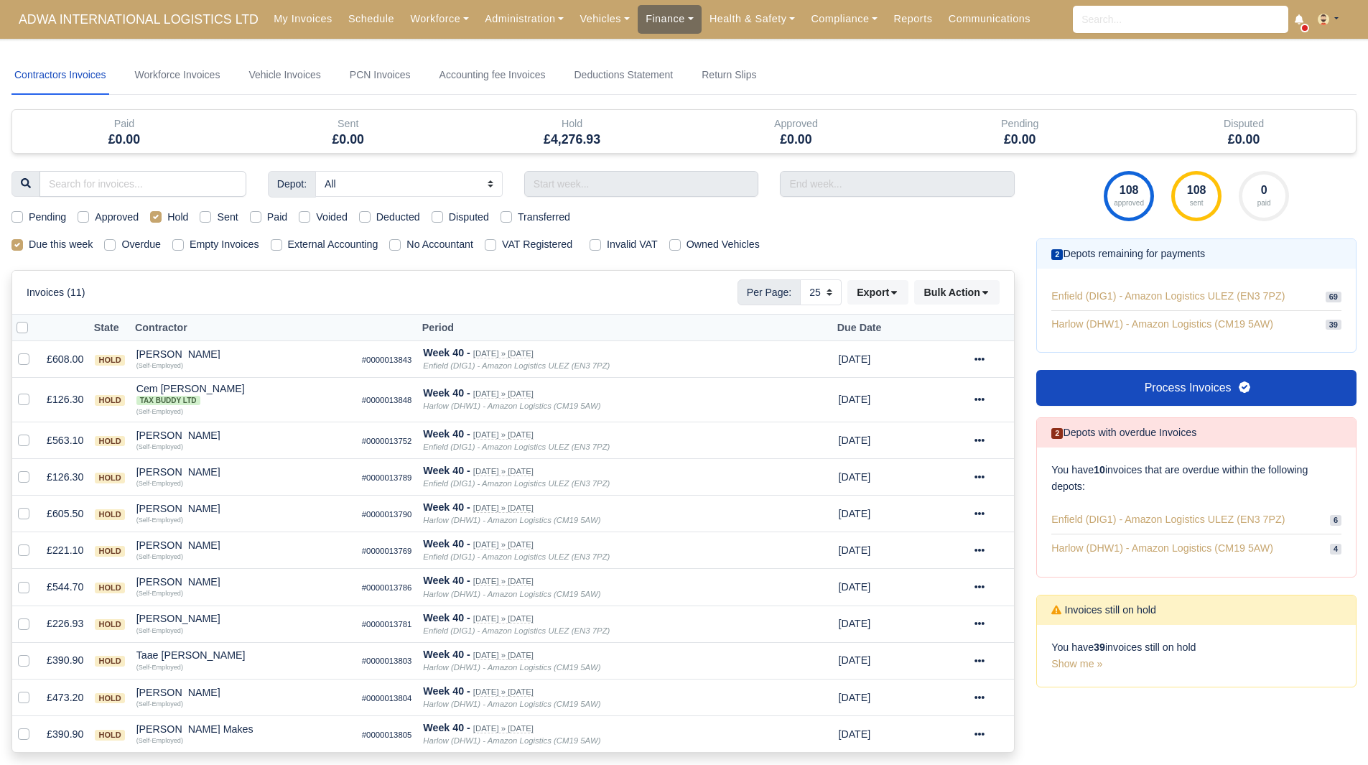
click at [640, 27] on link "Finance" at bounding box center [669, 19] width 64 height 28
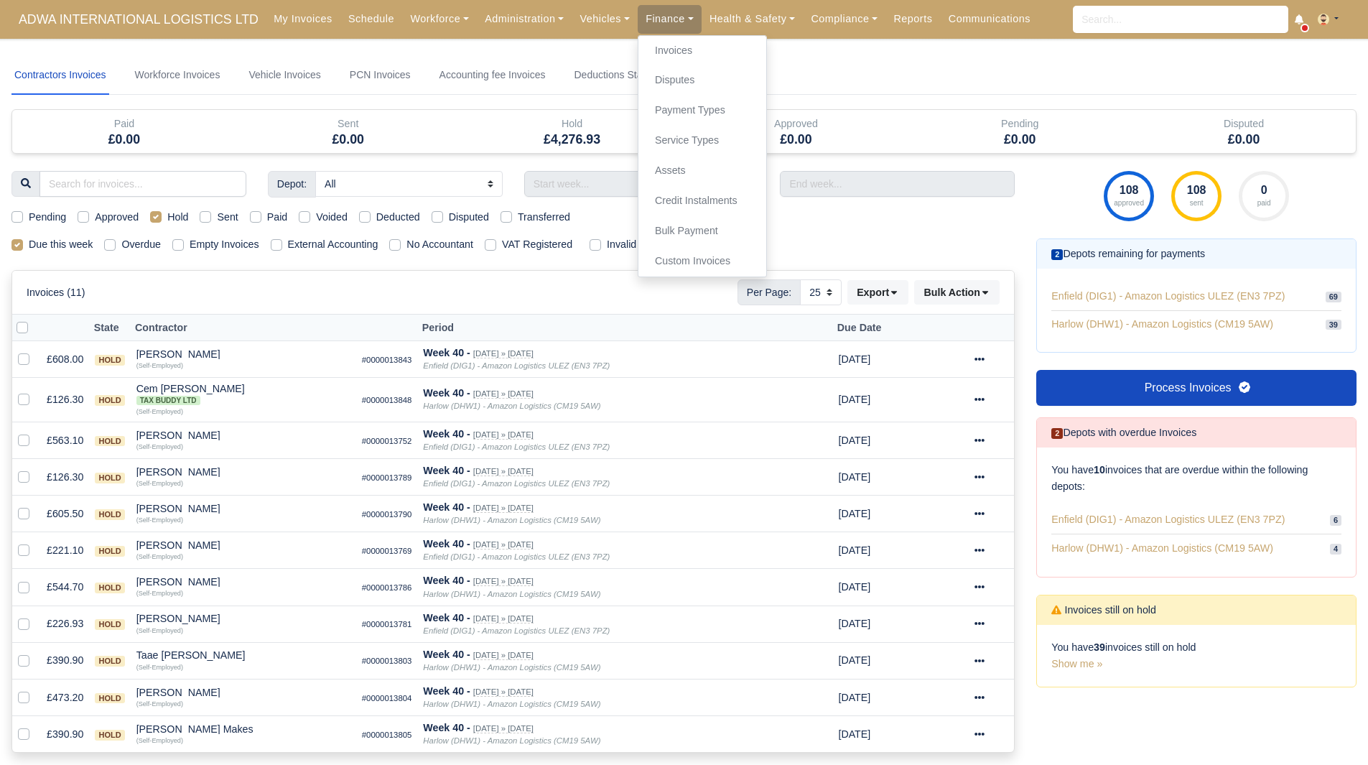
click at [849, 64] on nav "Contractors Invoices Workforce Invoices Vehicle Invoices PCN Invoices Accountin…" at bounding box center [683, 75] width 1345 height 39
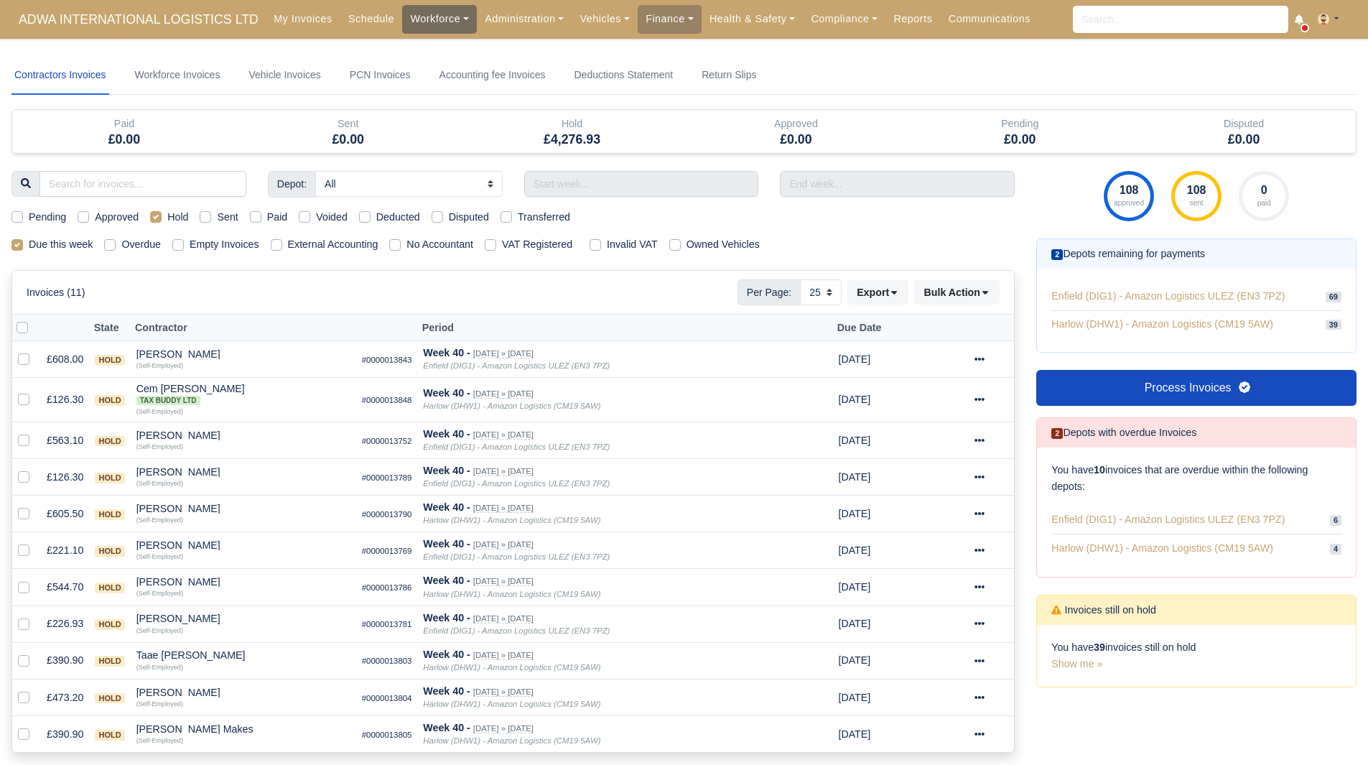
click at [431, 8] on link "Workforce" at bounding box center [439, 19] width 75 height 28
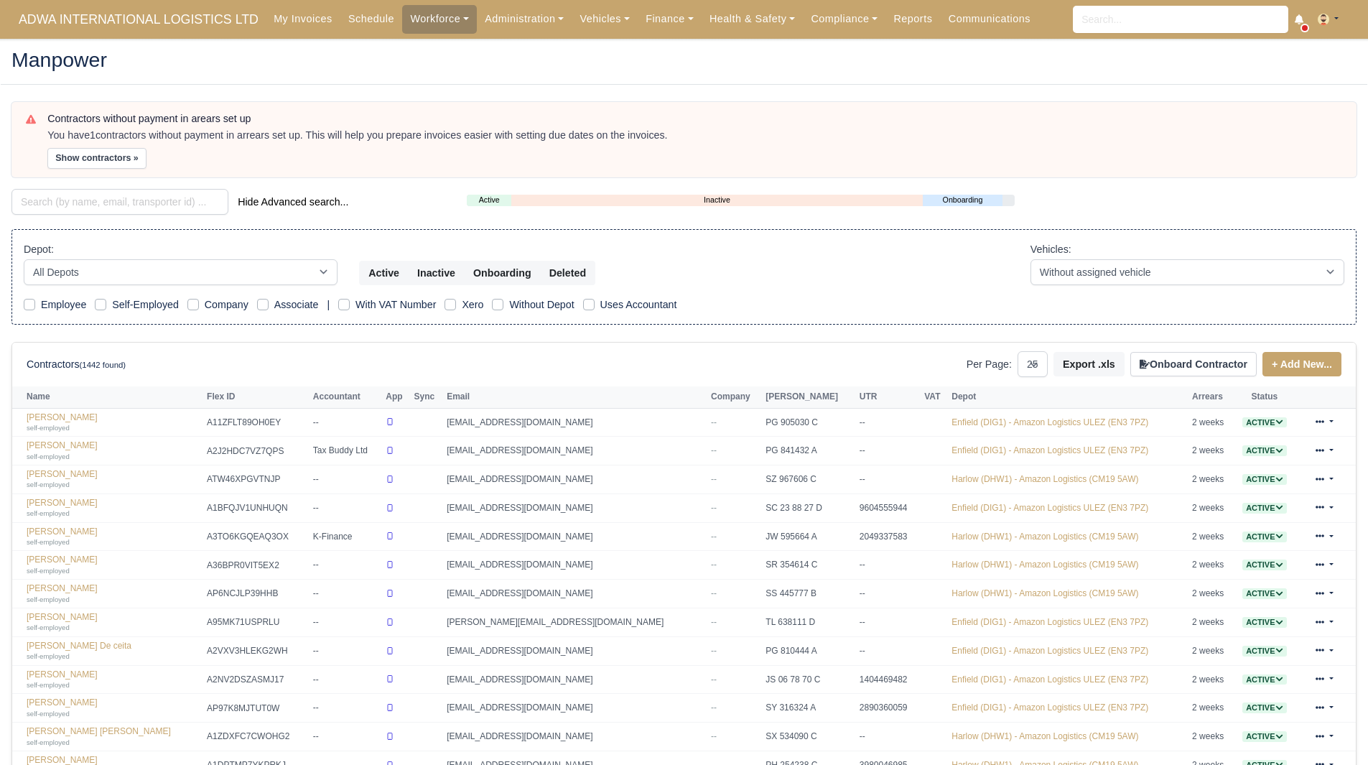
select select "25"
click at [120, 201] on input "search" at bounding box center [119, 202] width 217 height 26
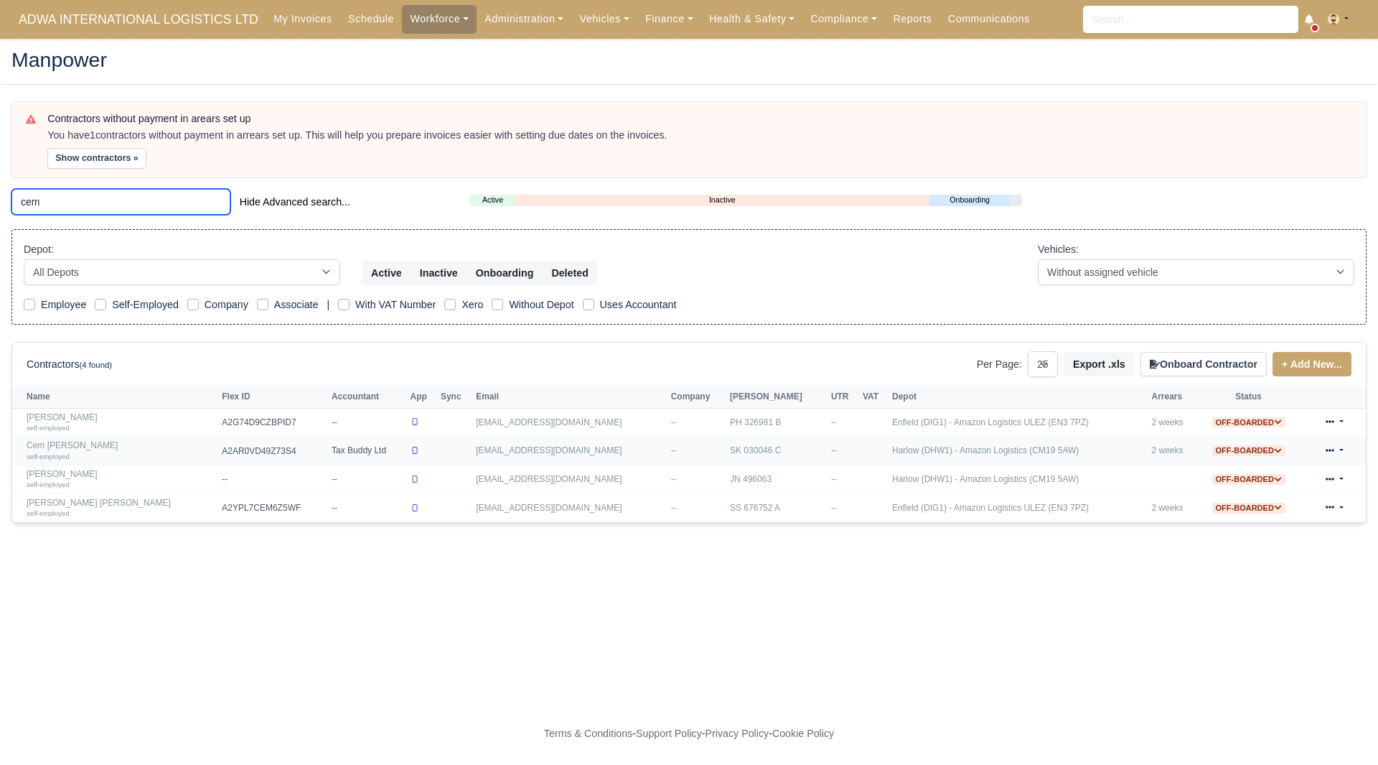
type input "cem"
click at [53, 445] on link "Cem [PERSON_NAME] self-employed" at bounding box center [121, 450] width 188 height 21
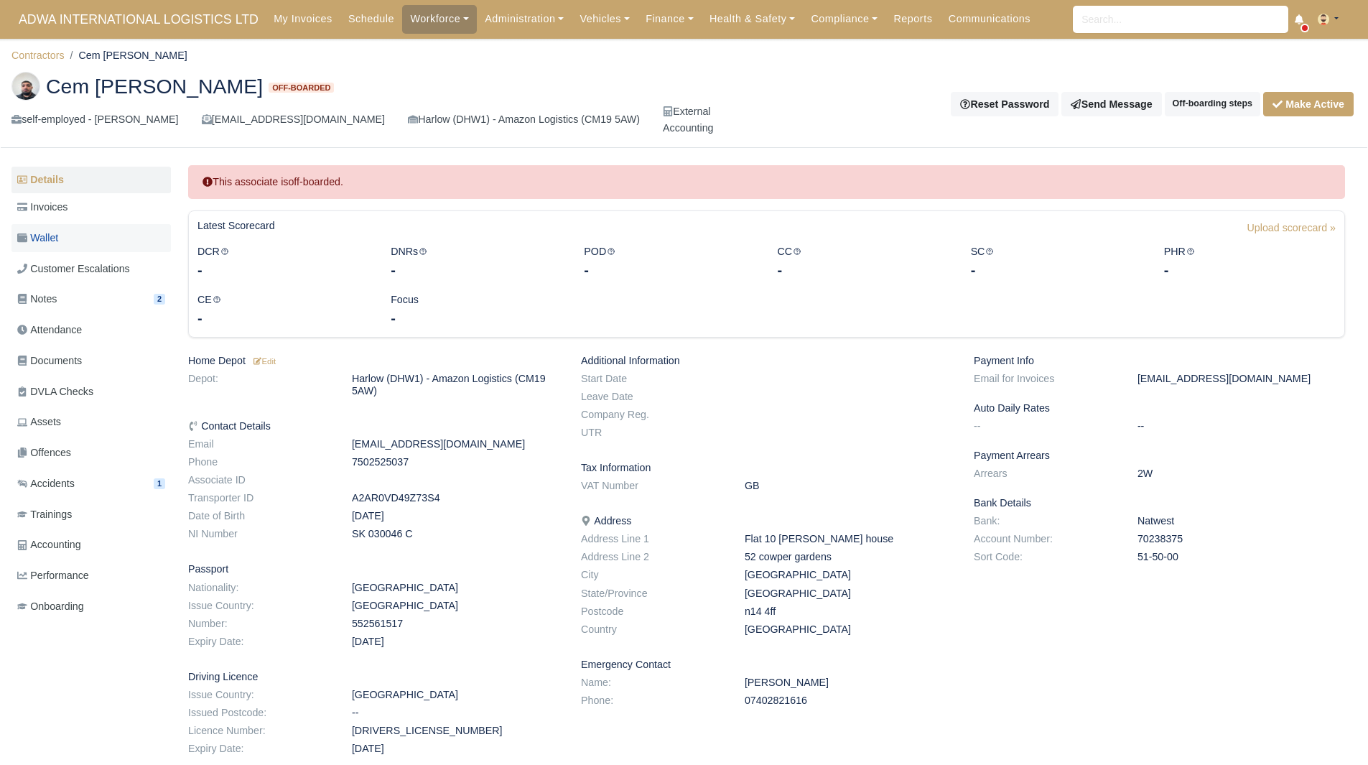
click at [73, 231] on link "Wallet" at bounding box center [90, 238] width 159 height 28
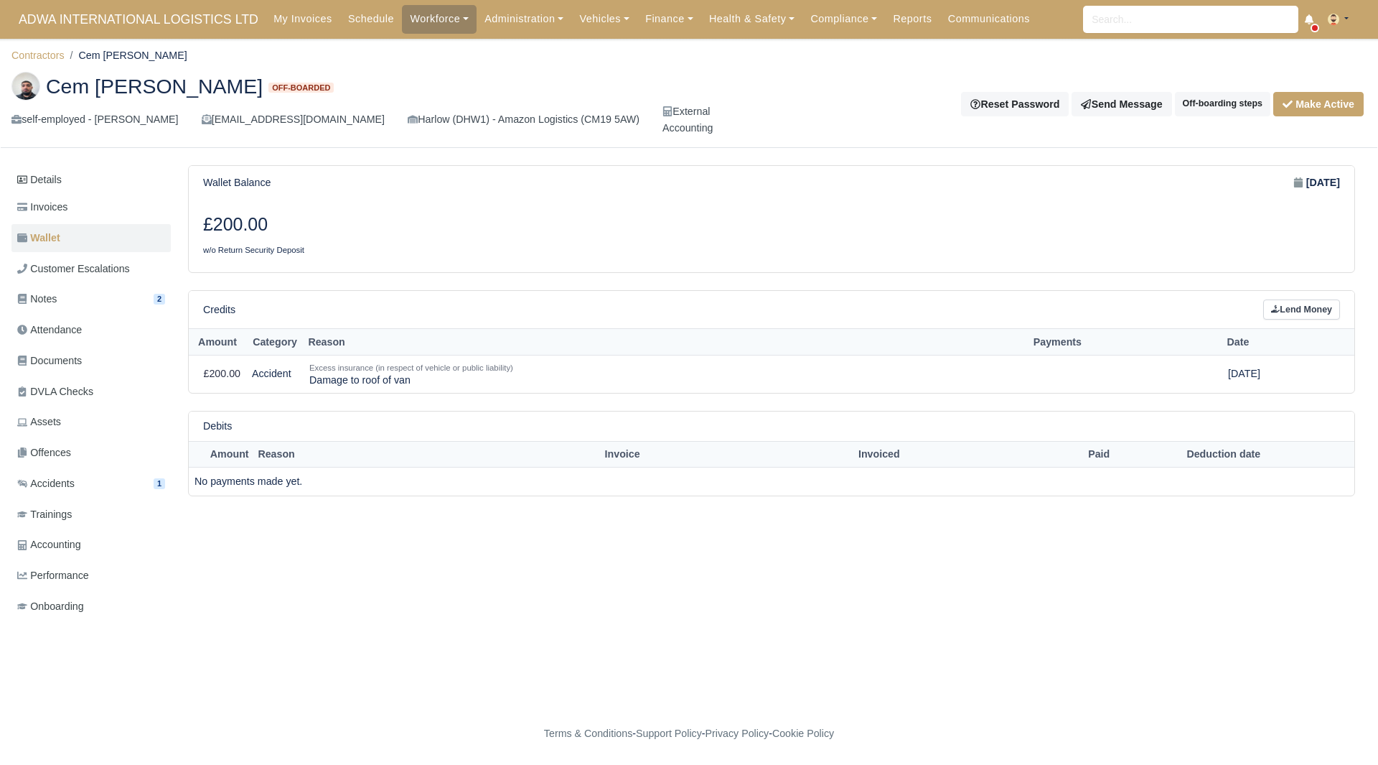
click at [66, 218] on link "Invoices" at bounding box center [90, 207] width 159 height 28
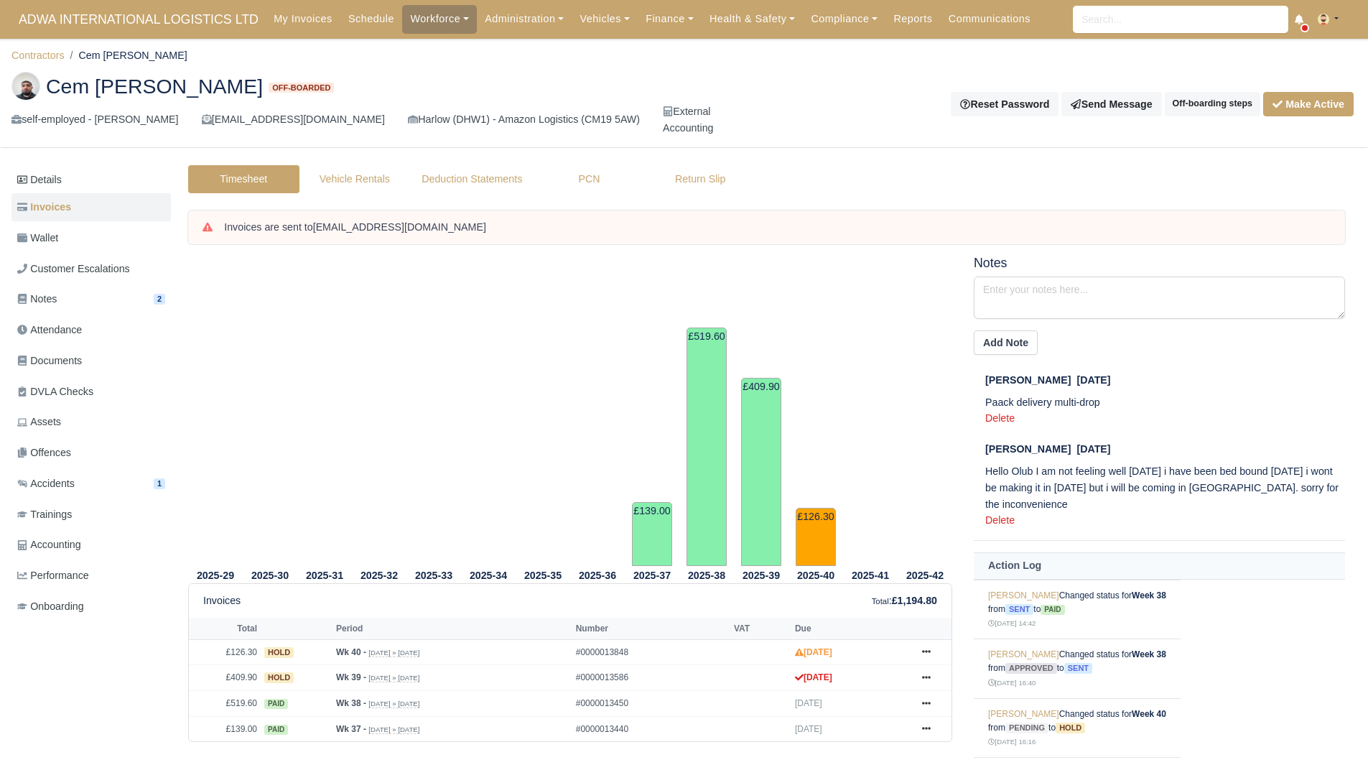
click at [72, 238] on link "Wallet" at bounding box center [90, 238] width 159 height 28
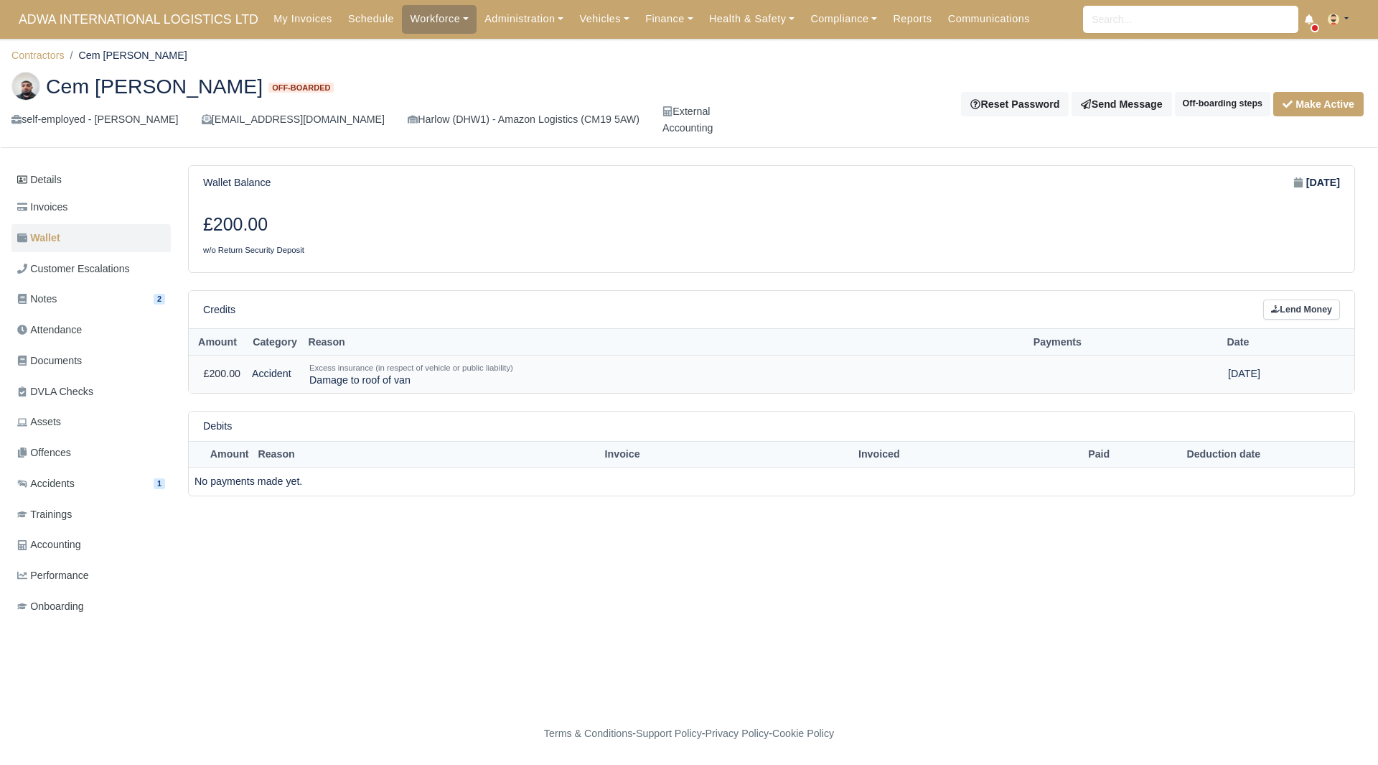
click at [381, 370] on small "Excess insurance (in respect of vehicle or public liability)" at bounding box center [411, 367] width 204 height 9
click at [1315, 107] on button "Make Active" at bounding box center [1319, 104] width 90 height 24
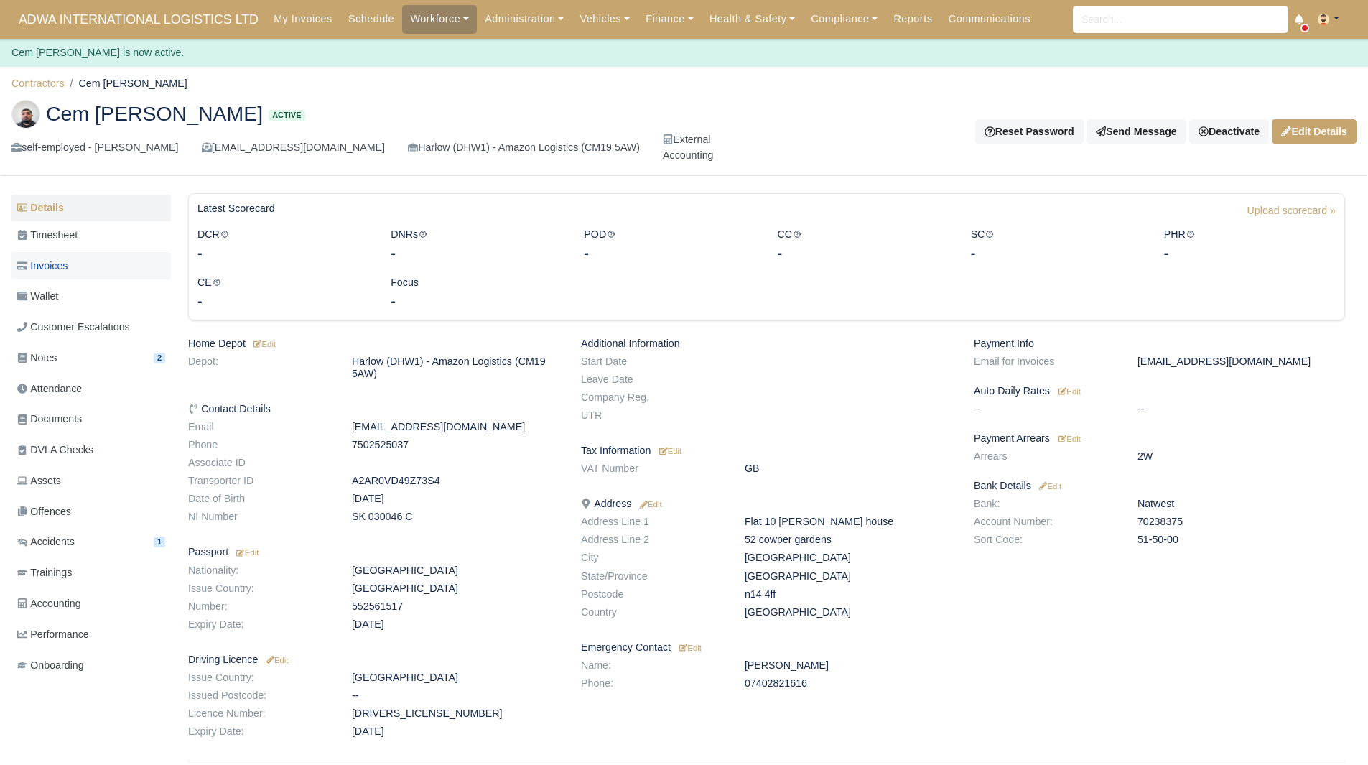
click at [125, 268] on link "Invoices" at bounding box center [90, 266] width 159 height 28
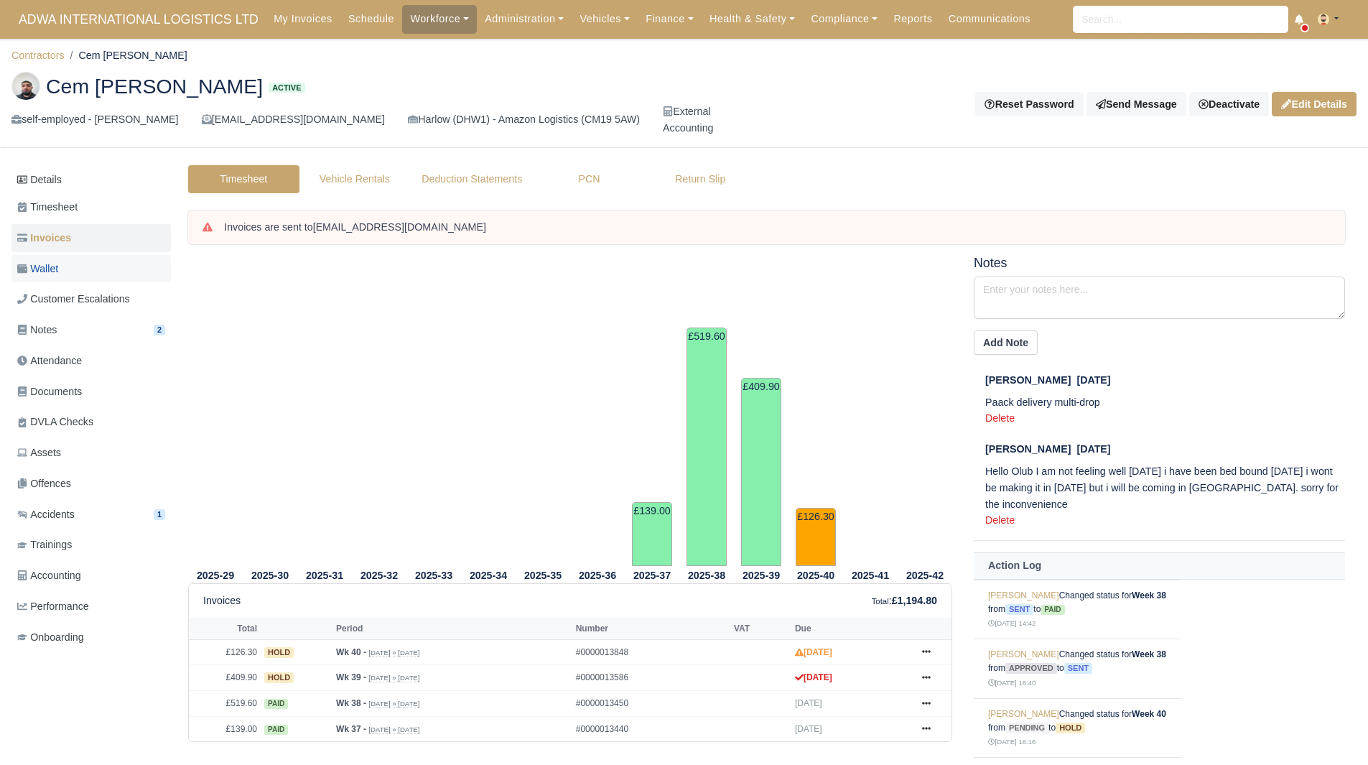
click at [77, 275] on link "Wallet" at bounding box center [90, 269] width 159 height 28
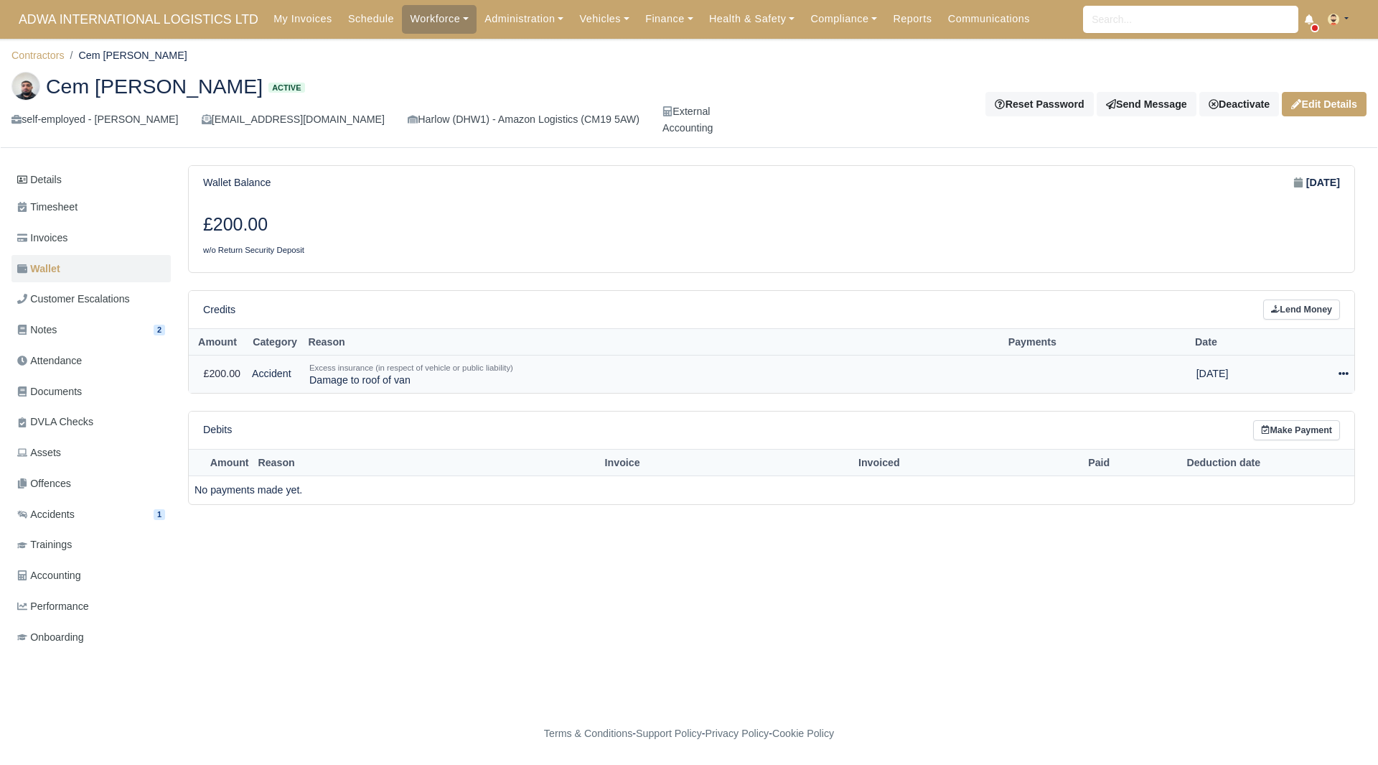
click at [1337, 374] on div at bounding box center [1319, 373] width 59 height 17
click at [1275, 421] on button "Make Payment" at bounding box center [1287, 417] width 128 height 22
select select "5443"
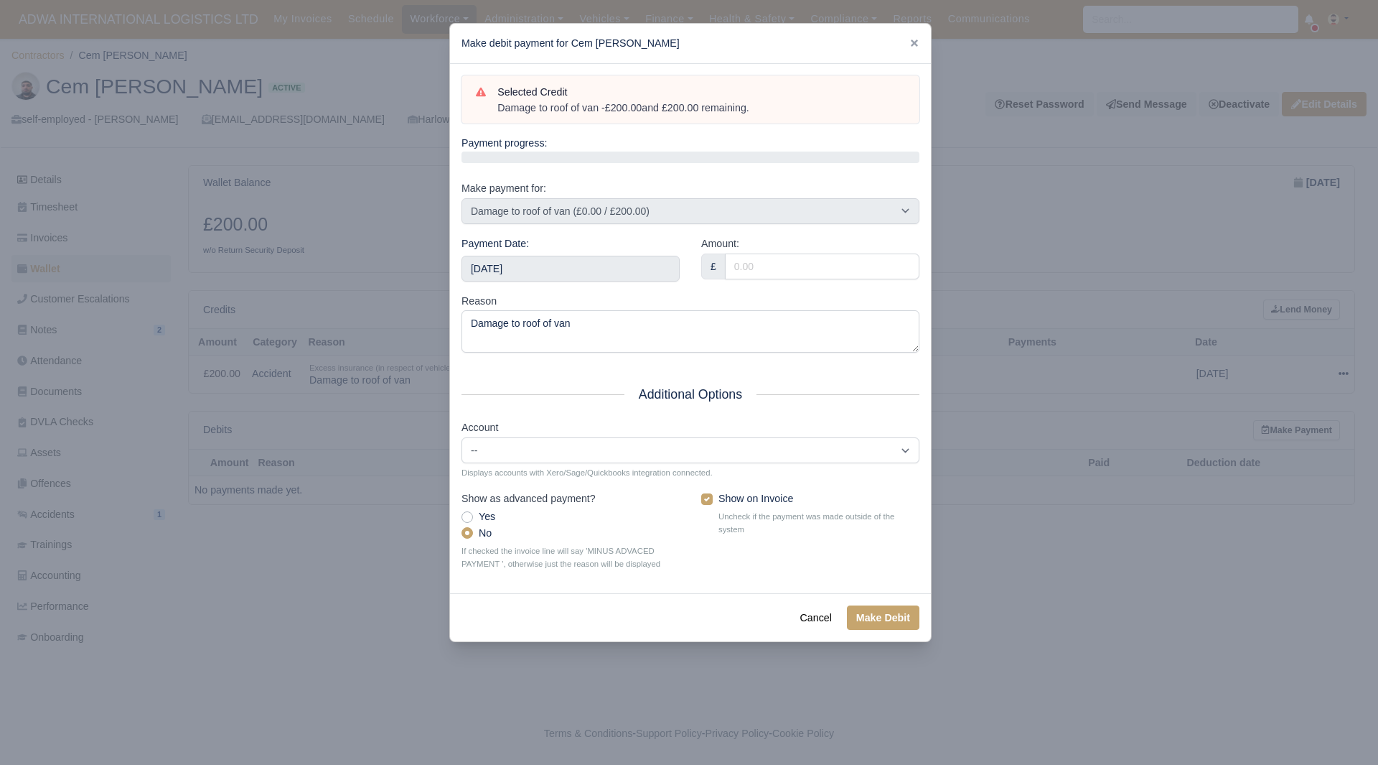
drag, startPoint x: 763, startPoint y: 108, endPoint x: 486, endPoint y: 118, distance: 277.3
click at [486, 118] on div "Selected Credit Damage to roof of van - £200.00 and £200.00 remaining." at bounding box center [691, 99] width 458 height 49
copy div "Damage to roof of van - £200.00 and £200.00 remaining."
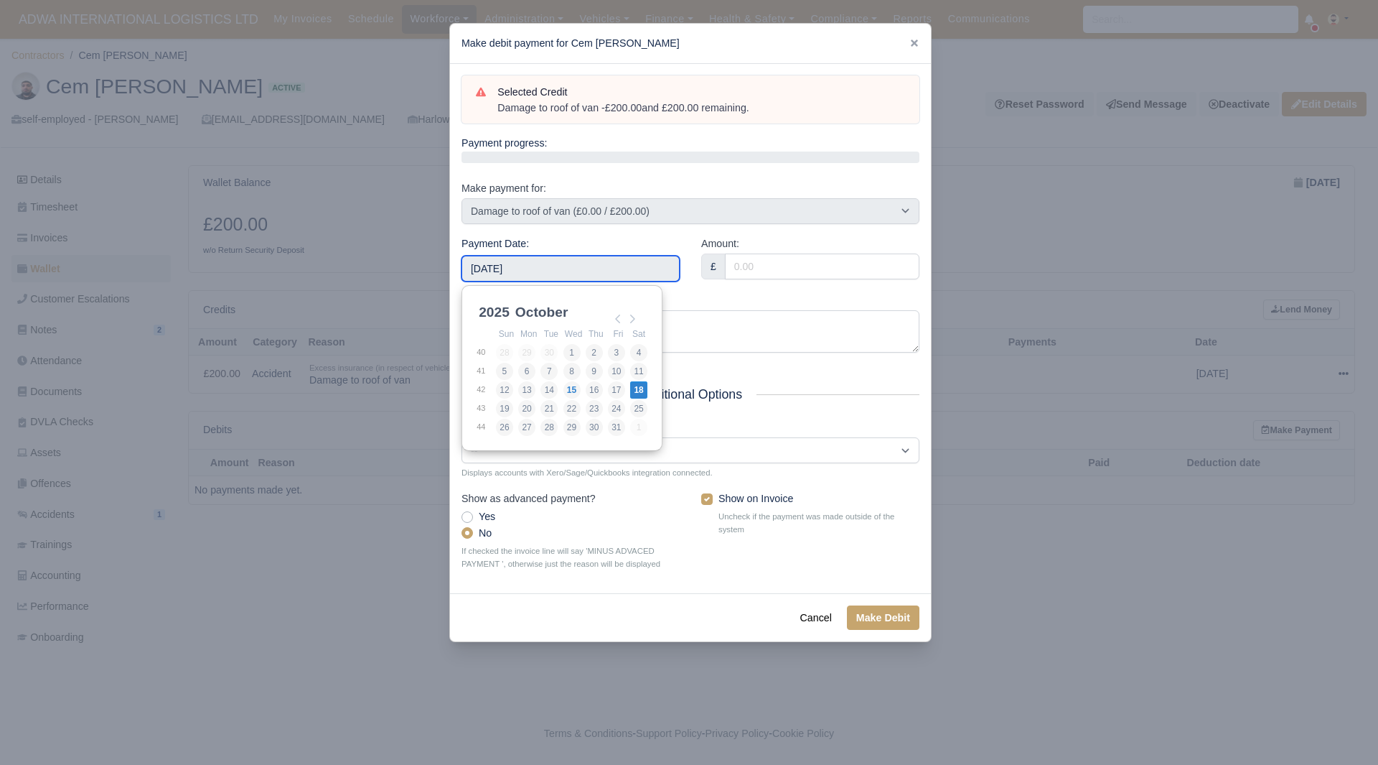
click at [599, 278] on input "[DATE]" at bounding box center [571, 269] width 218 height 26
type input "[DATE]"
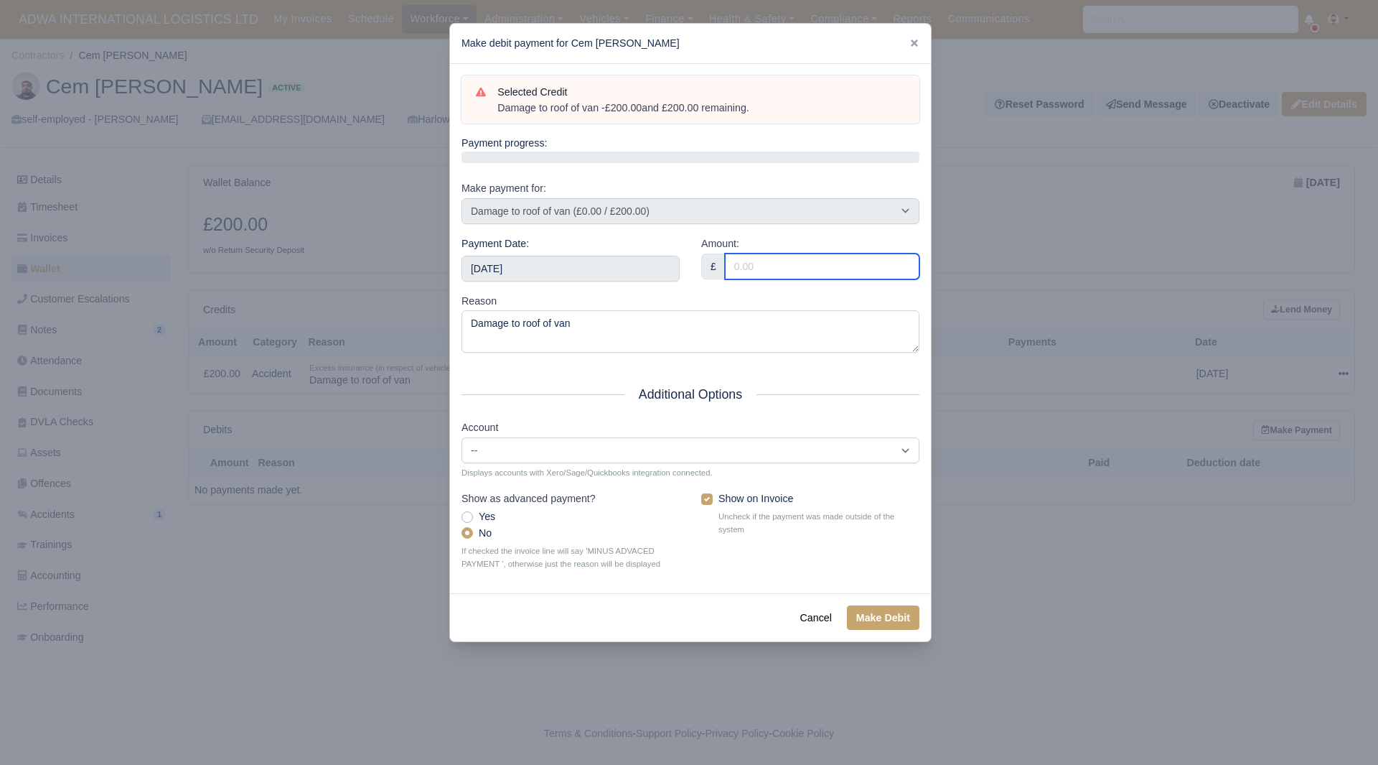
click at [793, 266] on input "Amount:" at bounding box center [822, 266] width 195 height 26
type input "132.30"
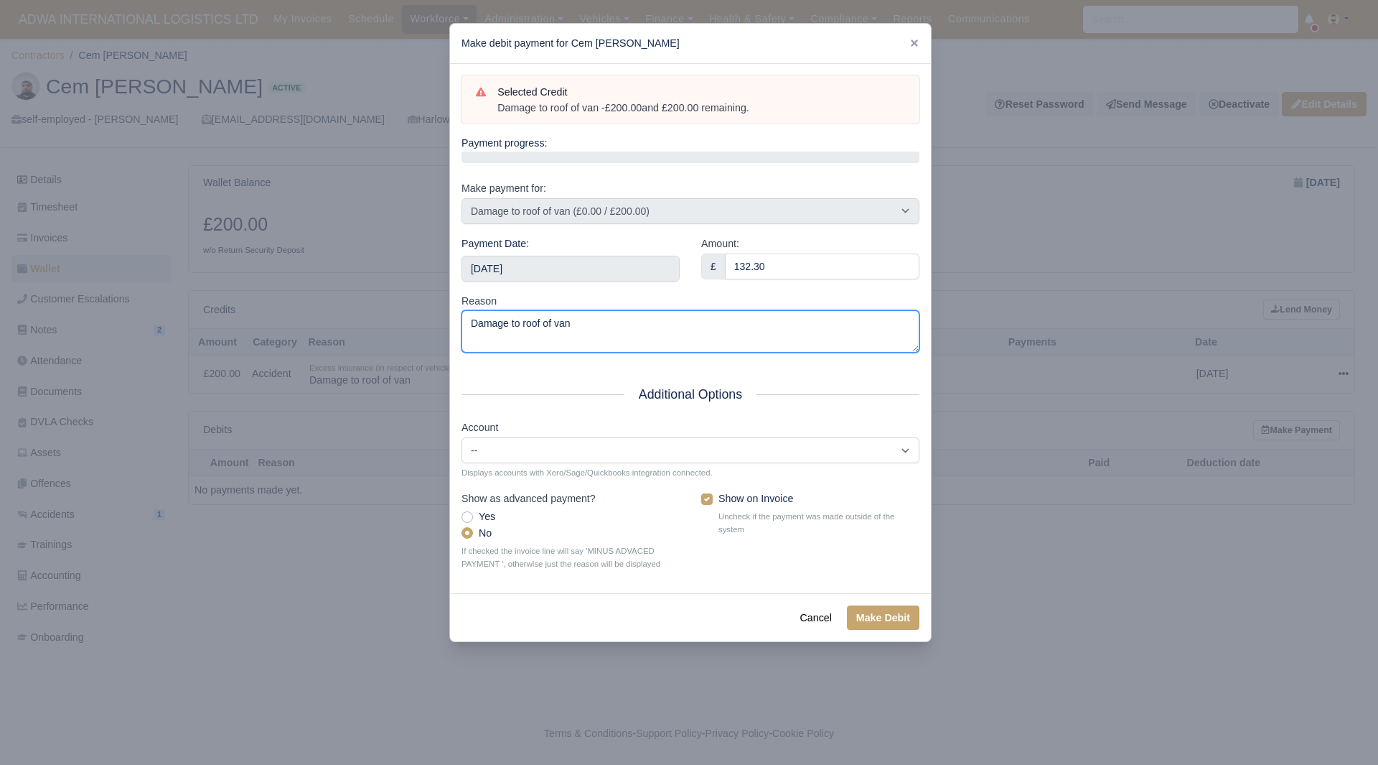
drag, startPoint x: 673, startPoint y: 331, endPoint x: 299, endPoint y: 337, distance: 374.1
click at [300, 336] on div "​ Make debit payment for Cem Tepe Selected Credit Damage to roof of van - £200.…" at bounding box center [689, 382] width 1378 height 765
paste textarea "- £200.00 and £200.00 remaining."
type textarea "Damage to roof of van - £200.00 and £200.00 remaining."
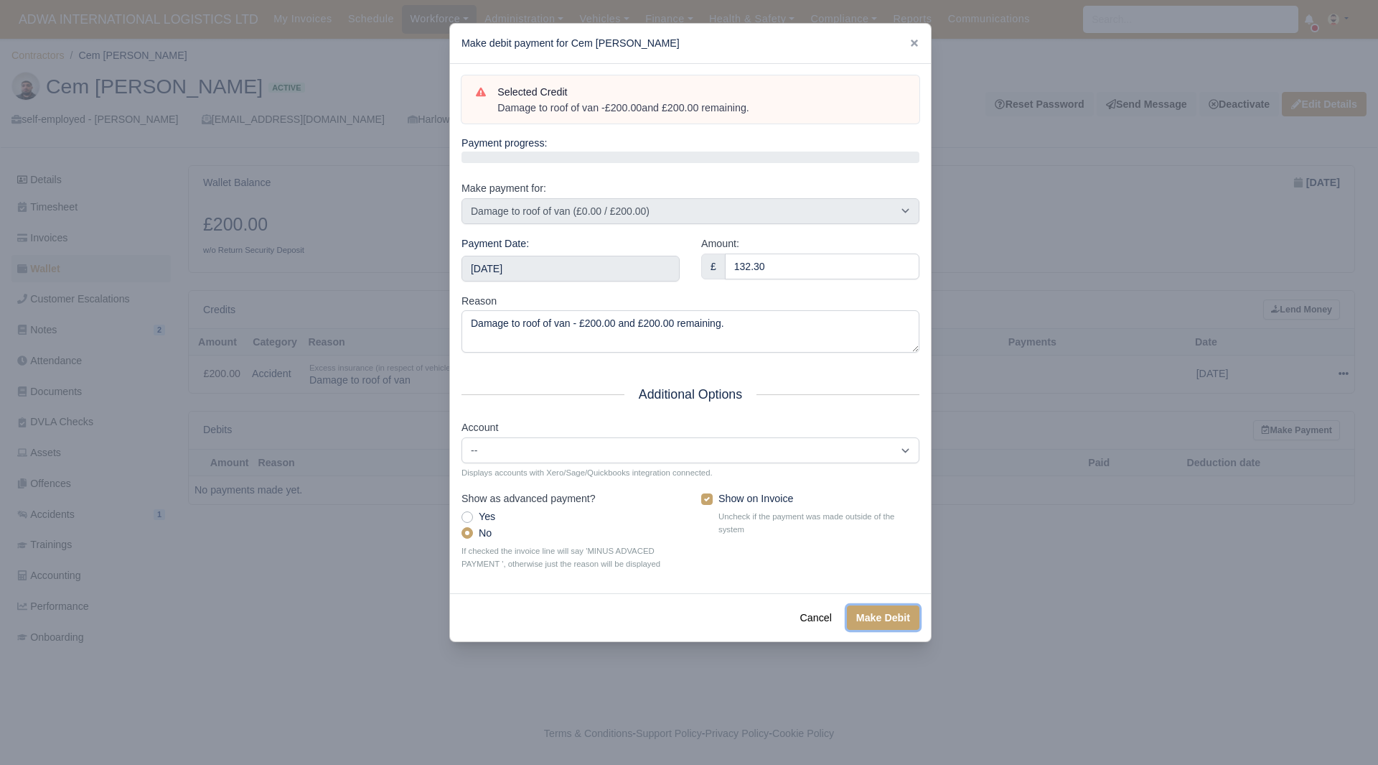
click at [895, 620] on button "Make Debit" at bounding box center [883, 617] width 73 height 24
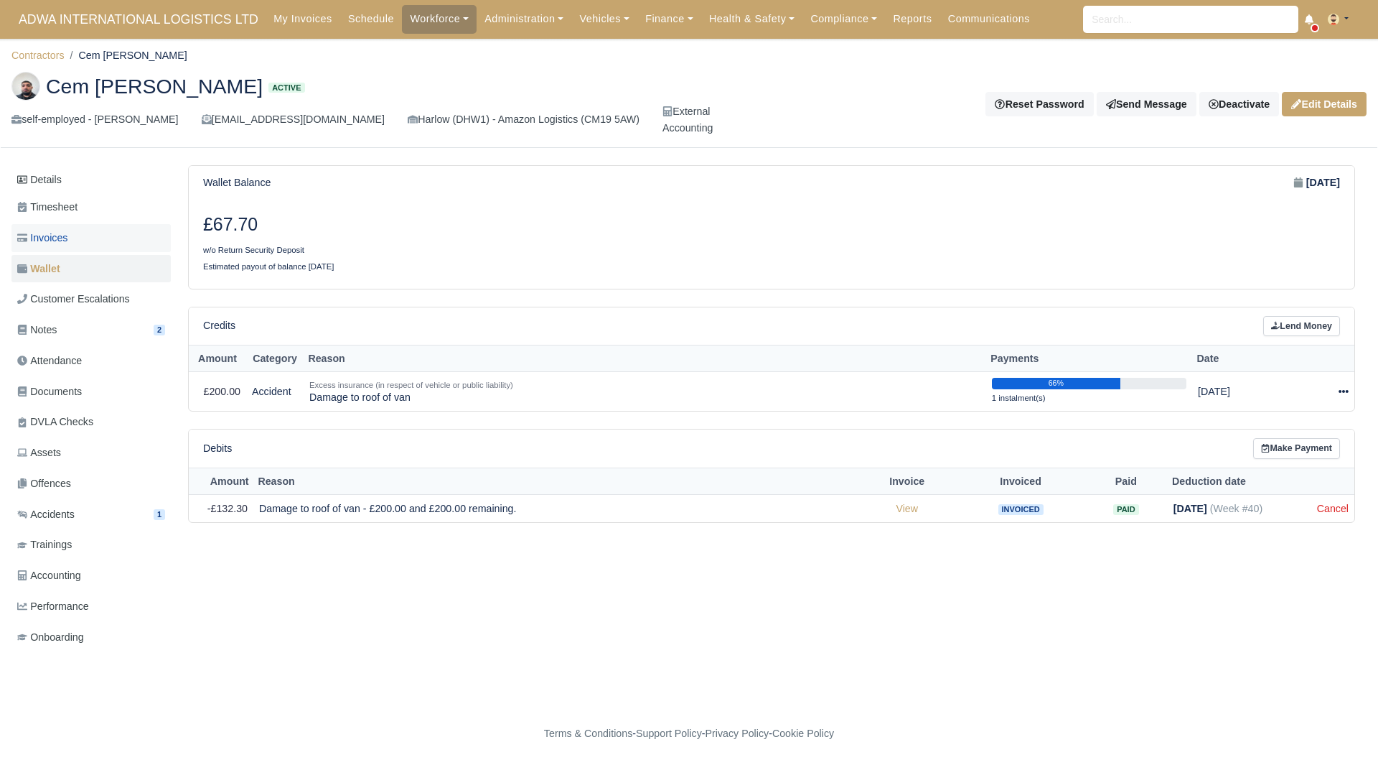
click at [93, 248] on link "Invoices" at bounding box center [90, 238] width 159 height 28
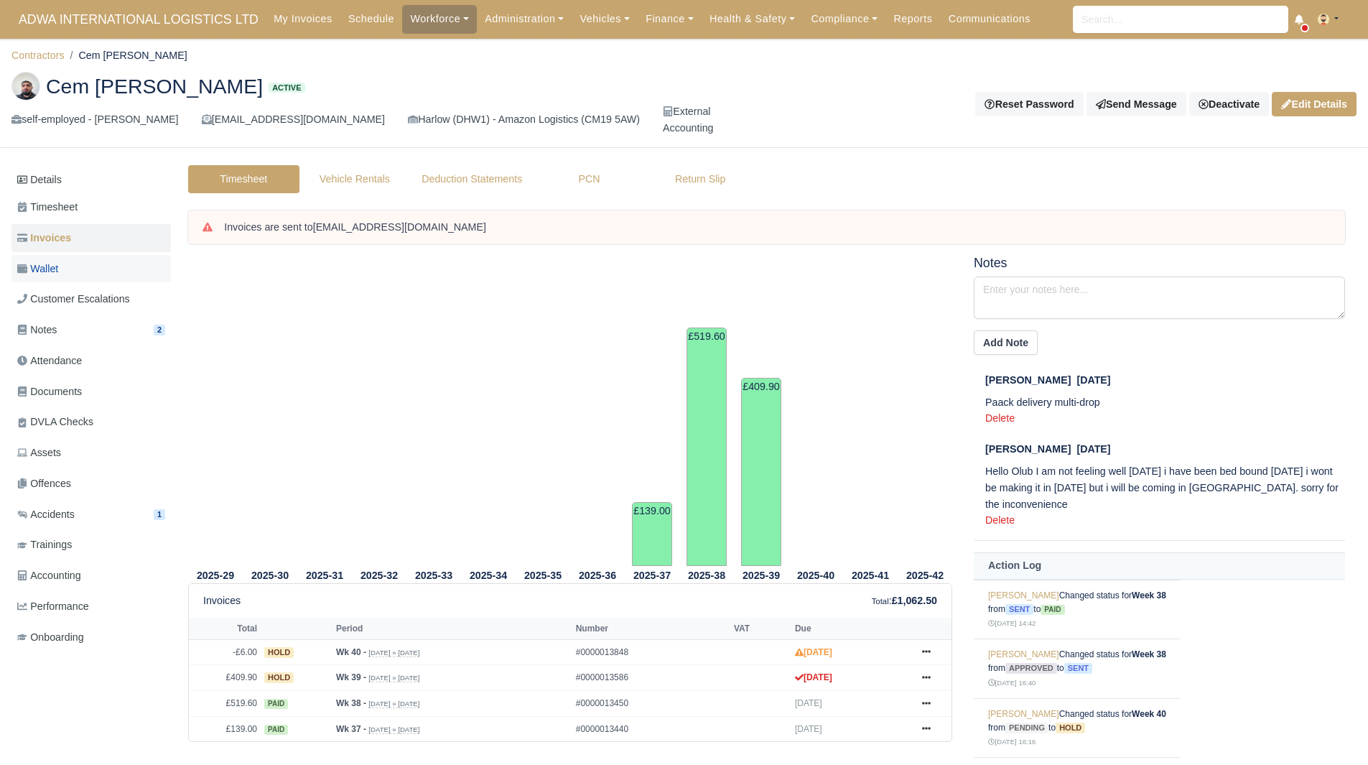
click at [91, 265] on link "Wallet" at bounding box center [90, 269] width 159 height 28
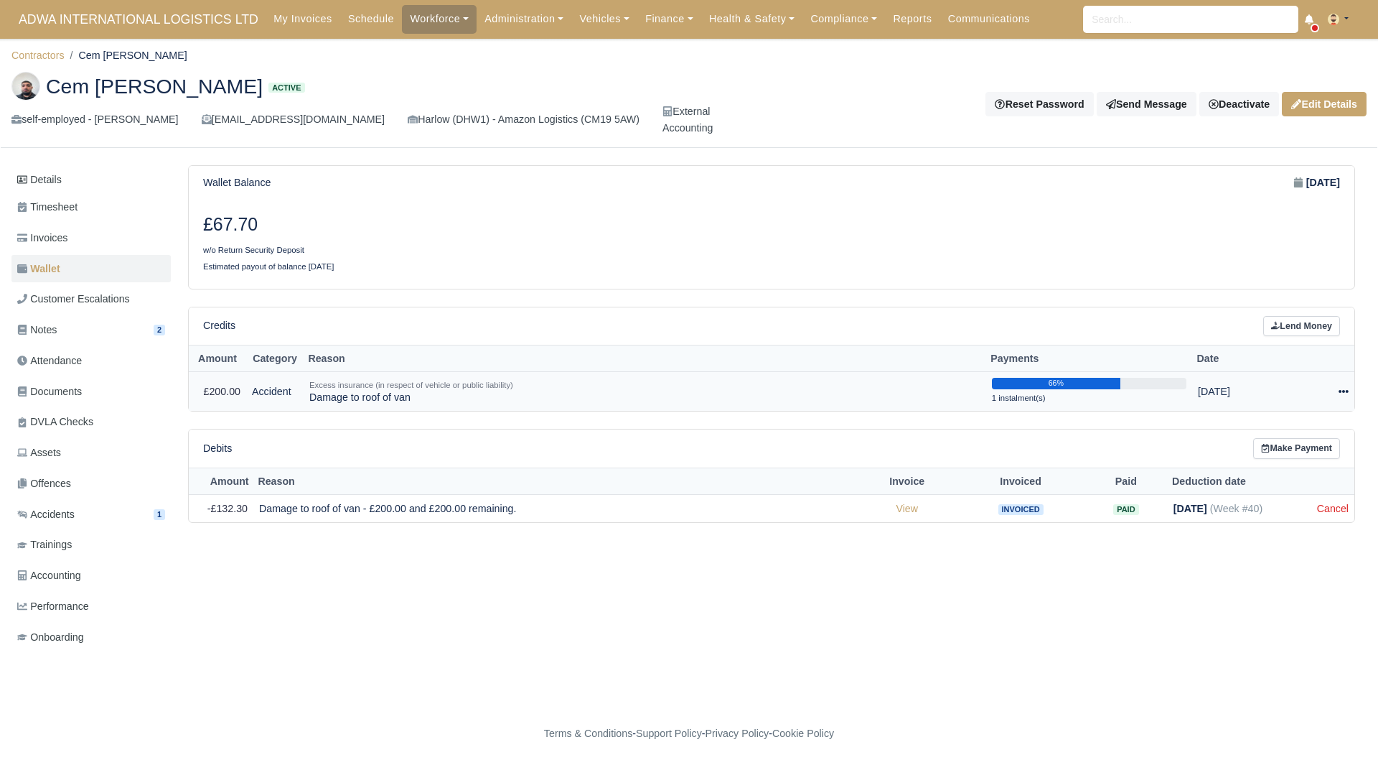
click at [1348, 393] on td "Actions Make Payment" at bounding box center [1320, 390] width 69 height 39
click at [1344, 393] on icon at bounding box center [1344, 391] width 10 height 10
click at [1279, 436] on button "Make Payment" at bounding box center [1285, 435] width 128 height 22
select select "5443"
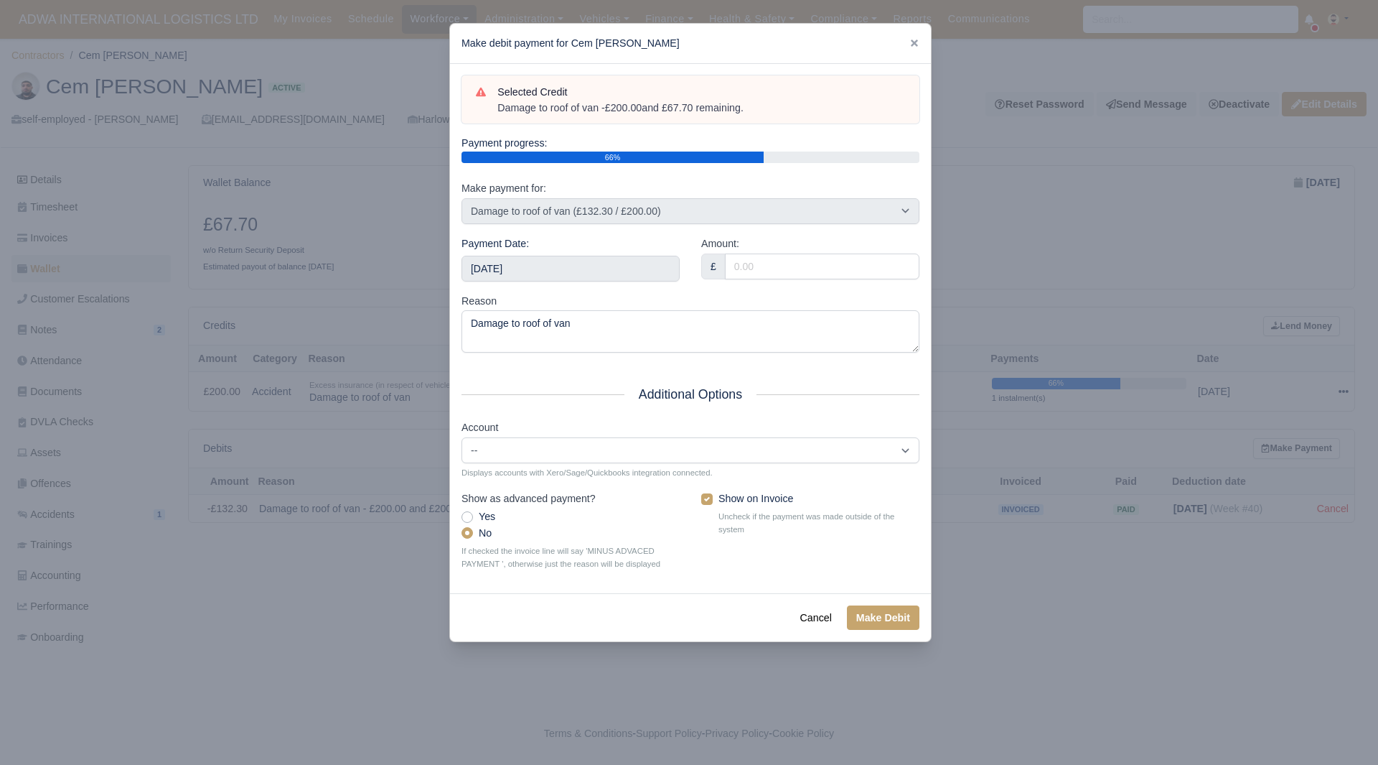
drag, startPoint x: 688, startPoint y: 116, endPoint x: 492, endPoint y: 106, distance: 195.5
click at [493, 106] on div "Selected Credit Damage to roof of van - £200.00 and £67.70 remaining." at bounding box center [691, 99] width 458 height 49
copy div "Damage to roof of van - £200.00 and £67.70 remaining."
click at [613, 284] on div "Payment Date: 2025-10-18" at bounding box center [571, 263] width 240 height 57
click at [615, 271] on input "[DATE]" at bounding box center [571, 269] width 218 height 26
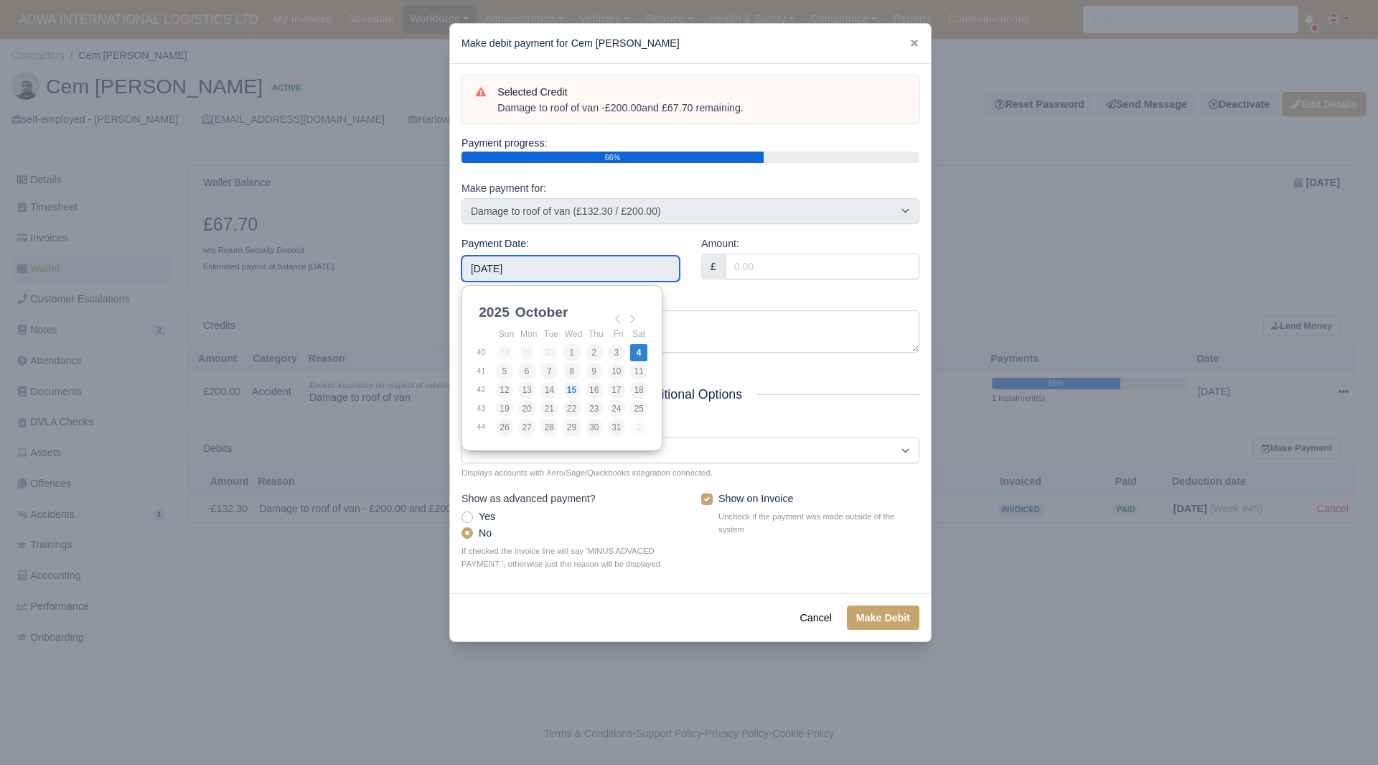
click at [610, 256] on input "2025-10-04" at bounding box center [571, 269] width 218 height 26
type input "[DATE]"
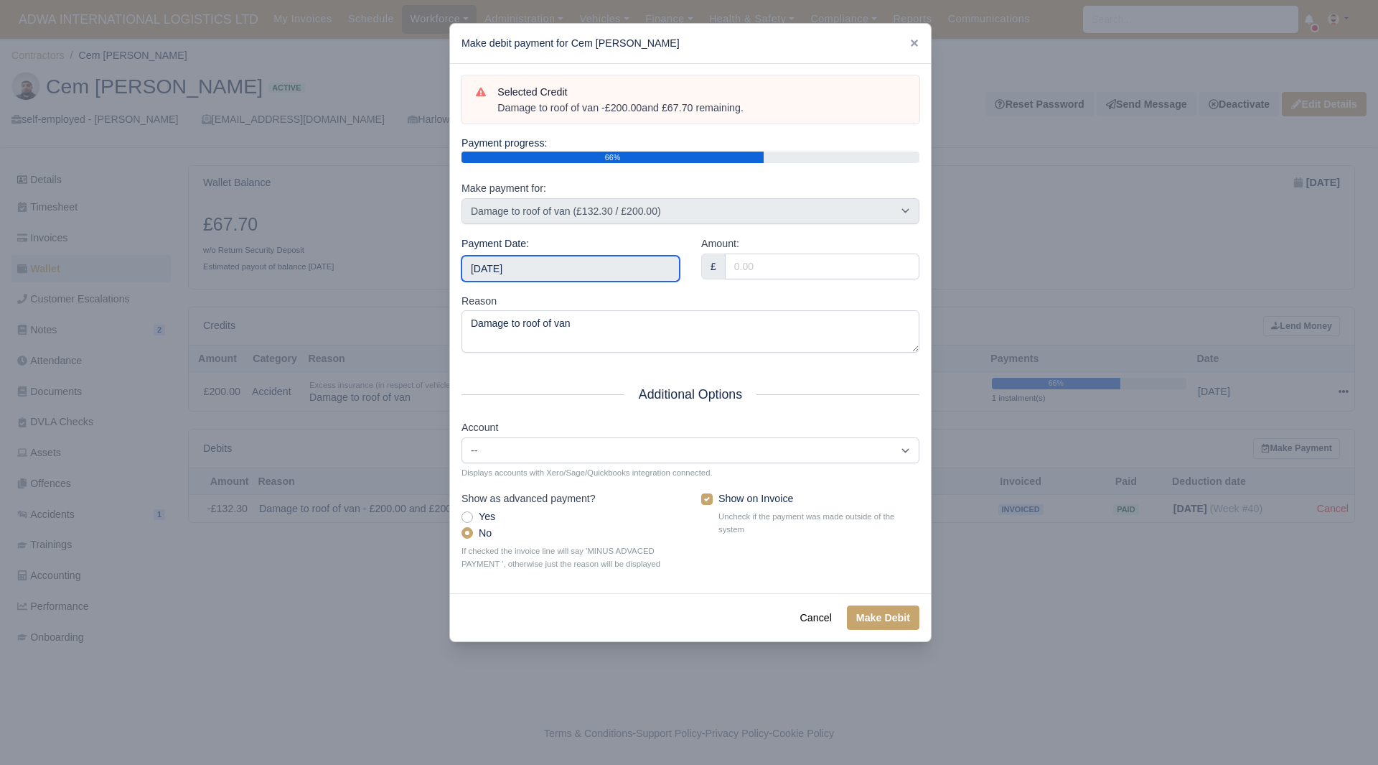
click at [624, 271] on input "[DATE]" at bounding box center [571, 269] width 218 height 26
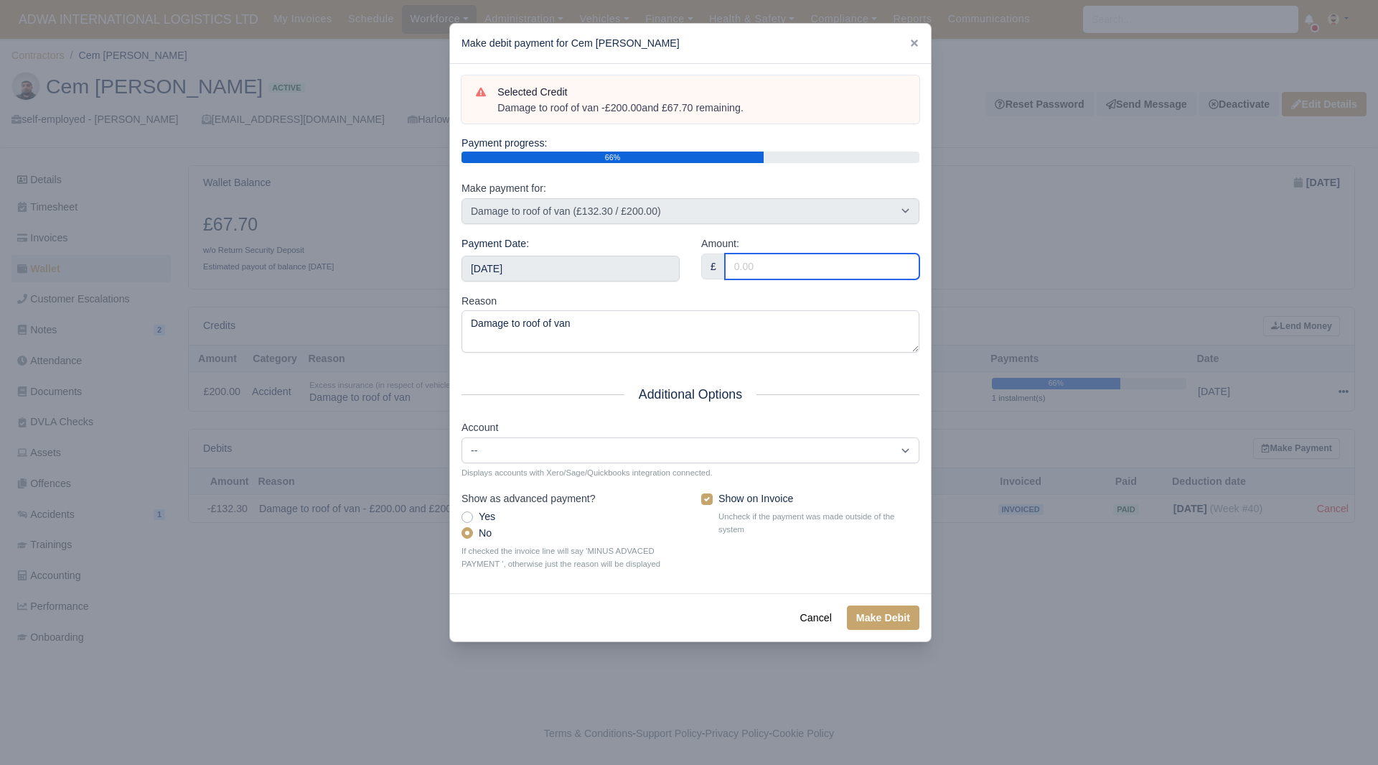
click at [756, 278] on input "Amount:" at bounding box center [822, 266] width 195 height 26
click at [669, 291] on div "Payment Date: 2025-09-27" at bounding box center [571, 263] width 240 height 57
click at [188, 209] on div at bounding box center [689, 382] width 1378 height 765
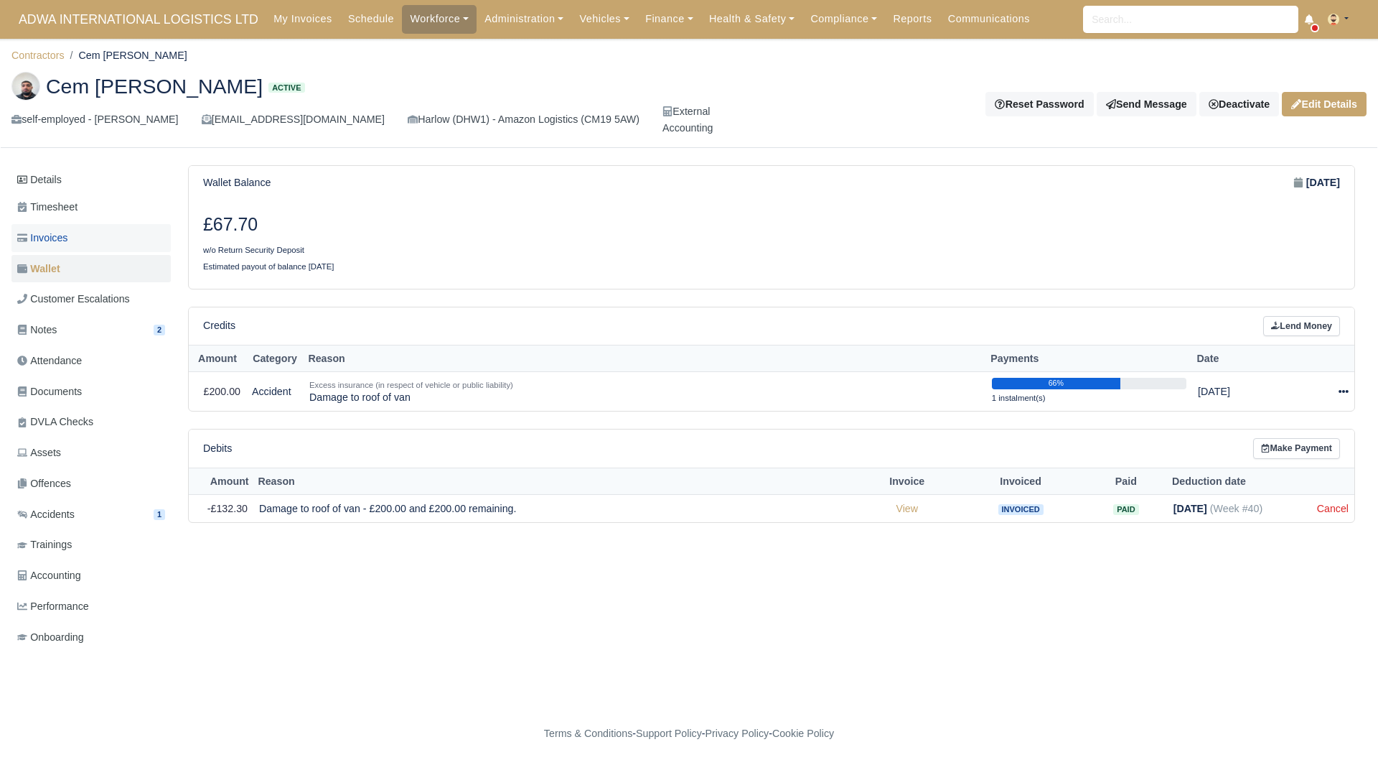
click at [86, 233] on link "Invoices" at bounding box center [90, 238] width 159 height 28
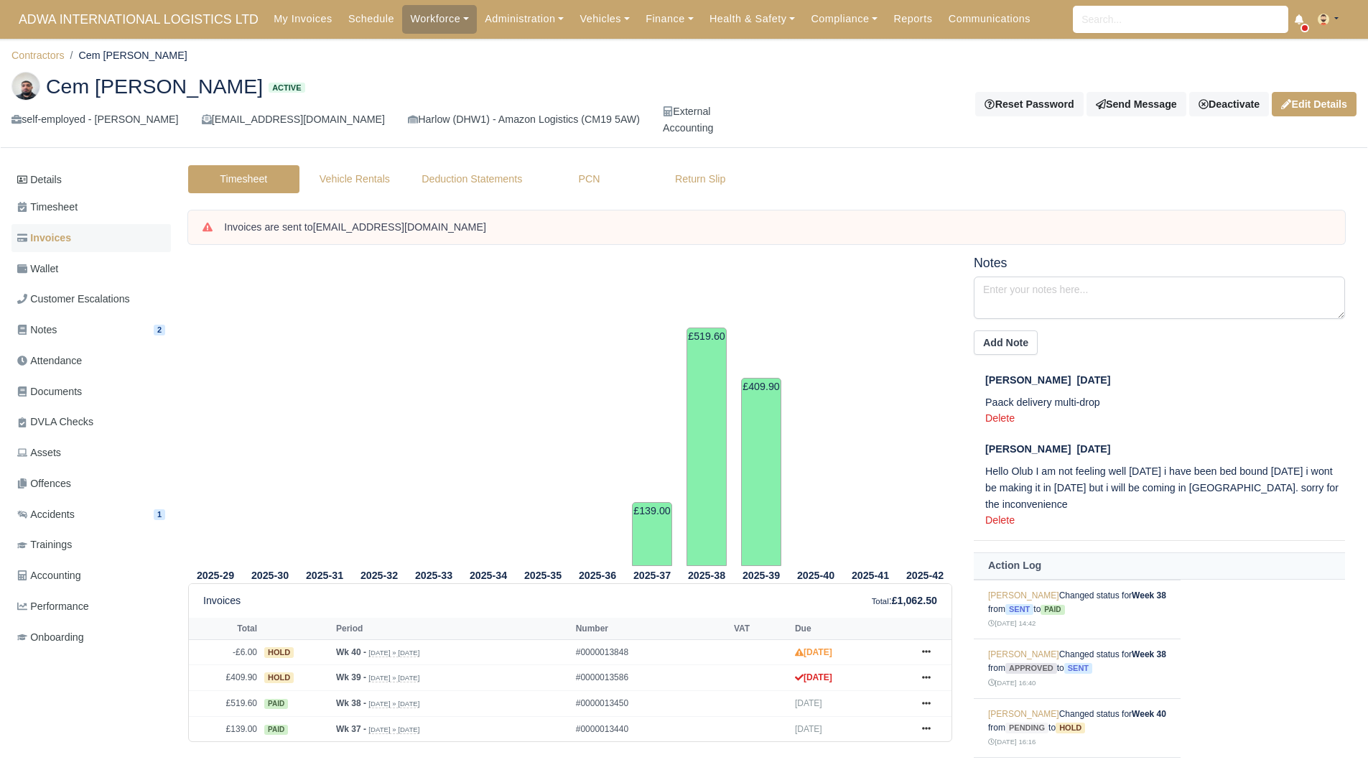
click at [74, 240] on link "Invoices" at bounding box center [90, 238] width 159 height 28
click at [73, 263] on link "Wallet" at bounding box center [90, 269] width 159 height 28
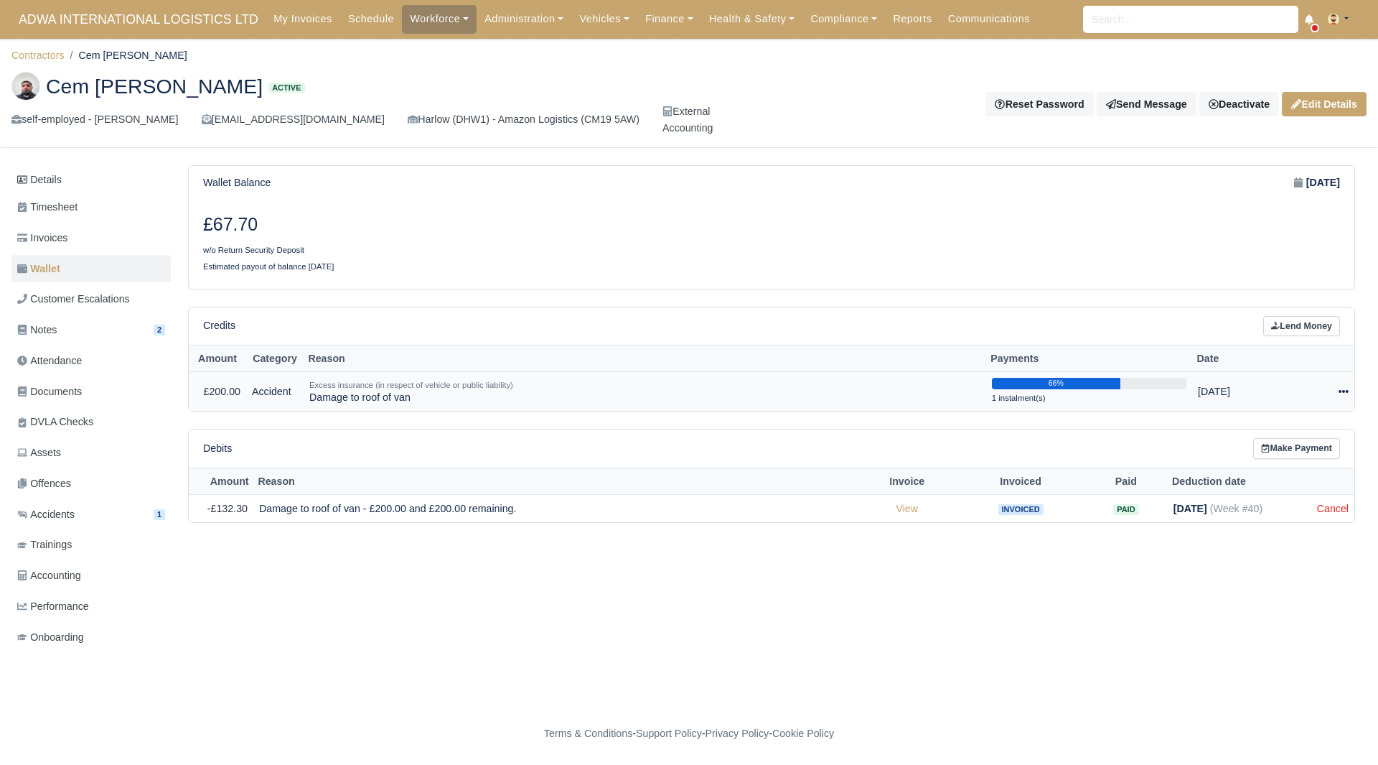
click at [1337, 391] on div at bounding box center [1319, 391] width 57 height 17
click at [1286, 434] on button "Make Payment" at bounding box center [1285, 435] width 128 height 22
select select "5443"
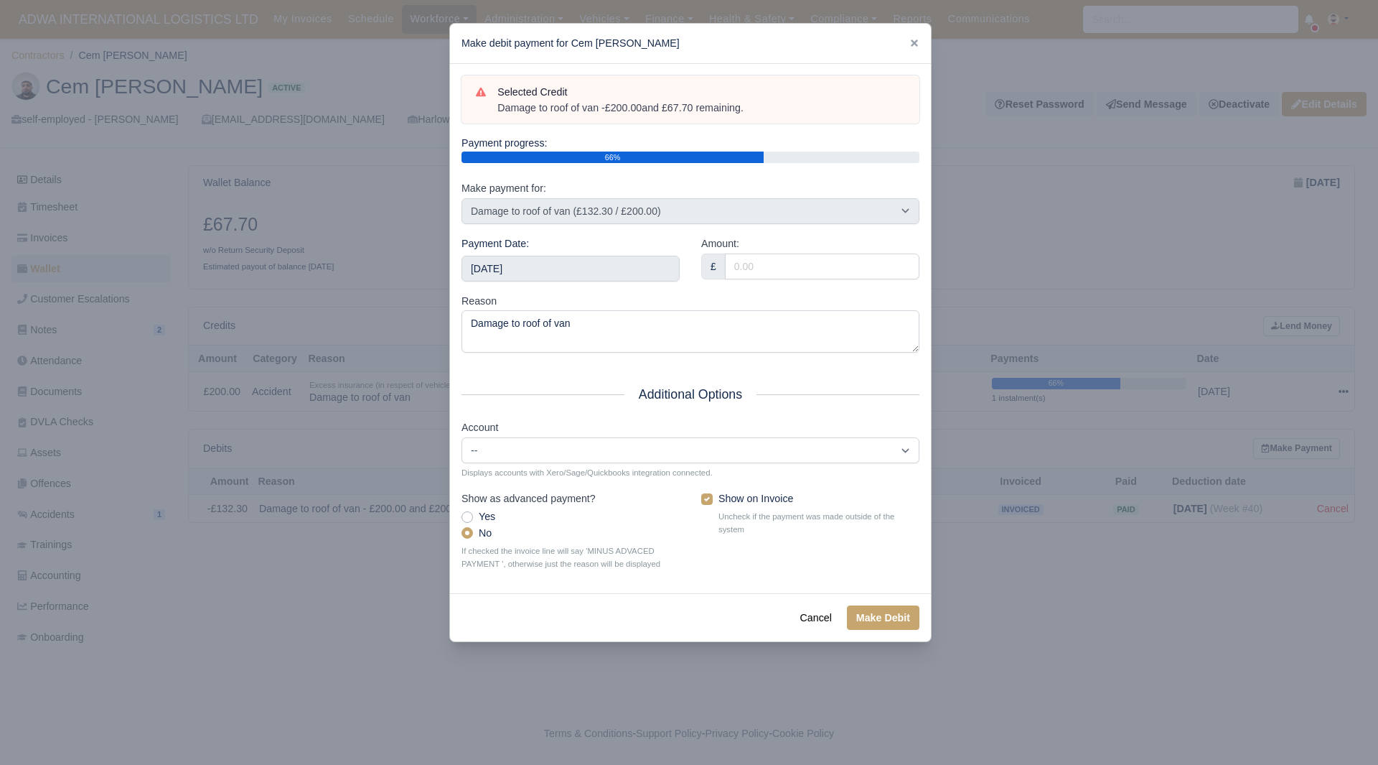
drag, startPoint x: 738, startPoint y: 116, endPoint x: 499, endPoint y: 111, distance: 239.1
click at [499, 111] on div "Damage to roof of van - £200.00 and £67.70 remaining." at bounding box center [701, 108] width 408 height 14
copy div "Damage to roof of van - £200.00 and £67.70 remaining."
click at [607, 276] on input "[DATE]" at bounding box center [571, 269] width 218 height 26
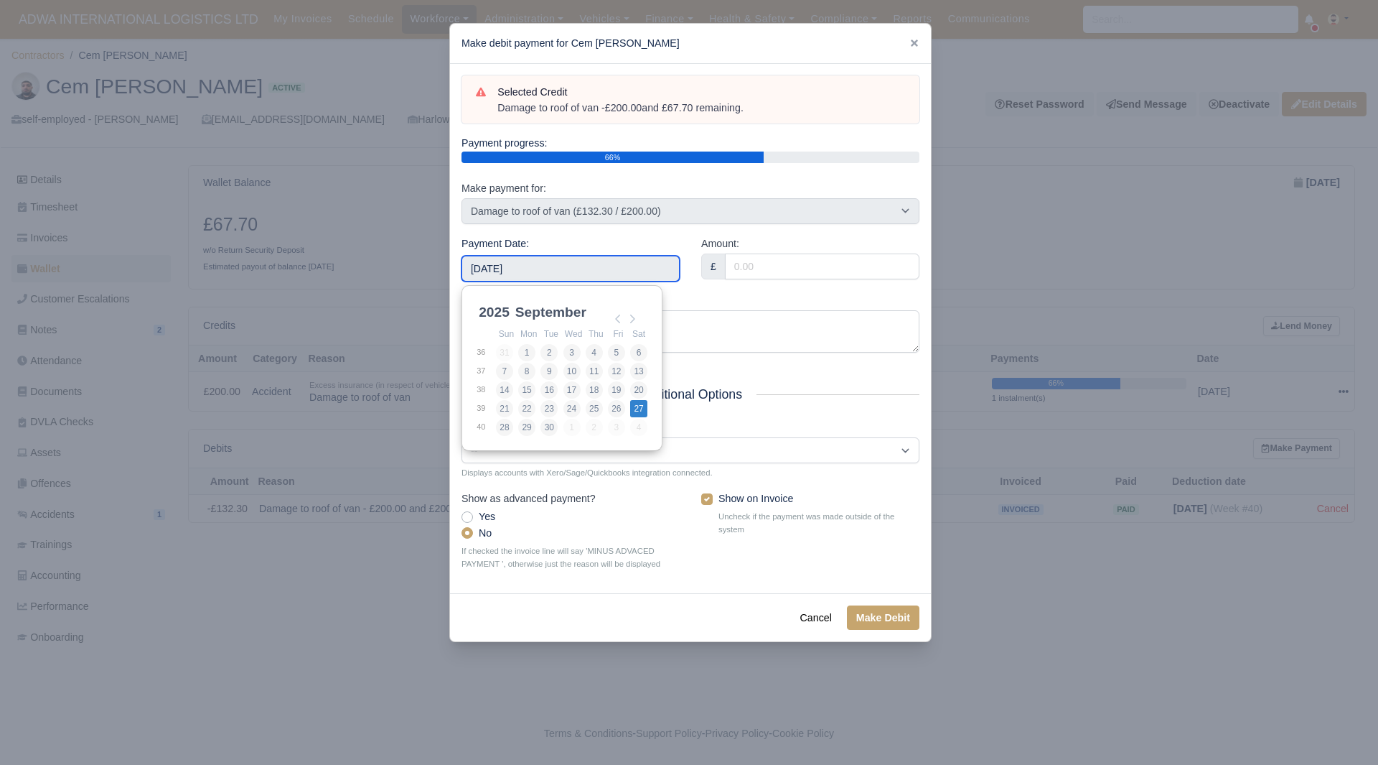
type input "[DATE]"
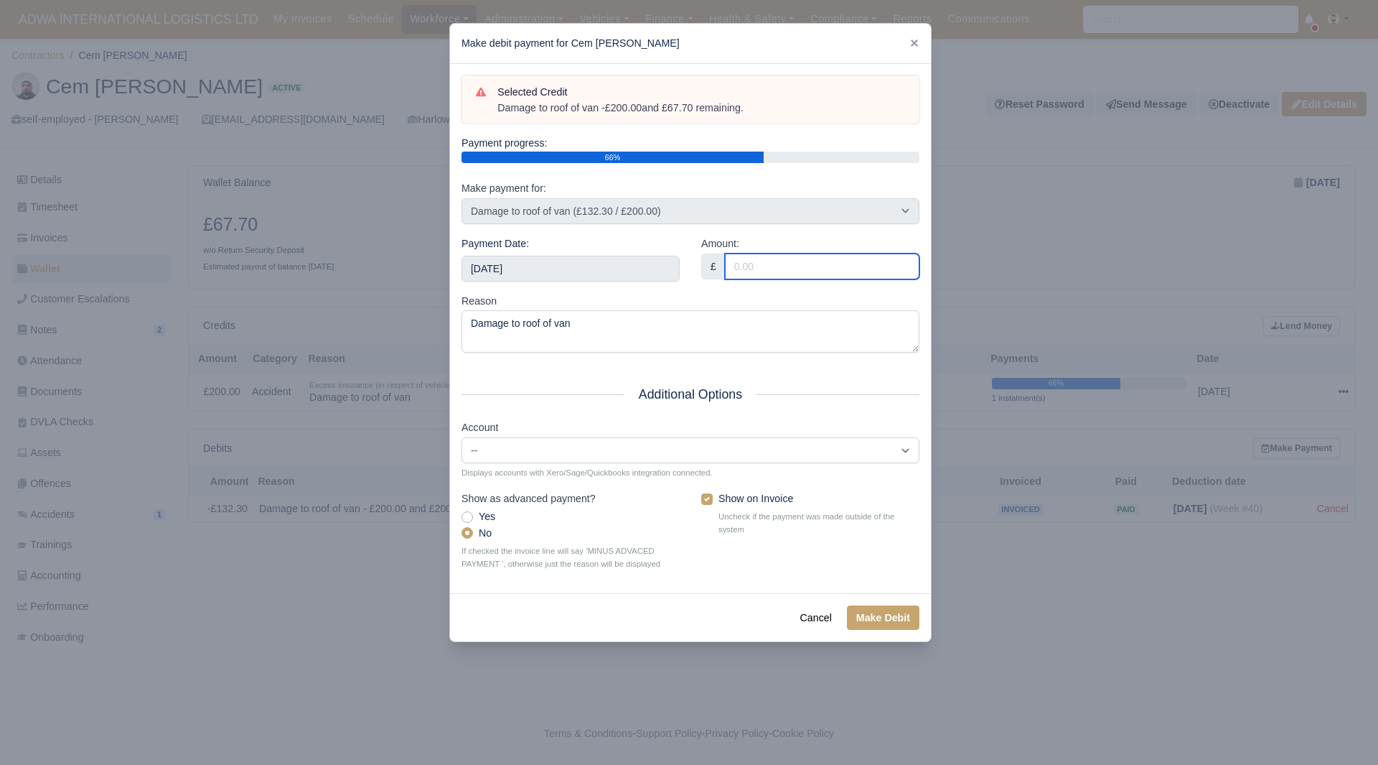
click at [770, 265] on input "Amount:" at bounding box center [822, 266] width 195 height 26
type input "67.70"
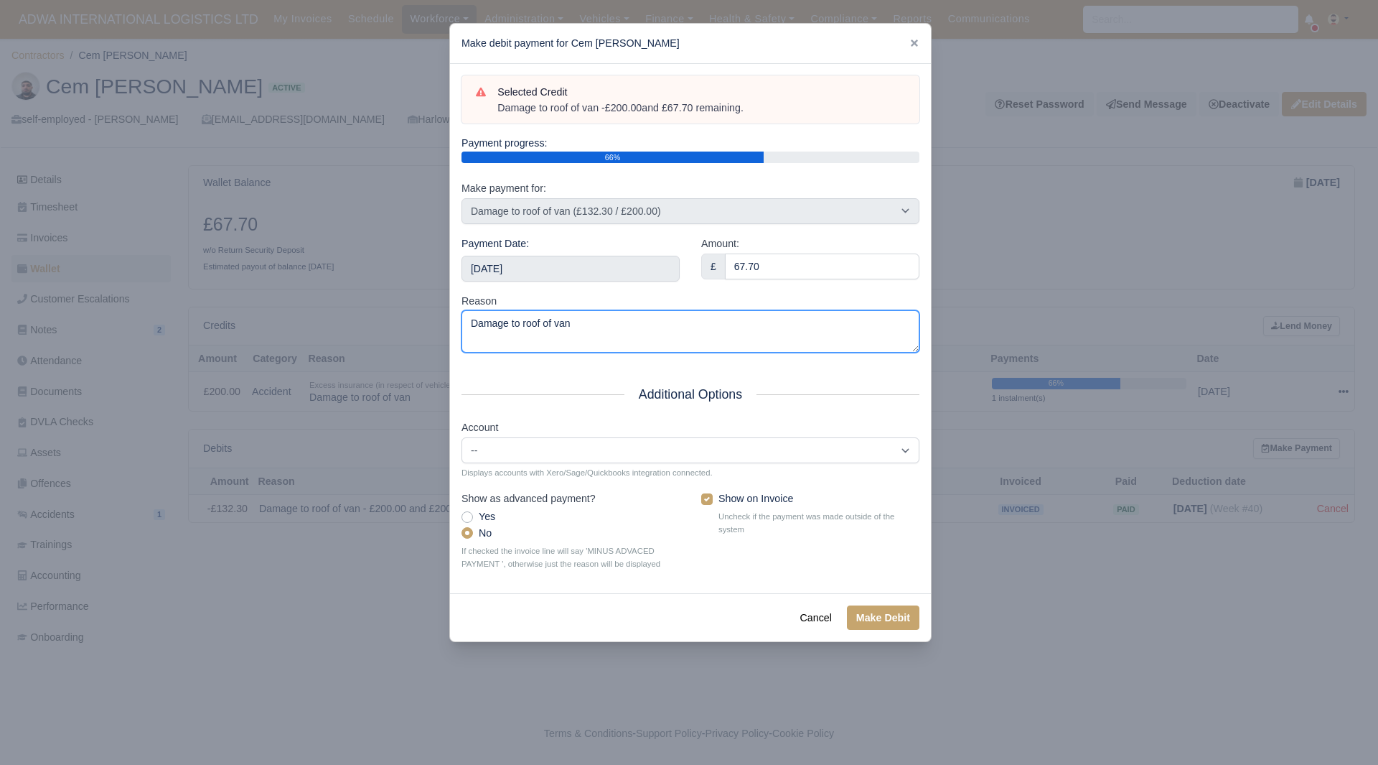
drag, startPoint x: 601, startPoint y: 339, endPoint x: 335, endPoint y: 335, distance: 265.6
click at [335, 335] on div "​ Make debit payment for Cem [PERSON_NAME] Selected Credit Damage to roof of va…" at bounding box center [689, 382] width 1378 height 765
paste textarea "- £200.00 and £67.70 remaining."
type textarea "Damage to roof of van - £200.00 and £67.70 remaining."
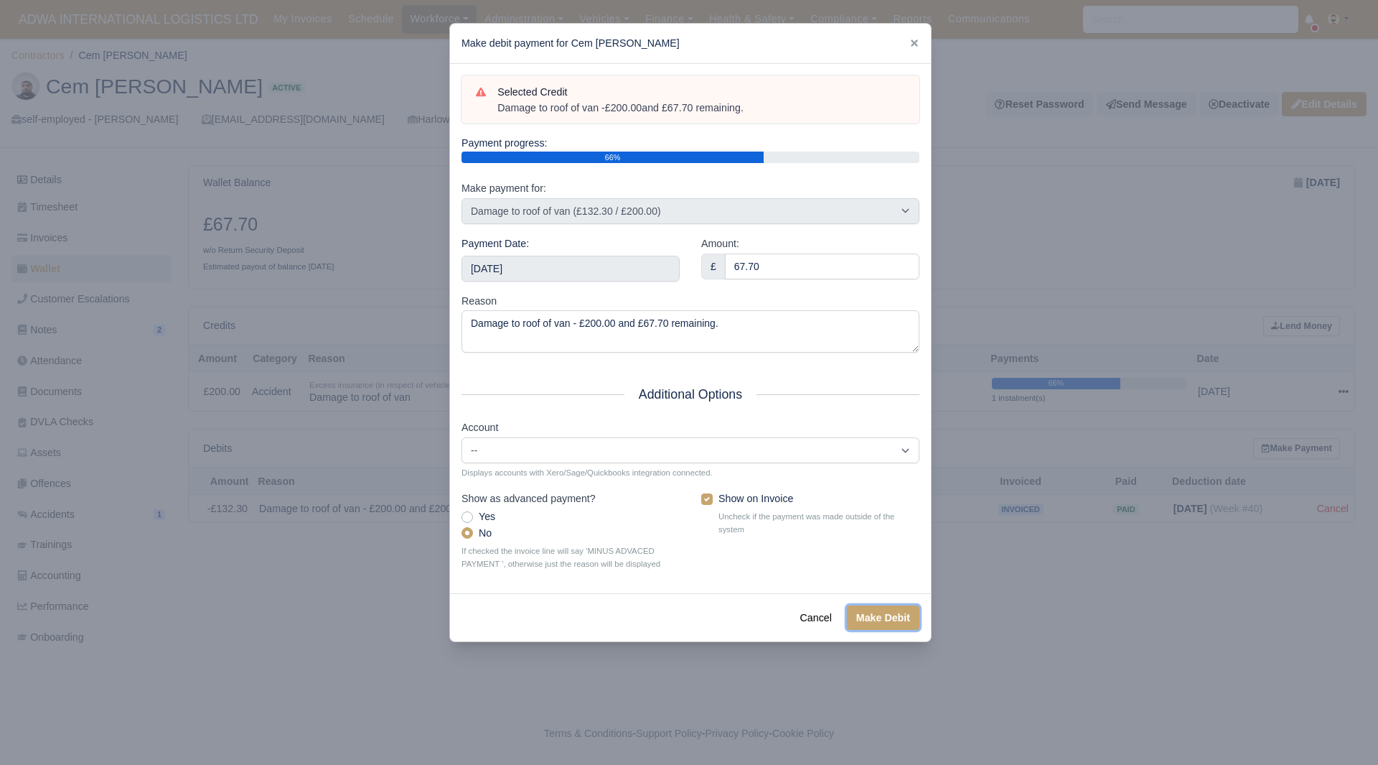
click at [905, 627] on button "Make Debit" at bounding box center [883, 617] width 73 height 24
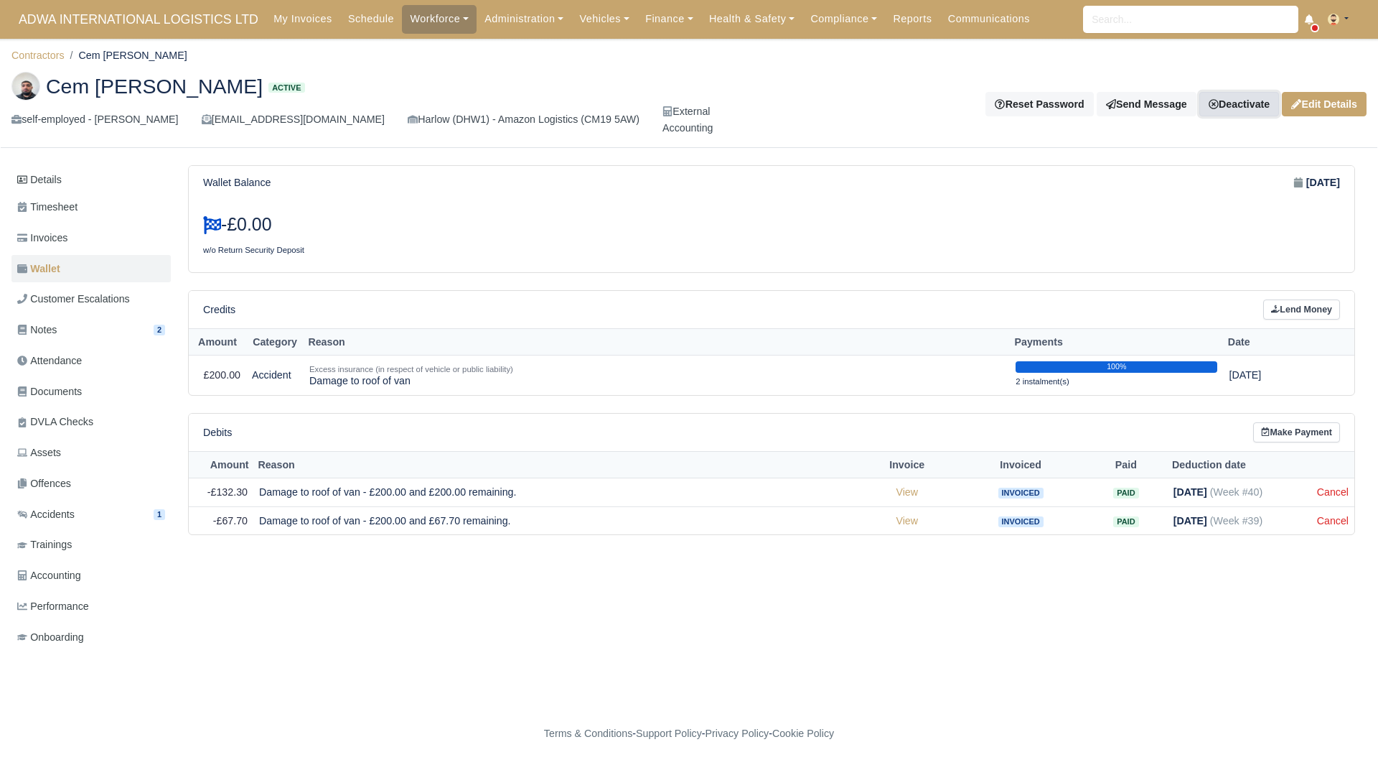
click at [1225, 106] on link "Deactivate" at bounding box center [1240, 104] width 80 height 24
click at [1192, 173] on link "Off-board" at bounding box center [1215, 175] width 128 height 22
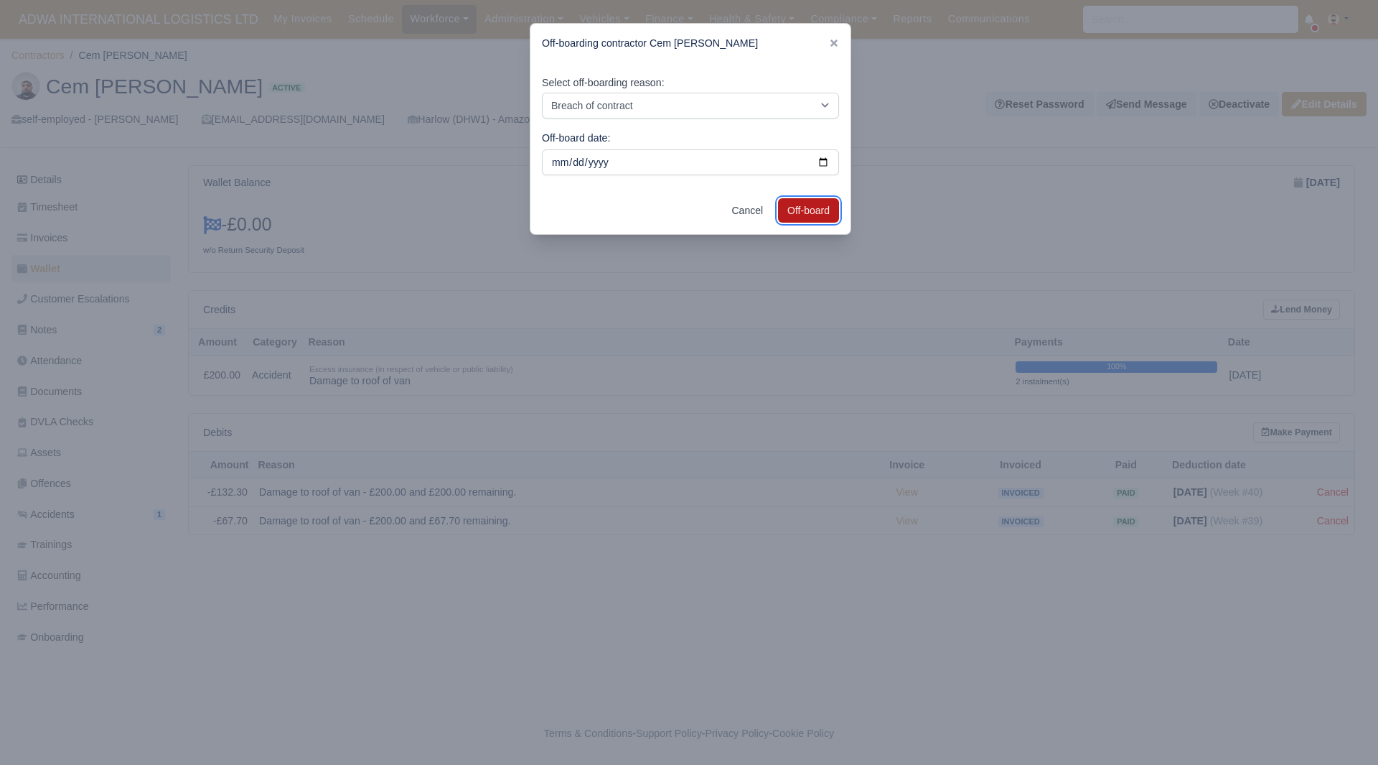
click at [828, 210] on button "Off-board" at bounding box center [808, 210] width 61 height 24
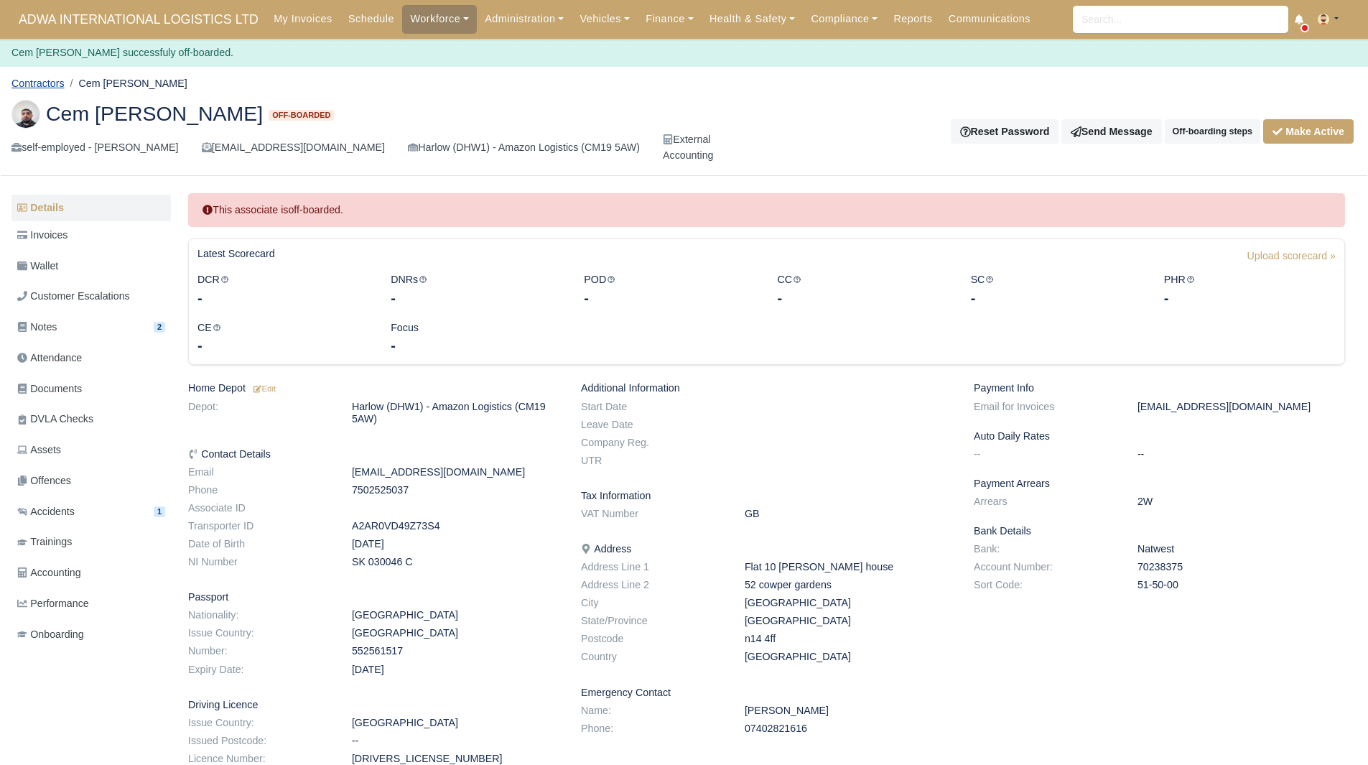
click at [52, 86] on link "Contractors" at bounding box center [37, 83] width 53 height 11
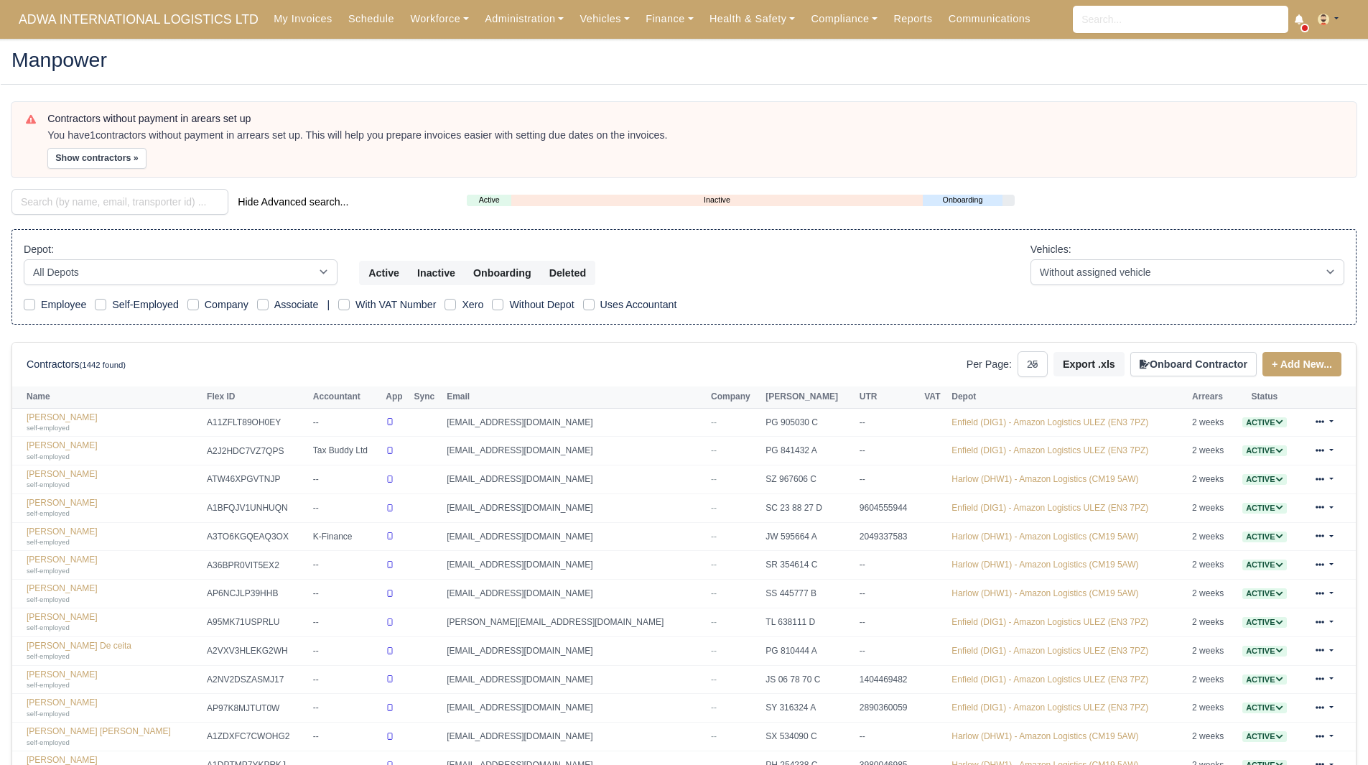
select select "25"
click at [69, 206] on input "search" at bounding box center [119, 202] width 217 height 26
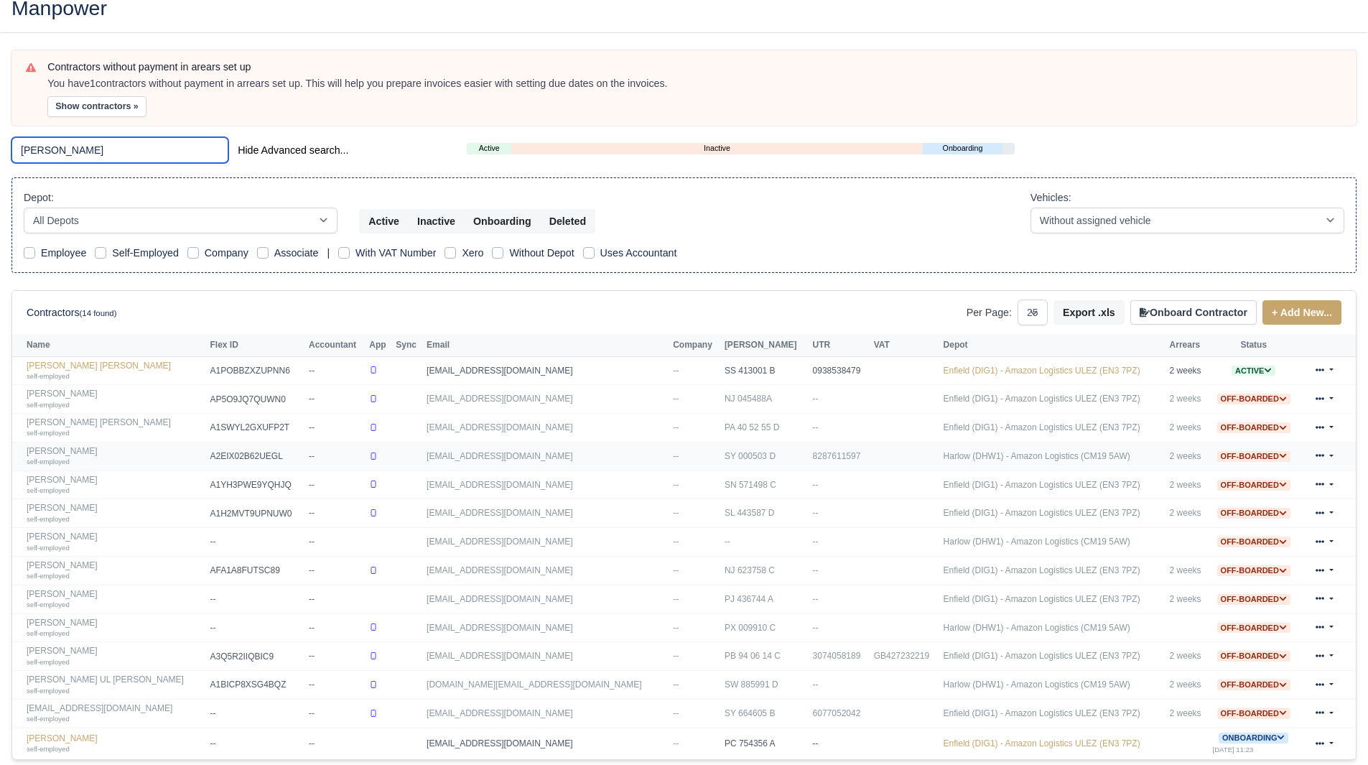
scroll to position [145, 0]
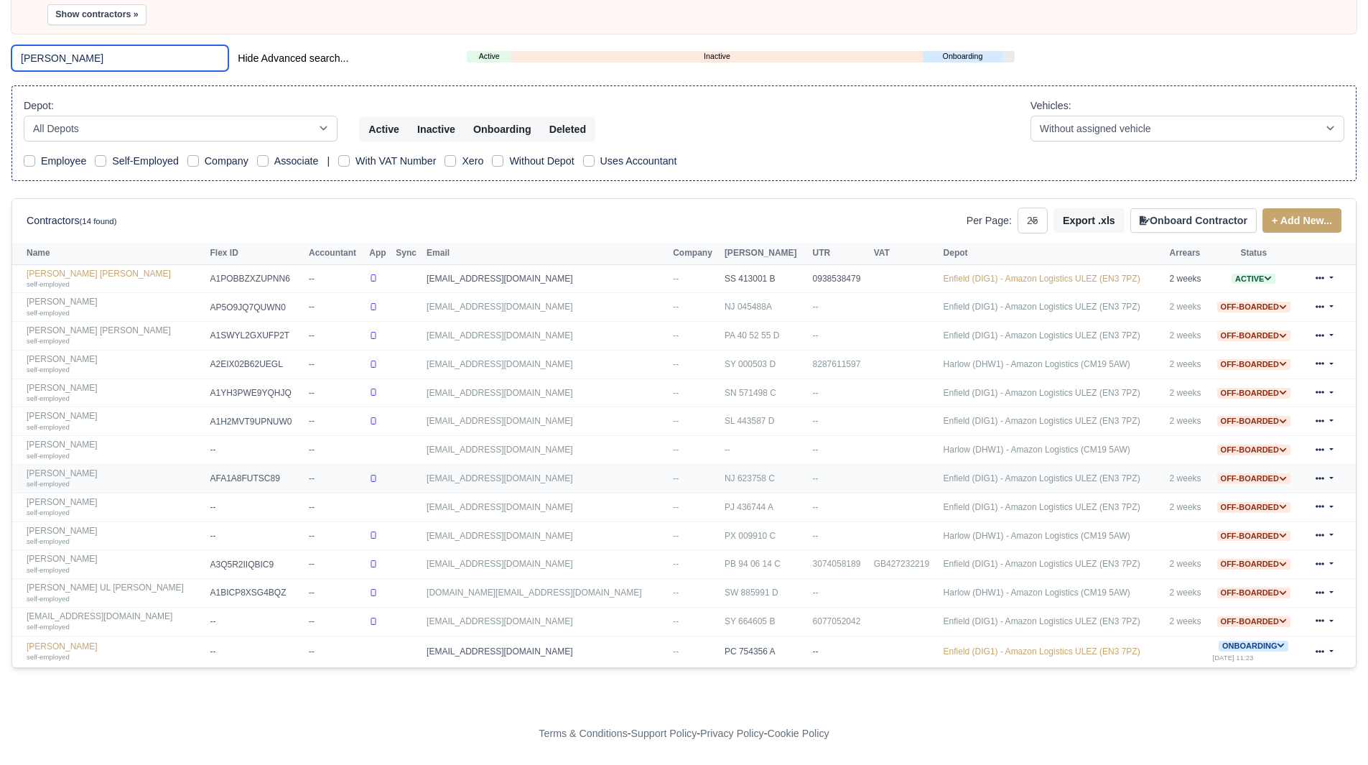
type input "[PERSON_NAME]"
click at [26, 467] on td "[PERSON_NAME] self-employed" at bounding box center [109, 478] width 194 height 29
click at [39, 470] on link "[PERSON_NAME] self-employed" at bounding box center [115, 478] width 176 height 21
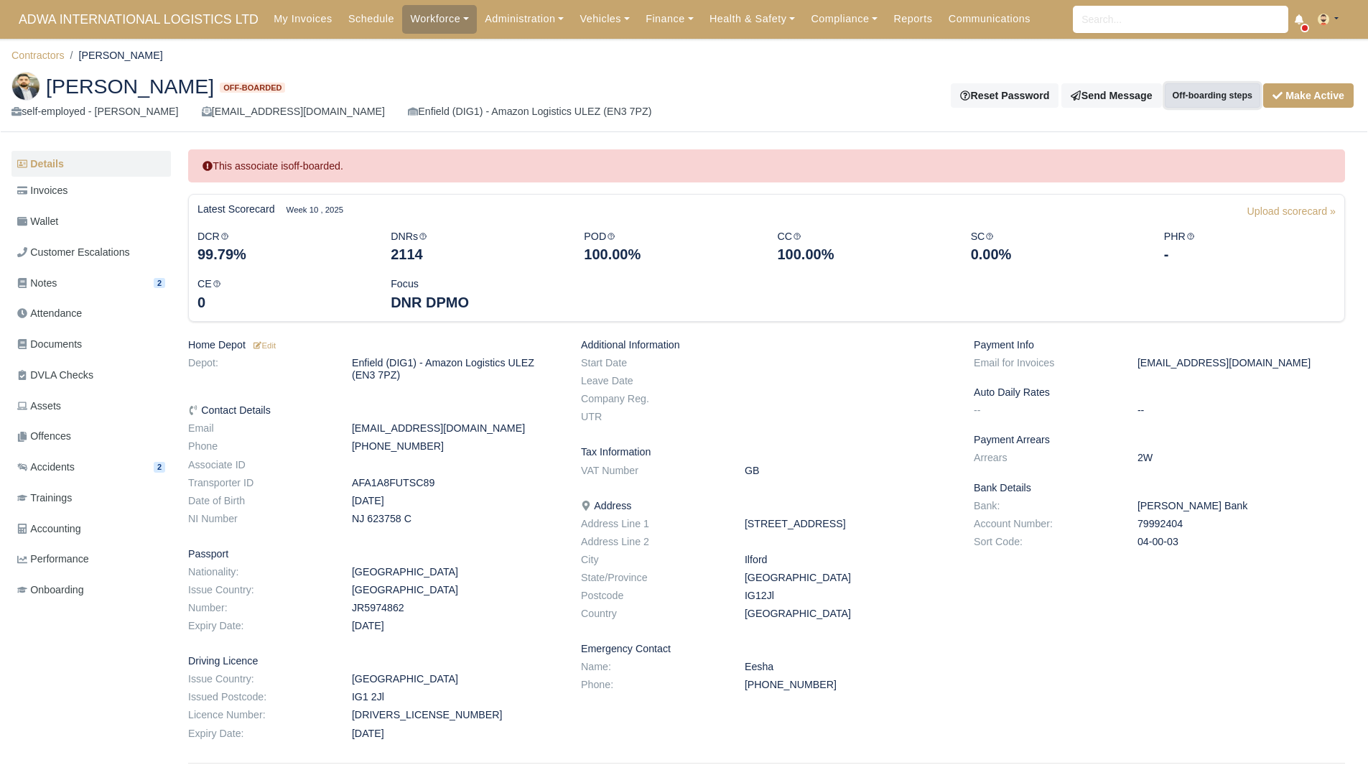
click at [1199, 88] on button "Off-boarding steps" at bounding box center [1211, 95] width 95 height 24
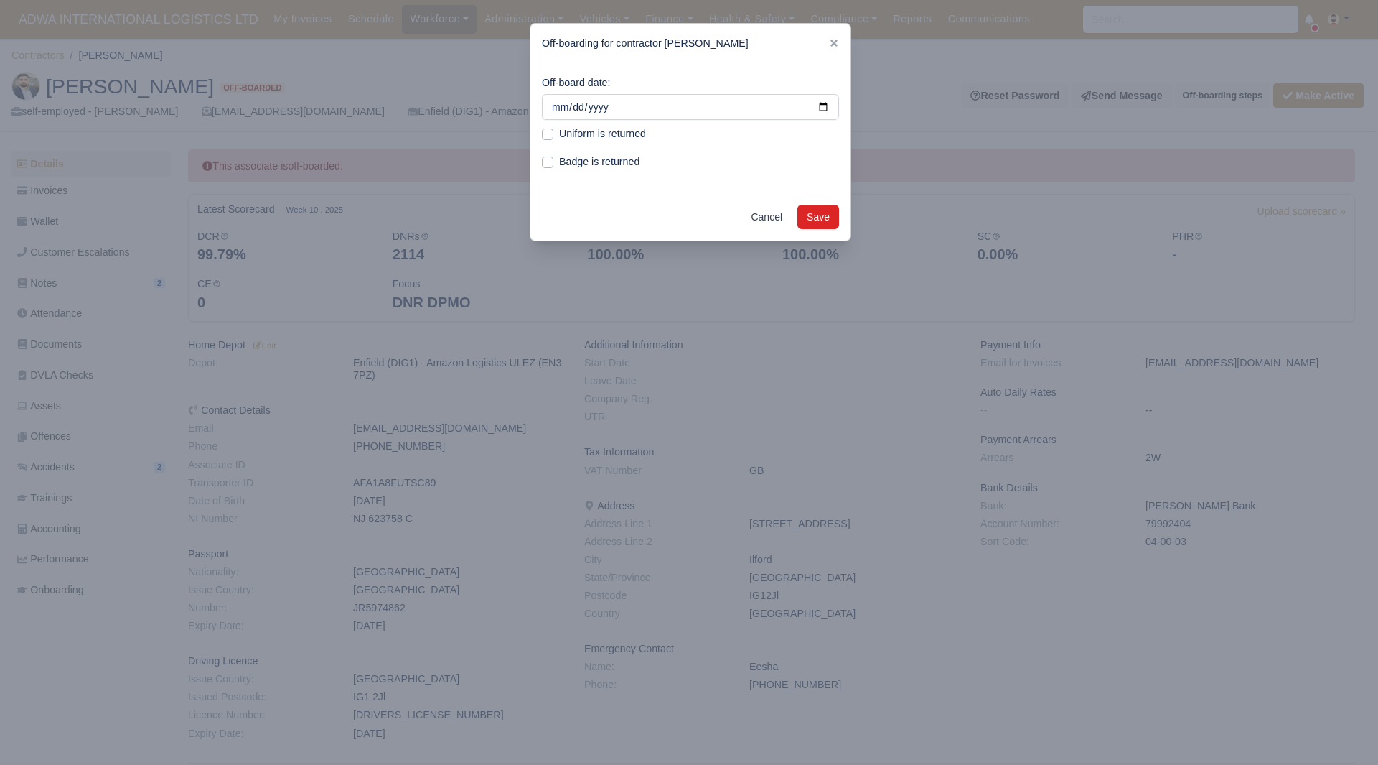
click at [839, 37] on div "Off-boarding for contractor [PERSON_NAME]" at bounding box center [691, 43] width 320 height 39
click at [1291, 83] on div at bounding box center [689, 382] width 1378 height 765
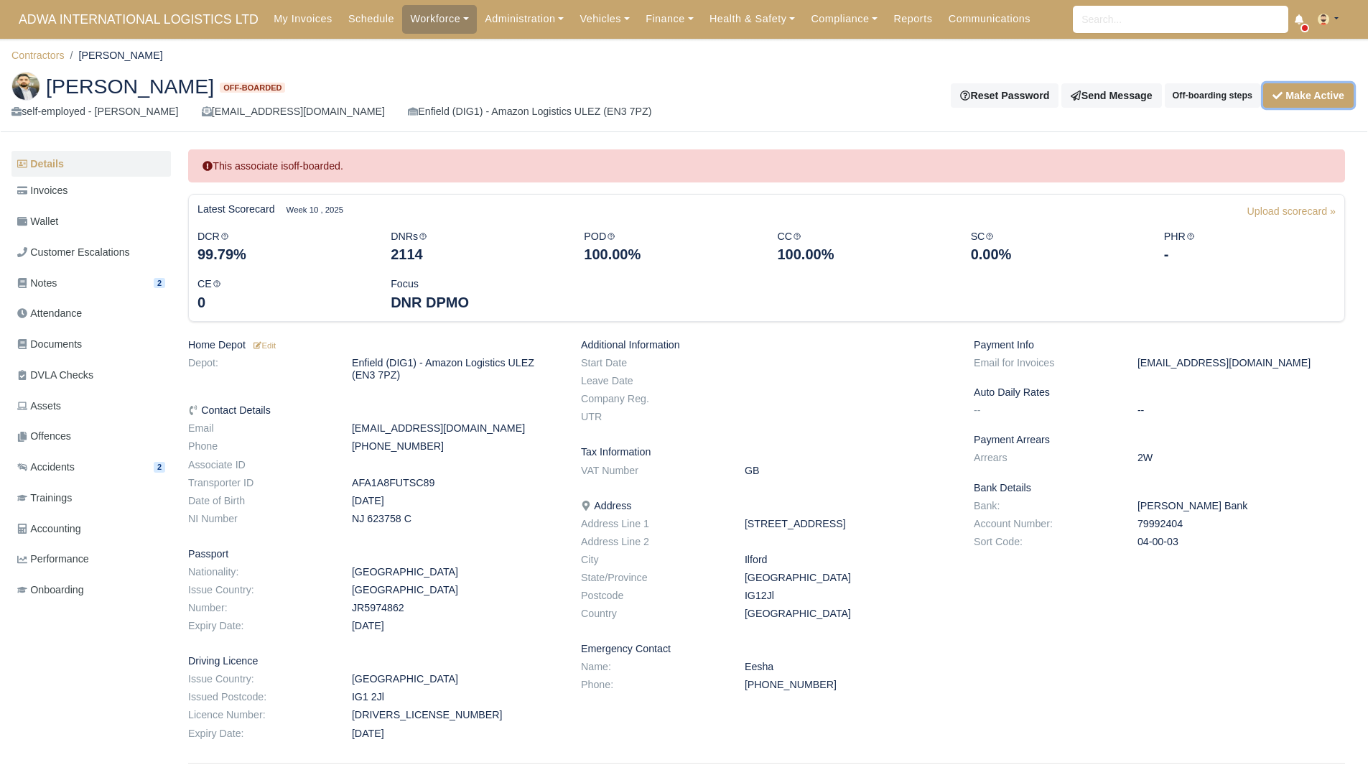
click at [1342, 90] on button "Make Active" at bounding box center [1308, 95] width 90 height 24
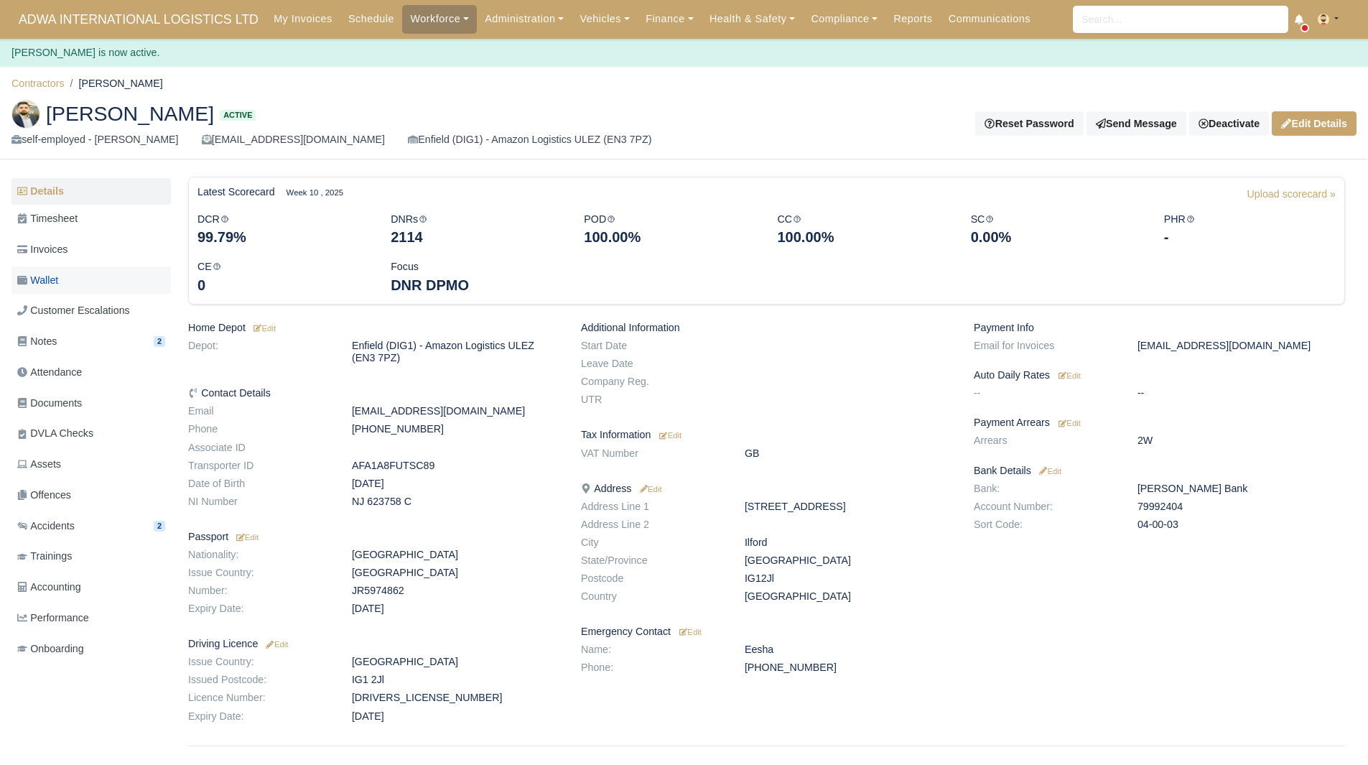
click at [66, 268] on link "Wallet" at bounding box center [90, 280] width 159 height 28
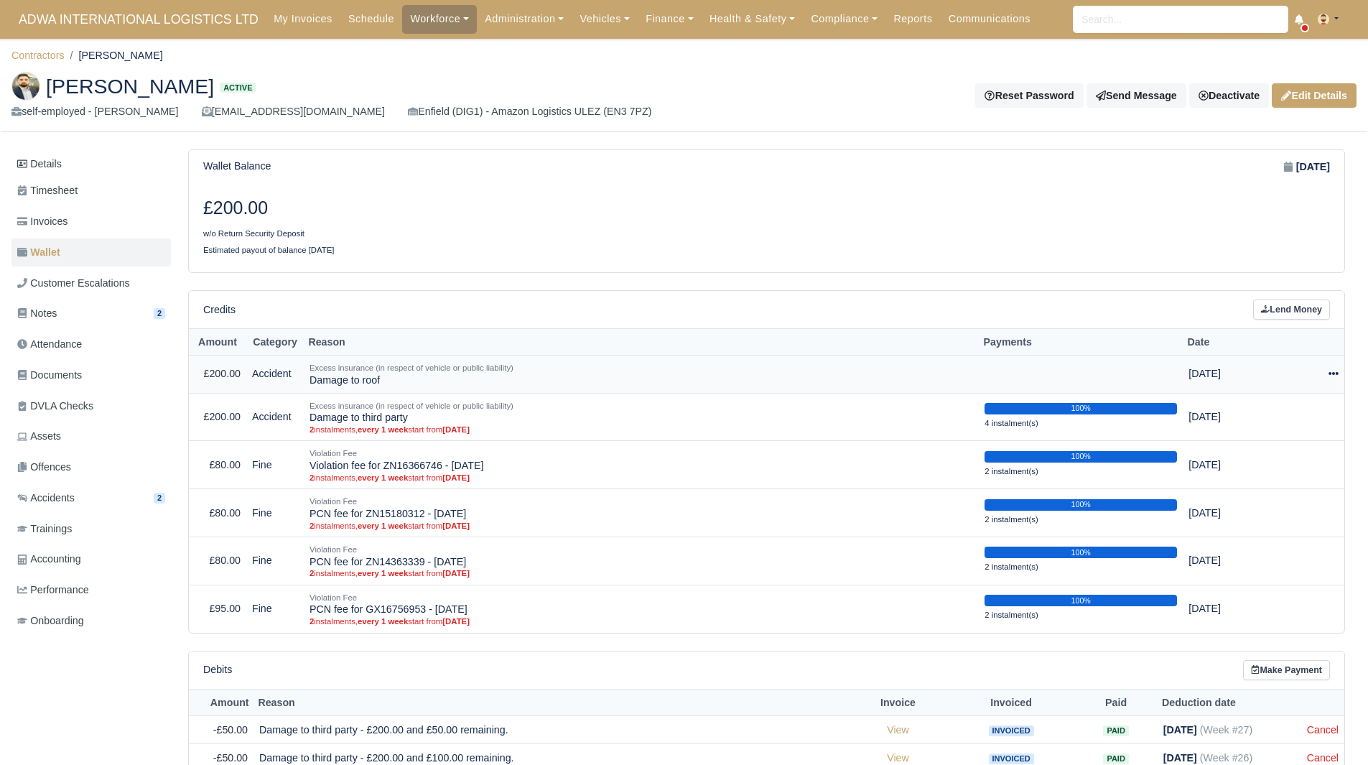
click at [1328, 371] on icon at bounding box center [1333, 373] width 10 height 10
click at [1291, 419] on button "Make Payment" at bounding box center [1274, 417] width 128 height 22
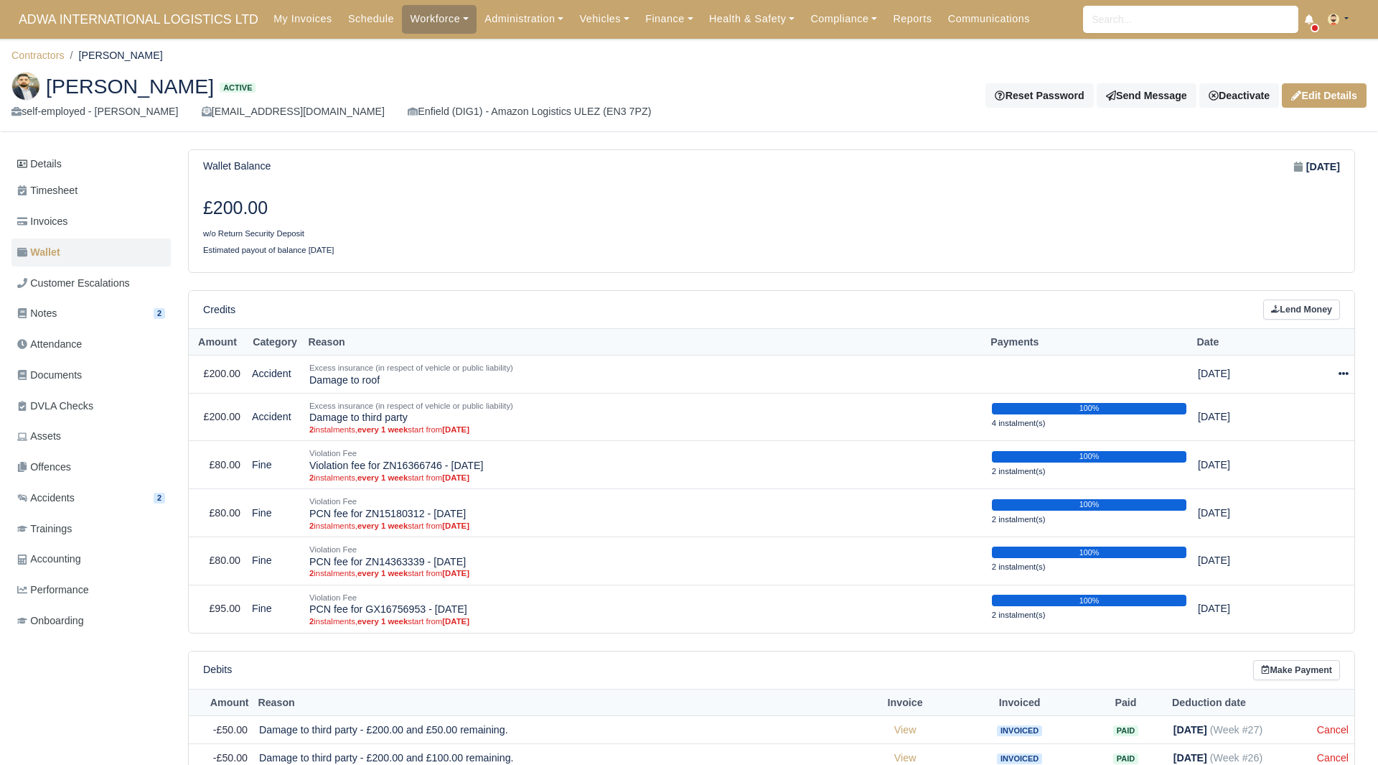
select select "5442"
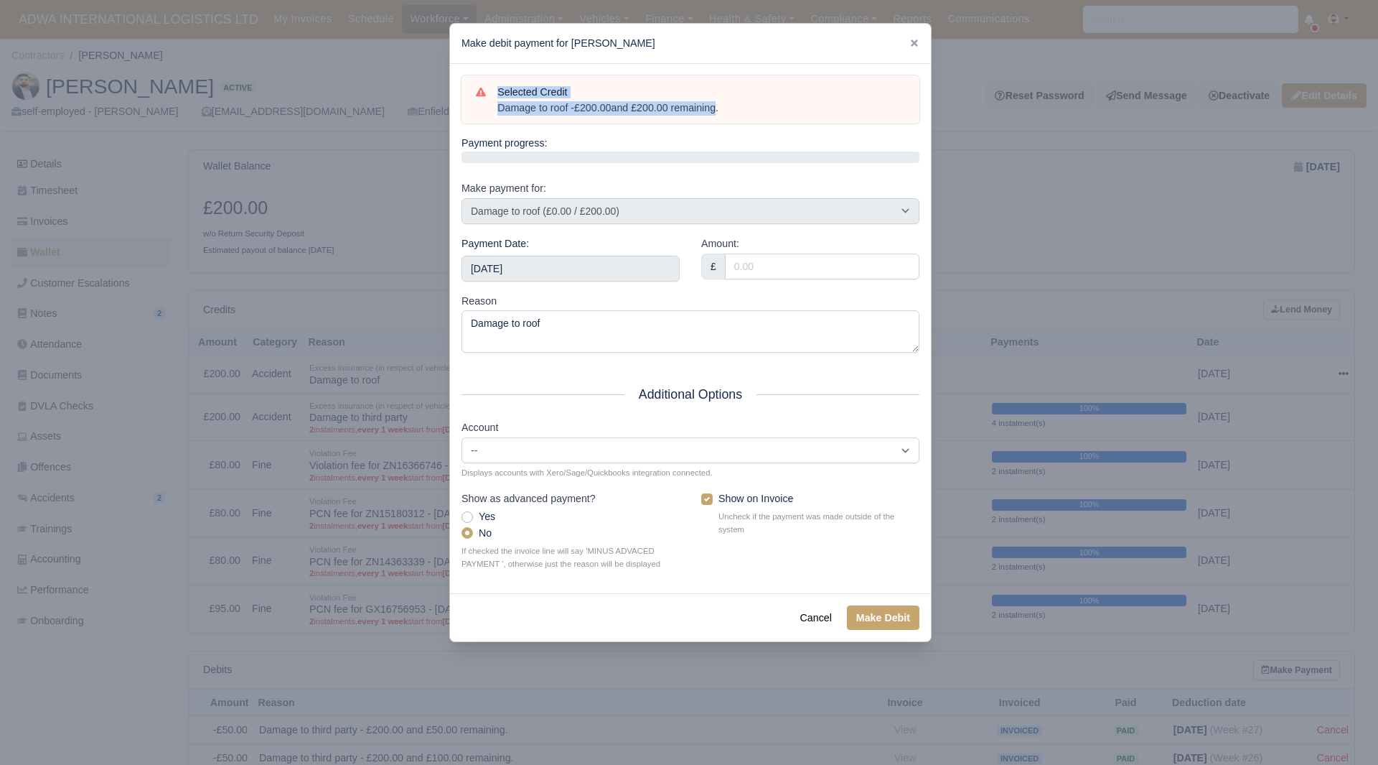
drag, startPoint x: 716, startPoint y: 108, endPoint x: 467, endPoint y: 108, distance: 248.4
click at [467, 108] on div "Selected Credit Damage to roof - £200.00 and £200.00 remaining." at bounding box center [691, 99] width 458 height 49
click at [721, 96] on h6 "Selected Credit" at bounding box center [701, 92] width 408 height 12
drag, startPoint x: 729, startPoint y: 109, endPoint x: 499, endPoint y: 113, distance: 230.5
click at [499, 113] on div "Damage to roof - £200.00 and £200.00 remaining." at bounding box center [701, 108] width 408 height 14
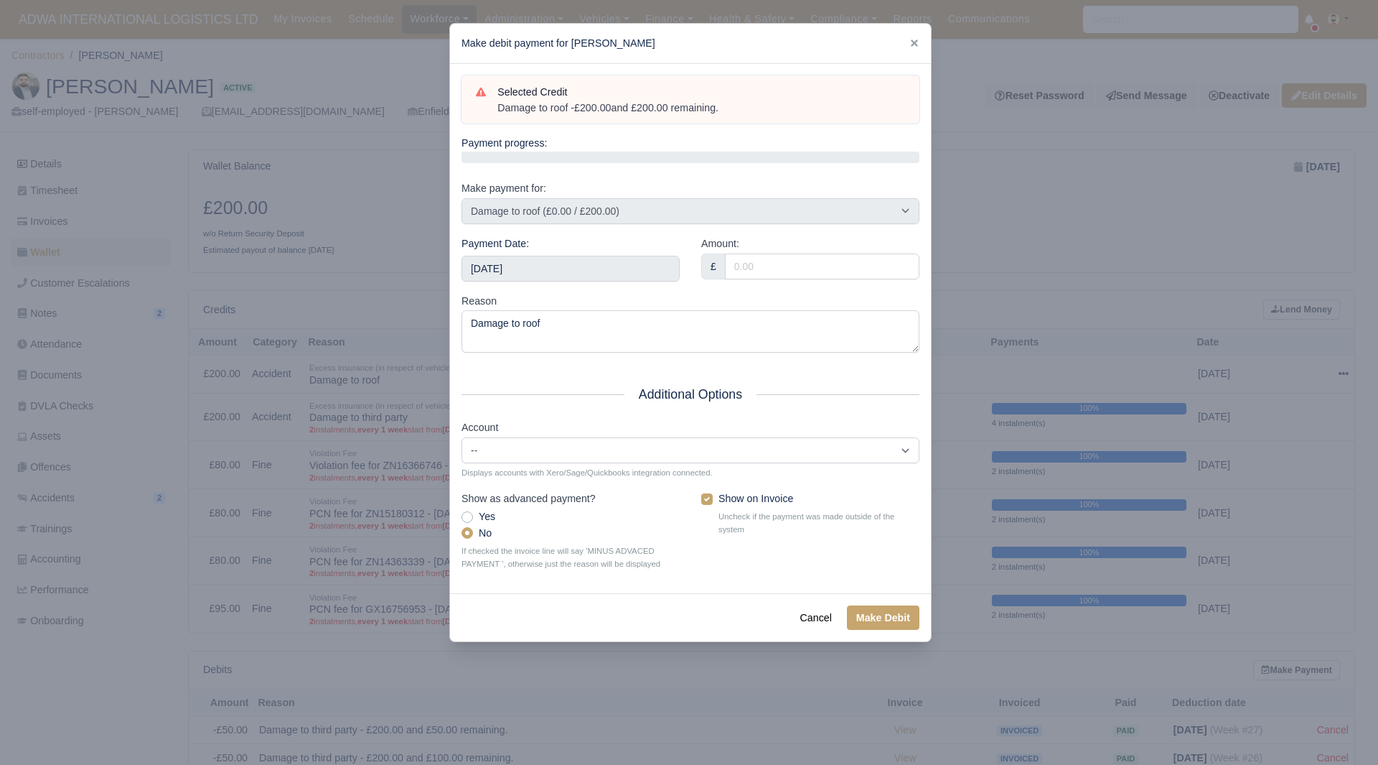
copy div "Damage to roof - £200.00 and £200.00 remaining."
click at [576, 280] on div "Payment Date: 2025-10-18" at bounding box center [571, 263] width 240 height 57
click at [580, 278] on input "2025-10-18" at bounding box center [571, 269] width 218 height 26
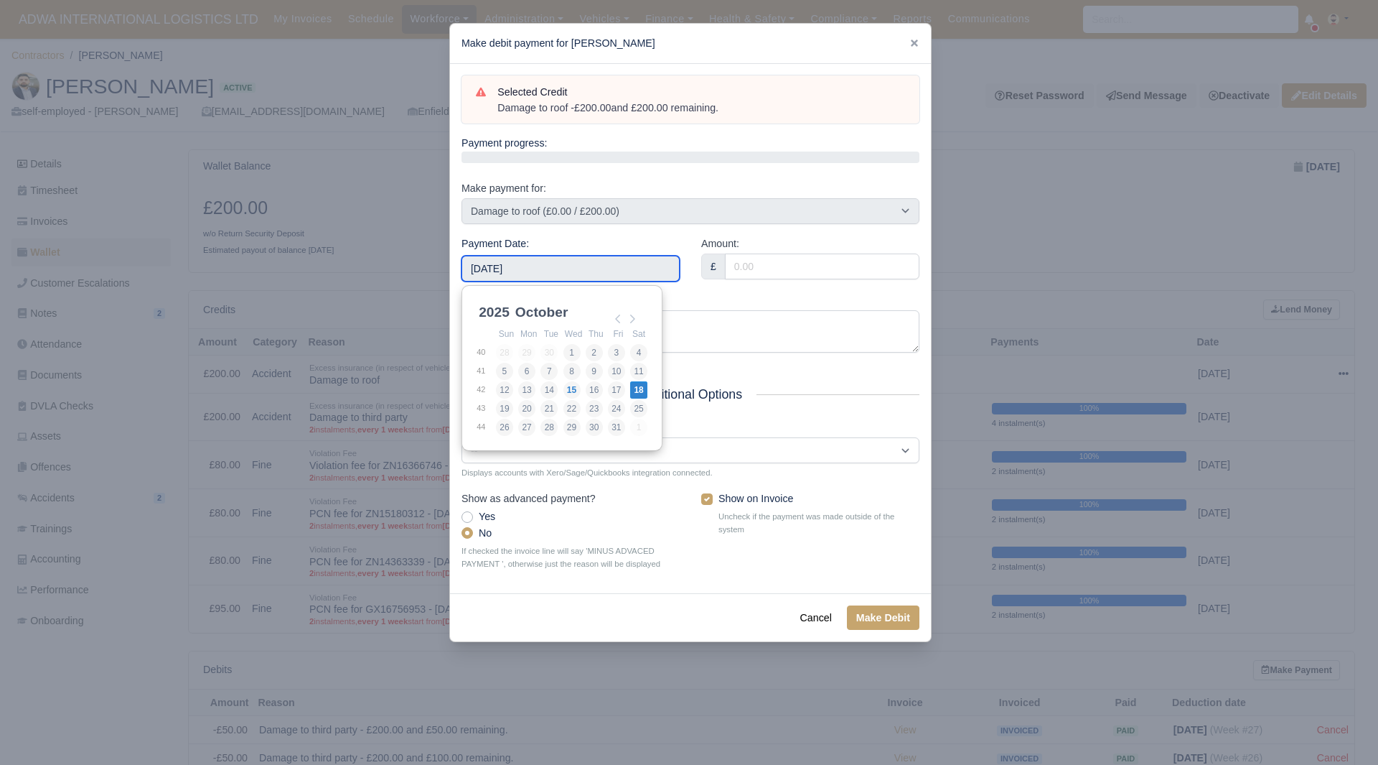
click at [637, 342] on th "Sat" at bounding box center [639, 334] width 19 height 18
type input "2025-10-04"
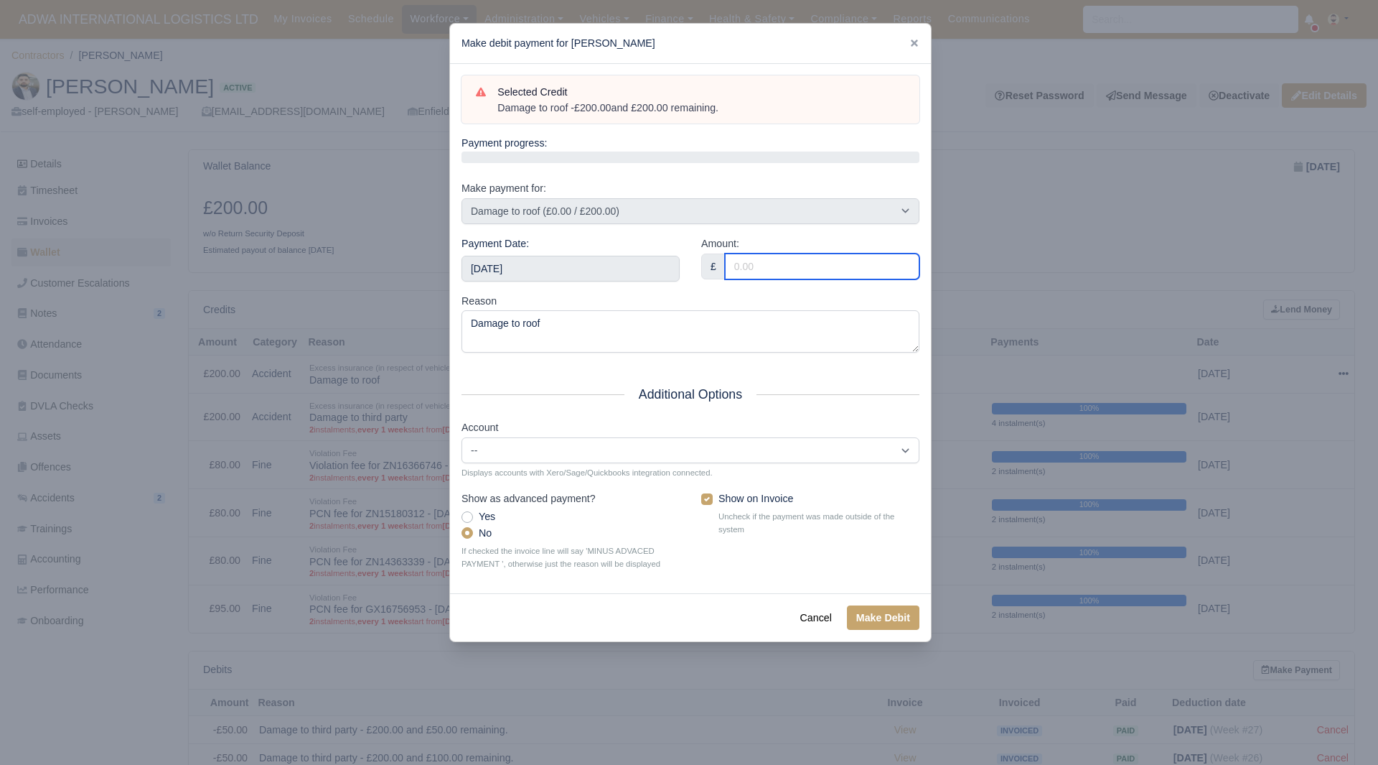
click at [782, 271] on input "Amount:" at bounding box center [822, 266] width 195 height 26
type input "132.30"
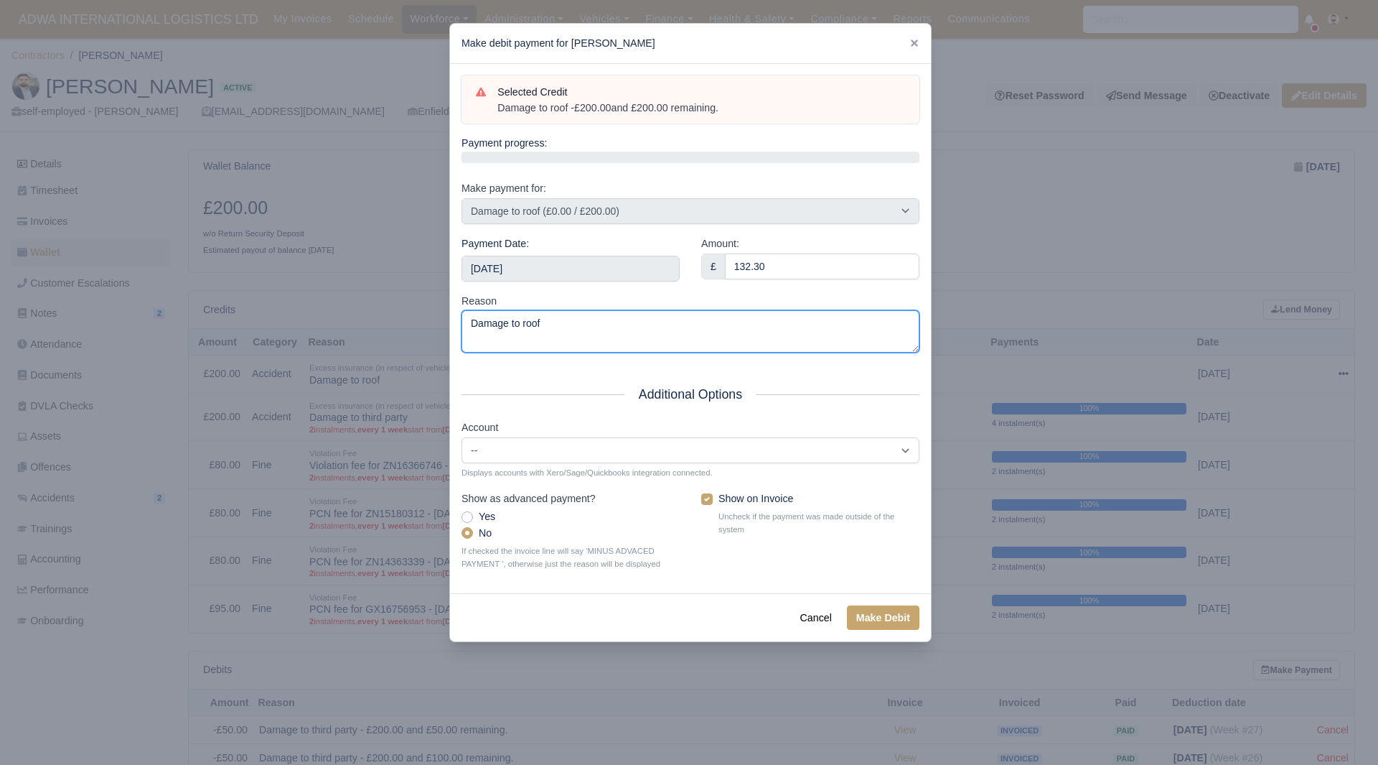
drag, startPoint x: 581, startPoint y: 343, endPoint x: 355, endPoint y: 351, distance: 226.3
click at [355, 351] on div "​ Make debit payment for Hassan Sardar Selected Credit Damage to roof - £200.00…" at bounding box center [689, 382] width 1378 height 765
paste textarea "- £200.00 and £200.00 remaining."
type textarea "Damage to roof - £200.00 and £200.00 remaining."
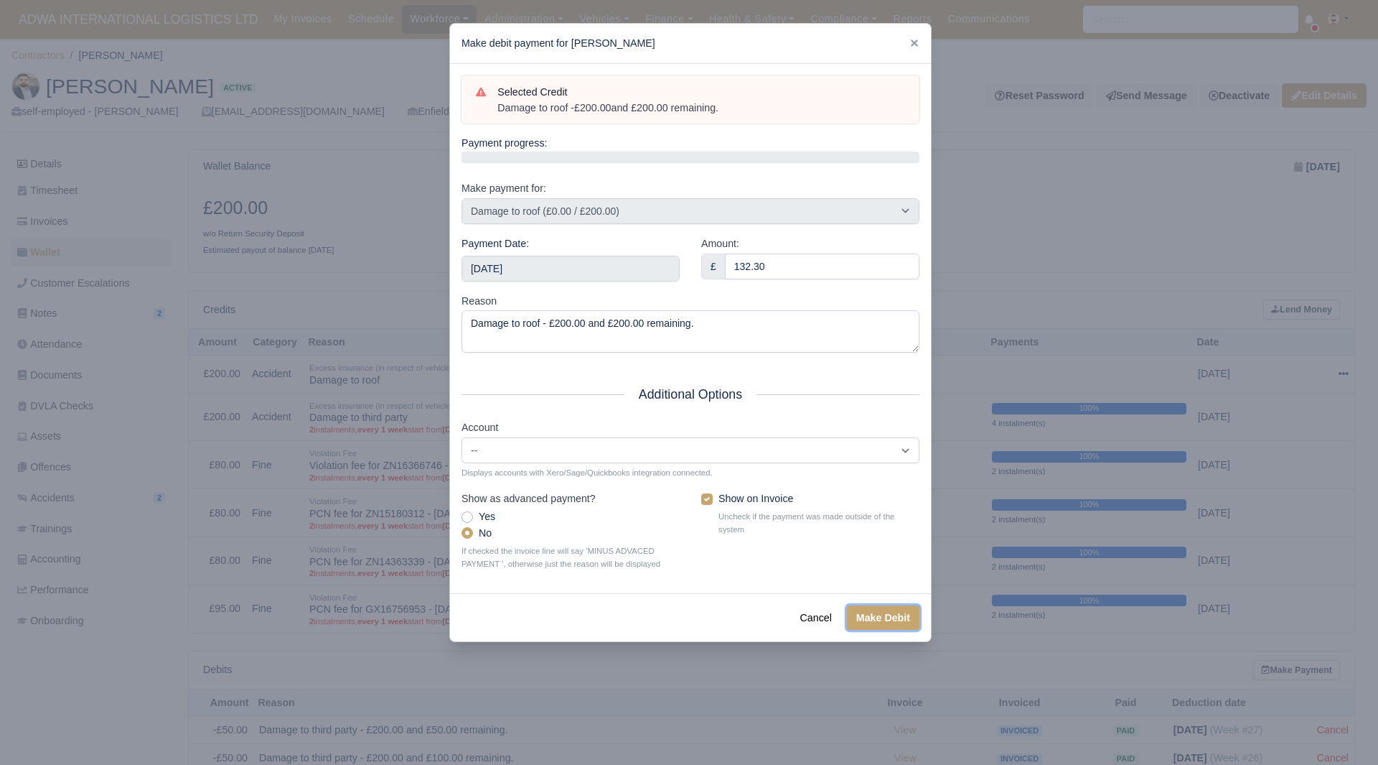
click at [887, 620] on button "Make Debit" at bounding box center [883, 617] width 73 height 24
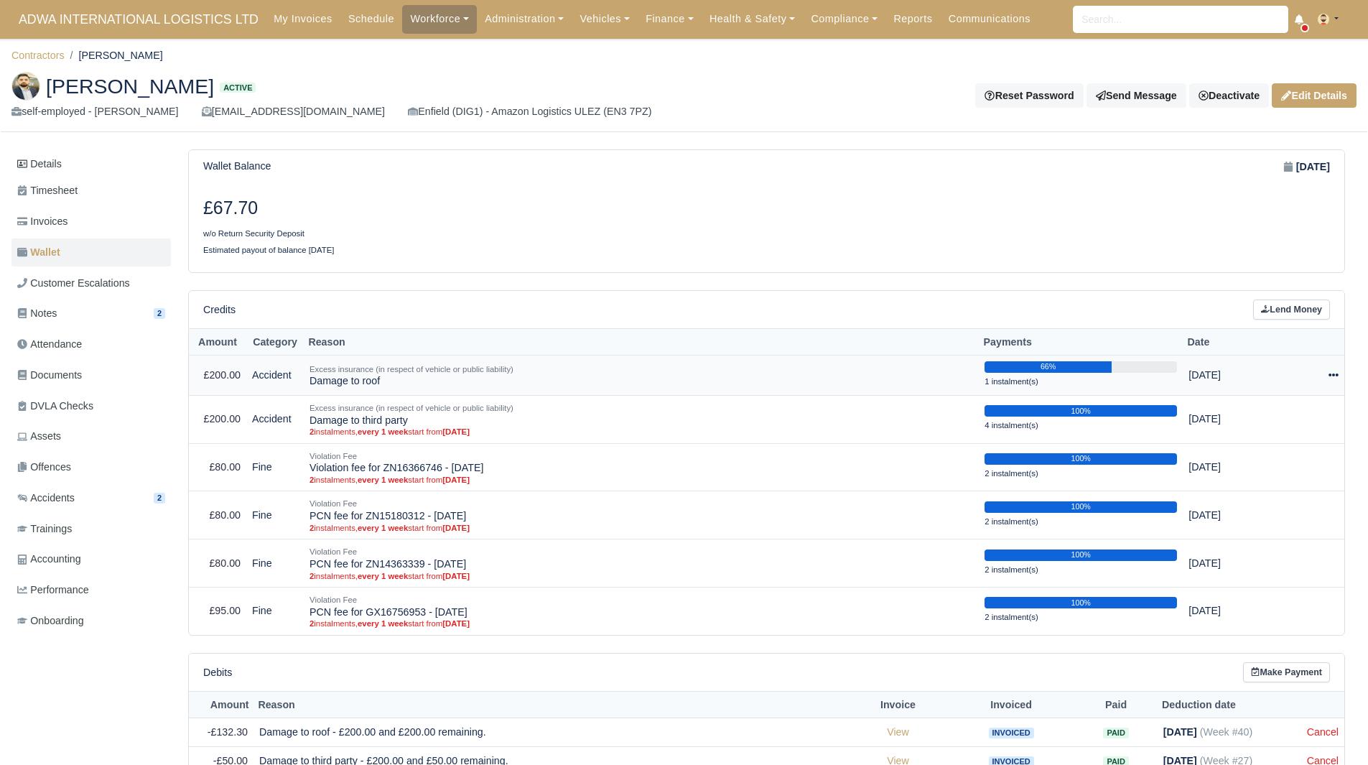
click at [1328, 373] on icon at bounding box center [1333, 375] width 10 height 10
click at [1283, 422] on button "Make Payment" at bounding box center [1274, 419] width 128 height 22
select select "5442"
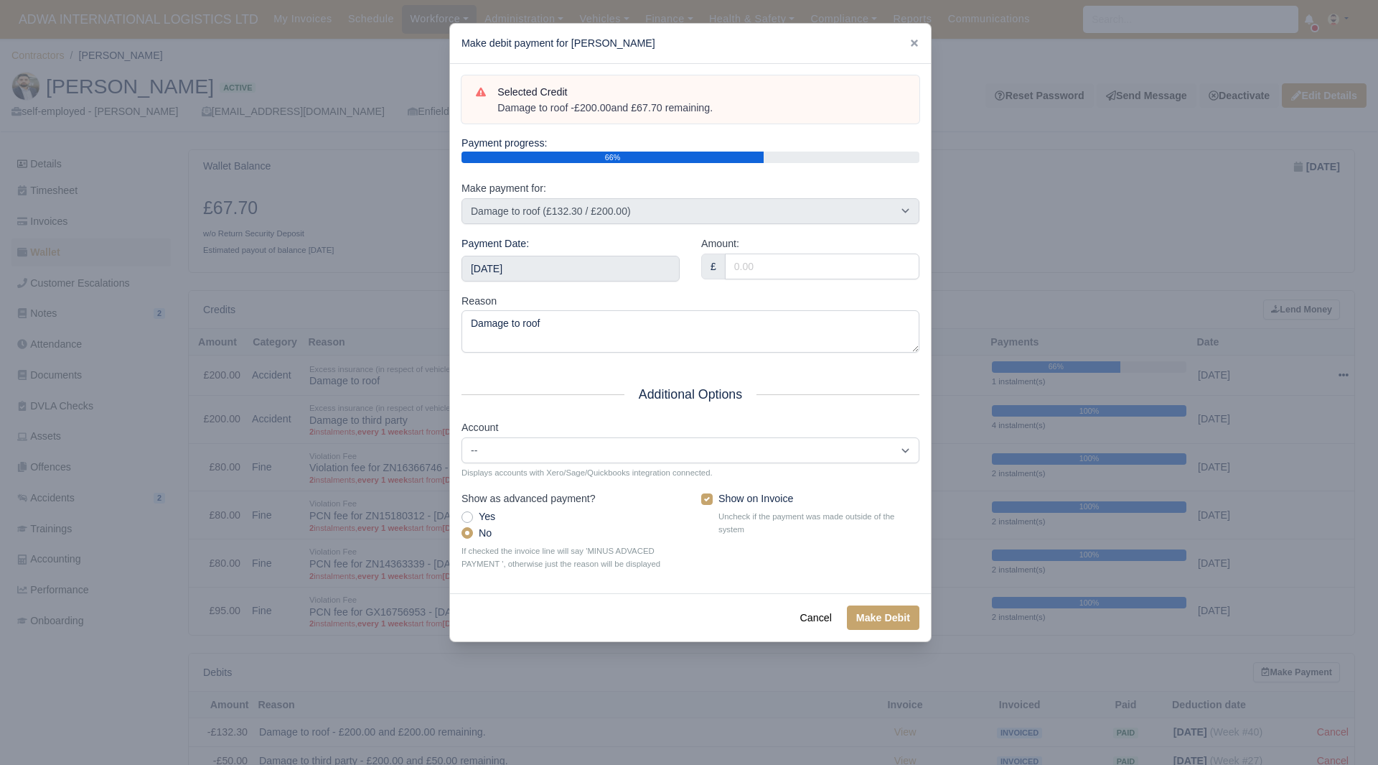
drag, startPoint x: 638, startPoint y: 119, endPoint x: 492, endPoint y: 113, distance: 145.8
click at [492, 113] on div "Selected Credit Damage to roof - £200.00 and £67.70 remaining." at bounding box center [690, 100] width 429 height 32
copy div "Damage to roof - £200.00 and £67.70 remaining."
drag, startPoint x: 590, startPoint y: 267, endPoint x: 596, endPoint y: 274, distance: 9.2
click at [589, 266] on input "2025-10-18" at bounding box center [571, 269] width 218 height 26
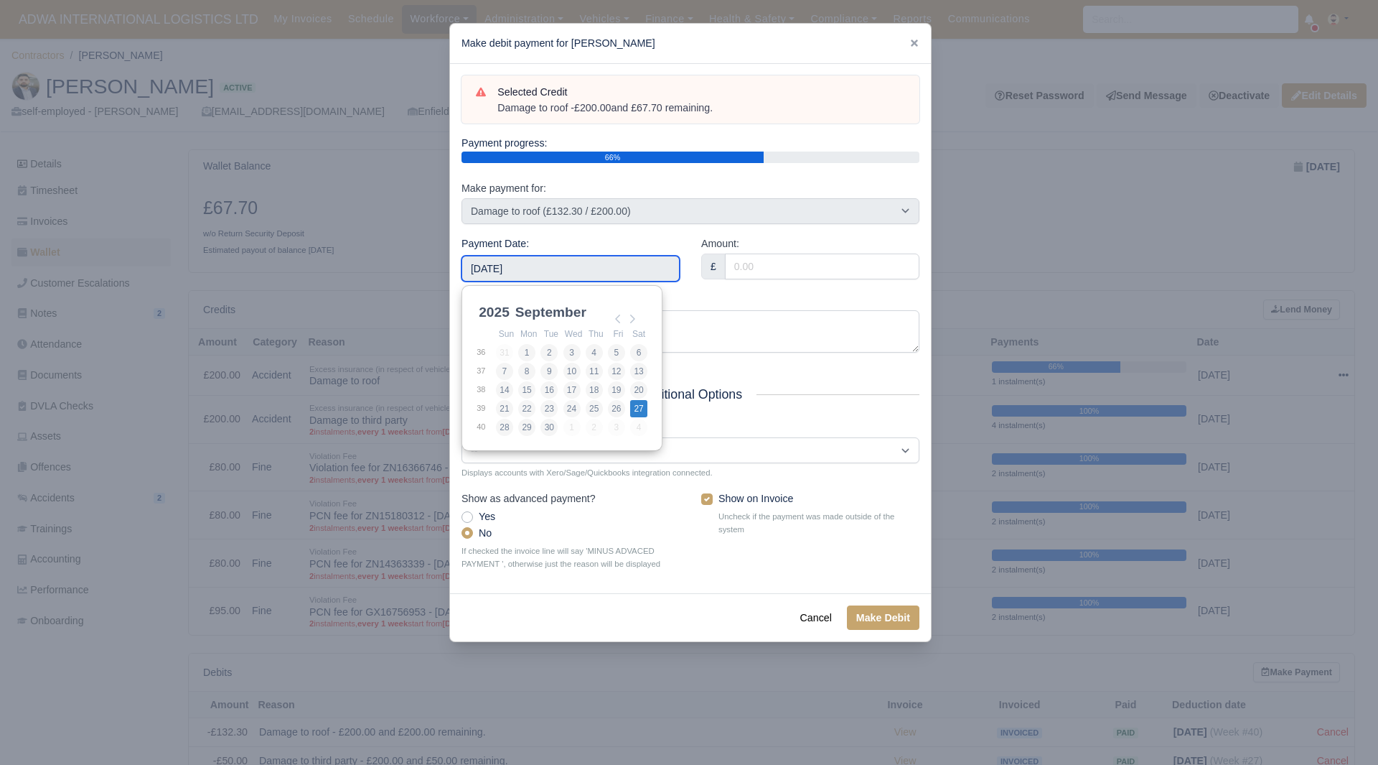
type input "2025-09-27"
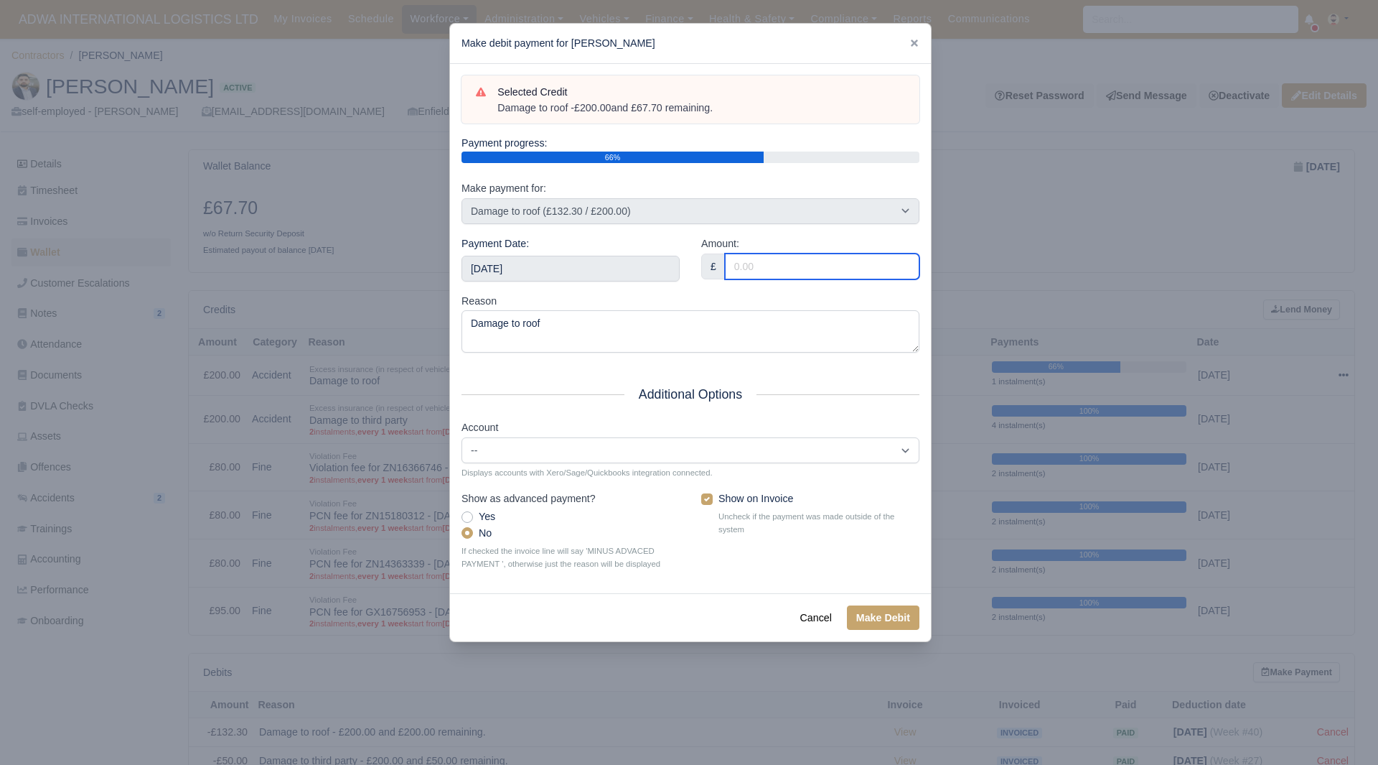
click at [757, 268] on input "Amount:" at bounding box center [822, 266] width 195 height 26
type input "67.70"
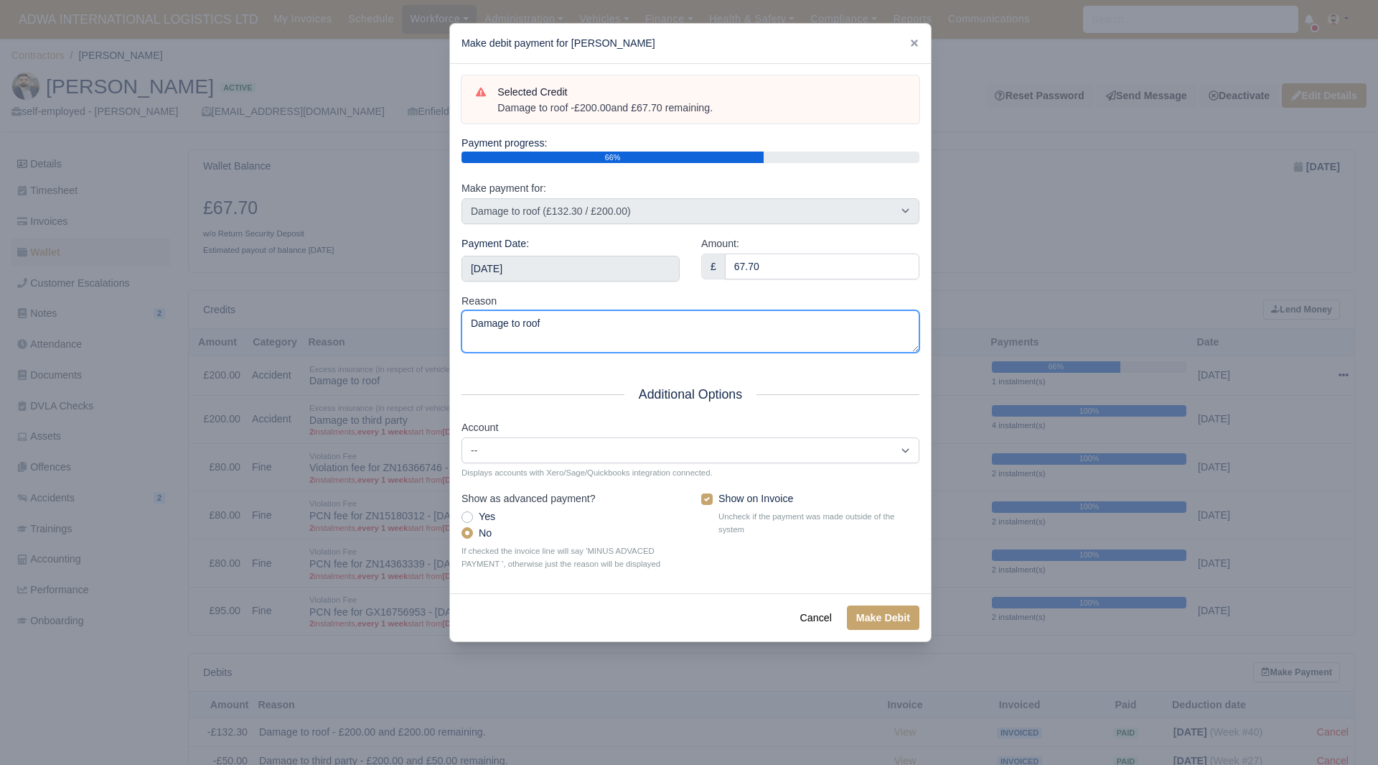
drag, startPoint x: 625, startPoint y: 341, endPoint x: 306, endPoint y: 351, distance: 319.6
click at [306, 351] on div "​ Make debit payment for Hassan Sardar Selected Credit Damage to roof - £200.00…" at bounding box center [689, 382] width 1378 height 765
paste textarea "- £200.00 and £67.70 remaining."
type textarea "Damage to roof - £200.00 and £67.70 remaining."
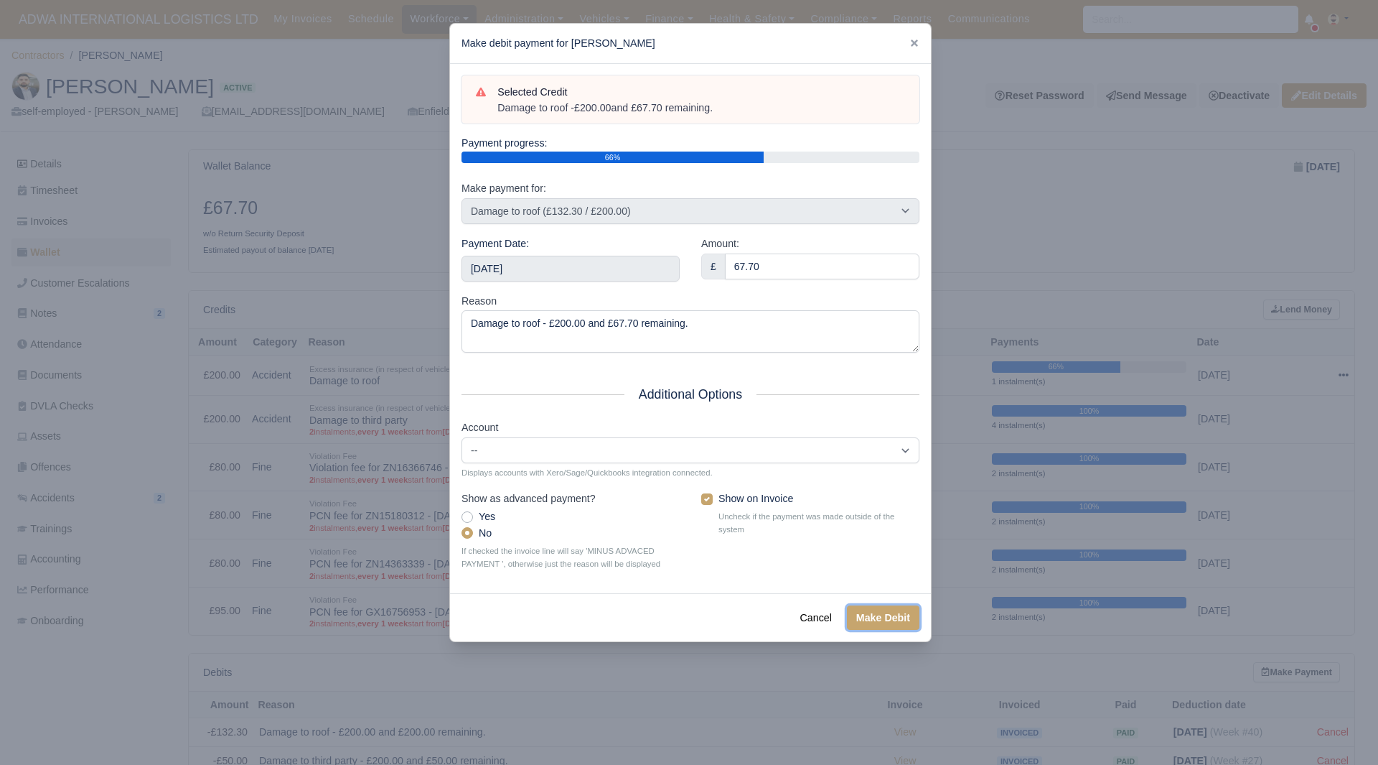
click at [864, 622] on button "Make Debit" at bounding box center [883, 617] width 73 height 24
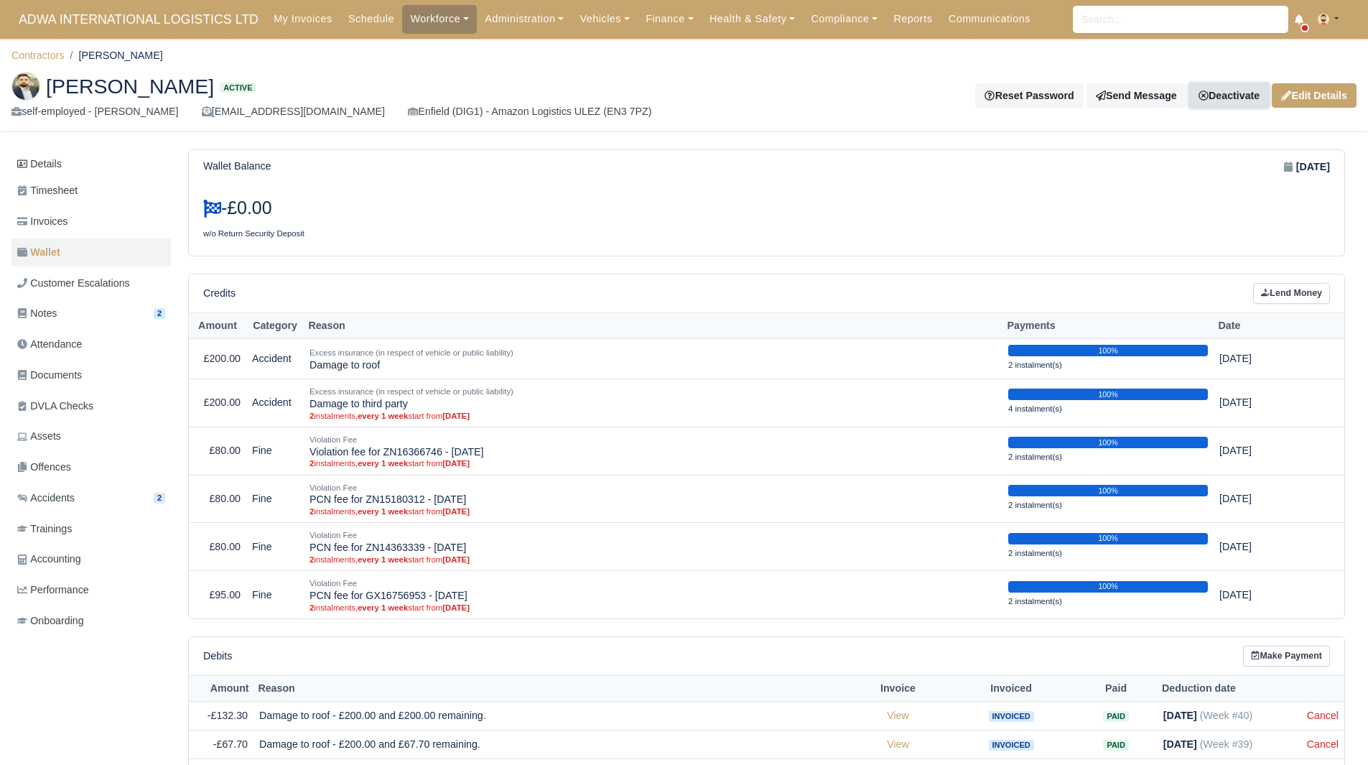
click at [1231, 98] on link "Deactivate" at bounding box center [1229, 95] width 80 height 24
click at [1200, 146] on link "Take off schedule" at bounding box center [1205, 145] width 128 height 22
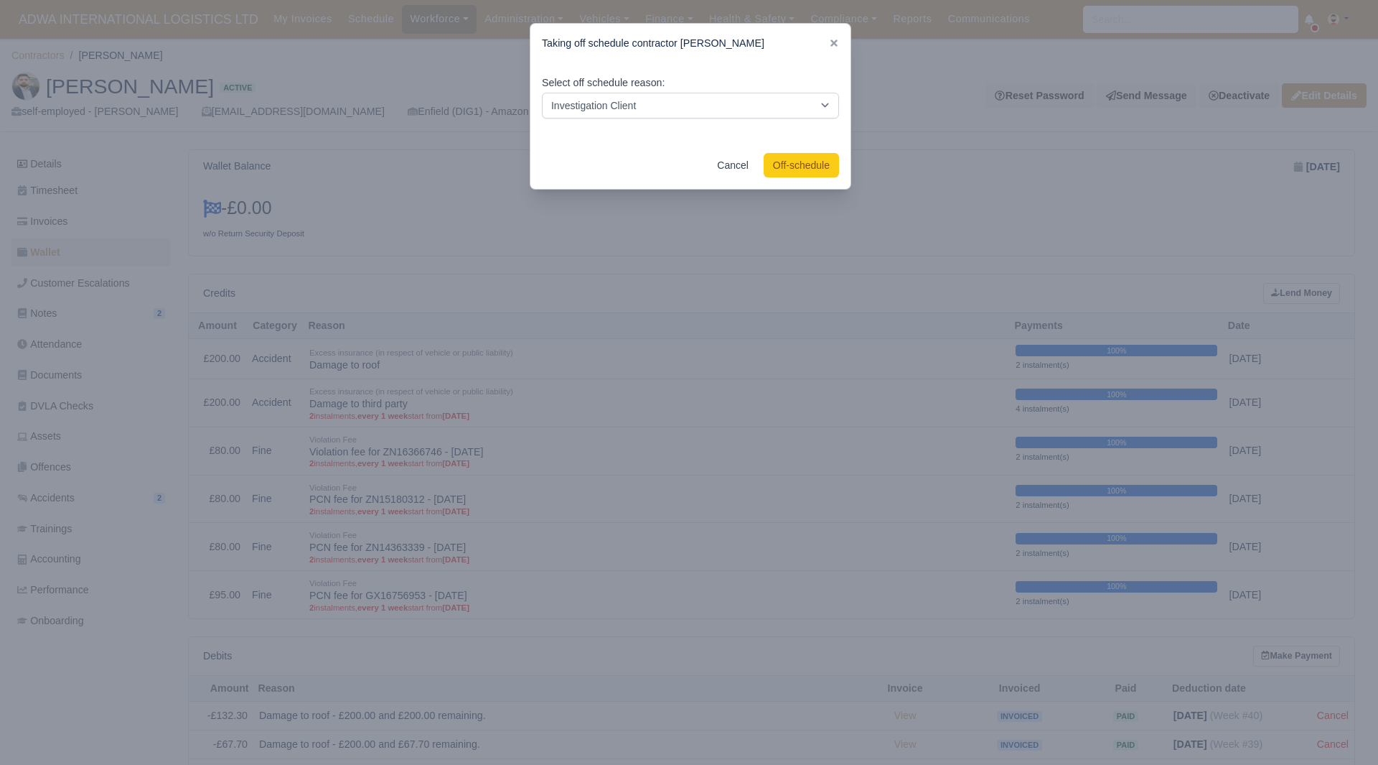
click at [841, 43] on div "Taking off schedule contractor [PERSON_NAME]" at bounding box center [691, 43] width 320 height 39
click at [836, 43] on icon at bounding box center [834, 43] width 10 height 10
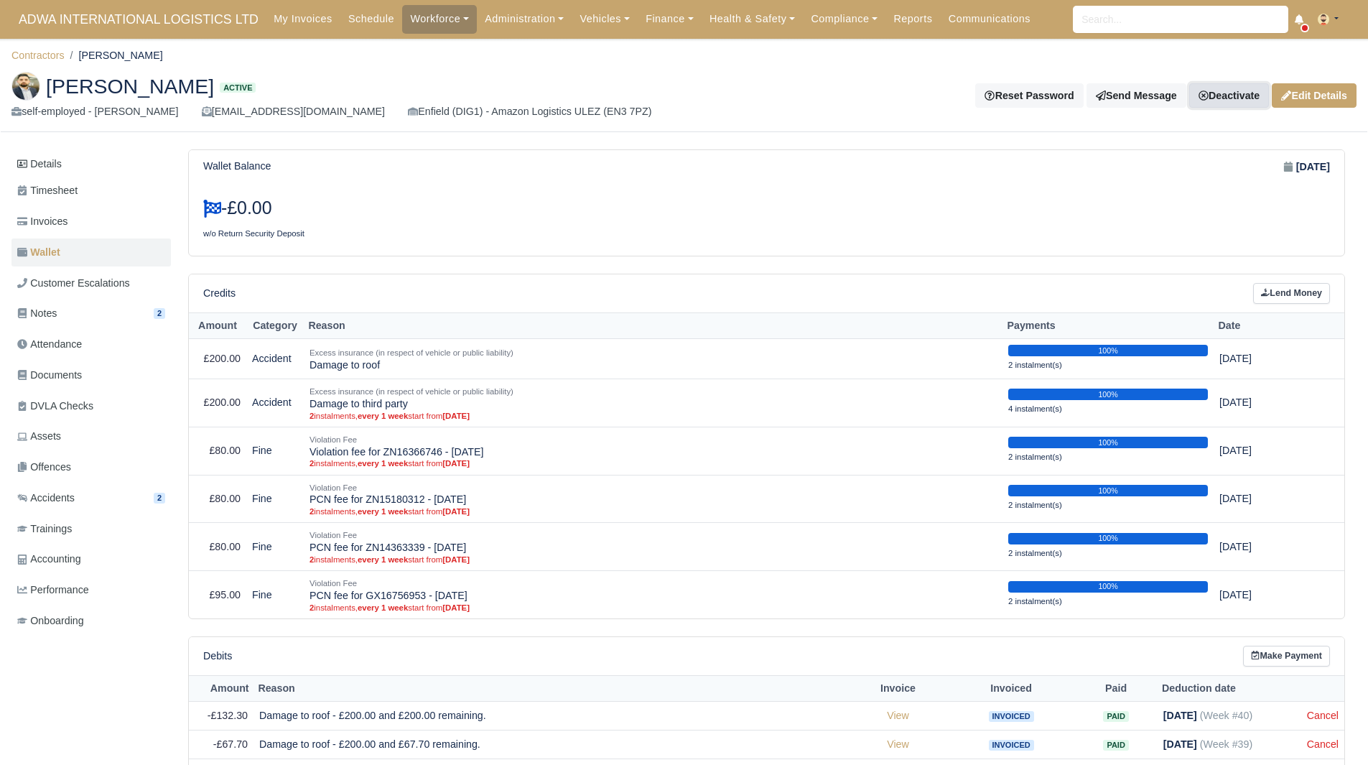
click at [1218, 95] on link "Deactivate" at bounding box center [1229, 95] width 80 height 24
click at [1216, 161] on link "Off-board" at bounding box center [1205, 167] width 128 height 22
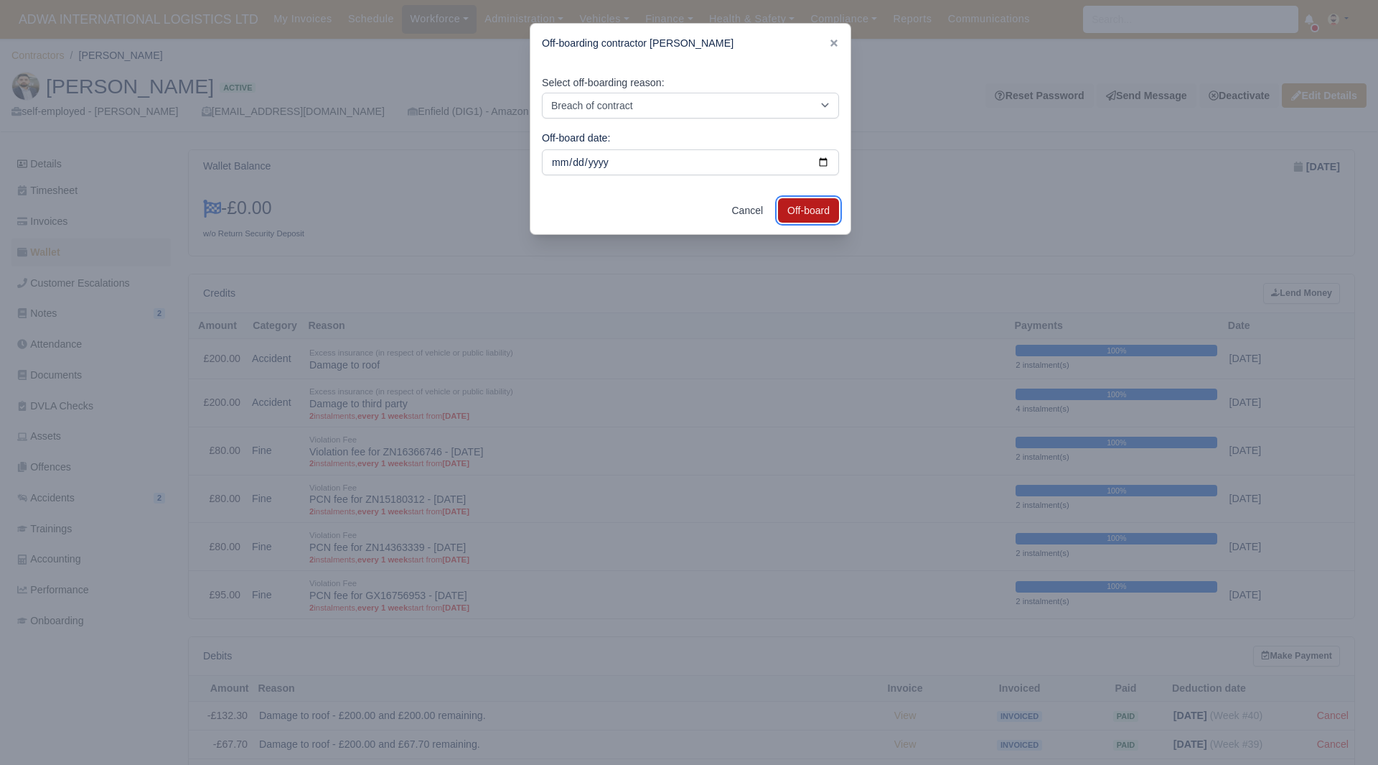
click at [830, 205] on button "Off-board" at bounding box center [808, 210] width 61 height 24
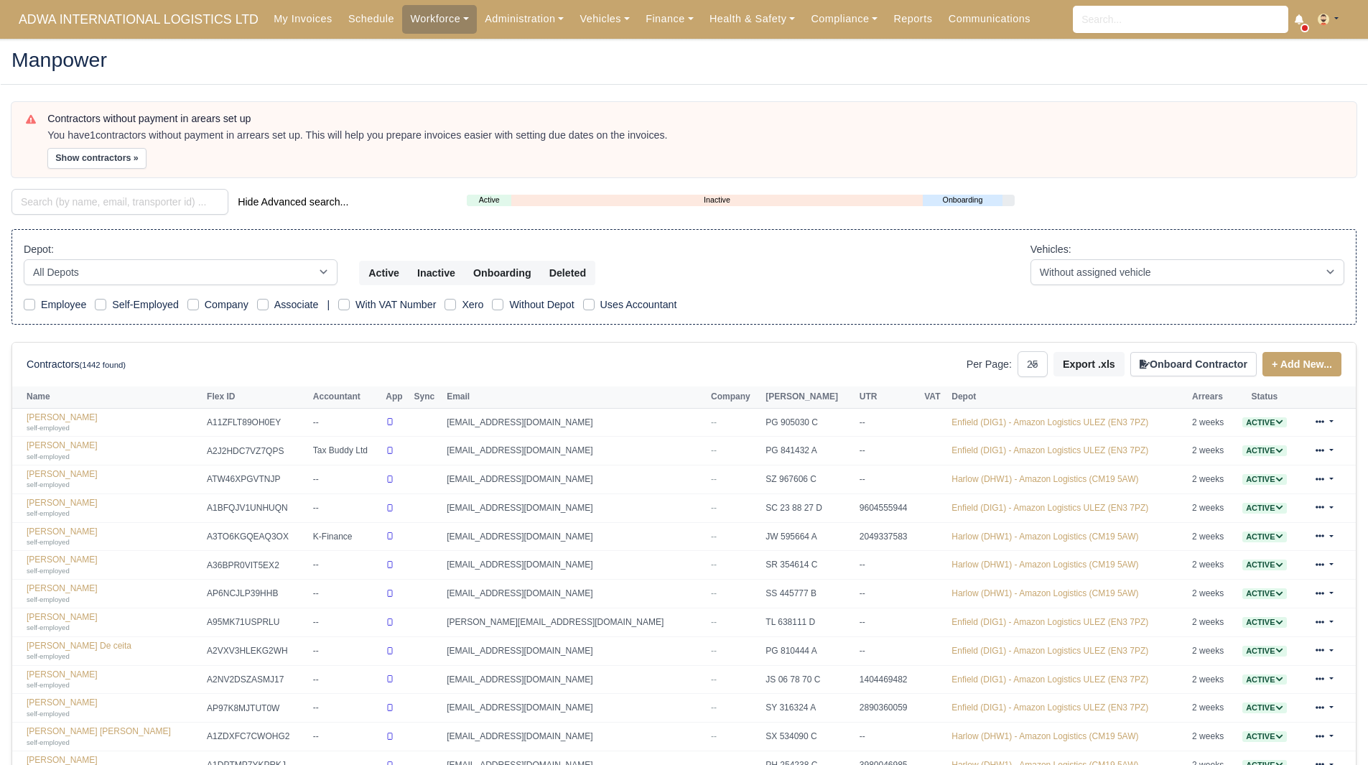
select select "25"
click at [111, 194] on input "search" at bounding box center [119, 202] width 217 height 26
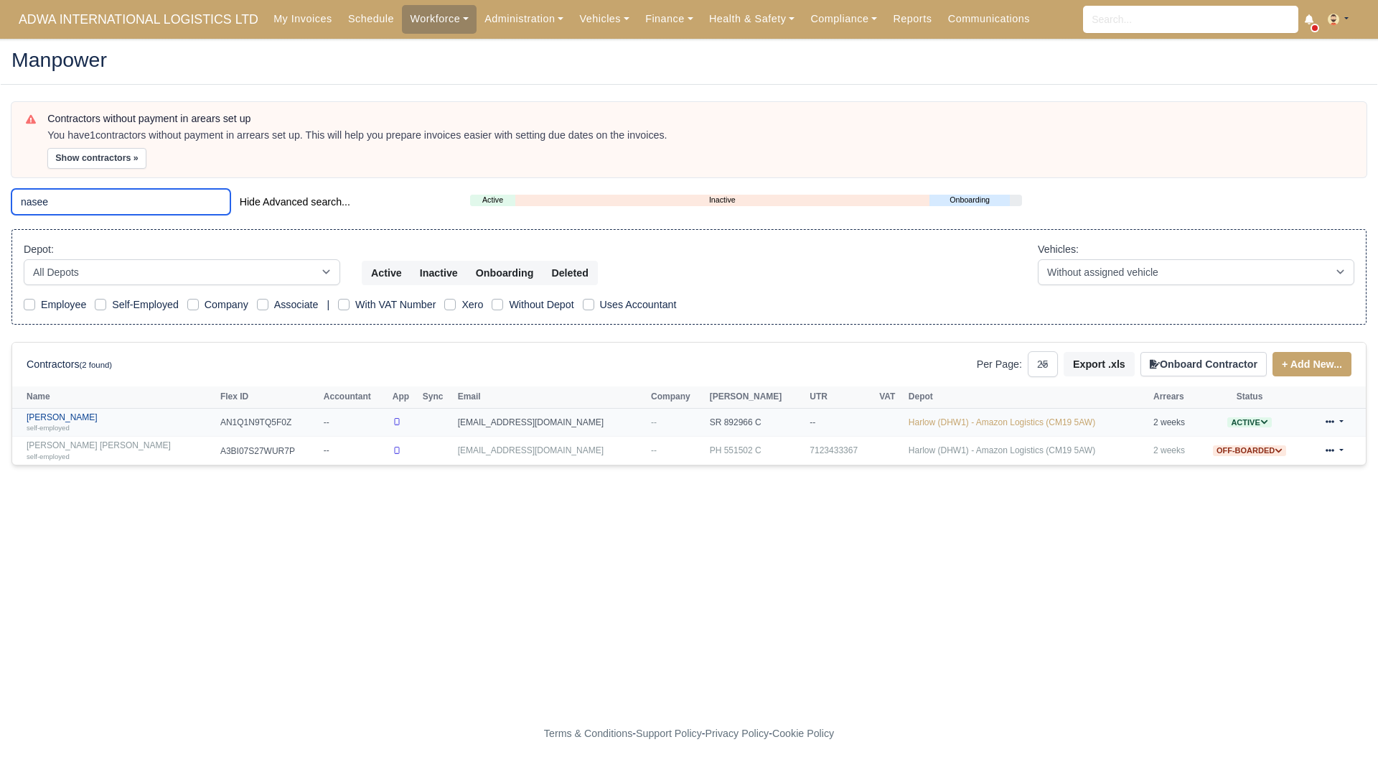
type input "nasee"
click at [77, 413] on link "Naseer Abul Baseer self-employed" at bounding box center [120, 422] width 187 height 21
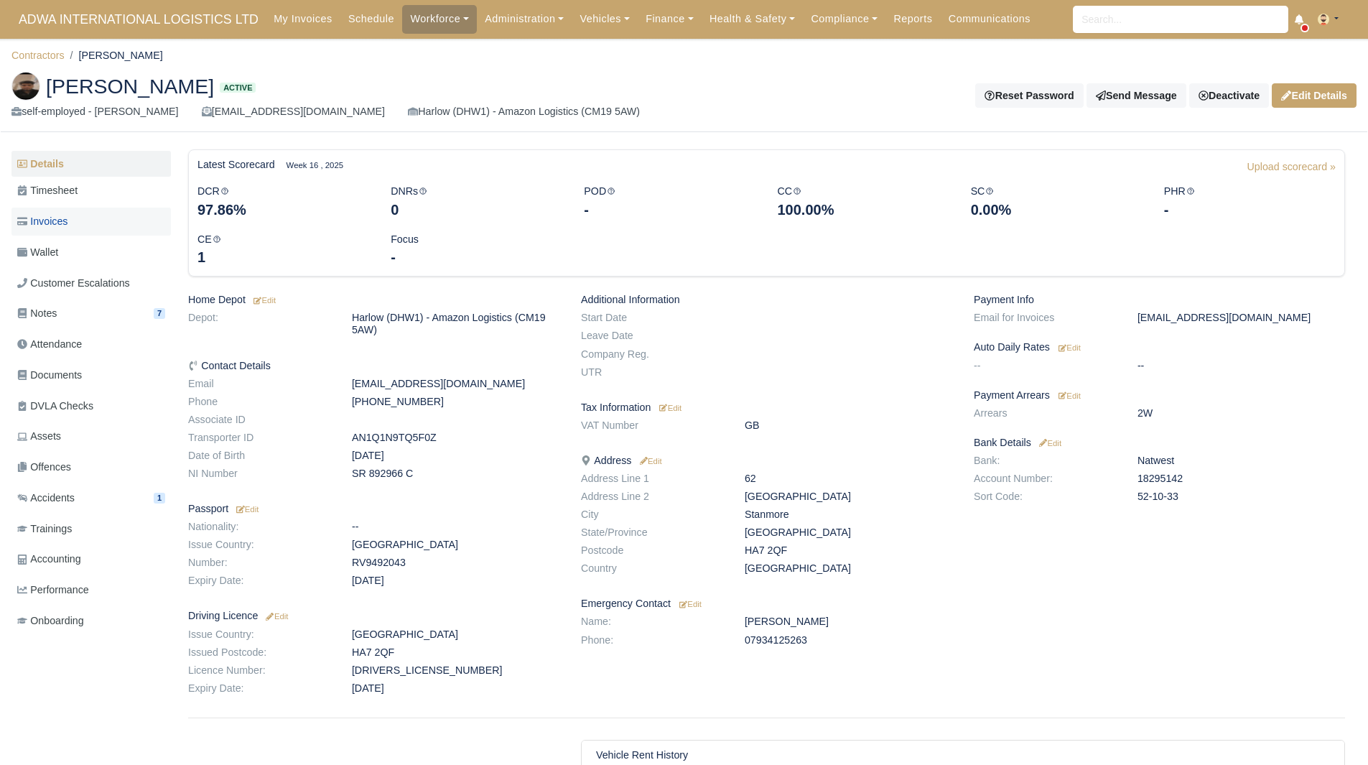
click at [60, 231] on link "Invoices" at bounding box center [90, 221] width 159 height 28
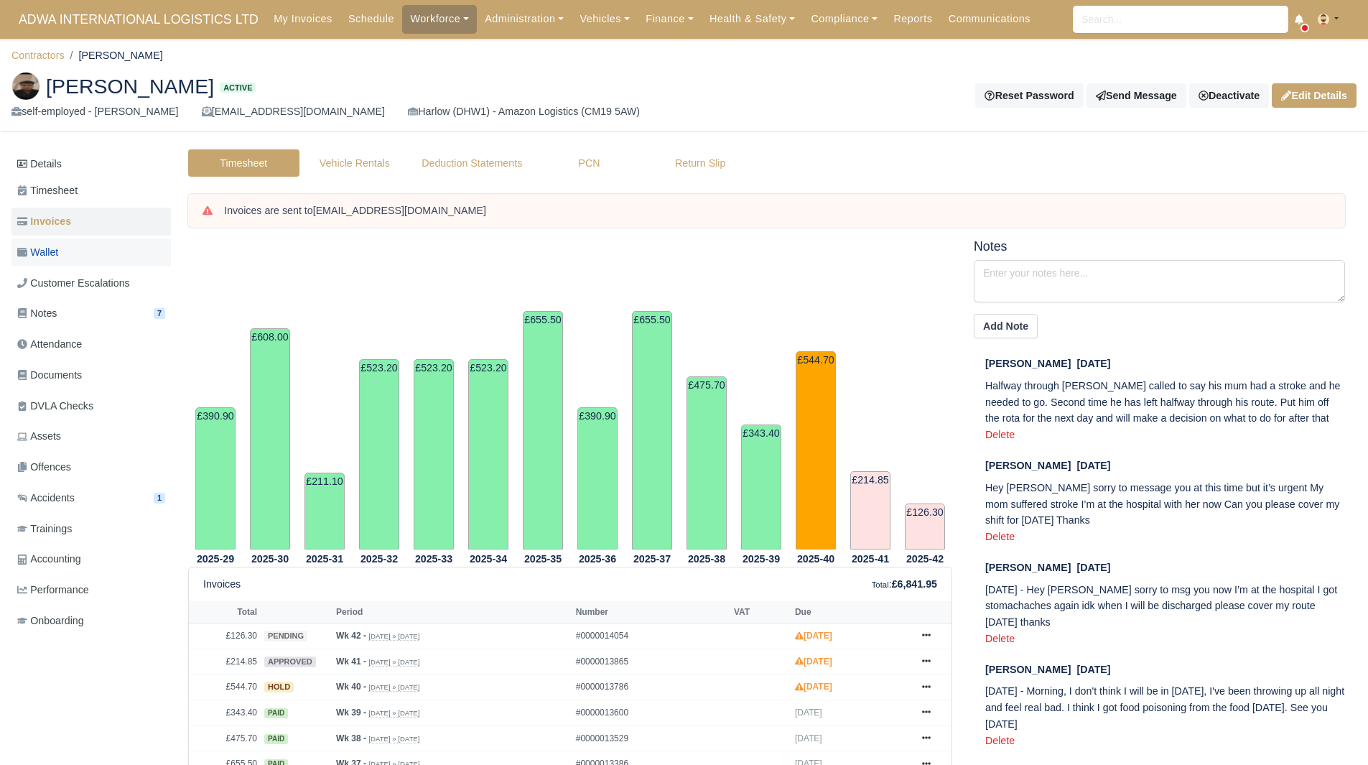
click at [85, 262] on link "Wallet" at bounding box center [90, 252] width 159 height 28
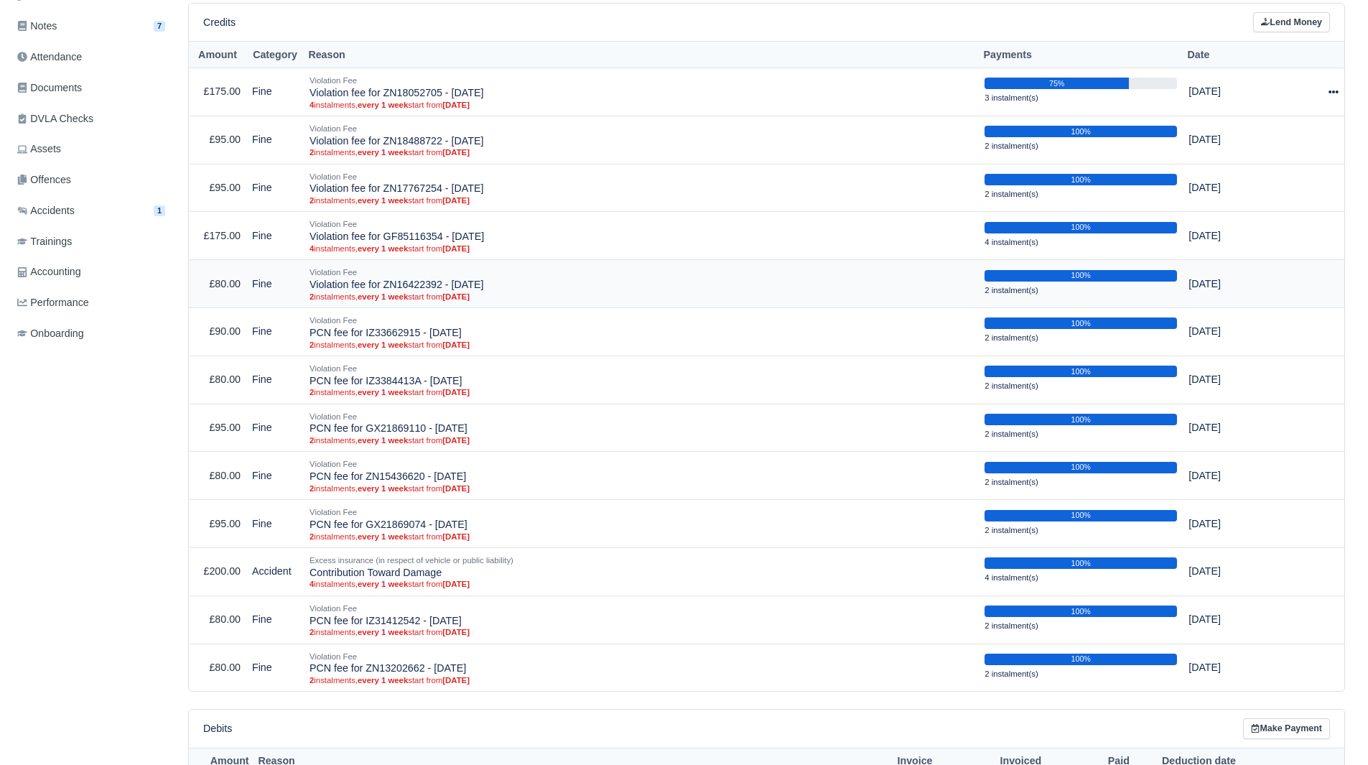
scroll to position [72, 0]
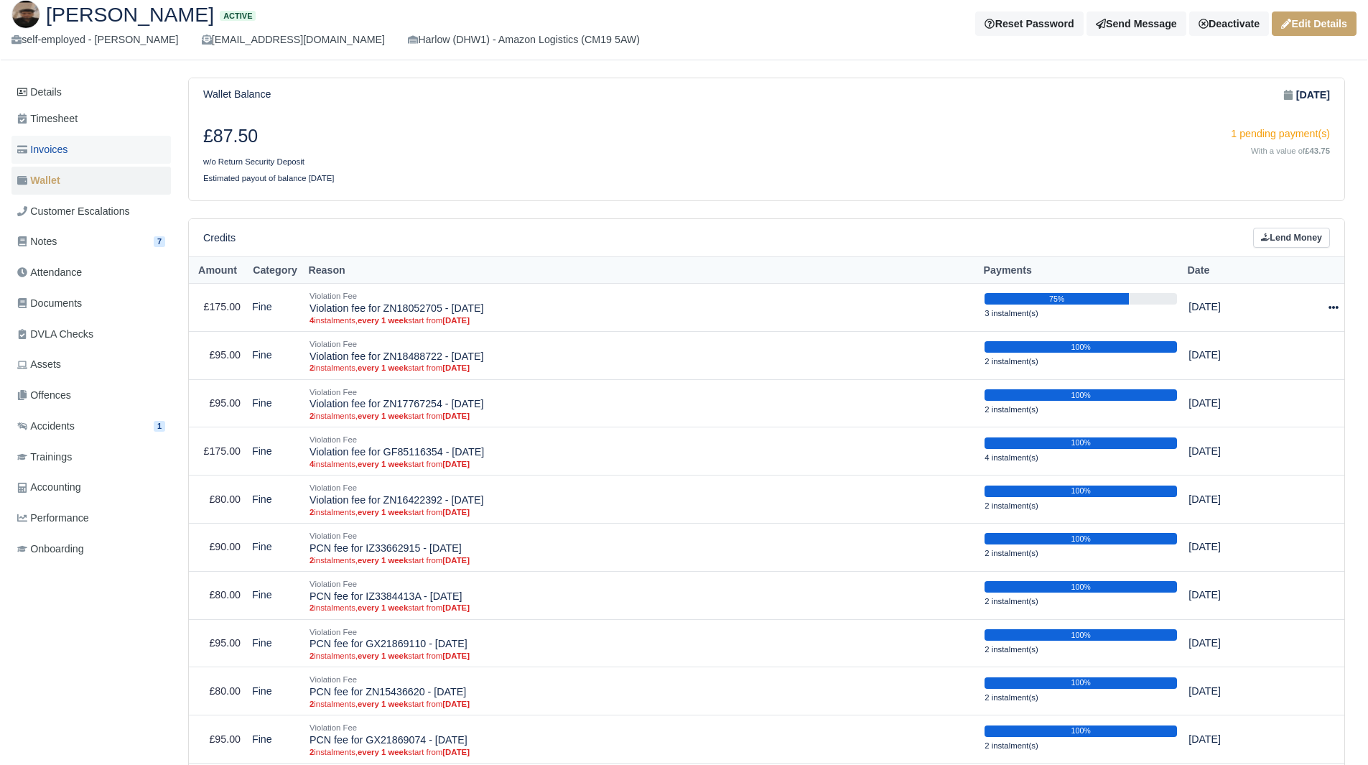
click at [84, 151] on link "Invoices" at bounding box center [90, 150] width 159 height 28
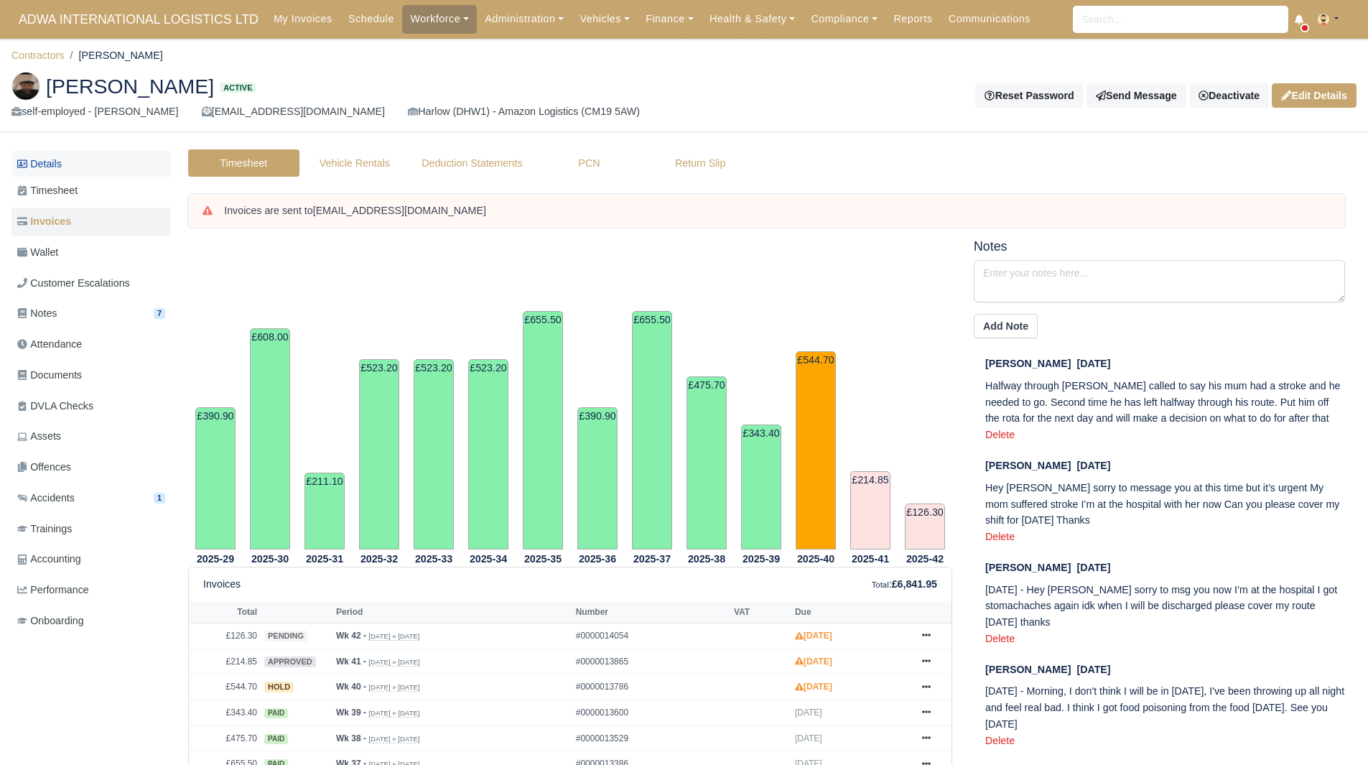
click at [88, 169] on link "Details" at bounding box center [90, 164] width 159 height 27
